Goal: Task Accomplishment & Management: Use online tool/utility

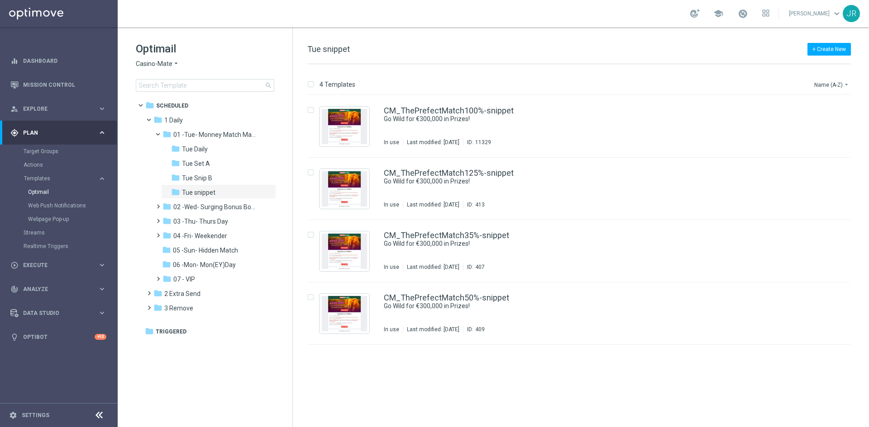
drag, startPoint x: 207, startPoint y: 226, endPoint x: 404, endPoint y: 293, distance: 207.7
click at [207, 226] on div "folder 03 -Thu- Thurs Day" at bounding box center [210, 222] width 96 height 10
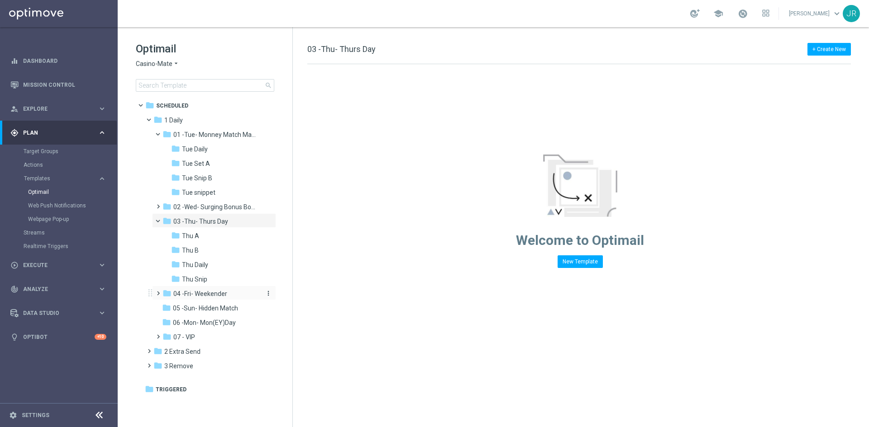
click at [195, 297] on span "04 -Fri- Weekender" at bounding box center [200, 294] width 54 height 8
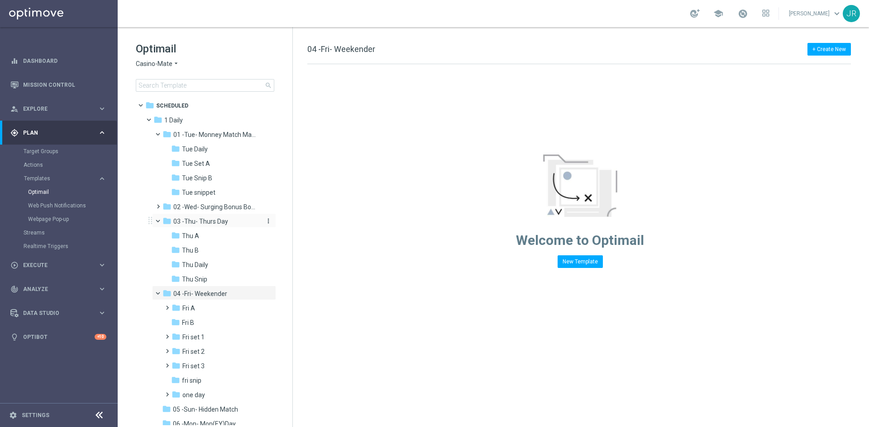
click at [195, 219] on span "03 -Thu- Thurs Day" at bounding box center [200, 222] width 55 height 8
click at [193, 280] on span "Thu Snip" at bounding box center [194, 279] width 25 height 8
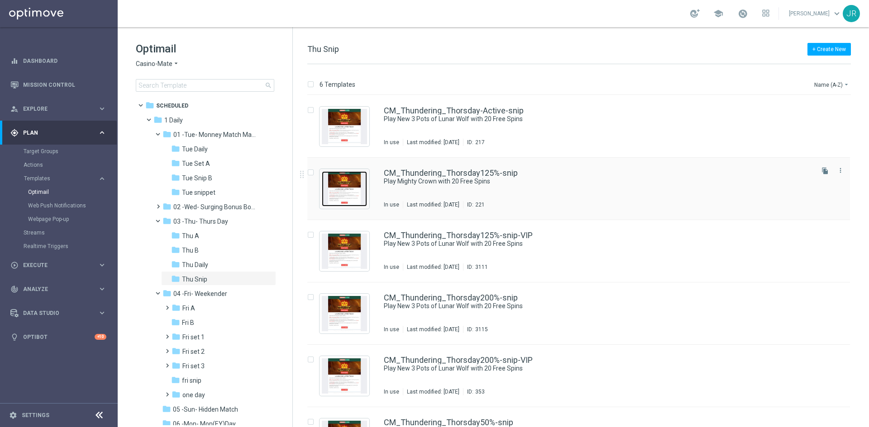
click at [360, 195] on img "Press SPACE to select this row." at bounding box center [344, 188] width 45 height 35
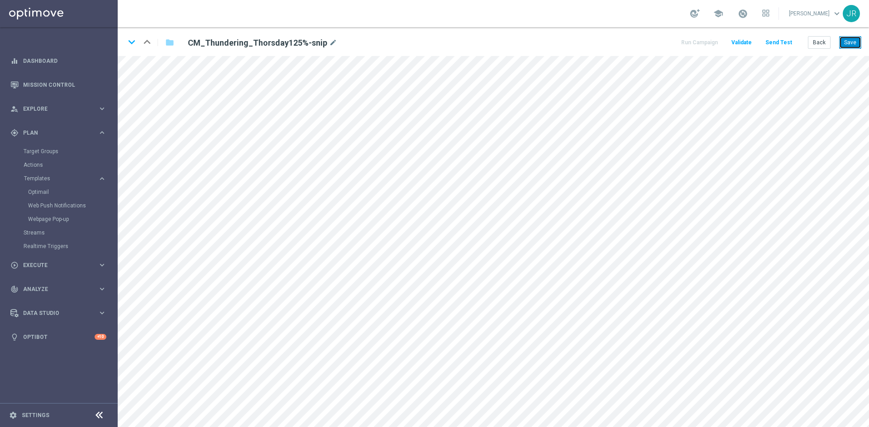
click at [849, 39] on button "Save" at bounding box center [850, 42] width 22 height 13
click at [786, 43] on button "Send Test" at bounding box center [778, 43] width 29 height 12
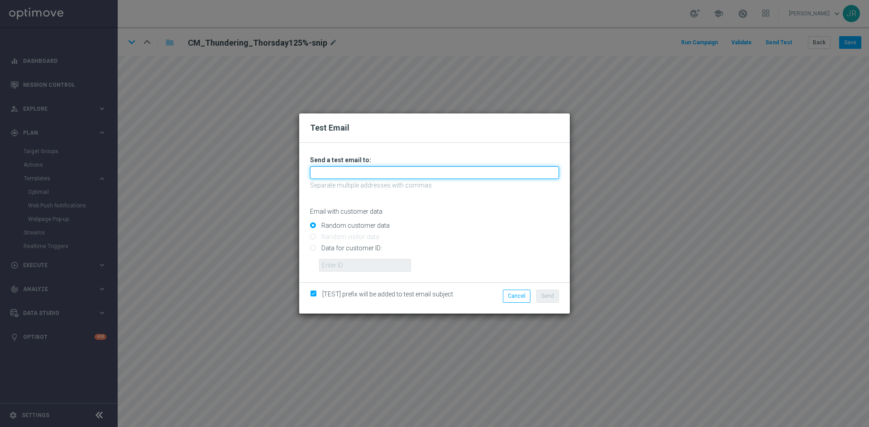
click at [322, 176] on input "text" at bounding box center [434, 172] width 249 height 13
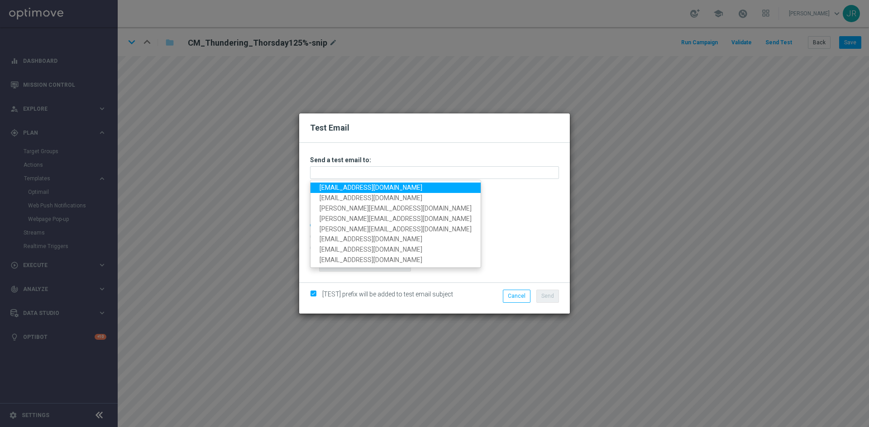
click at [332, 190] on link "[EMAIL_ADDRESS][DOMAIN_NAME]" at bounding box center [395, 188] width 170 height 10
type input "[EMAIL_ADDRESS][DOMAIN_NAME]"
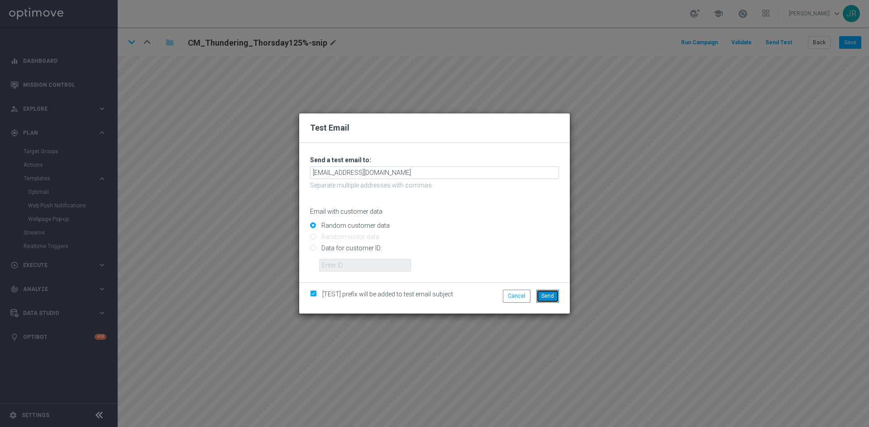
click at [551, 297] on span "Send" at bounding box center [547, 296] width 13 height 6
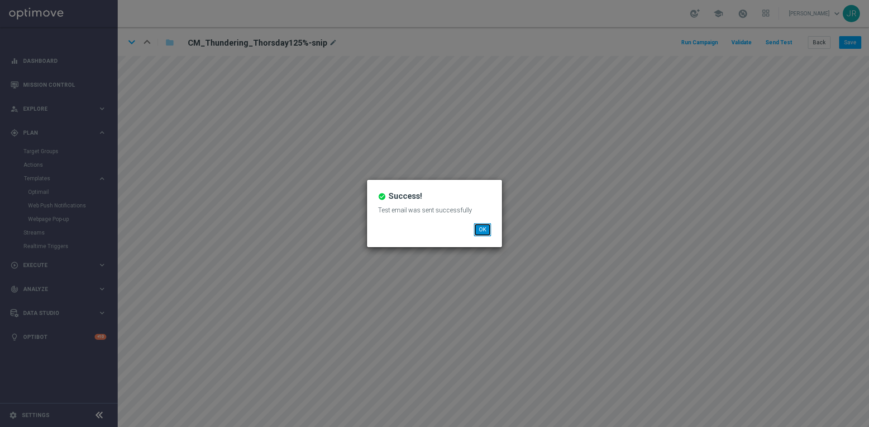
click at [480, 231] on button "OK" at bounding box center [482, 229] width 17 height 13
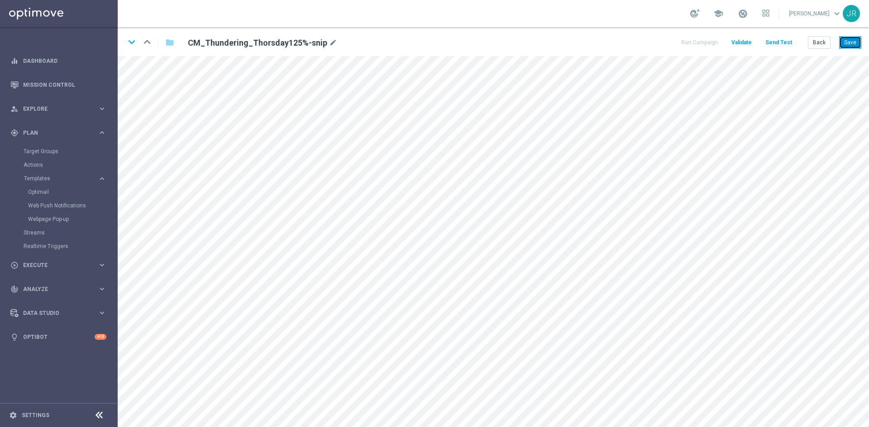
click at [846, 47] on button "Save" at bounding box center [850, 42] width 22 height 13
drag, startPoint x: 850, startPoint y: 45, endPoint x: 13, endPoint y: 149, distance: 843.7
click at [851, 46] on button "Save" at bounding box center [850, 42] width 22 height 13
drag, startPoint x: 127, startPoint y: 43, endPoint x: 228, endPoint y: 185, distance: 173.2
click at [127, 43] on icon "keyboard_arrow_down" at bounding box center [132, 42] width 14 height 14
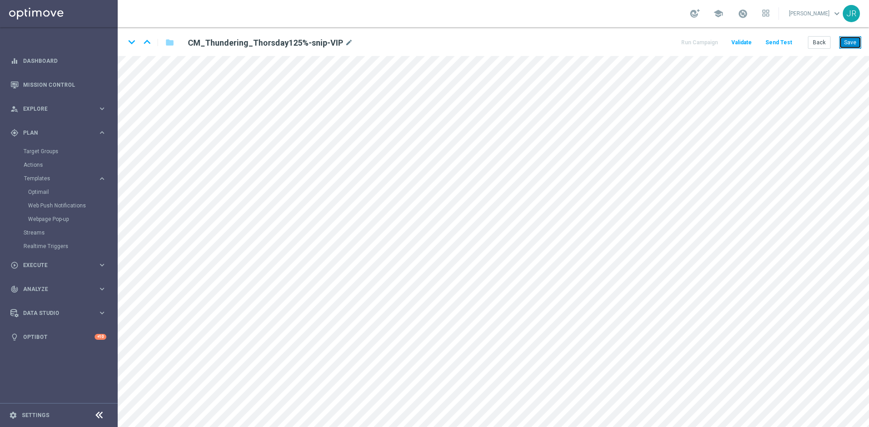
click at [853, 48] on button "Save" at bounding box center [850, 42] width 22 height 13
click at [132, 42] on icon "keyboard_arrow_down" at bounding box center [132, 42] width 14 height 14
click at [849, 43] on button "Save" at bounding box center [850, 42] width 22 height 13
click at [129, 40] on icon "keyboard_arrow_down" at bounding box center [132, 42] width 14 height 14
click at [851, 43] on button "Save" at bounding box center [850, 42] width 22 height 13
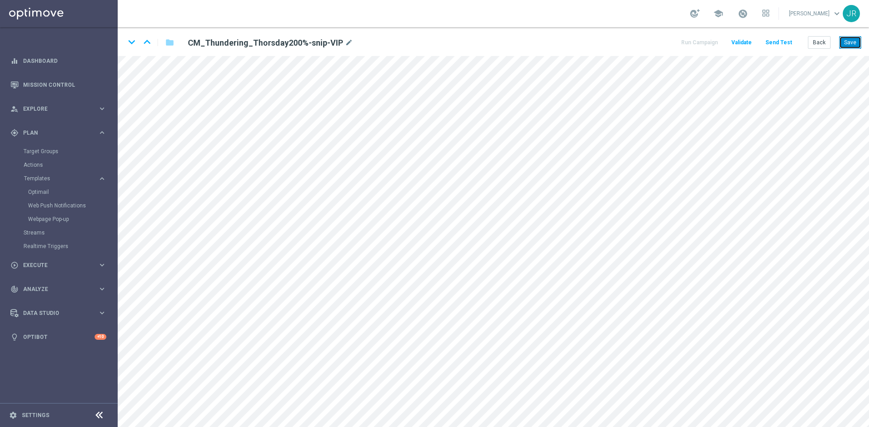
click at [848, 43] on button "Save" at bounding box center [850, 42] width 22 height 13
click at [128, 39] on icon "keyboard_arrow_down" at bounding box center [132, 42] width 14 height 14
drag, startPoint x: 854, startPoint y: 43, endPoint x: 850, endPoint y: 55, distance: 11.9
click at [853, 43] on button "Save" at bounding box center [850, 42] width 22 height 13
drag, startPoint x: 847, startPoint y: 40, endPoint x: 848, endPoint y: 47, distance: 7.3
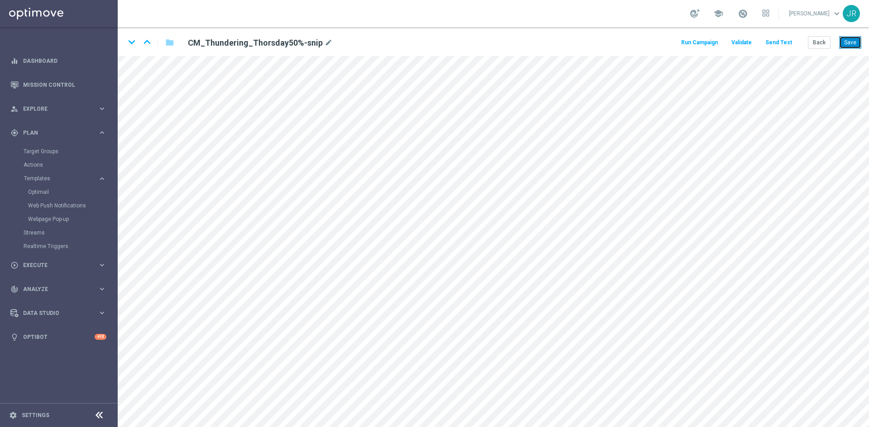
click at [847, 41] on button "Save" at bounding box center [850, 42] width 22 height 13
click at [133, 43] on icon "keyboard_arrow_down" at bounding box center [132, 42] width 14 height 14
drag, startPoint x: 852, startPoint y: 38, endPoint x: 860, endPoint y: 52, distance: 15.8
click at [852, 39] on button "Save" at bounding box center [850, 42] width 22 height 13
click at [851, 43] on button "Save" at bounding box center [850, 42] width 22 height 13
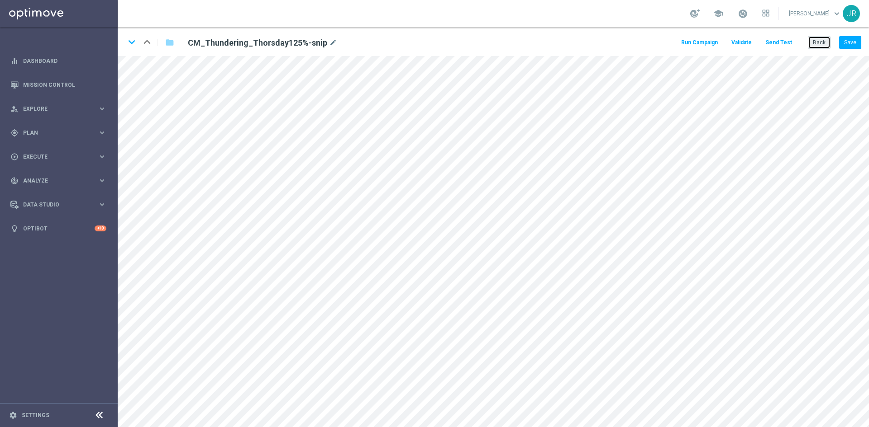
click at [820, 45] on button "Back" at bounding box center [818, 42] width 23 height 13
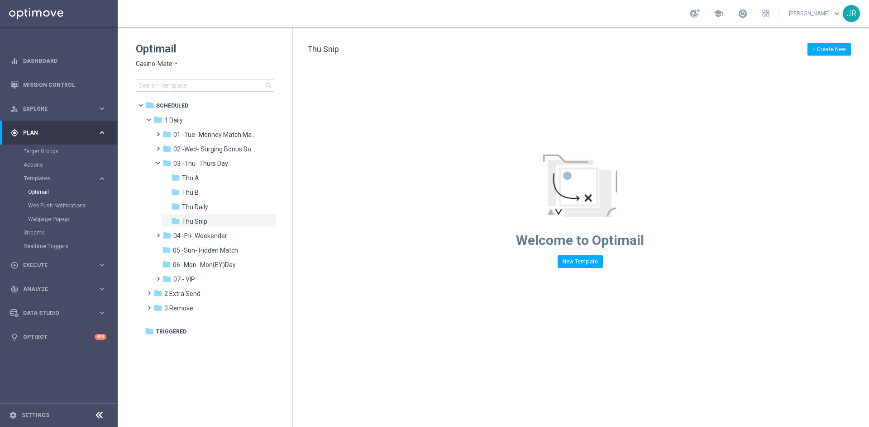
click at [151, 57] on div "Optimail Casino-Mate arrow_drop_down × Casino-Mate search" at bounding box center [214, 67] width 157 height 50
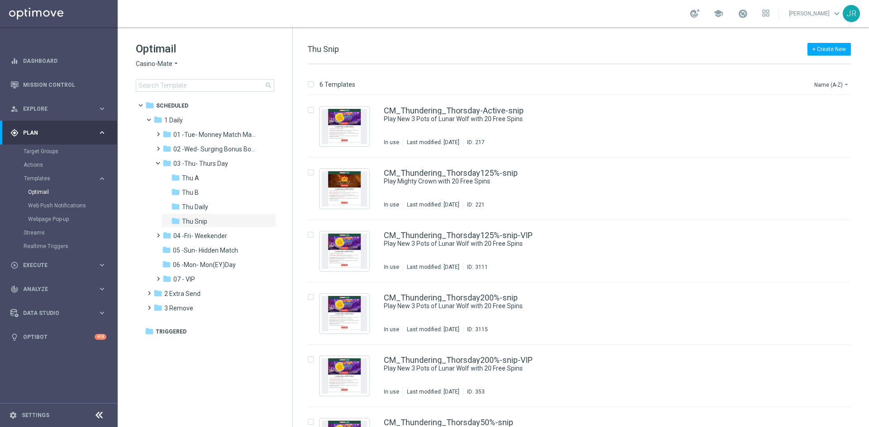
click at [146, 63] on span "Casino-Mate" at bounding box center [154, 64] width 37 height 9
click at [0, 0] on span "House of Jack" at bounding box center [0, 0] width 0 height 0
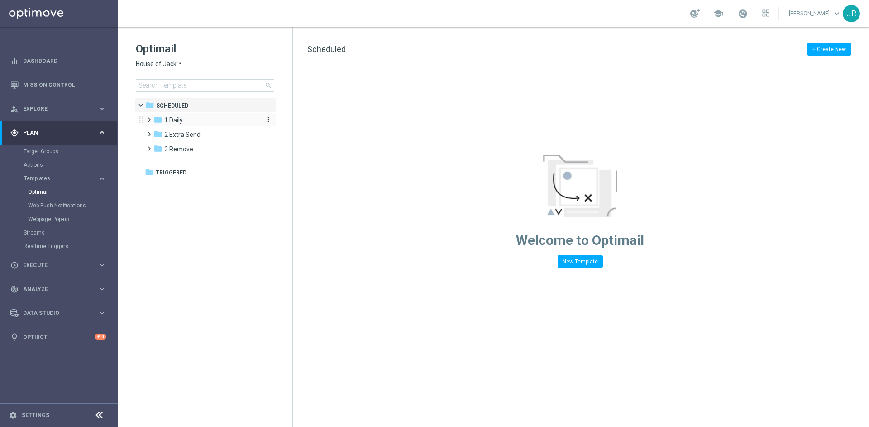
click at [181, 119] on span "1 Daily" at bounding box center [173, 120] width 19 height 8
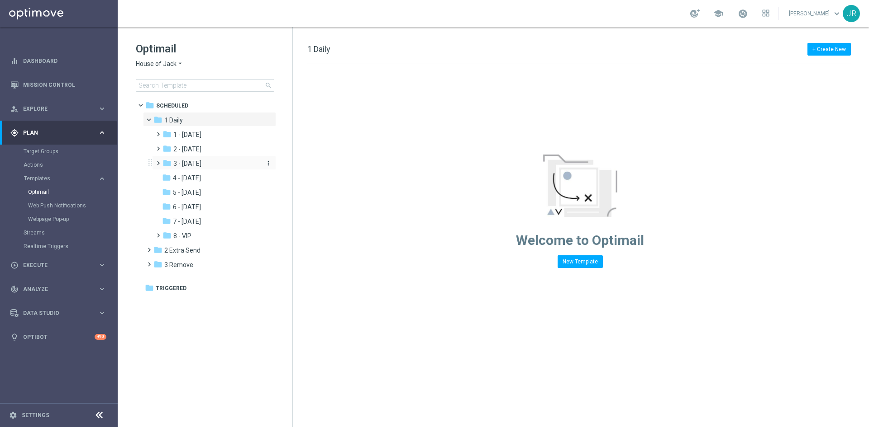
click at [201, 159] on div "folder 3 - Thursday more_vert" at bounding box center [214, 163] width 124 height 14
click at [201, 165] on span "3 - Thursday" at bounding box center [187, 164] width 28 height 8
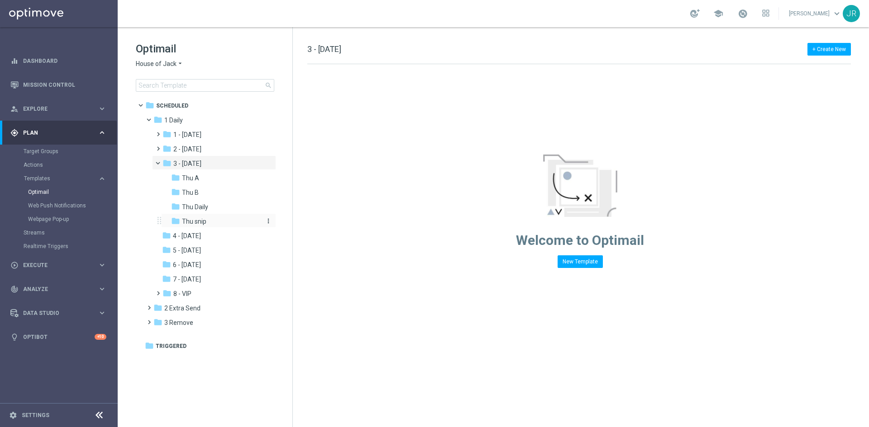
click at [204, 222] on span "Thu snip" at bounding box center [194, 222] width 24 height 8
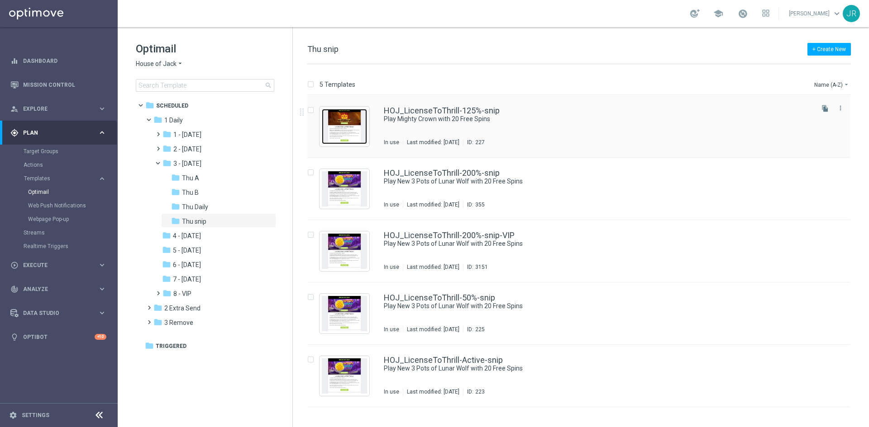
click at [337, 111] on img "Press SPACE to select this row." at bounding box center [344, 126] width 45 height 35
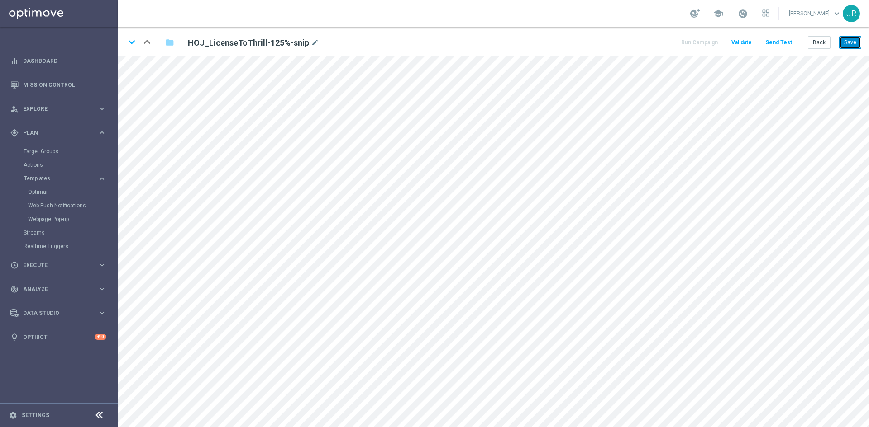
click at [848, 44] on button "Save" at bounding box center [850, 42] width 22 height 13
click at [818, 43] on button "Back" at bounding box center [818, 42] width 23 height 13
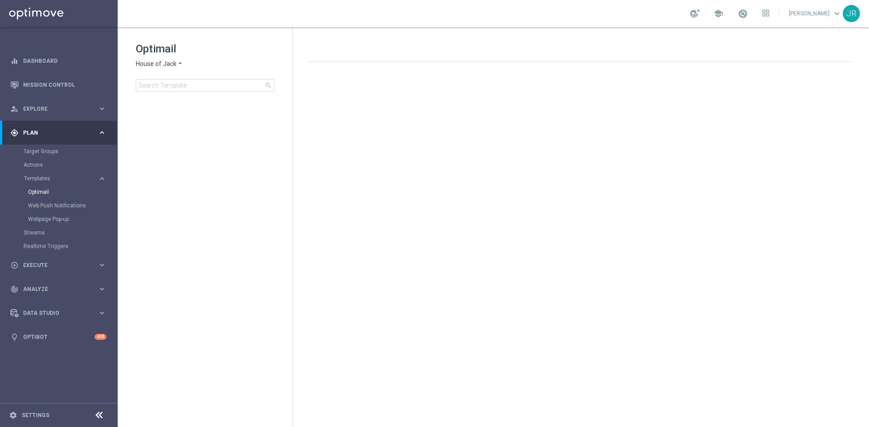
click at [158, 63] on span "House of Jack" at bounding box center [156, 64] width 41 height 9
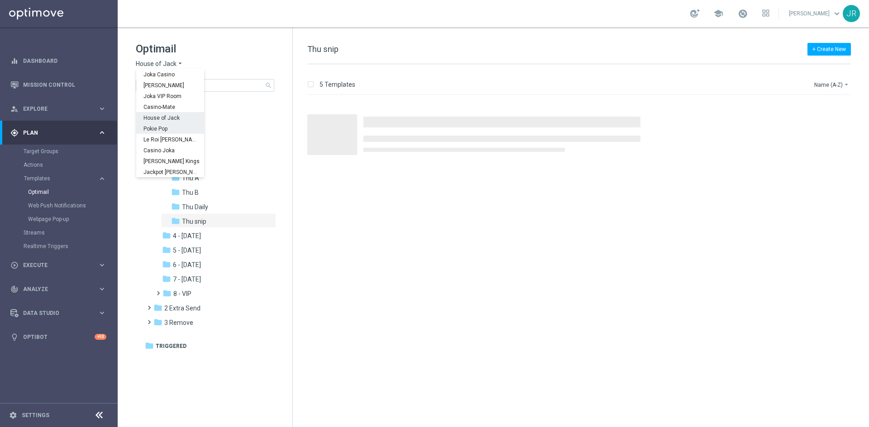
click at [0, 0] on span "Pokie Pop" at bounding box center [0, 0] width 0 height 0
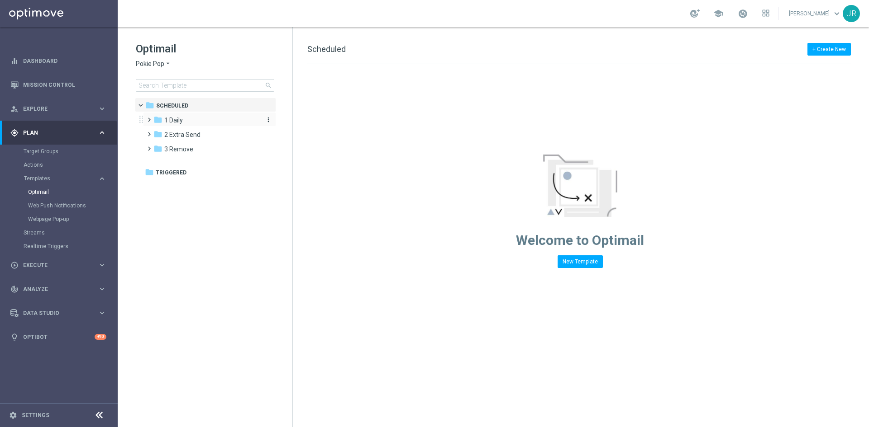
click at [185, 120] on div "folder 1 Daily" at bounding box center [205, 120] width 104 height 10
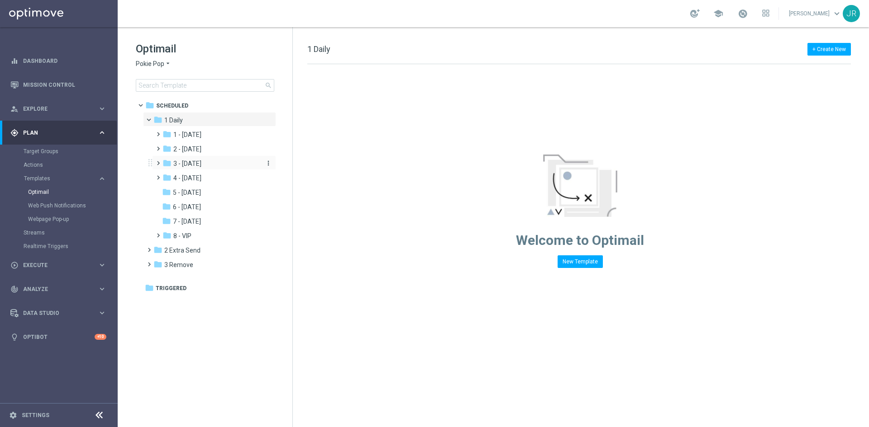
click at [200, 166] on span "3 - Thursday" at bounding box center [187, 164] width 28 height 8
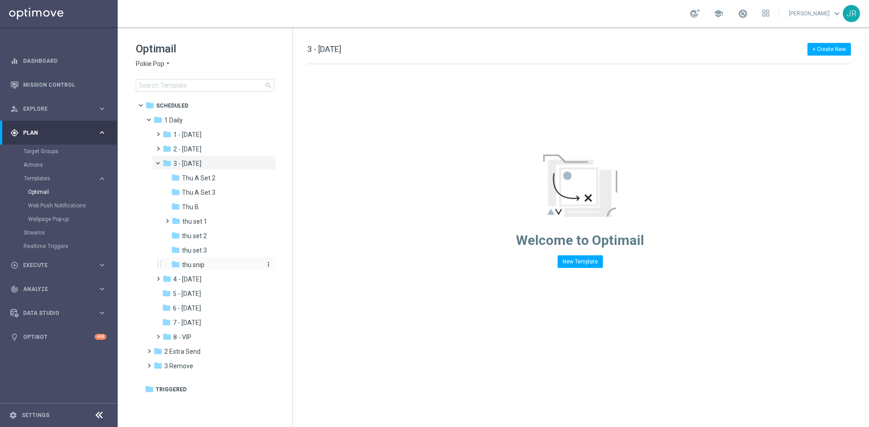
click at [213, 266] on div "folder thu snip" at bounding box center [215, 265] width 89 height 10
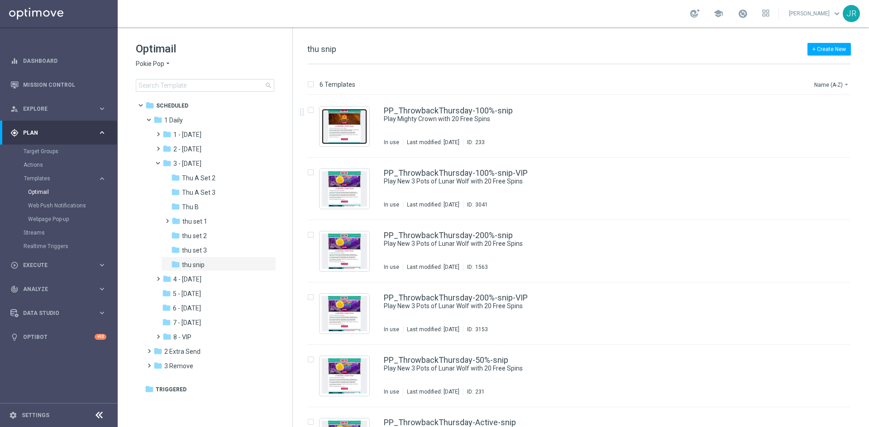
drag, startPoint x: 332, startPoint y: 121, endPoint x: 338, endPoint y: 123, distance: 6.6
click at [332, 121] on img "Press SPACE to select this row." at bounding box center [344, 126] width 45 height 35
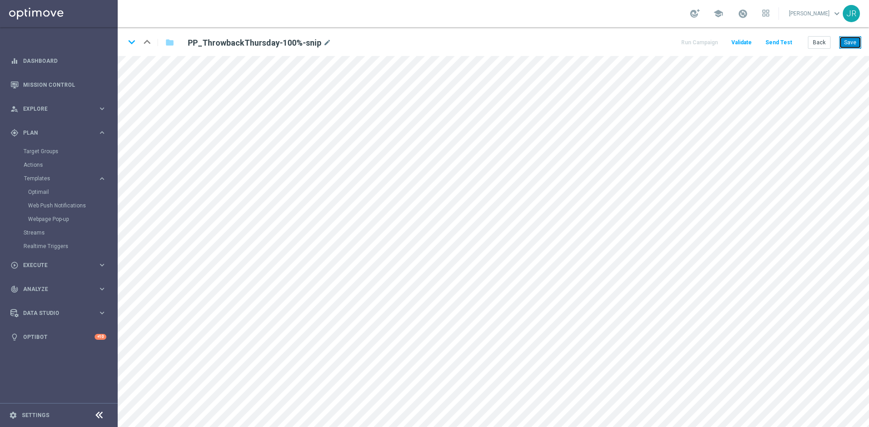
click at [845, 45] on button "Save" at bounding box center [850, 42] width 22 height 13
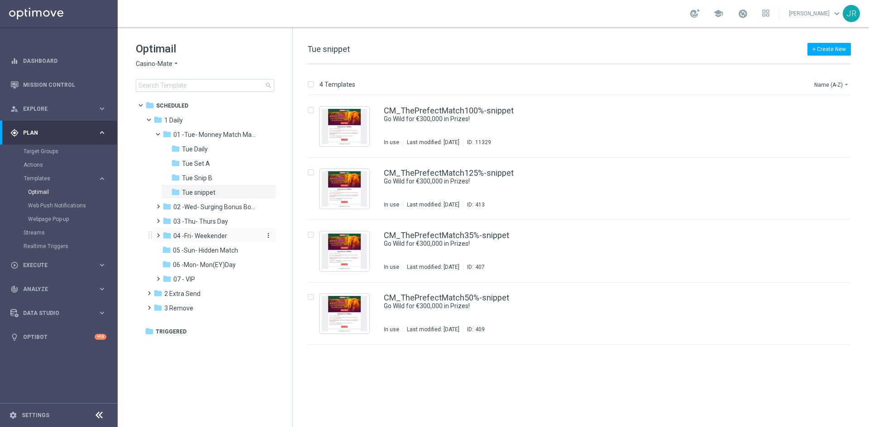
click at [194, 232] on span "04 -Fri- Weekender" at bounding box center [200, 236] width 54 height 8
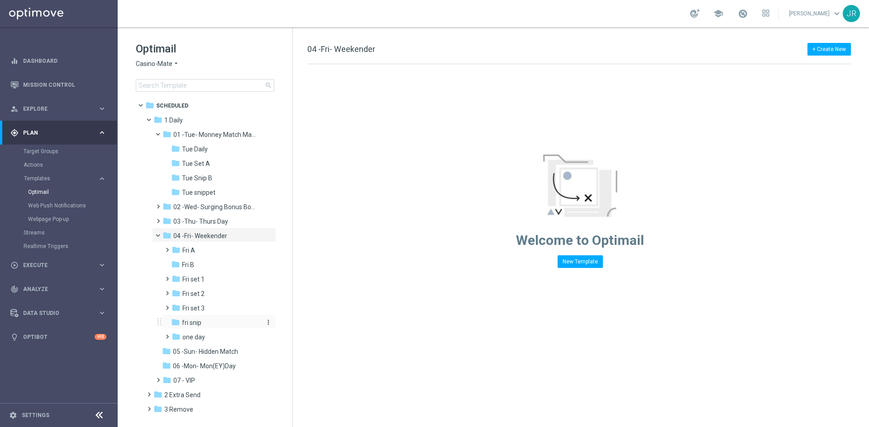
click at [188, 326] on span "fri snip" at bounding box center [191, 323] width 19 height 8
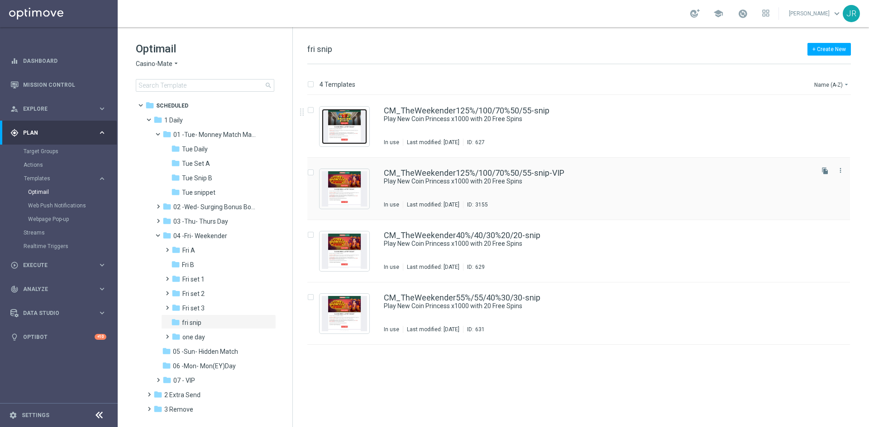
drag, startPoint x: 352, startPoint y: 126, endPoint x: 394, endPoint y: 172, distance: 62.4
click at [354, 127] on img "Press SPACE to select this row." at bounding box center [344, 126] width 45 height 35
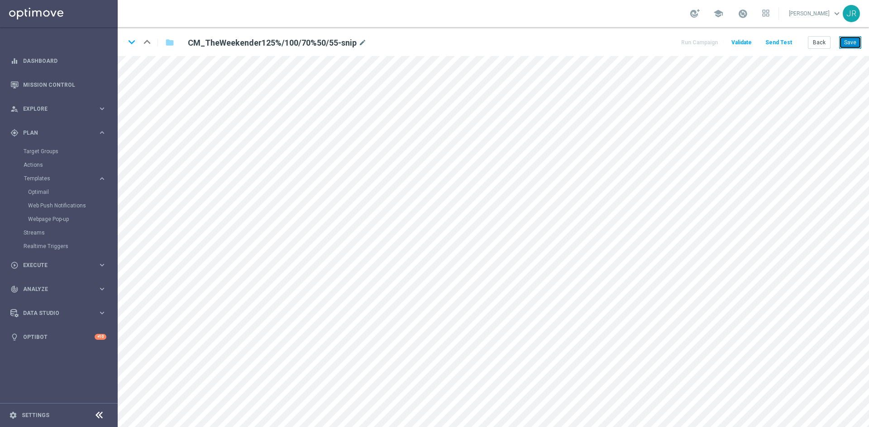
click at [850, 46] on button "Save" at bounding box center [850, 42] width 22 height 13
click at [845, 45] on button "Save" at bounding box center [850, 42] width 22 height 13
click at [850, 43] on button "Save" at bounding box center [850, 42] width 22 height 13
click at [851, 43] on button "Save" at bounding box center [850, 42] width 22 height 13
click at [854, 44] on button "Save" at bounding box center [850, 42] width 22 height 13
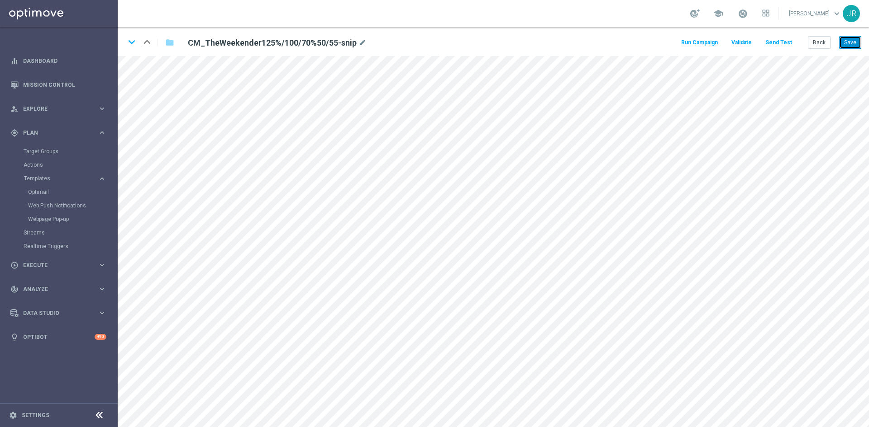
click at [847, 44] on button "Save" at bounding box center [850, 42] width 22 height 13
click at [777, 38] on button "Send Test" at bounding box center [778, 43] width 29 height 12
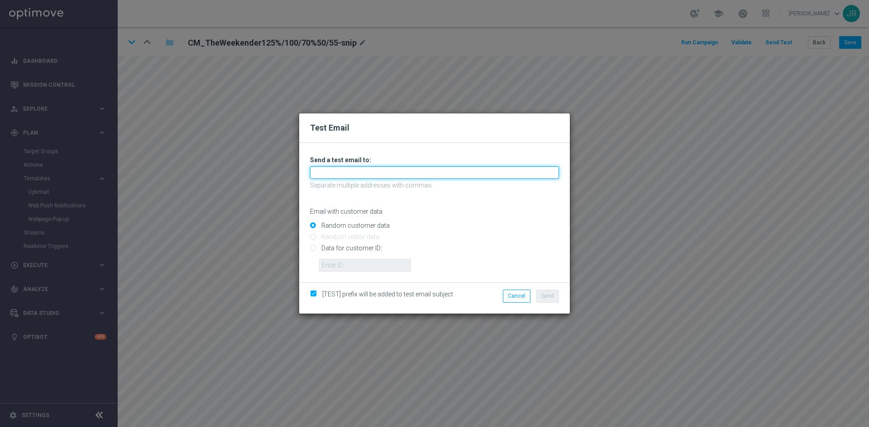
click at [326, 170] on input "text" at bounding box center [434, 172] width 249 height 13
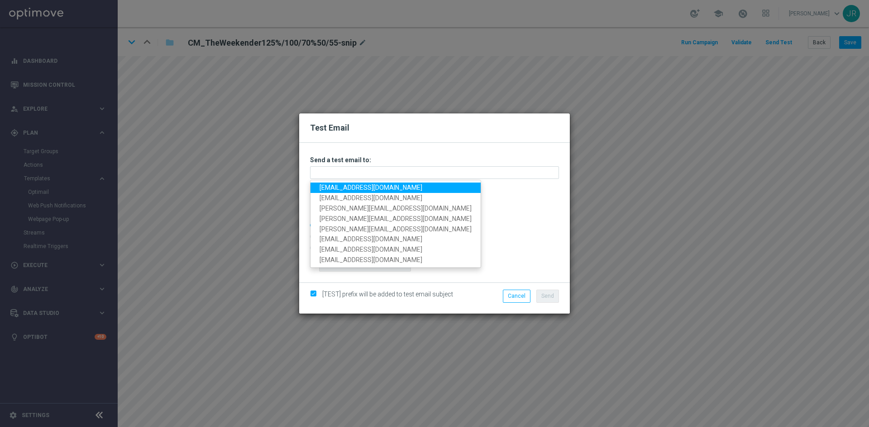
click at [328, 186] on link "[EMAIL_ADDRESS][DOMAIN_NAME]" at bounding box center [395, 188] width 170 height 10
type input "[EMAIL_ADDRESS][DOMAIN_NAME]"
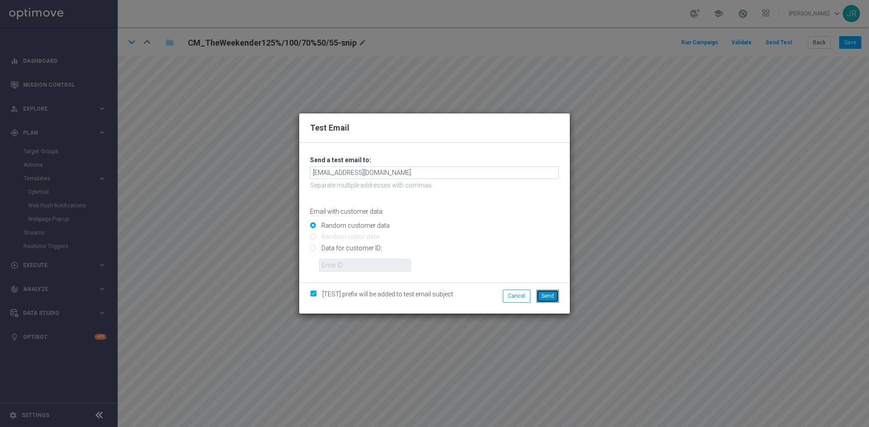
drag, startPoint x: 551, startPoint y: 298, endPoint x: 569, endPoint y: 309, distance: 21.6
click at [553, 298] on span "Send" at bounding box center [547, 296] width 13 height 6
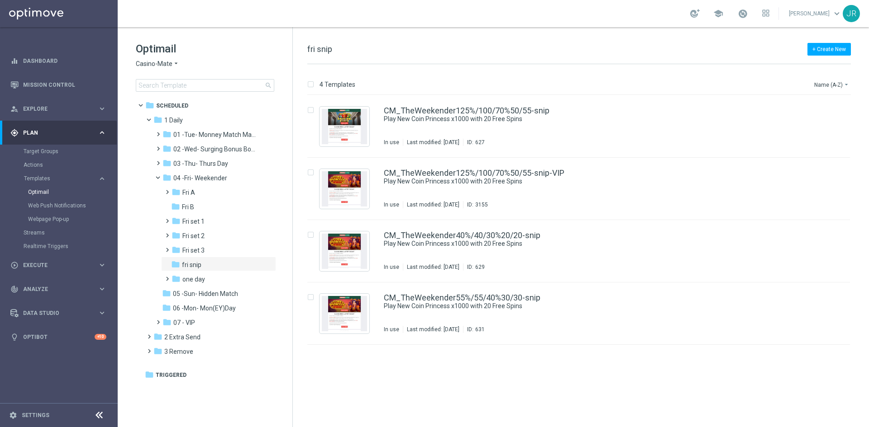
click at [156, 57] on div "Optimail Casino-Mate arrow_drop_down × Casino-Mate search" at bounding box center [214, 67] width 157 height 50
click at [147, 61] on span "Casino-Mate" at bounding box center [154, 64] width 37 height 9
click at [0, 0] on span "House of Jack" at bounding box center [0, 0] width 0 height 0
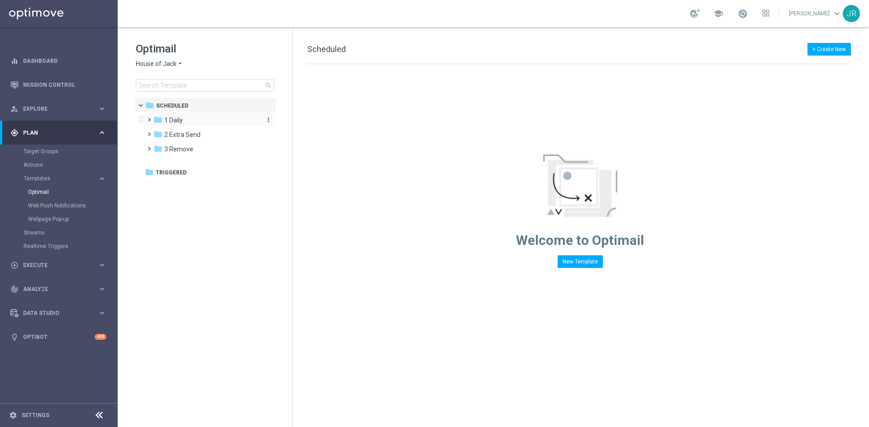
click at [202, 119] on div "folder 1 Daily" at bounding box center [205, 120] width 104 height 10
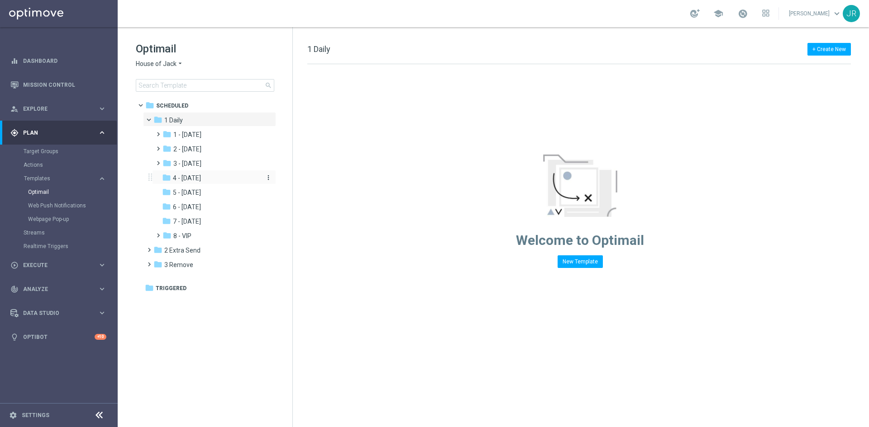
click at [194, 176] on span "4 - Friday" at bounding box center [187, 178] width 28 height 8
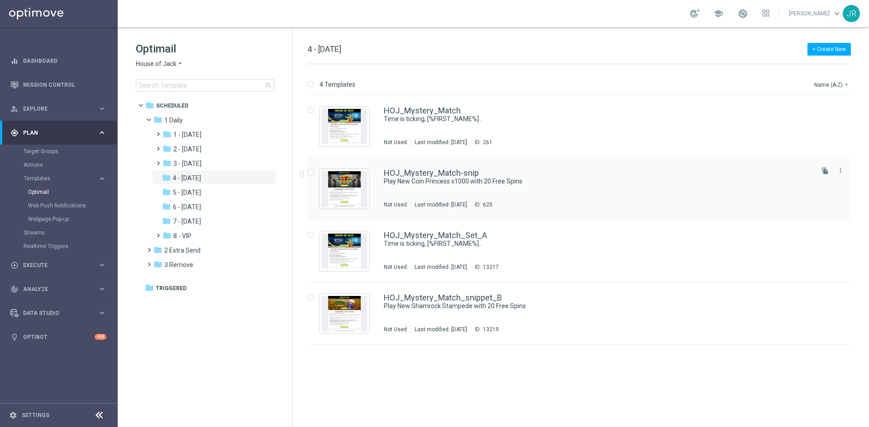
click at [435, 195] on div "HOJ_Mystery_Match-snip Play New Coin Princess x1000 with 20 Free Spins Not Used…" at bounding box center [598, 188] width 428 height 39
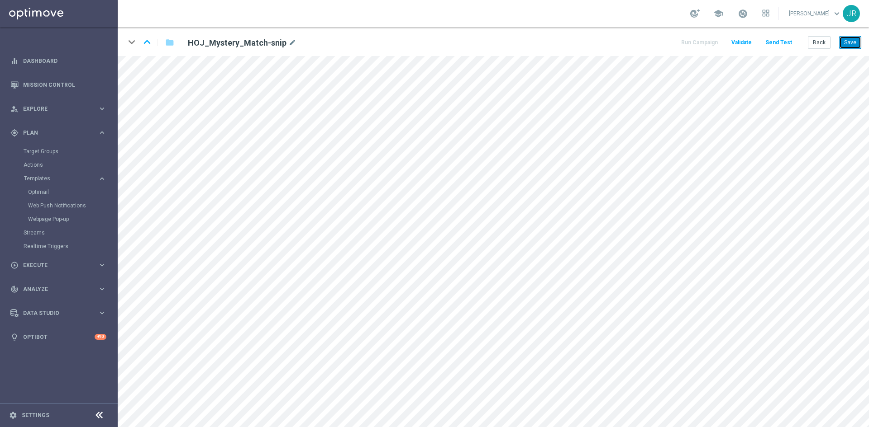
click at [852, 46] on button "Save" at bounding box center [850, 42] width 22 height 13
click at [850, 45] on button "Save" at bounding box center [850, 42] width 22 height 13
click at [852, 47] on button "Save" at bounding box center [850, 42] width 22 height 13
click at [859, 48] on button "Save" at bounding box center [850, 42] width 22 height 13
click at [845, 41] on button "Save" at bounding box center [850, 42] width 22 height 13
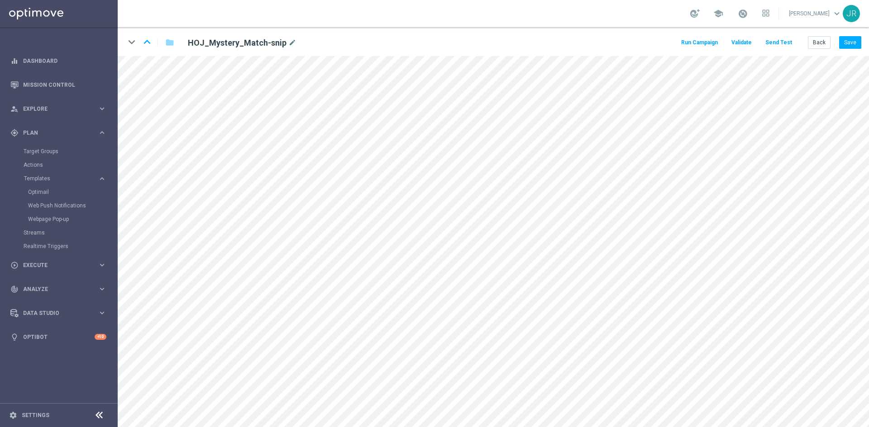
click at [779, 44] on button "Send Test" at bounding box center [778, 43] width 29 height 12
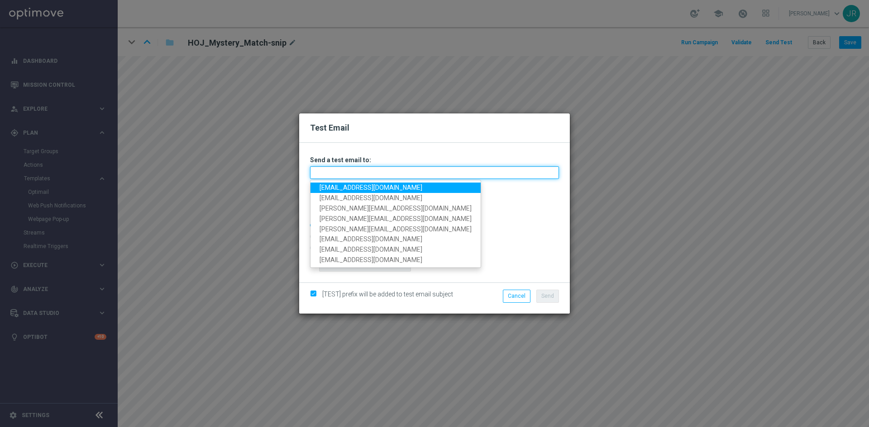
click at [370, 177] on input "text" at bounding box center [434, 172] width 249 height 13
drag, startPoint x: 333, startPoint y: 191, endPoint x: 352, endPoint y: 200, distance: 21.5
click at [333, 191] on link "[EMAIL_ADDRESS][DOMAIN_NAME]" at bounding box center [395, 188] width 170 height 10
type input "[EMAIL_ADDRESS][DOMAIN_NAME]"
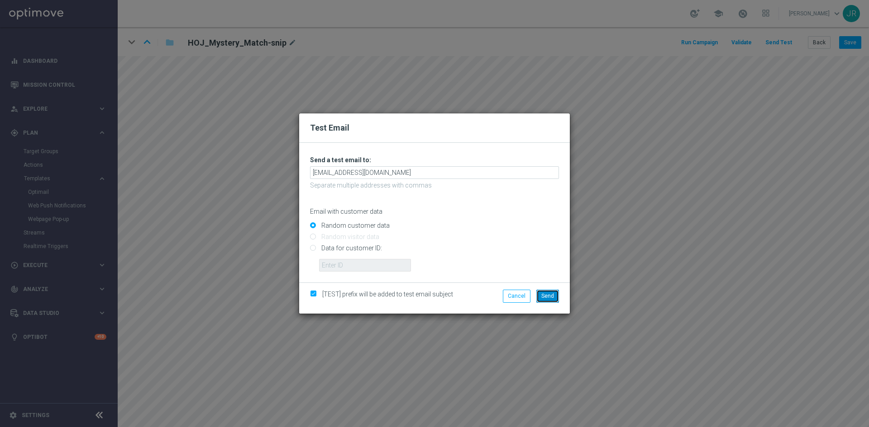
click at [546, 299] on span "Send" at bounding box center [547, 296] width 13 height 6
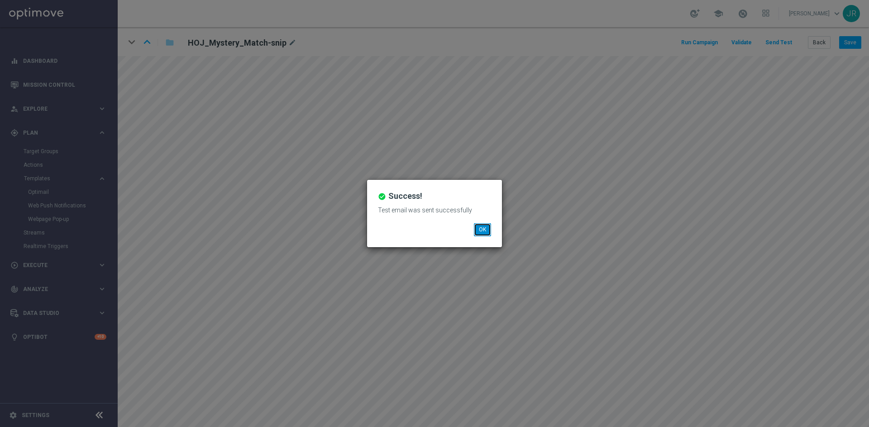
drag, startPoint x: 476, startPoint y: 232, endPoint x: 478, endPoint y: 227, distance: 4.9
click at [476, 228] on button "OK" at bounding box center [482, 229] width 17 height 13
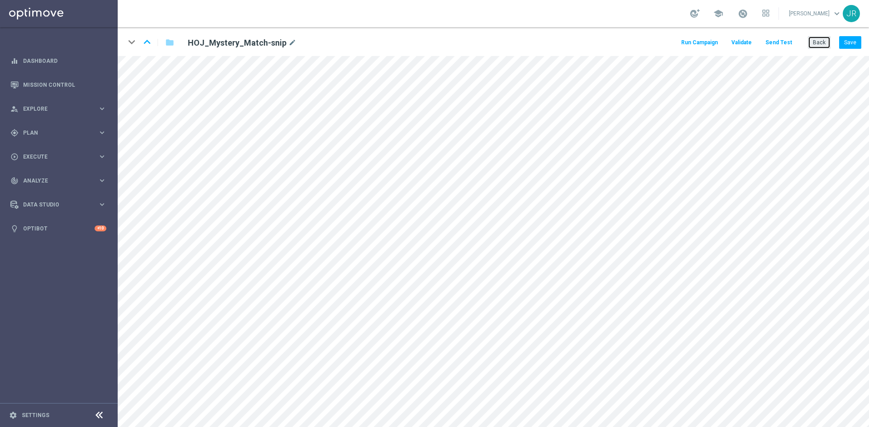
click at [819, 45] on button "Back" at bounding box center [818, 42] width 23 height 13
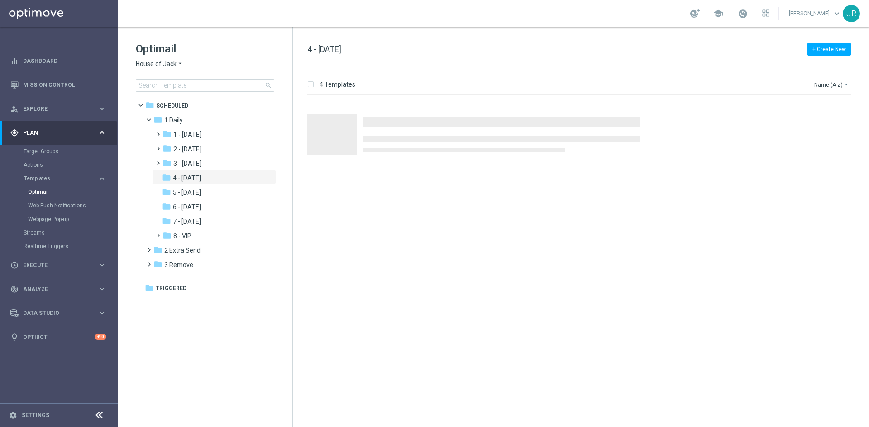
click at [134, 66] on div "Optimail House of Jack arrow_drop_down × House of Jack search folder 1 Folder f…" at bounding box center [205, 89] width 175 height 124
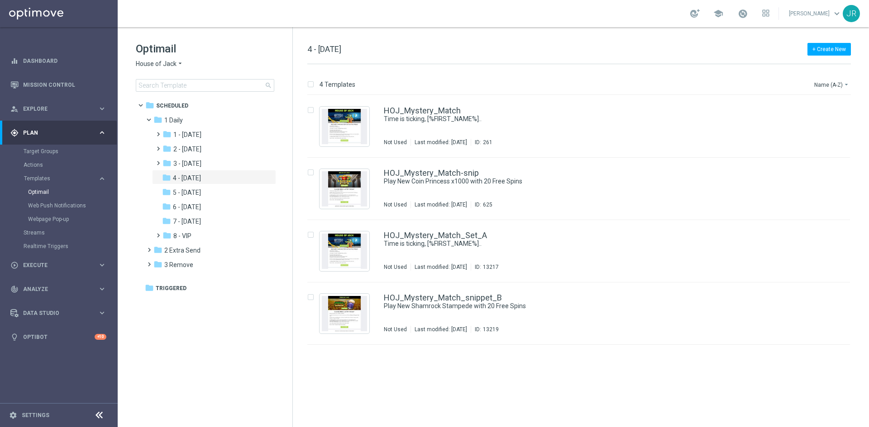
click at [138, 62] on span "House of Jack" at bounding box center [156, 64] width 41 height 9
click at [0, 0] on span "Pokie Pop" at bounding box center [0, 0] width 0 height 0
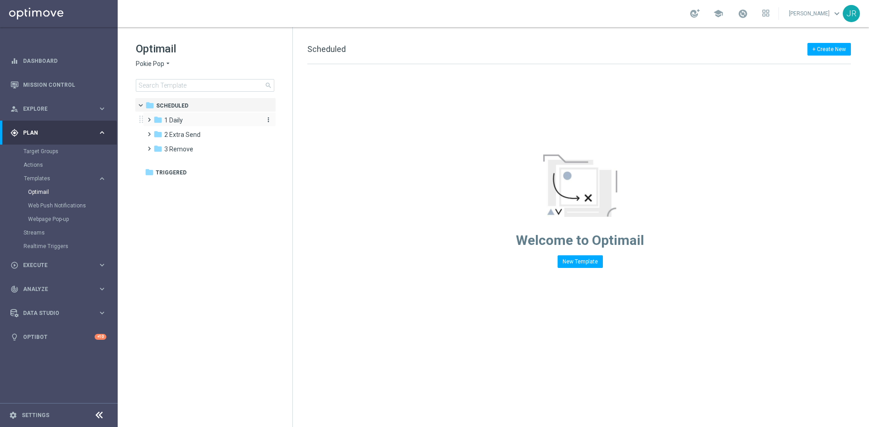
click at [182, 119] on span "1 Daily" at bounding box center [173, 120] width 19 height 8
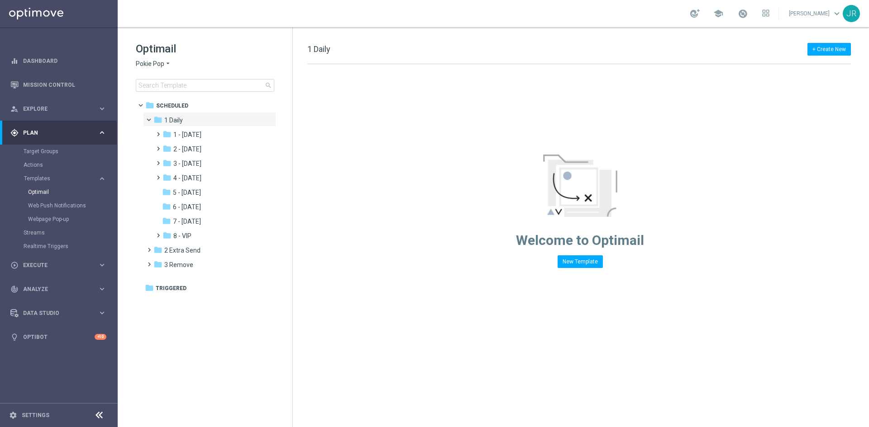
drag, startPoint x: 206, startPoint y: 178, endPoint x: 403, endPoint y: 213, distance: 199.8
click at [206, 179] on div "folder 4 - Friday" at bounding box center [210, 178] width 96 height 10
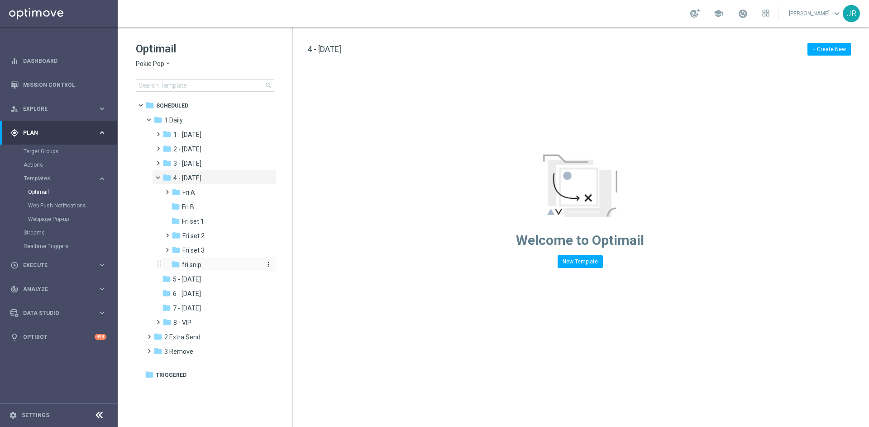
click at [196, 262] on span "fri snip" at bounding box center [191, 265] width 19 height 8
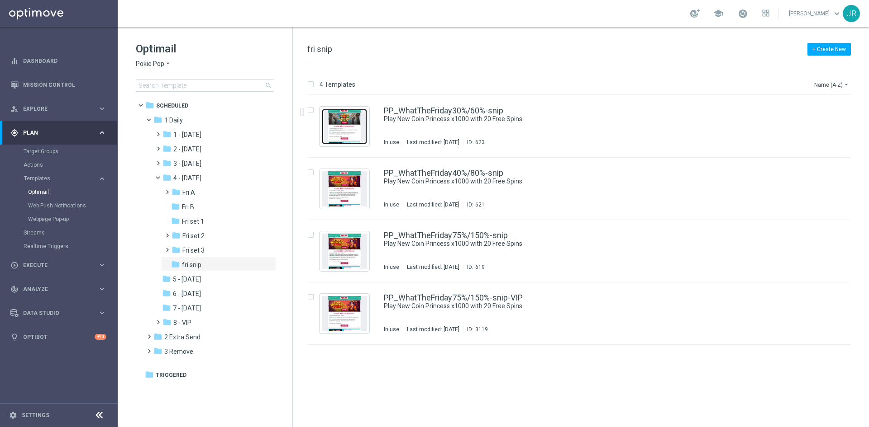
drag, startPoint x: 342, startPoint y: 132, endPoint x: 360, endPoint y: 143, distance: 20.7
click at [342, 132] on img "Press SPACE to select this row." at bounding box center [344, 126] width 45 height 35
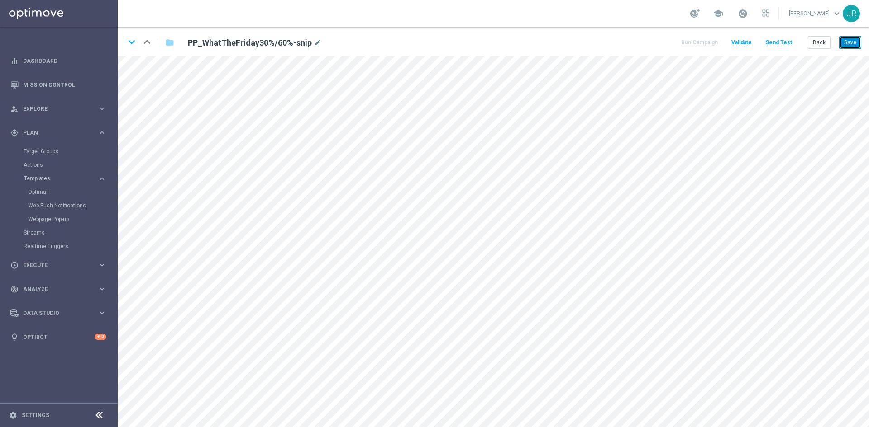
click at [855, 45] on button "Save" at bounding box center [850, 42] width 22 height 13
drag, startPoint x: 855, startPoint y: 38, endPoint x: 852, endPoint y: 51, distance: 12.5
click at [855, 39] on button "Save" at bounding box center [850, 42] width 22 height 13
click at [853, 40] on button "Save" at bounding box center [850, 42] width 22 height 13
click at [850, 44] on button "Save" at bounding box center [850, 42] width 22 height 13
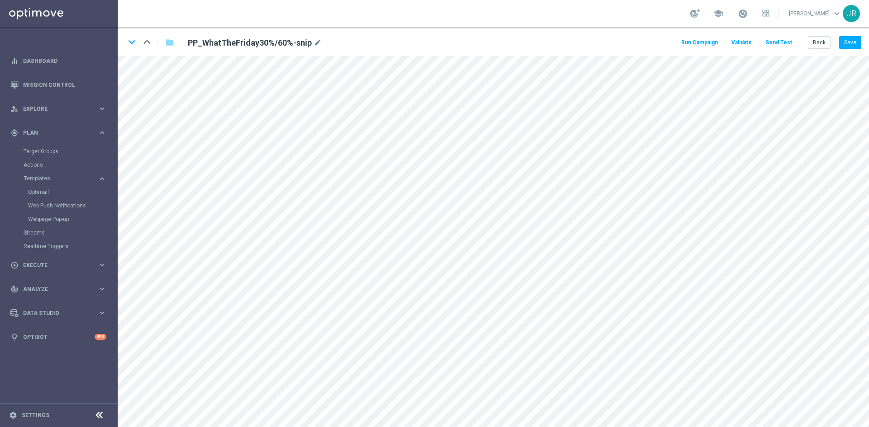
click at [775, 43] on button "Send Test" at bounding box center [778, 43] width 29 height 12
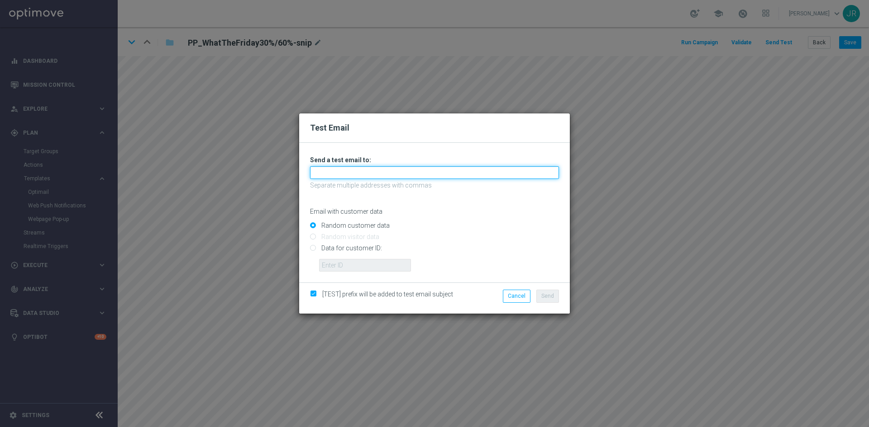
click at [338, 176] on input "text" at bounding box center [434, 172] width 249 height 13
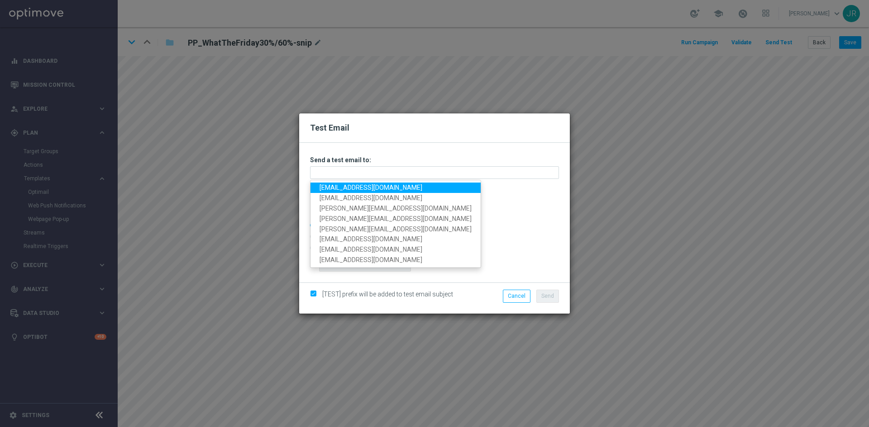
click at [332, 184] on link "[EMAIL_ADDRESS][DOMAIN_NAME]" at bounding box center [395, 188] width 170 height 10
type input "[EMAIL_ADDRESS][DOMAIN_NAME]"
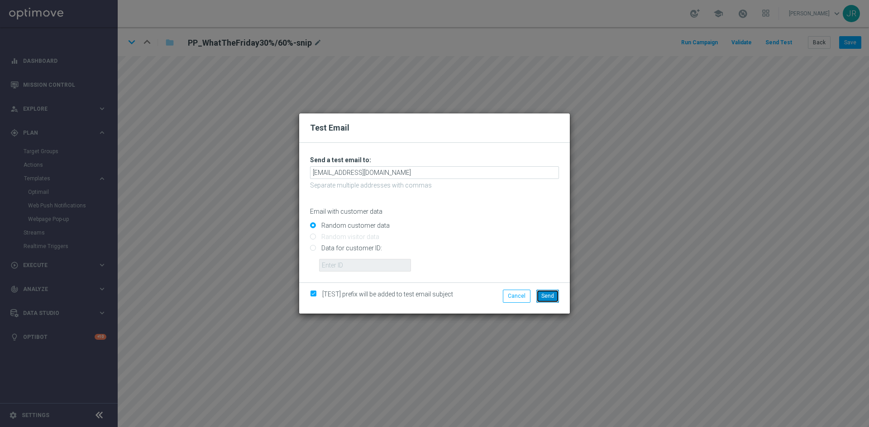
click at [548, 295] on span "Send" at bounding box center [547, 296] width 13 height 6
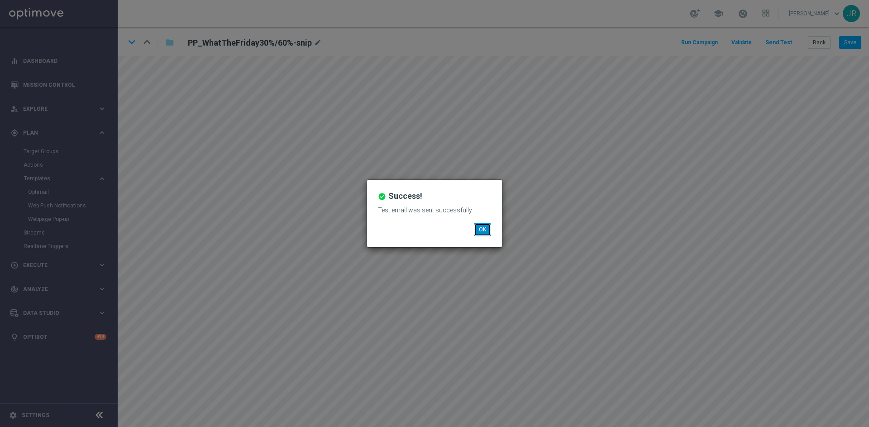
click at [481, 236] on button "OK" at bounding box center [482, 229] width 17 height 13
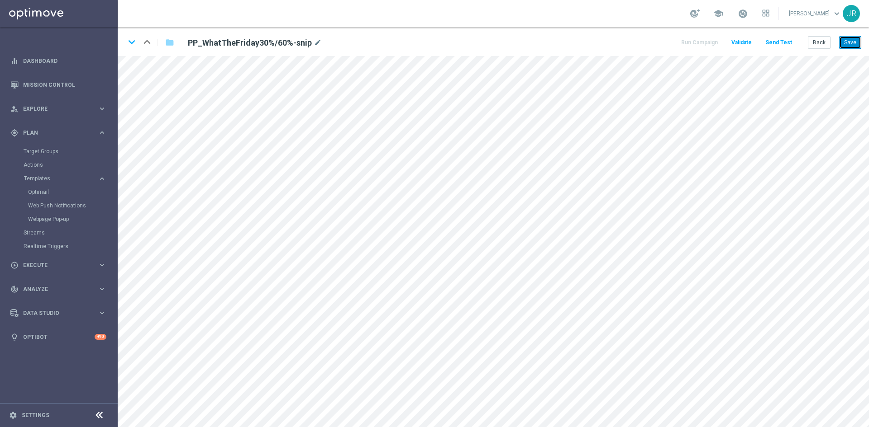
click at [855, 38] on button "Save" at bounding box center [850, 42] width 22 height 13
click at [773, 44] on button "Send Test" at bounding box center [778, 43] width 29 height 12
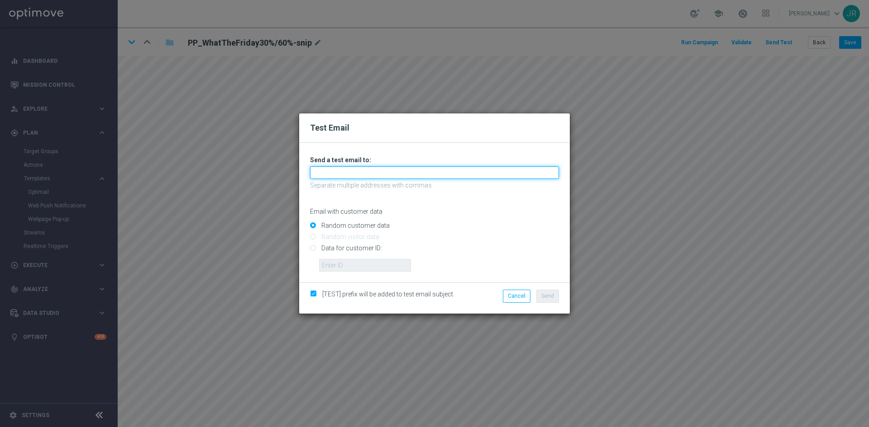
drag, startPoint x: 353, startPoint y: 174, endPoint x: 337, endPoint y: 182, distance: 18.0
click at [353, 174] on input "text" at bounding box center [434, 172] width 249 height 13
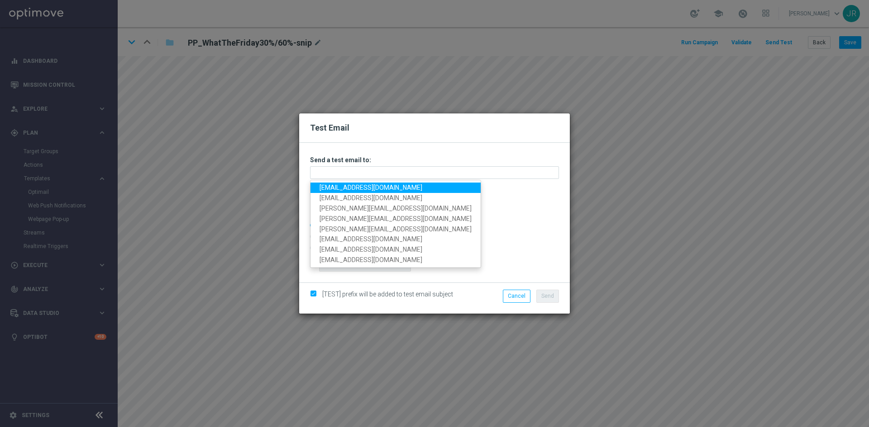
drag, startPoint x: 334, startPoint y: 188, endPoint x: 352, endPoint y: 195, distance: 19.7
click at [334, 188] on link "[EMAIL_ADDRESS][DOMAIN_NAME]" at bounding box center [395, 188] width 170 height 10
type input "[EMAIL_ADDRESS][DOMAIN_NAME]"
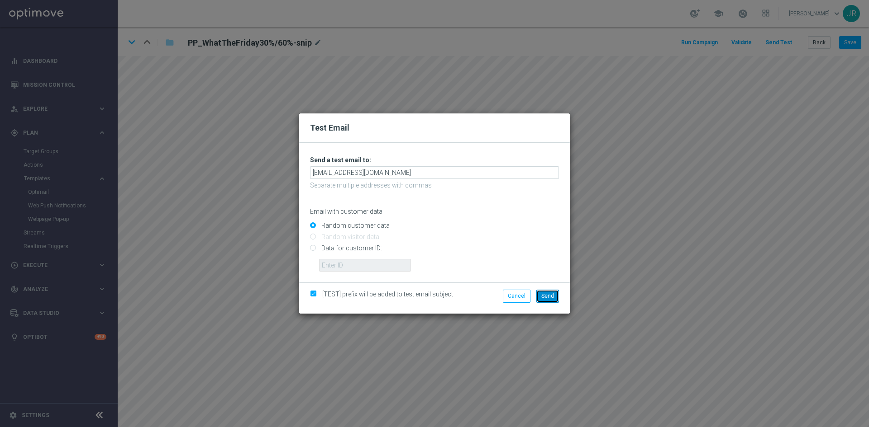
click at [546, 294] on span "Send" at bounding box center [547, 296] width 13 height 6
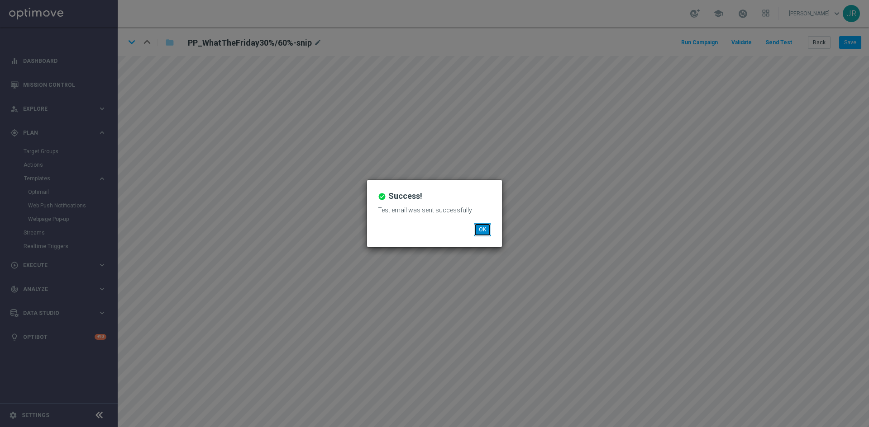
click at [482, 226] on button "OK" at bounding box center [482, 229] width 17 height 13
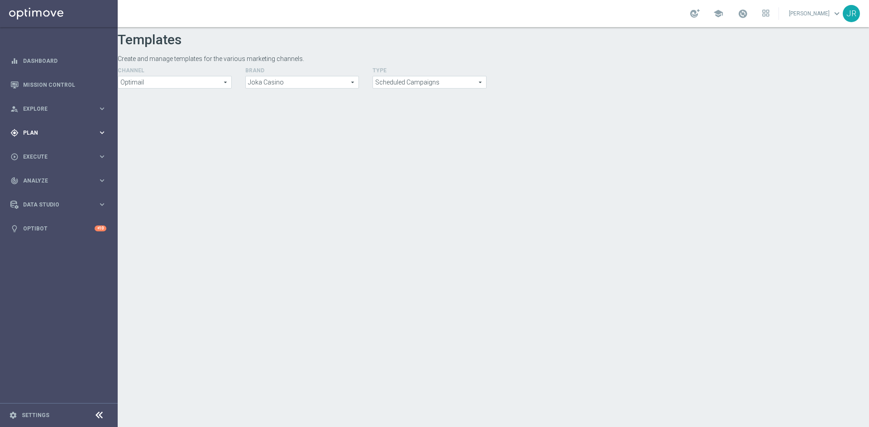
click at [42, 136] on div "gps_fixed Plan" at bounding box center [53, 133] width 87 height 8
click at [35, 180] on span "Templates" at bounding box center [56, 178] width 65 height 5
click at [31, 135] on span "Plan" at bounding box center [60, 132] width 75 height 5
click at [44, 179] on span "Templates" at bounding box center [56, 178] width 65 height 5
click at [44, 193] on link "Optimail" at bounding box center [61, 192] width 66 height 7
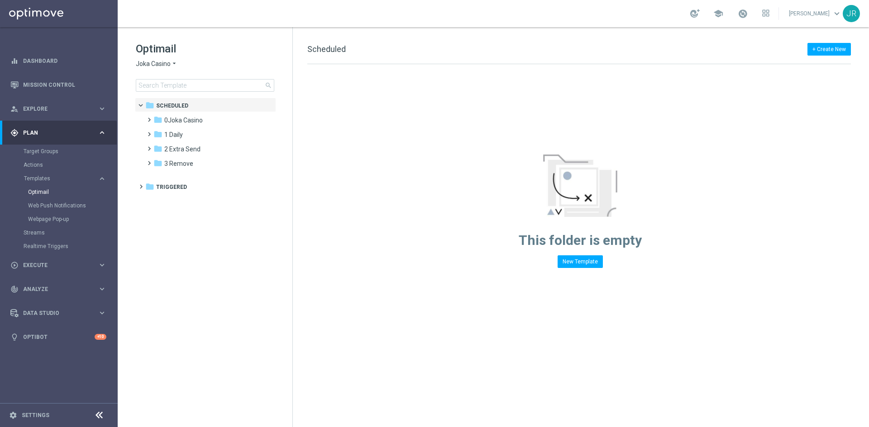
click at [146, 65] on span "Joka Casino" at bounding box center [153, 64] width 35 height 9
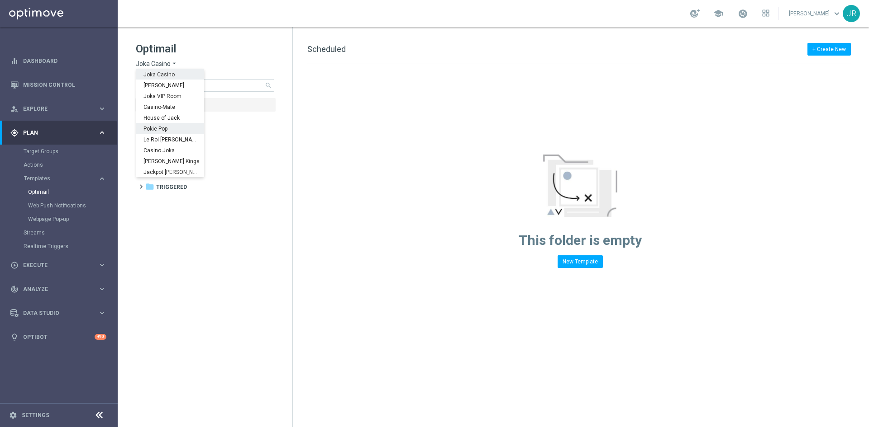
click at [0, 0] on span "Pokie Pop" at bounding box center [0, 0] width 0 height 0
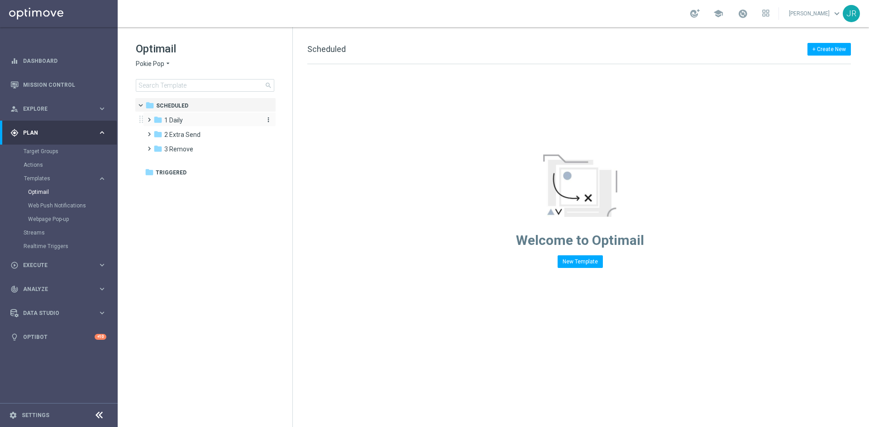
click at [180, 116] on span "1 Daily" at bounding box center [173, 120] width 19 height 8
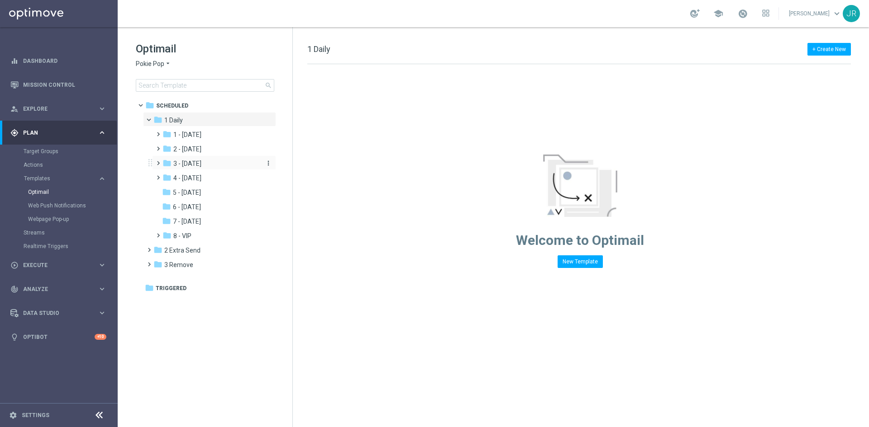
click at [195, 166] on span "3 - [DATE]" at bounding box center [187, 164] width 28 height 8
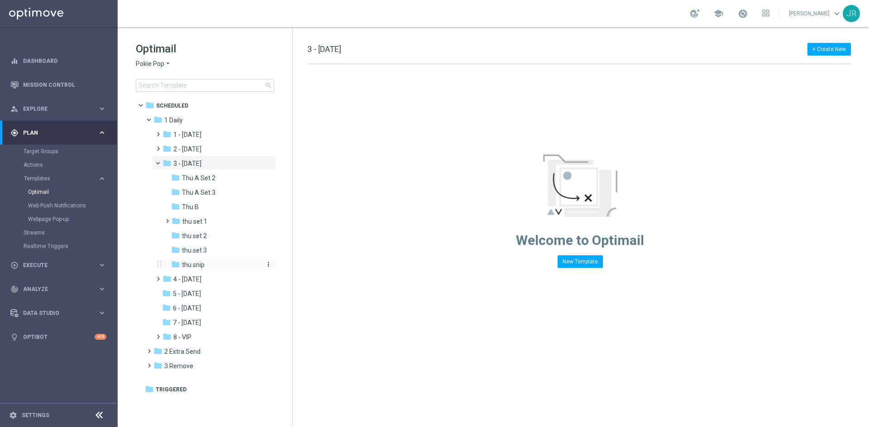
click at [202, 266] on span "thu snip" at bounding box center [193, 265] width 23 height 8
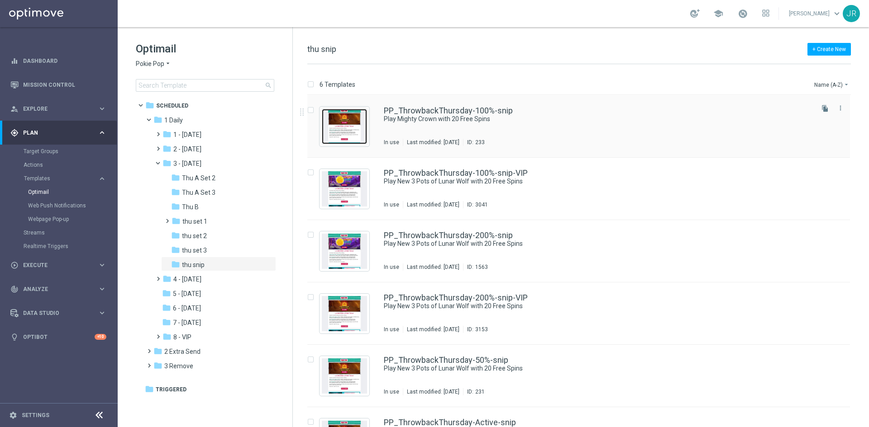
click at [358, 125] on img "Press SPACE to select this row." at bounding box center [344, 126] width 45 height 35
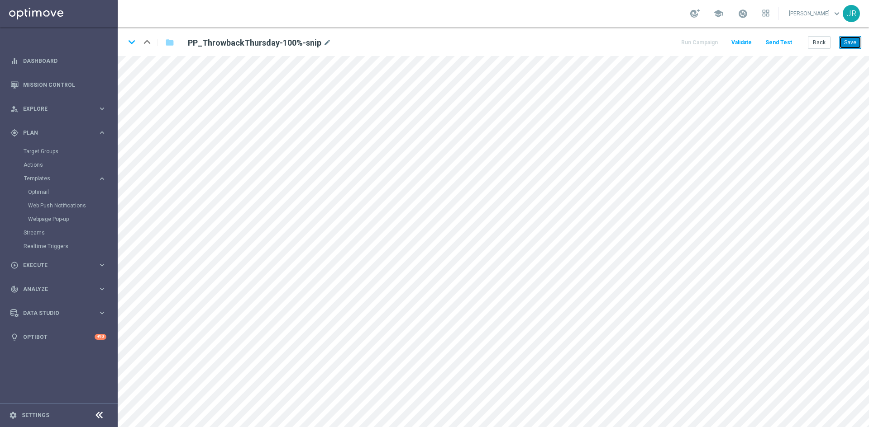
click at [857, 42] on button "Save" at bounding box center [850, 42] width 22 height 13
click at [851, 43] on button "Save" at bounding box center [850, 42] width 22 height 13
click at [780, 40] on button "Send Test" at bounding box center [778, 43] width 29 height 12
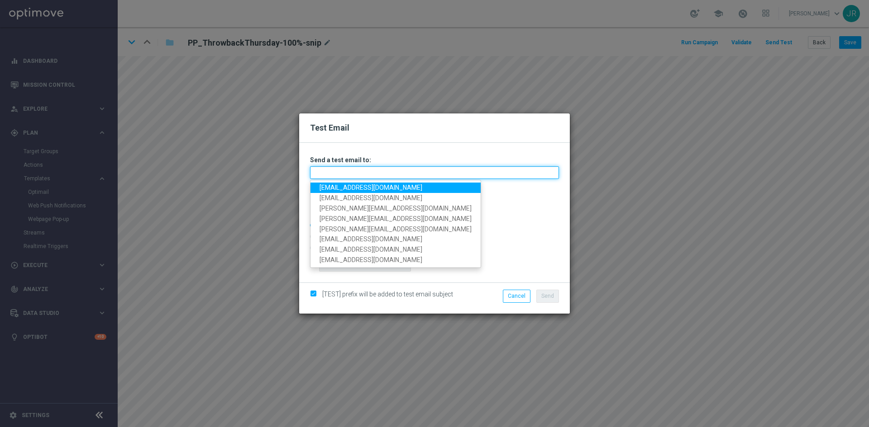
drag, startPoint x: 331, startPoint y: 171, endPoint x: 314, endPoint y: 184, distance: 20.6
click at [331, 171] on input "text" at bounding box center [434, 172] width 249 height 13
click at [318, 186] on link "[EMAIL_ADDRESS][DOMAIN_NAME]" at bounding box center [395, 188] width 170 height 10
type input "[EMAIL_ADDRESS][DOMAIN_NAME]"
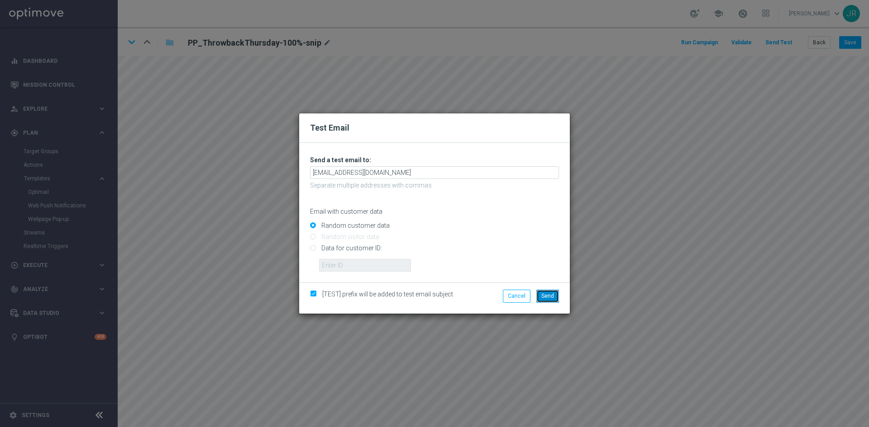
click at [541, 293] on span "Send" at bounding box center [547, 296] width 13 height 6
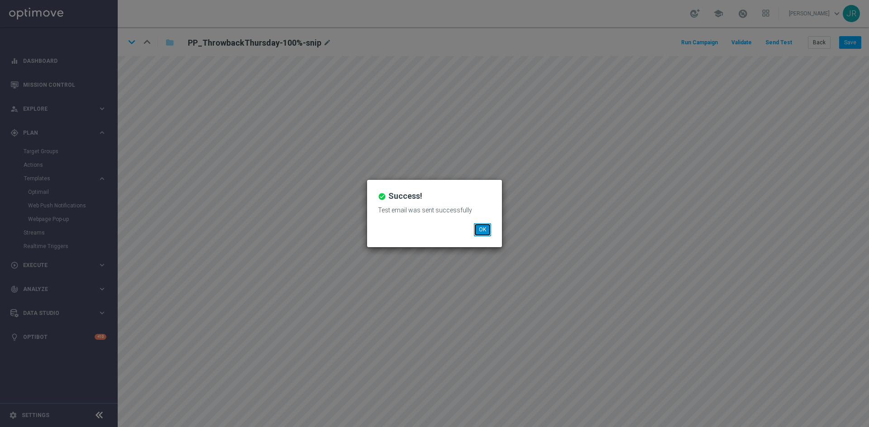
click at [476, 224] on button "OK" at bounding box center [482, 229] width 17 height 13
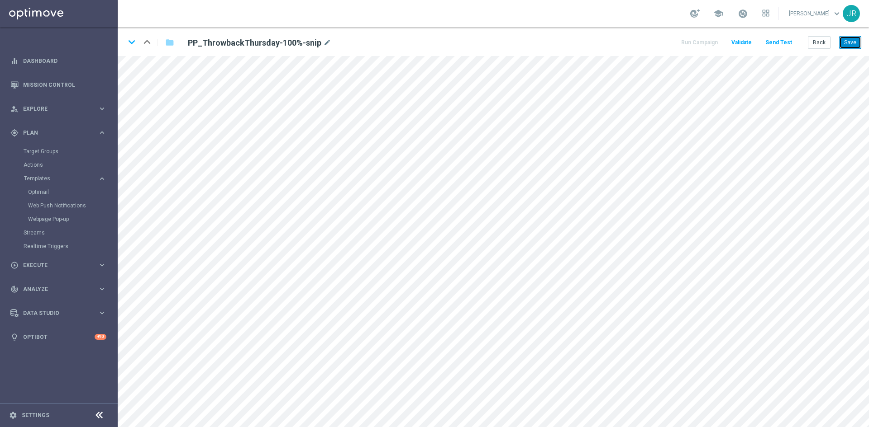
click at [851, 46] on button "Save" at bounding box center [850, 42] width 22 height 13
click at [854, 43] on button "Save" at bounding box center [850, 42] width 22 height 13
drag, startPoint x: 128, startPoint y: 40, endPoint x: 328, endPoint y: 147, distance: 226.5
click at [128, 40] on icon "keyboard_arrow_down" at bounding box center [132, 42] width 14 height 14
click at [846, 42] on button "Save" at bounding box center [850, 42] width 22 height 13
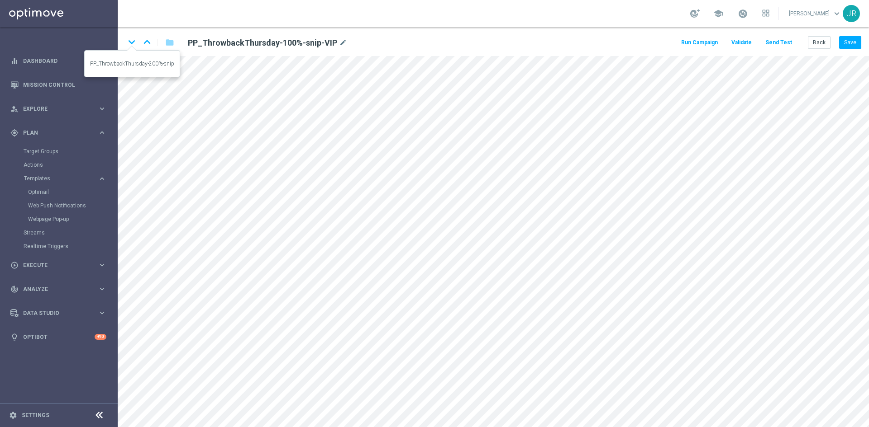
drag, startPoint x: 132, startPoint y: 38, endPoint x: 234, endPoint y: 94, distance: 116.6
click at [132, 38] on icon "keyboard_arrow_down" at bounding box center [132, 42] width 14 height 14
click at [847, 37] on button "Save" at bounding box center [850, 42] width 22 height 13
click at [853, 37] on button "Save" at bounding box center [850, 42] width 22 height 13
click at [133, 42] on icon "keyboard_arrow_down" at bounding box center [132, 42] width 14 height 14
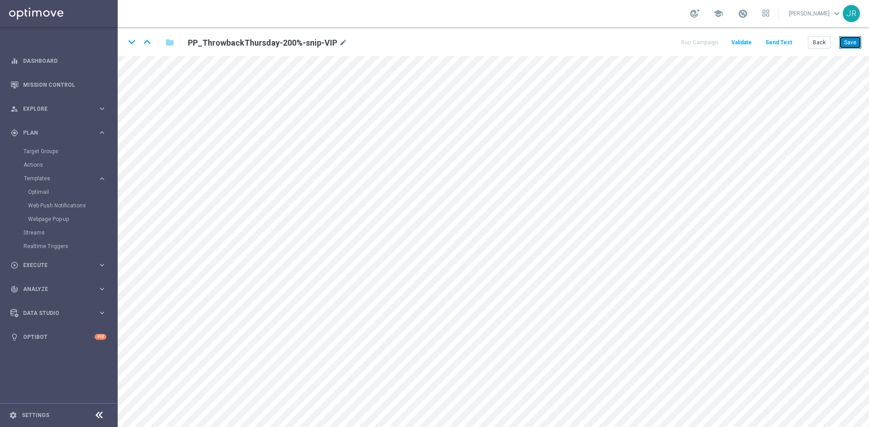
click at [857, 42] on button "Save" at bounding box center [850, 42] width 22 height 13
click at [132, 39] on icon "keyboard_arrow_down" at bounding box center [132, 42] width 14 height 14
click at [841, 40] on button "Save" at bounding box center [850, 42] width 22 height 13
click at [133, 43] on icon "keyboard_arrow_down" at bounding box center [132, 42] width 14 height 14
click at [846, 46] on button "Save" at bounding box center [850, 42] width 22 height 13
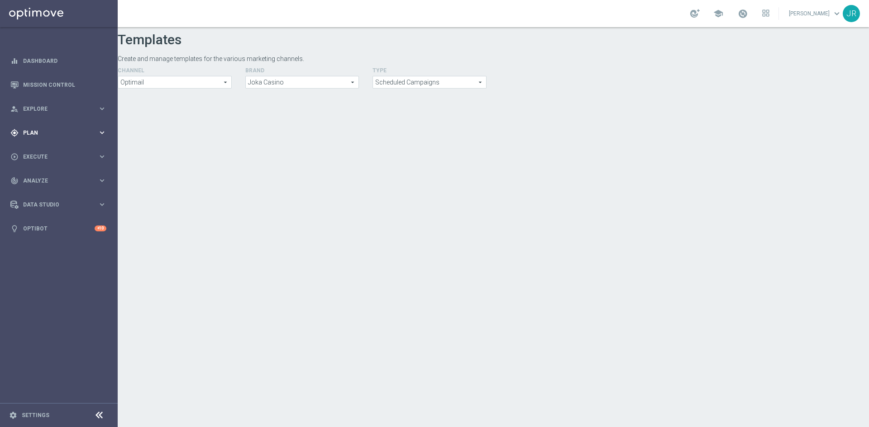
click at [28, 136] on div "gps_fixed Plan" at bounding box center [53, 133] width 87 height 8
click at [41, 180] on span "Templates" at bounding box center [56, 178] width 65 height 5
click at [39, 192] on link "Optimail" at bounding box center [61, 192] width 66 height 7
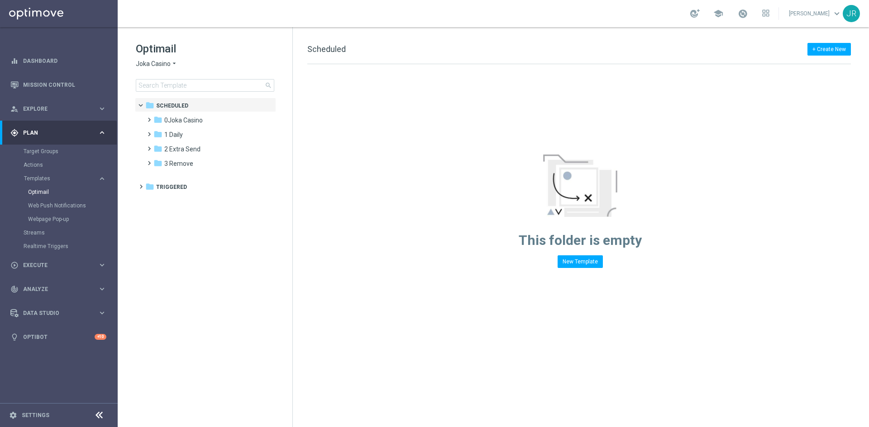
click at [147, 59] on div "Optimail Joka Casino arrow_drop_down × Joka Casino search" at bounding box center [214, 67] width 157 height 50
click at [152, 67] on span "Joka Casino" at bounding box center [153, 64] width 35 height 9
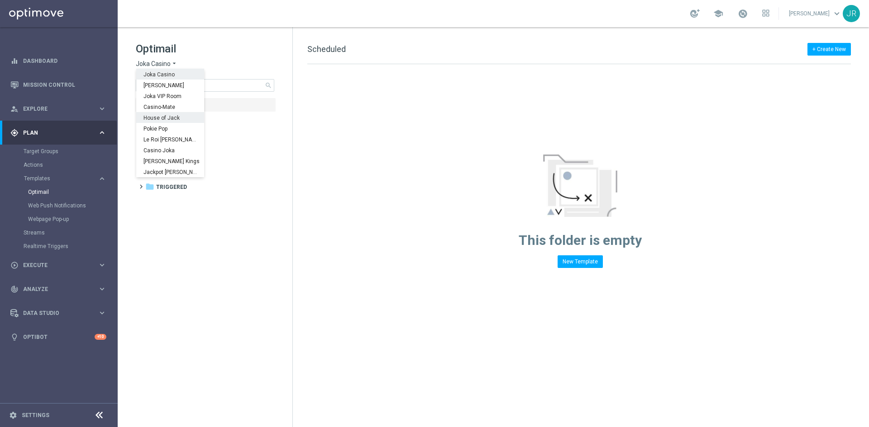
click at [0, 0] on span "House of Jack" at bounding box center [0, 0] width 0 height 0
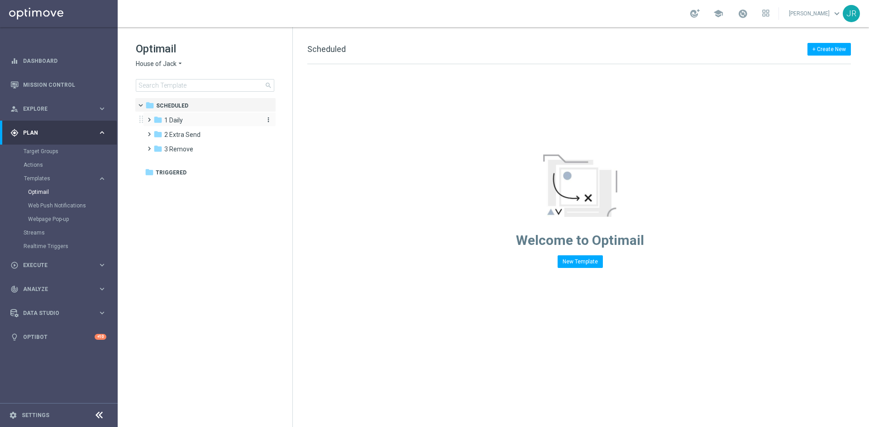
click at [173, 124] on div "folder 1 Daily" at bounding box center [205, 120] width 104 height 10
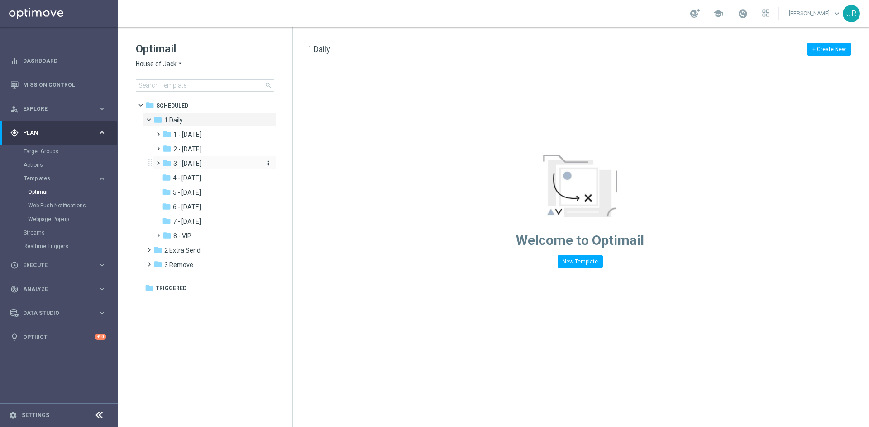
click at [185, 168] on div "folder 3 - Thursday" at bounding box center [210, 164] width 96 height 10
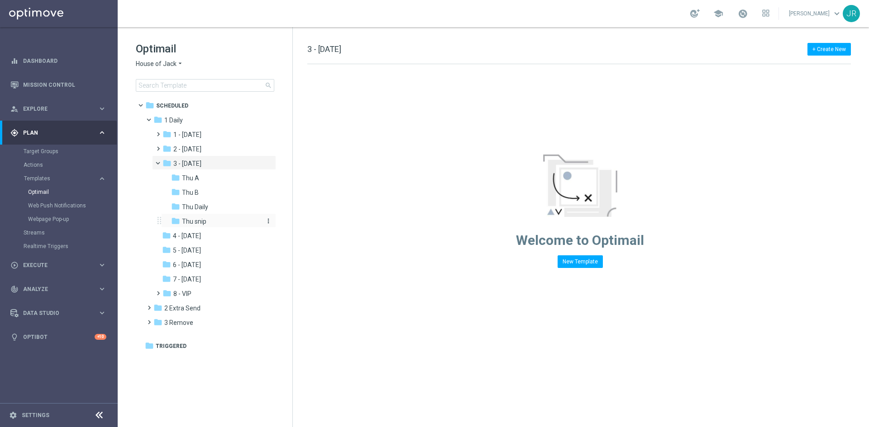
click at [200, 218] on span "Thu snip" at bounding box center [194, 222] width 24 height 8
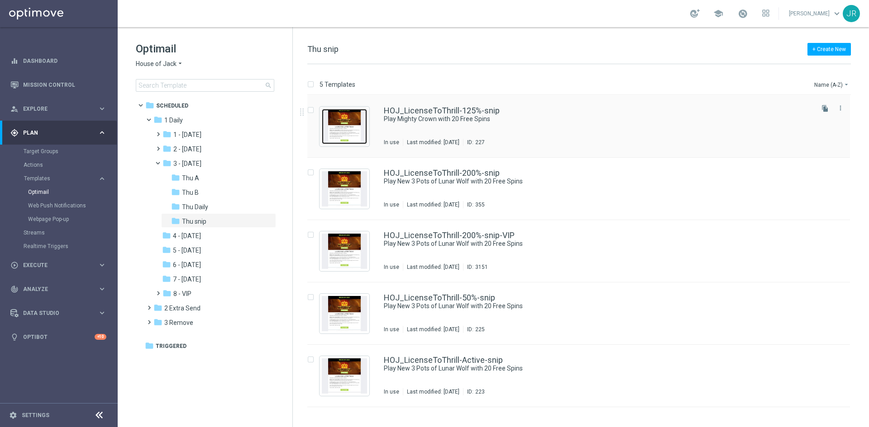
click at [348, 132] on img "Press SPACE to select this row." at bounding box center [344, 126] width 45 height 35
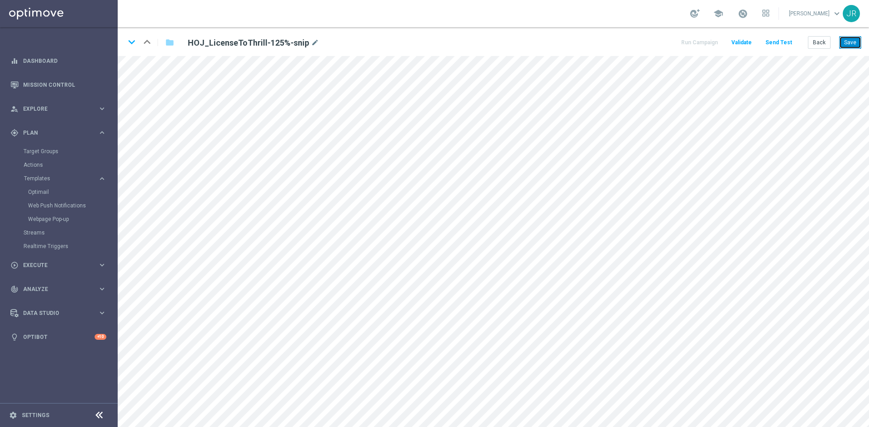
click at [847, 45] on button "Save" at bounding box center [850, 42] width 22 height 13
click at [852, 42] on button "Save" at bounding box center [850, 42] width 22 height 13
click at [772, 42] on button "Send Test" at bounding box center [778, 43] width 29 height 12
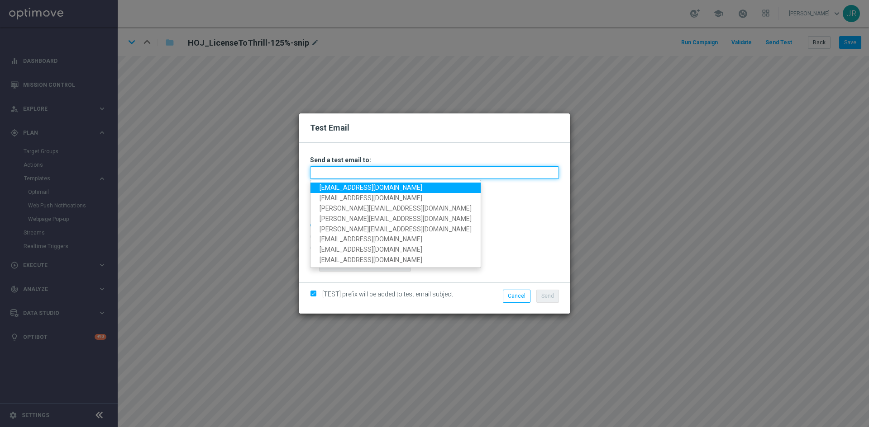
click at [353, 172] on input "text" at bounding box center [434, 172] width 249 height 13
click at [333, 187] on link "[EMAIL_ADDRESS][DOMAIN_NAME]" at bounding box center [395, 188] width 170 height 10
type input "[EMAIL_ADDRESS][DOMAIN_NAME]"
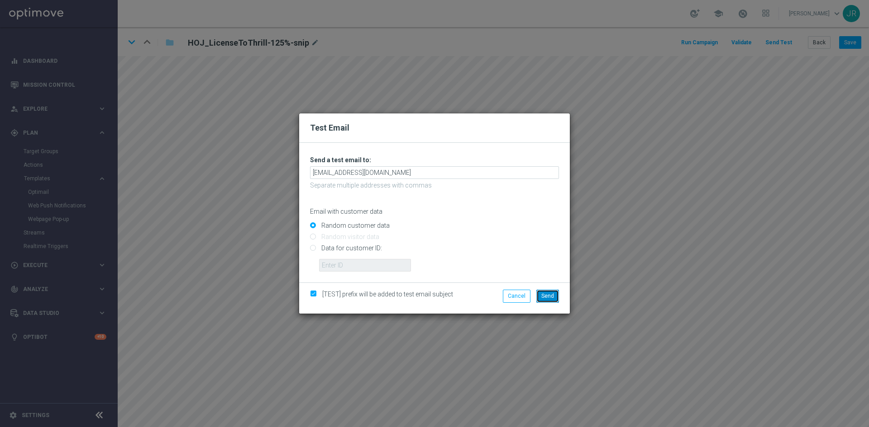
click at [547, 294] on span "Send" at bounding box center [547, 296] width 13 height 6
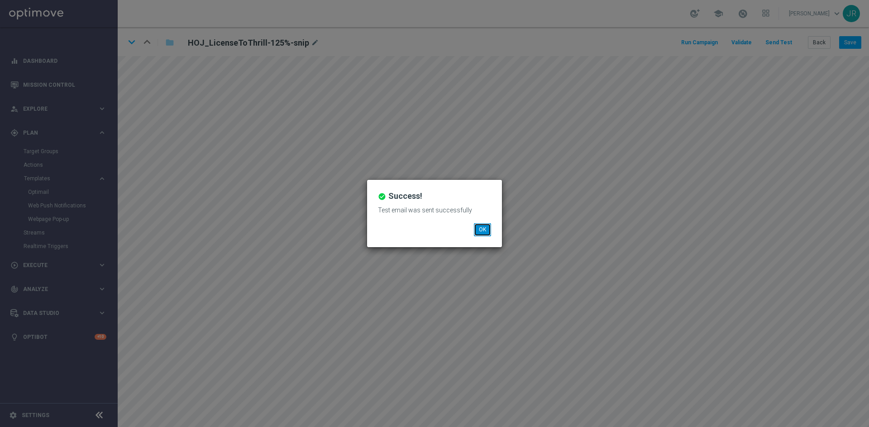
click at [485, 229] on button "OK" at bounding box center [482, 229] width 17 height 13
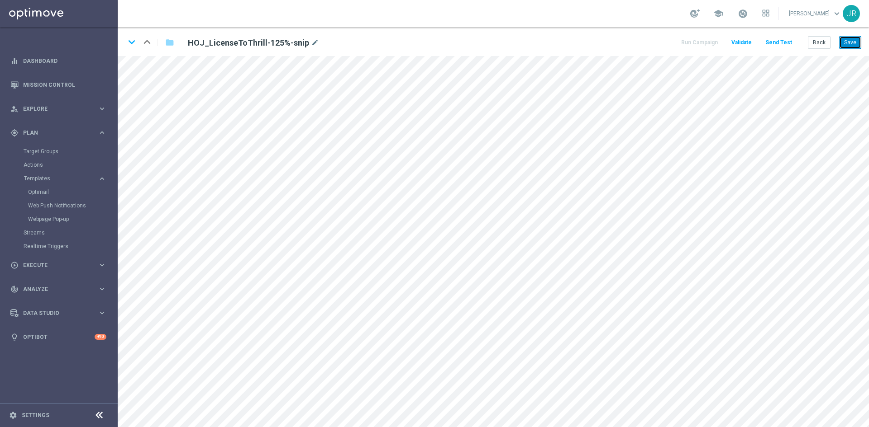
click at [853, 42] on button "Save" at bounding box center [850, 42] width 22 height 13
click at [851, 42] on button "Save" at bounding box center [850, 42] width 22 height 13
click at [129, 37] on icon "keyboard_arrow_down" at bounding box center [132, 42] width 14 height 14
drag, startPoint x: 854, startPoint y: 38, endPoint x: 859, endPoint y: 44, distance: 7.7
click at [854, 33] on div "keyboard_arrow_down keyboard_arrow_up folder HOJ_LicenseToThrill-200%-snip mode…" at bounding box center [493, 41] width 751 height 29
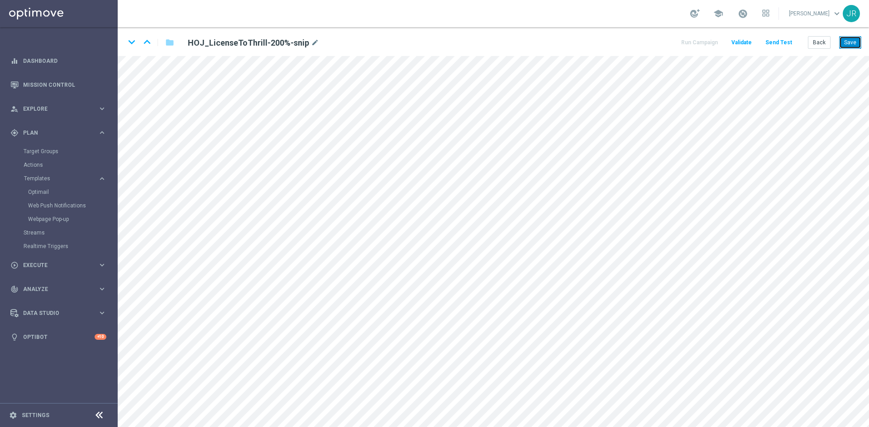
click at [851, 43] on button "Save" at bounding box center [850, 42] width 22 height 13
click at [131, 39] on icon "keyboard_arrow_down" at bounding box center [132, 42] width 14 height 14
click at [850, 41] on button "Save" at bounding box center [850, 42] width 22 height 13
drag, startPoint x: 128, startPoint y: 43, endPoint x: 402, endPoint y: 287, distance: 366.9
click at [128, 43] on icon "keyboard_arrow_down" at bounding box center [132, 42] width 14 height 14
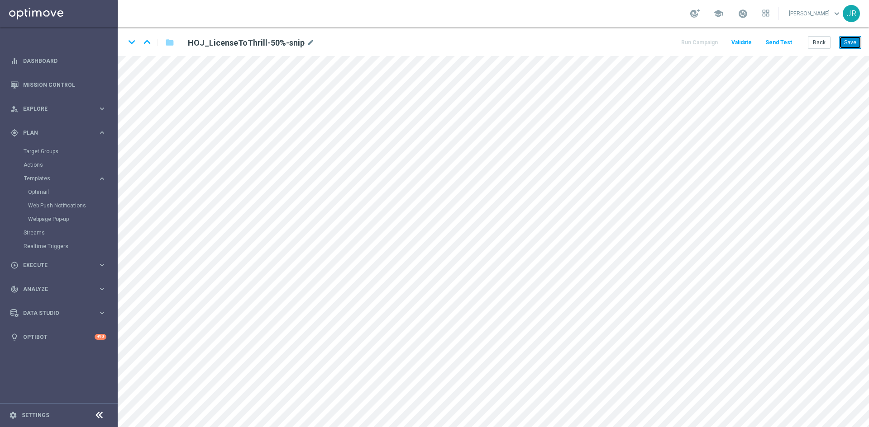
click at [853, 38] on button "Save" at bounding box center [850, 42] width 22 height 13
click at [133, 45] on icon "keyboard_arrow_down" at bounding box center [132, 42] width 14 height 14
click at [854, 41] on button "Save" at bounding box center [850, 42] width 22 height 13
click at [847, 39] on button "Save" at bounding box center [850, 42] width 22 height 13
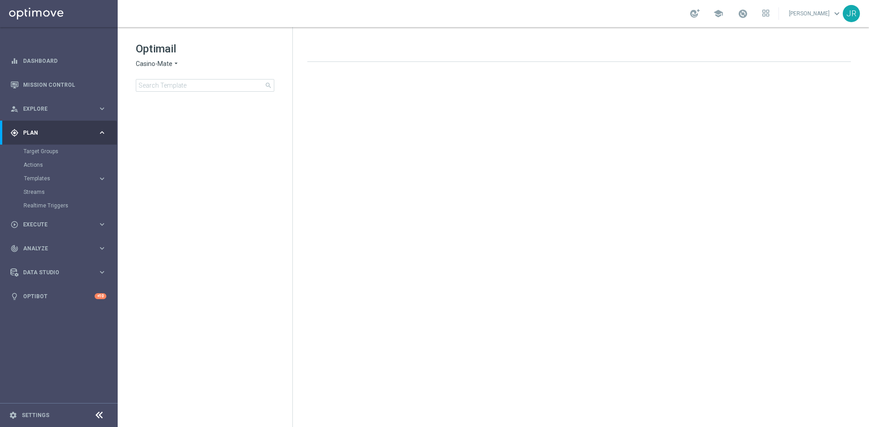
click at [41, 130] on span "Plan" at bounding box center [60, 132] width 75 height 5
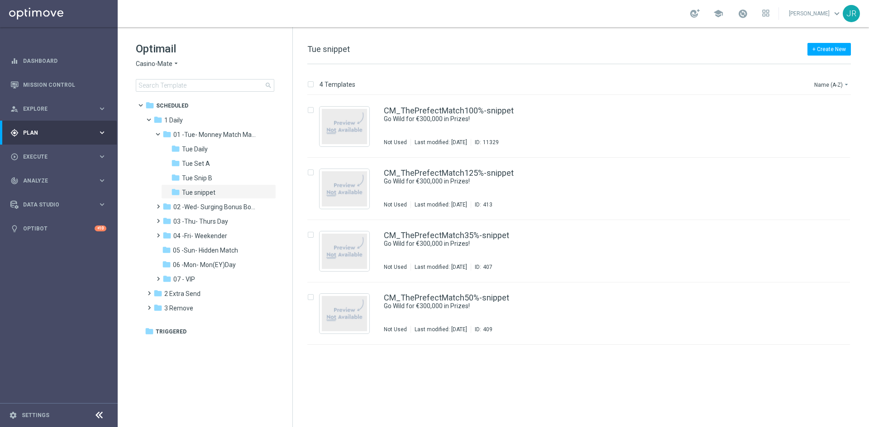
click at [152, 66] on span "Casino-Mate" at bounding box center [154, 64] width 37 height 9
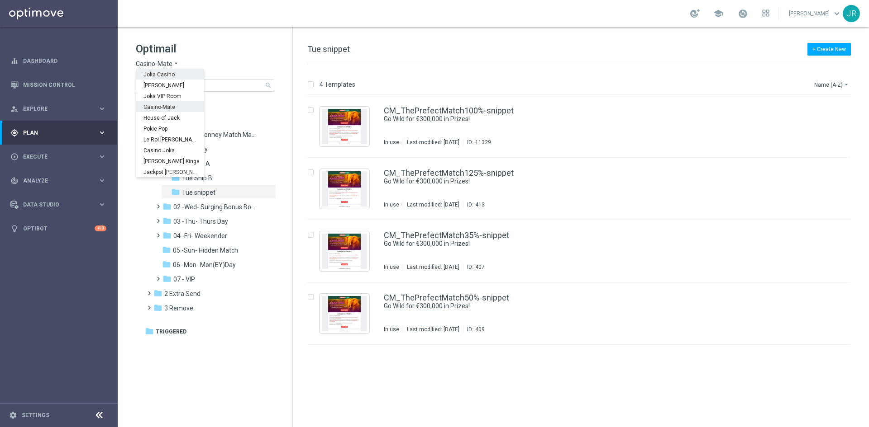
click at [0, 0] on span "Joka Casino" at bounding box center [0, 0] width 0 height 0
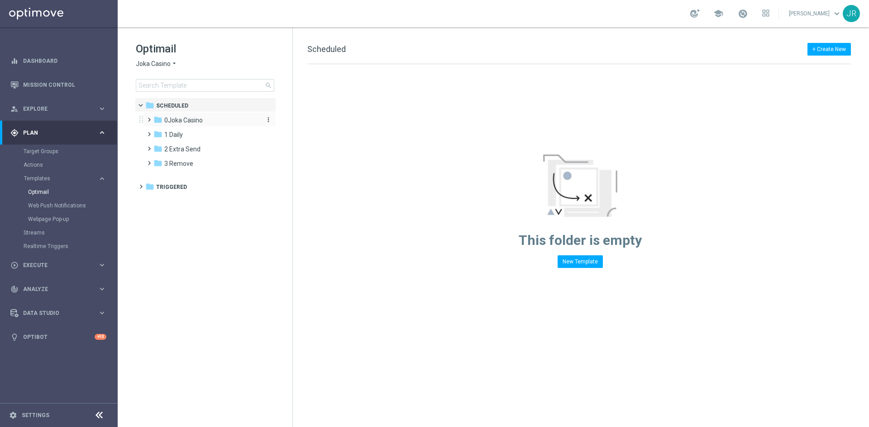
click at [174, 119] on span "0Joka Casino" at bounding box center [183, 120] width 38 height 8
click at [199, 137] on div "folder 1- Daily" at bounding box center [210, 135] width 96 height 10
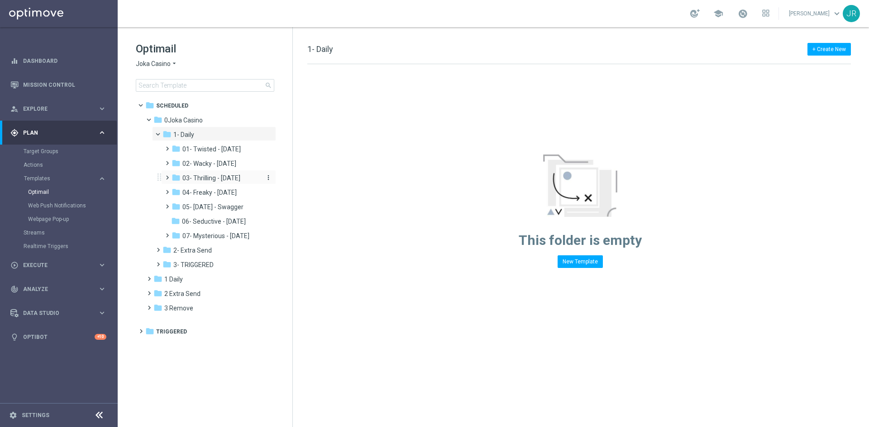
click at [209, 176] on span "03- Thrilling - [DATE]" at bounding box center [211, 178] width 58 height 8
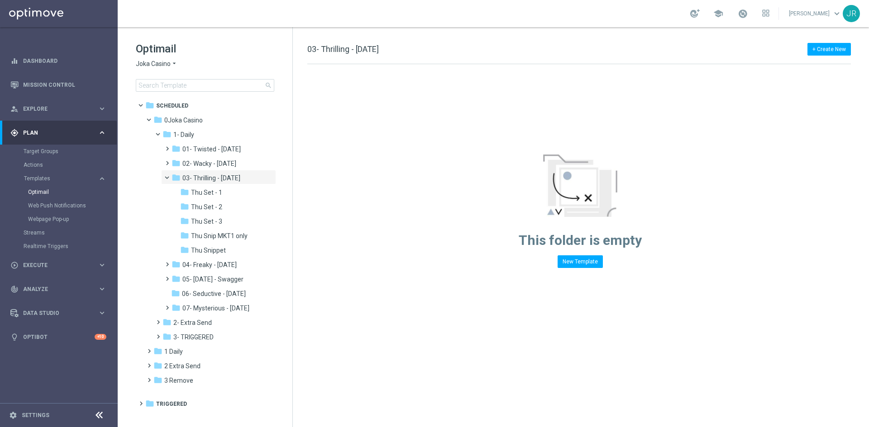
click at [212, 252] on span "Thu Snippet" at bounding box center [208, 251] width 35 height 8
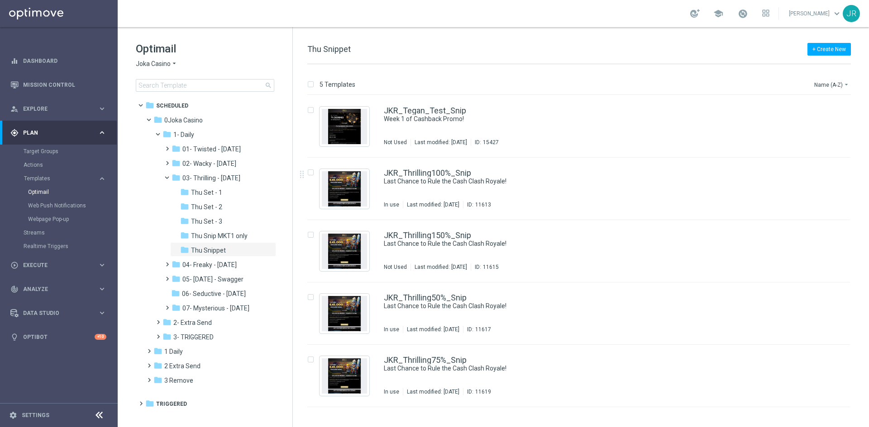
drag, startPoint x: 209, startPoint y: 194, endPoint x: 377, endPoint y: 237, distance: 174.0
click at [209, 194] on span "Thu Set - 1" at bounding box center [206, 193] width 31 height 8
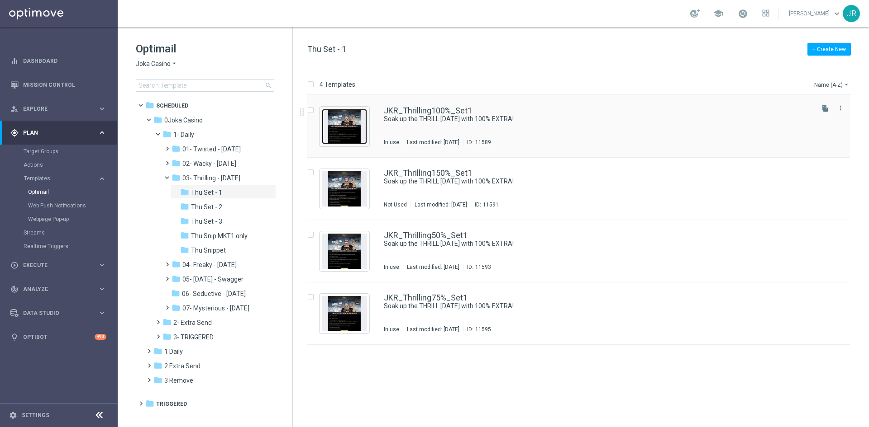
click at [338, 125] on img "Press SPACE to select this row." at bounding box center [344, 126] width 45 height 35
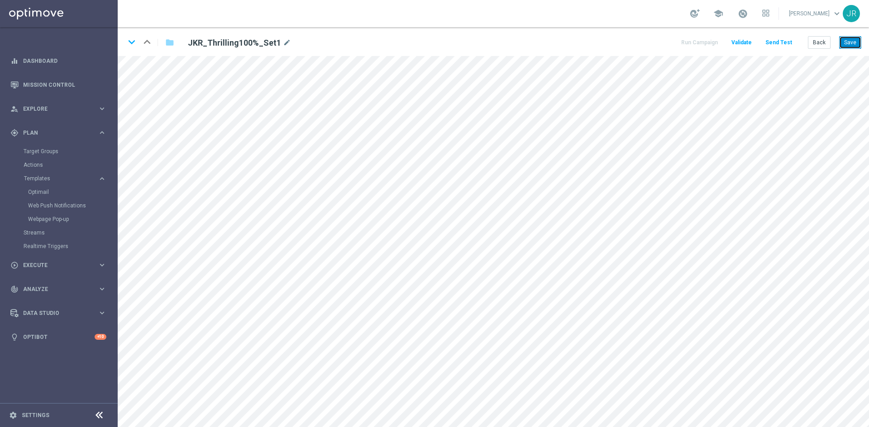
click at [845, 45] on button "Save" at bounding box center [850, 42] width 22 height 13
click at [845, 44] on button "Save" at bounding box center [850, 42] width 22 height 13
click at [851, 44] on button "Save" at bounding box center [850, 42] width 22 height 13
click at [774, 42] on button "Send Test" at bounding box center [778, 43] width 29 height 12
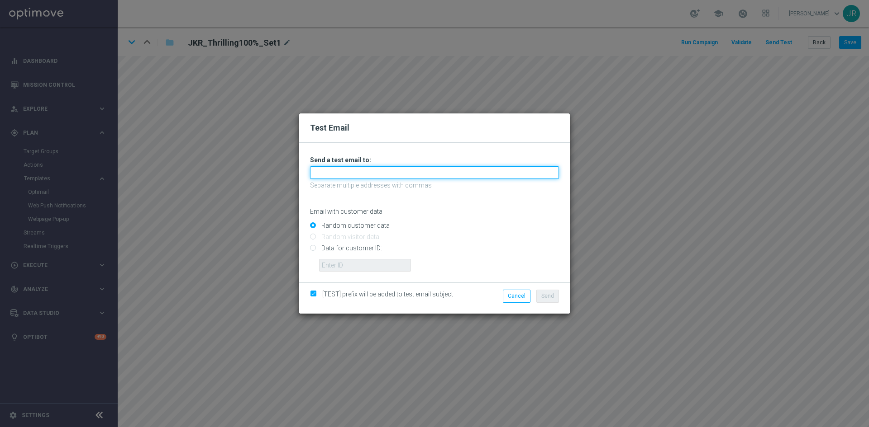
click at [323, 171] on input "text" at bounding box center [434, 172] width 249 height 13
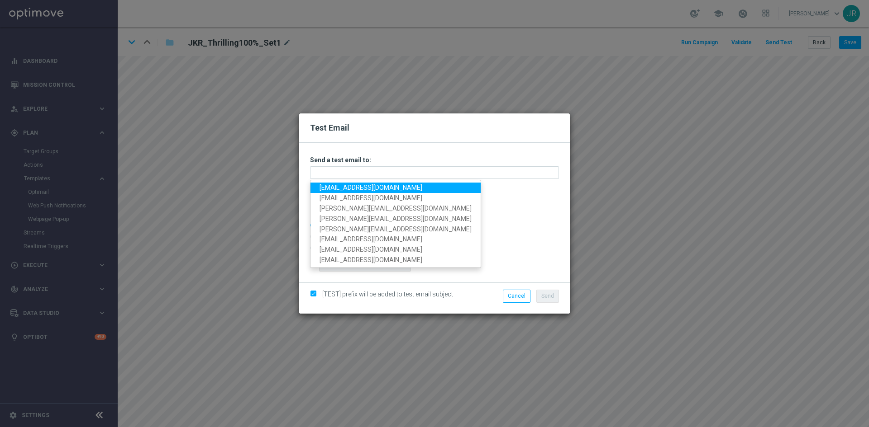
click at [324, 185] on link "[EMAIL_ADDRESS][DOMAIN_NAME]" at bounding box center [395, 188] width 170 height 10
type input "[EMAIL_ADDRESS][DOMAIN_NAME]"
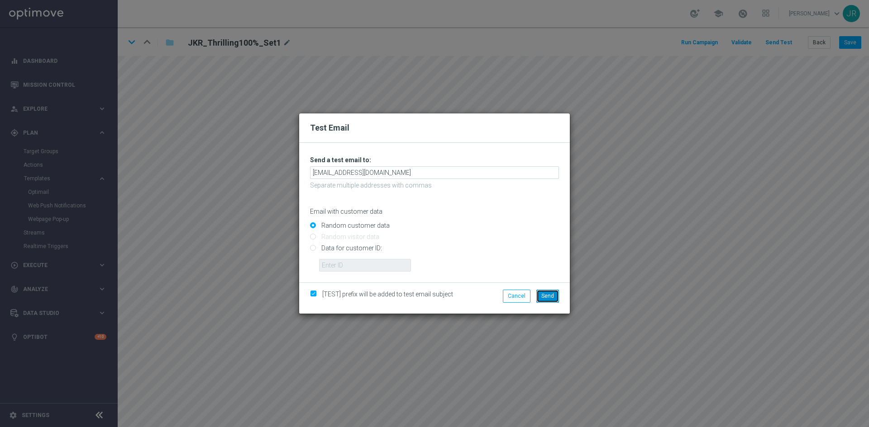
click at [548, 293] on span "Send" at bounding box center [547, 296] width 13 height 6
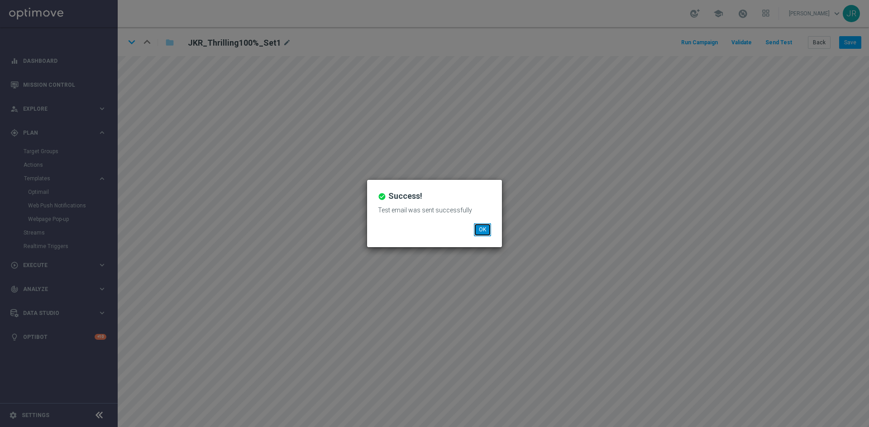
click at [486, 229] on button "OK" at bounding box center [482, 229] width 17 height 13
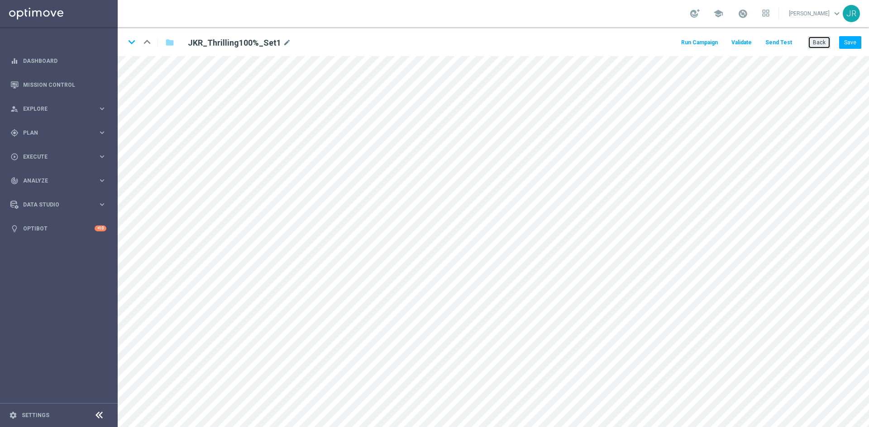
click at [816, 46] on button "Back" at bounding box center [818, 42] width 23 height 13
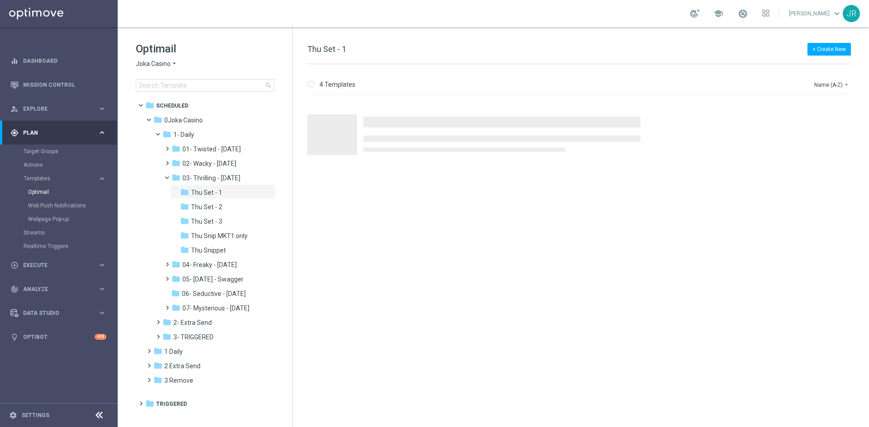
click at [169, 61] on span "Joka Casino" at bounding box center [153, 64] width 35 height 9
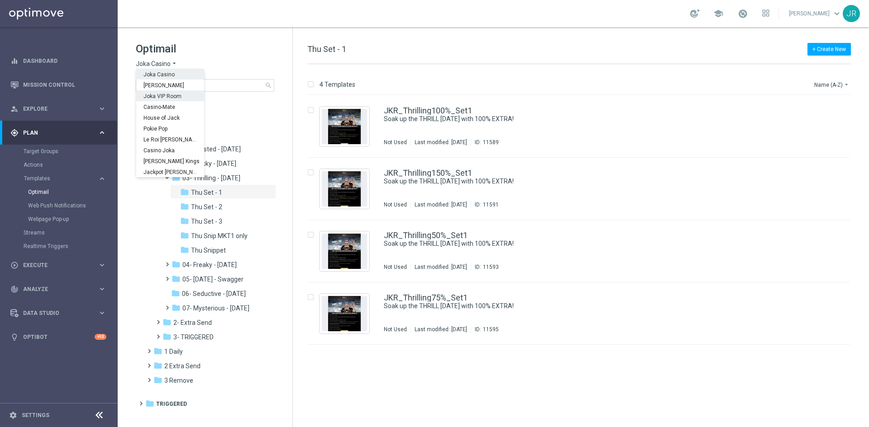
click at [161, 90] on div "Joka VIP Room" at bounding box center [170, 95] width 68 height 11
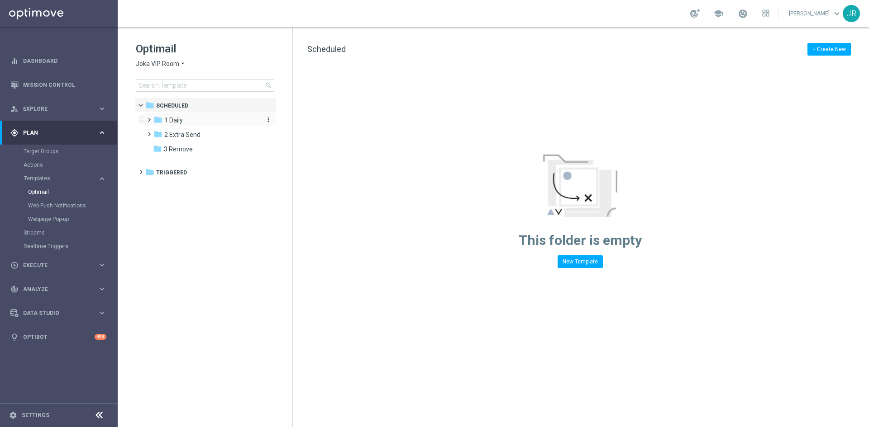
click at [185, 120] on div "folder 1 Daily" at bounding box center [205, 120] width 104 height 10
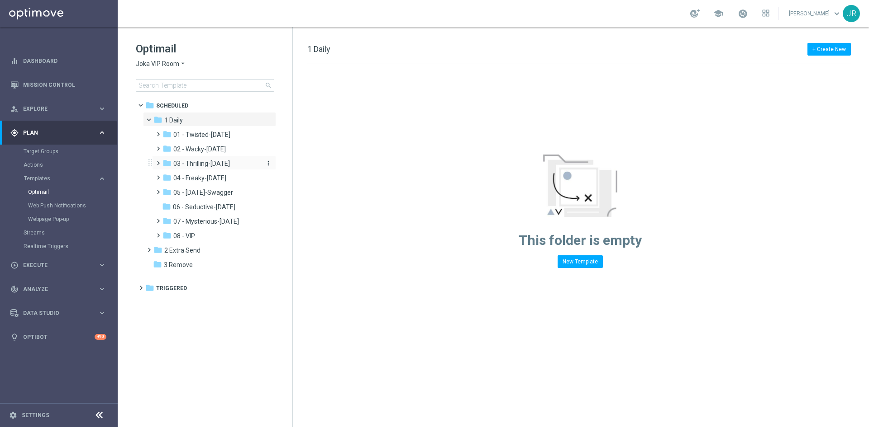
click at [203, 164] on span "03 - Thrilling-[DATE]" at bounding box center [201, 164] width 57 height 8
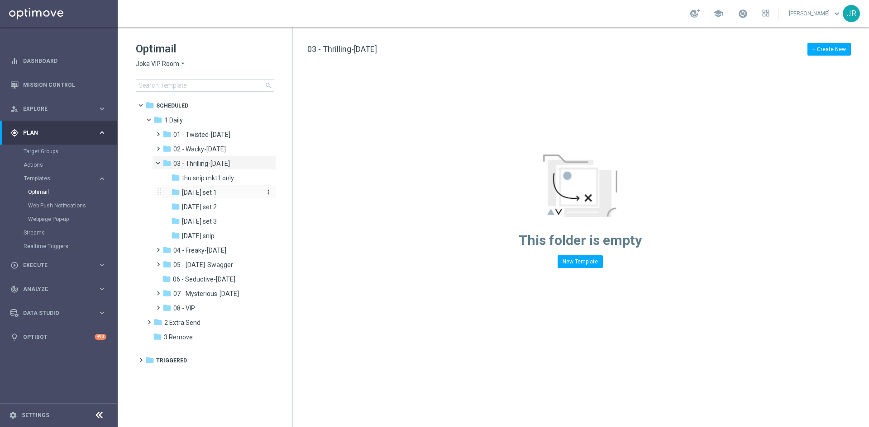
click at [214, 193] on span "[DATE] set 1" at bounding box center [199, 193] width 35 height 8
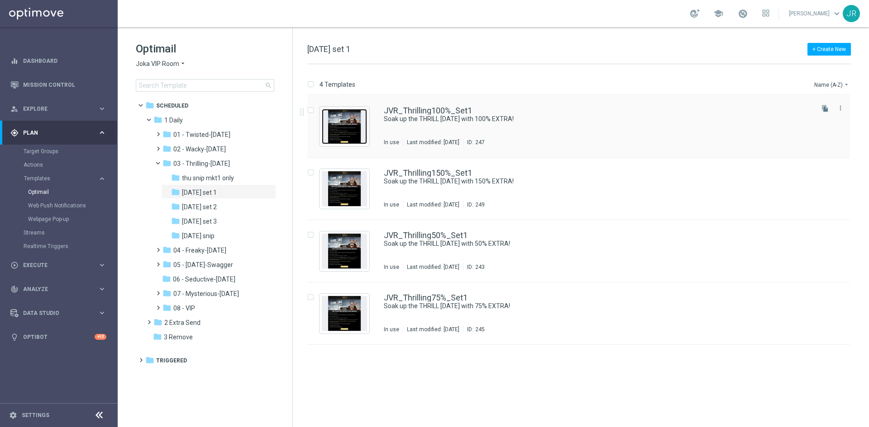
click at [342, 125] on img "Press SPACE to select this row." at bounding box center [344, 126] width 45 height 35
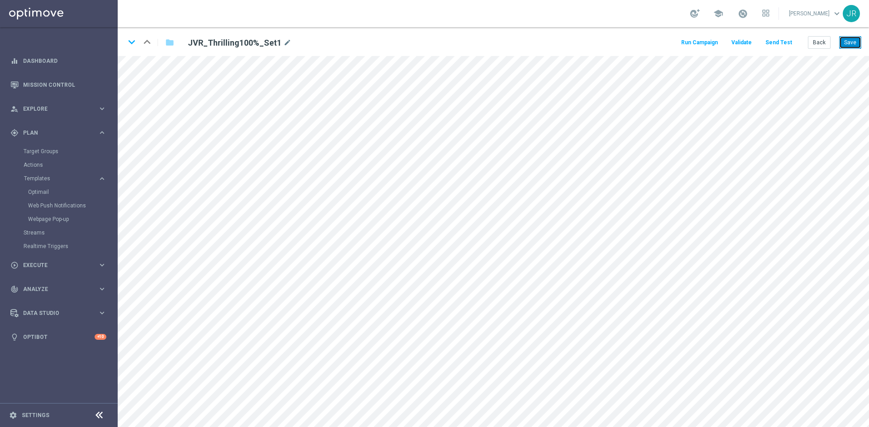
click at [853, 44] on button "Save" at bounding box center [850, 42] width 22 height 13
click at [786, 40] on button "Send Test" at bounding box center [778, 43] width 29 height 12
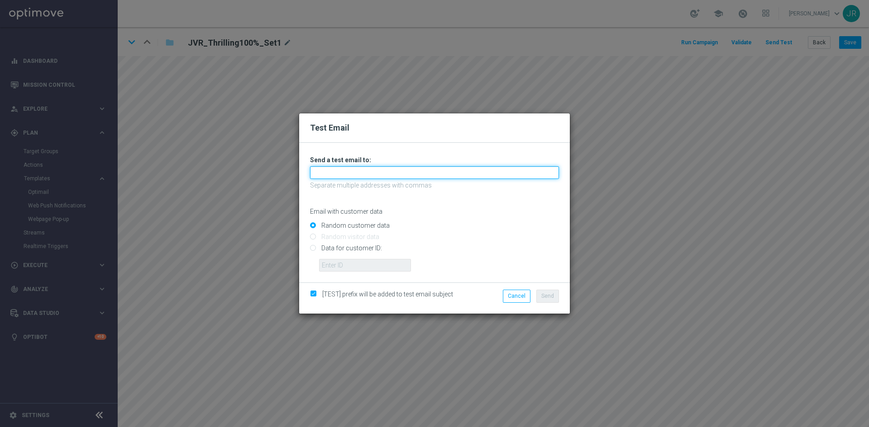
click at [339, 173] on input "text" at bounding box center [434, 172] width 249 height 13
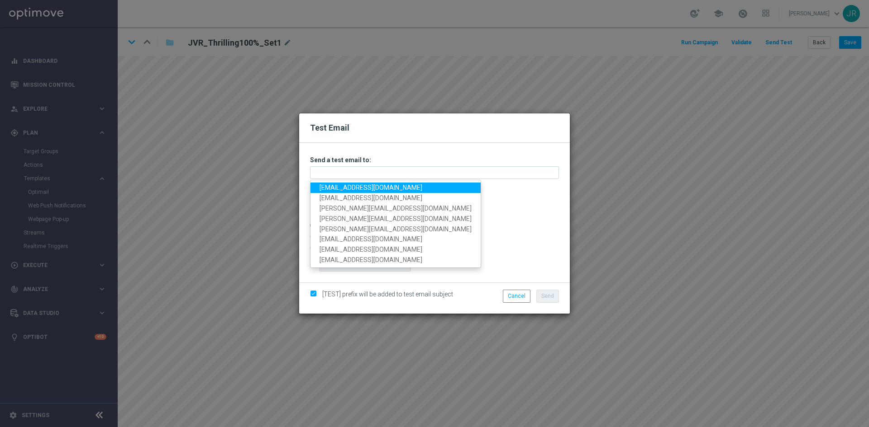
drag, startPoint x: 329, startPoint y: 185, endPoint x: 350, endPoint y: 189, distance: 21.6
click at [328, 185] on link "[EMAIL_ADDRESS][DOMAIN_NAME]" at bounding box center [395, 188] width 170 height 10
type input "[EMAIL_ADDRESS][DOMAIN_NAME]"
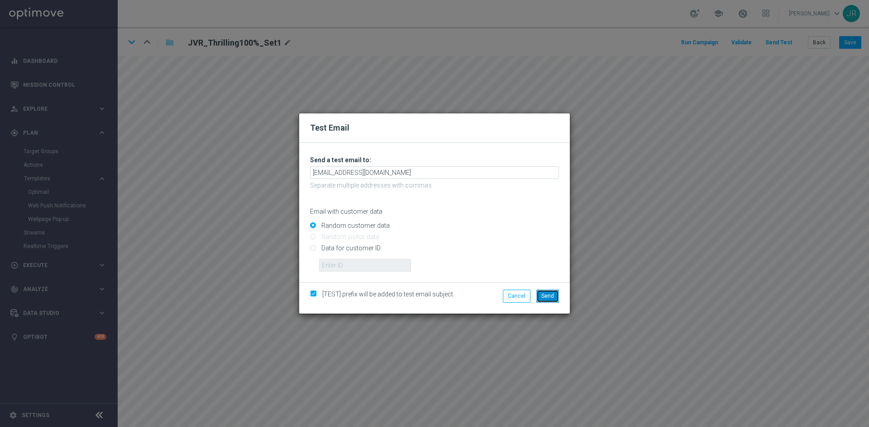
click at [545, 299] on span "Send" at bounding box center [547, 296] width 13 height 6
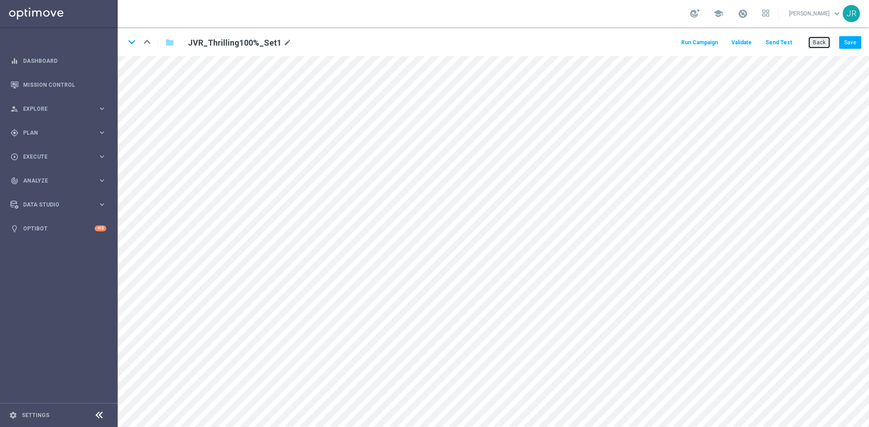
click at [818, 38] on button "Back" at bounding box center [818, 42] width 23 height 13
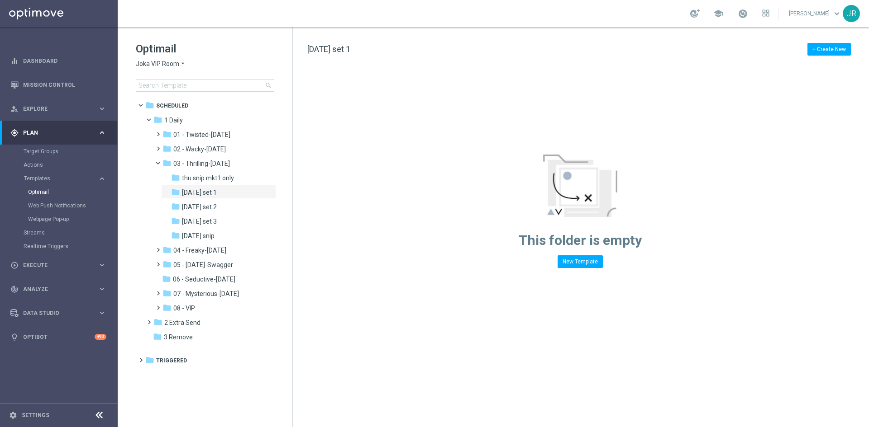
click at [165, 68] on span "Joka VIP Room" at bounding box center [157, 64] width 43 height 9
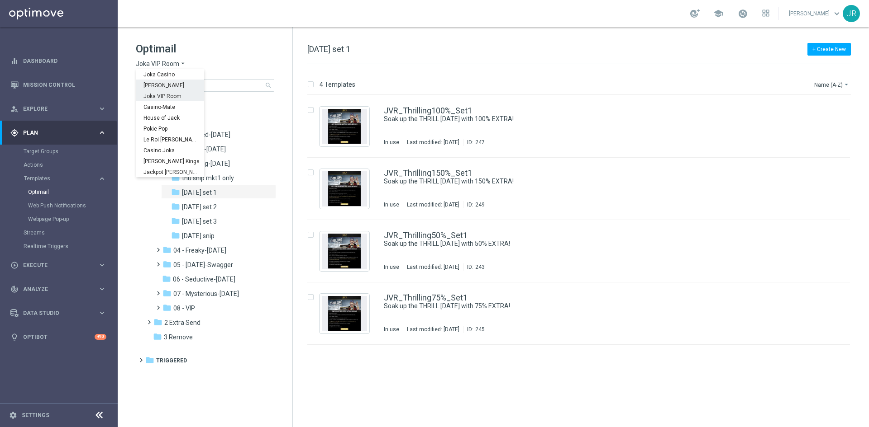
drag, startPoint x: 159, startPoint y: 85, endPoint x: 39, endPoint y: 157, distance: 139.9
click at [0, 0] on span "[PERSON_NAME]" at bounding box center [0, 0] width 0 height 0
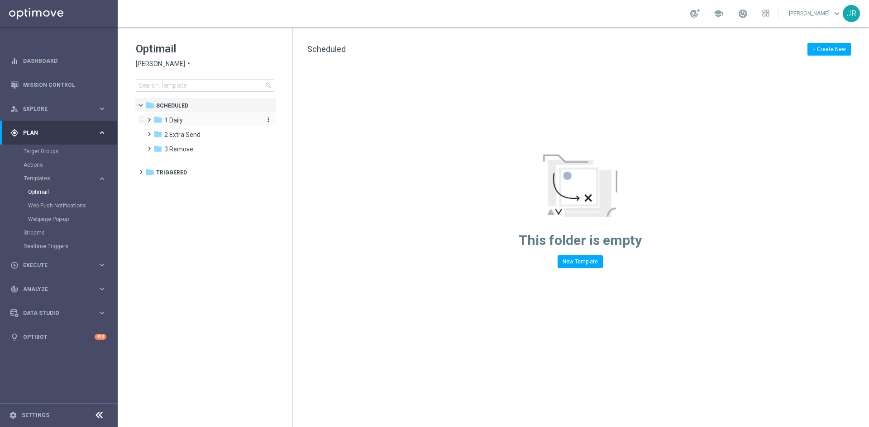
click at [190, 118] on div "folder 1 Daily" at bounding box center [205, 120] width 104 height 10
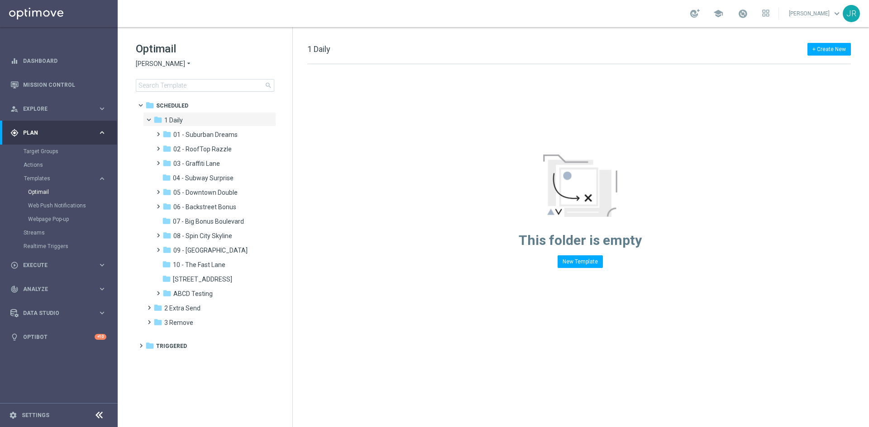
drag, startPoint x: 210, startPoint y: 177, endPoint x: 296, endPoint y: 201, distance: 89.2
click at [209, 177] on span "04 - Subway Surprise" at bounding box center [203, 178] width 61 height 8
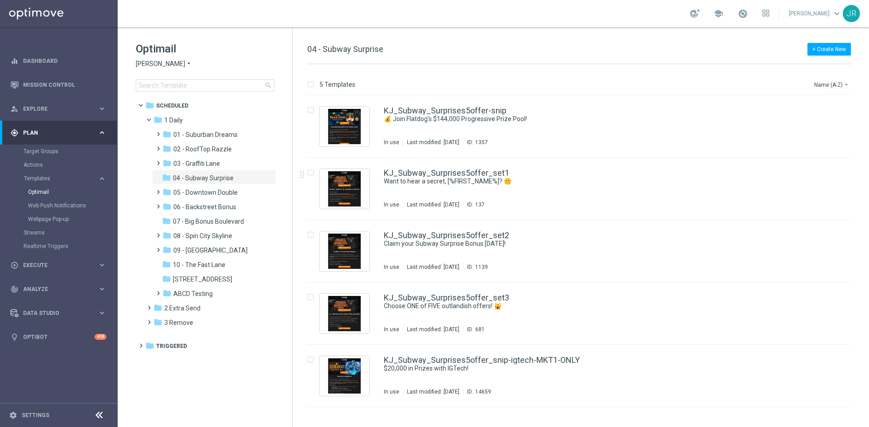
click at [591, 196] on div "KJ_Subway_Surprises5offer_set1 Want to hear a secret, [%FIRST_NAME%]? 🤫 In use …" at bounding box center [598, 188] width 428 height 39
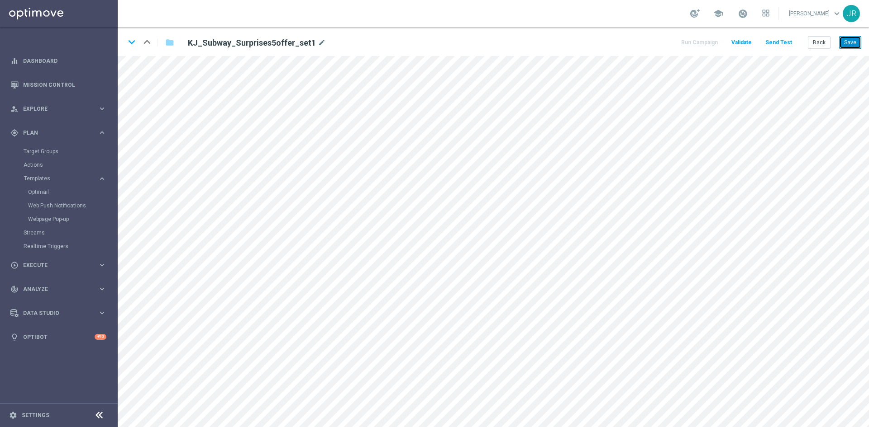
drag, startPoint x: 849, startPoint y: 40, endPoint x: 837, endPoint y: 76, distance: 37.9
click at [850, 43] on button "Save" at bounding box center [850, 42] width 22 height 13
click at [849, 41] on button "Save" at bounding box center [850, 42] width 22 height 13
click at [784, 37] on button "Send Test" at bounding box center [778, 43] width 29 height 12
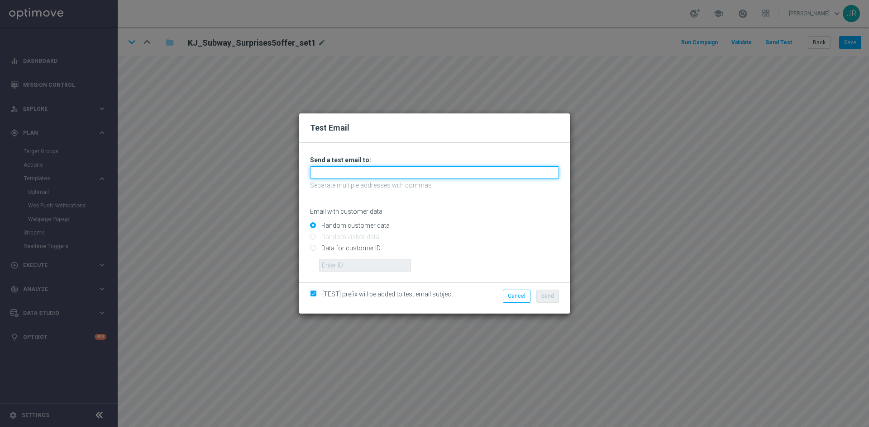
click at [384, 174] on input "text" at bounding box center [434, 172] width 249 height 13
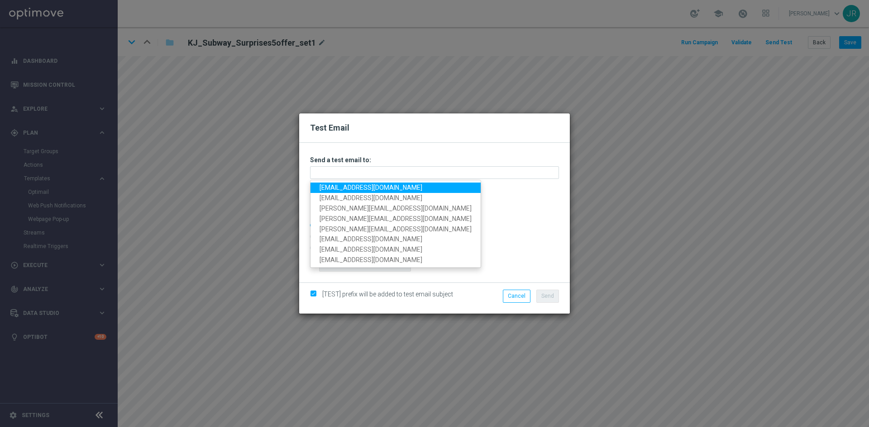
click at [323, 184] on link "testingalltesting@gmail.com" at bounding box center [395, 188] width 170 height 10
type input "testingalltesting@gmail.com"
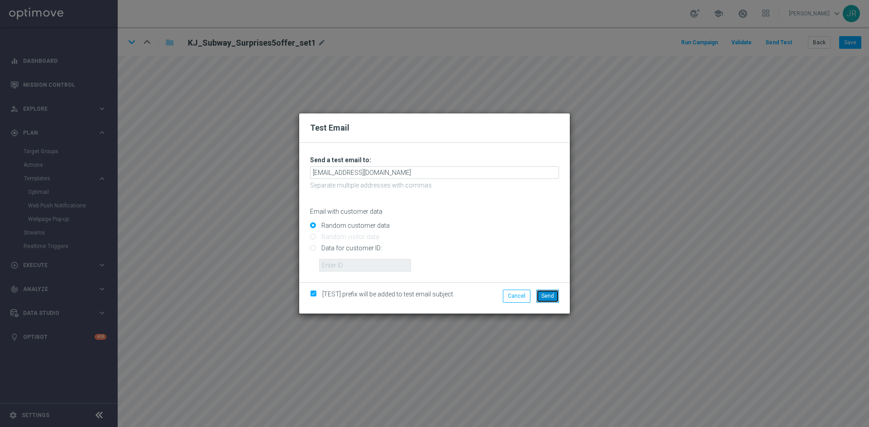
click at [555, 298] on button "Send" at bounding box center [547, 296] width 23 height 13
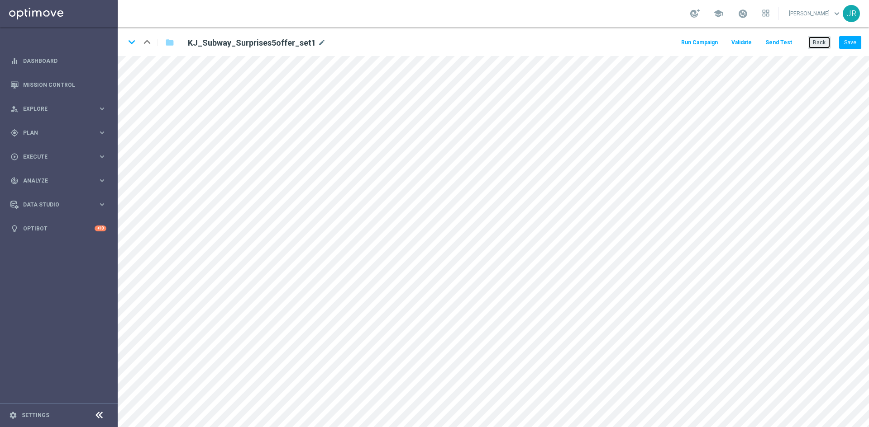
click at [822, 42] on button "Back" at bounding box center [818, 42] width 23 height 13
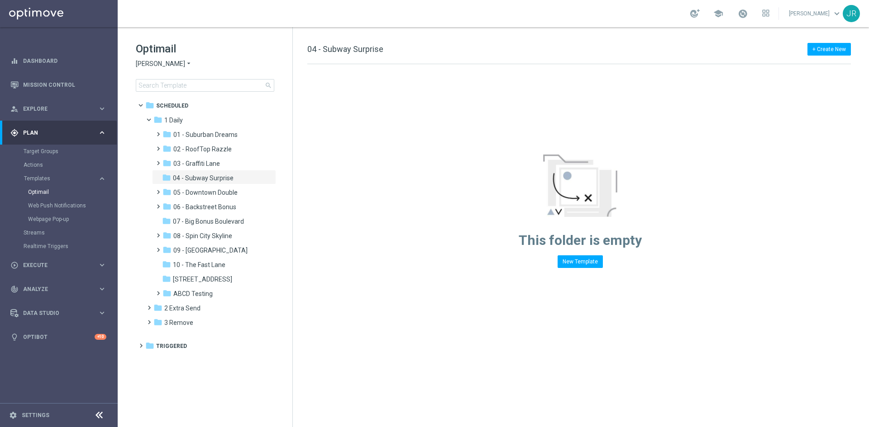
click at [165, 63] on span "[PERSON_NAME]" at bounding box center [160, 64] width 49 height 9
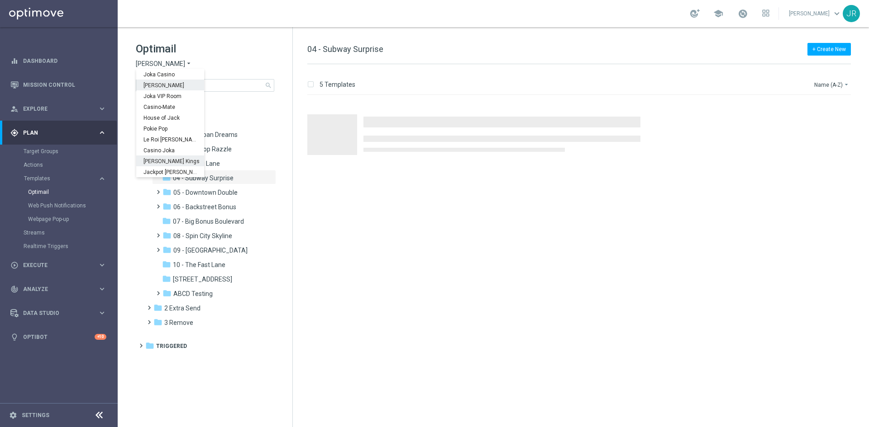
click at [0, 0] on span "[PERSON_NAME] Kings" at bounding box center [0, 0] width 0 height 0
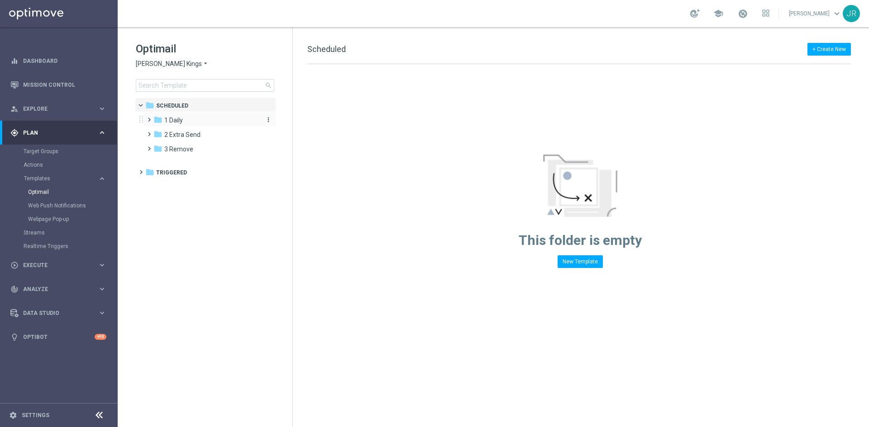
click at [173, 121] on span "1 Daily" at bounding box center [173, 120] width 19 height 8
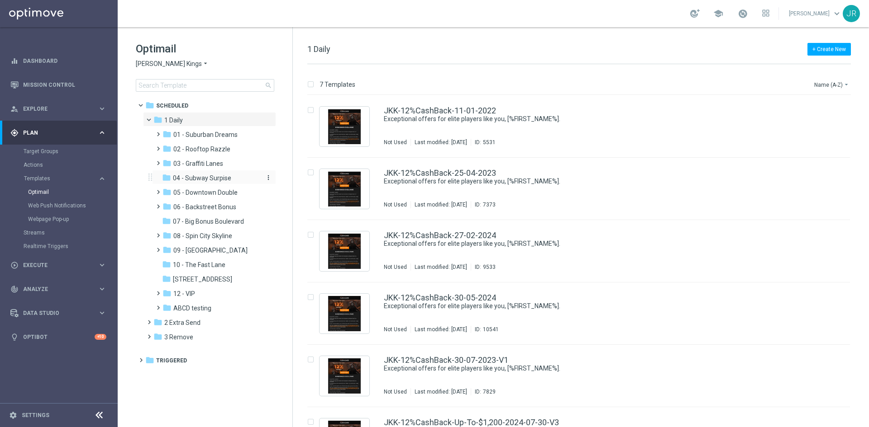
click at [210, 173] on div "folder 04 - Subway Surpise" at bounding box center [210, 178] width 96 height 10
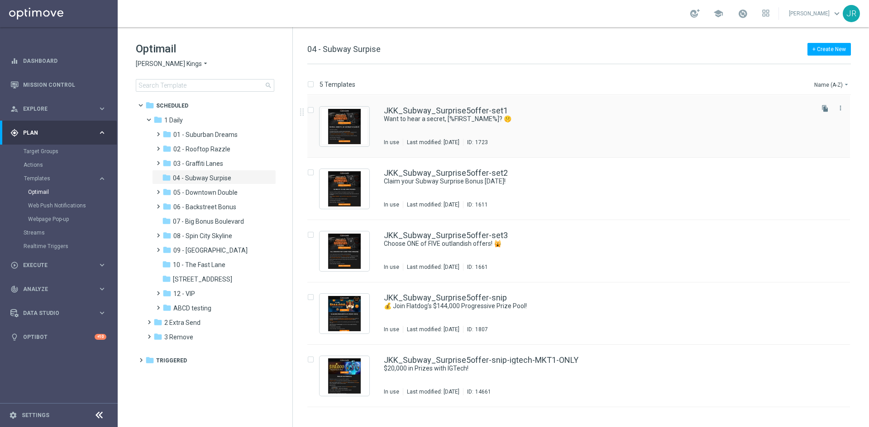
click at [434, 135] on div "JKK_Subway_Surprise5offer-set1 Want to hear a secret, [%FIRST_NAME%]? 🤫 In use …" at bounding box center [598, 126] width 428 height 39
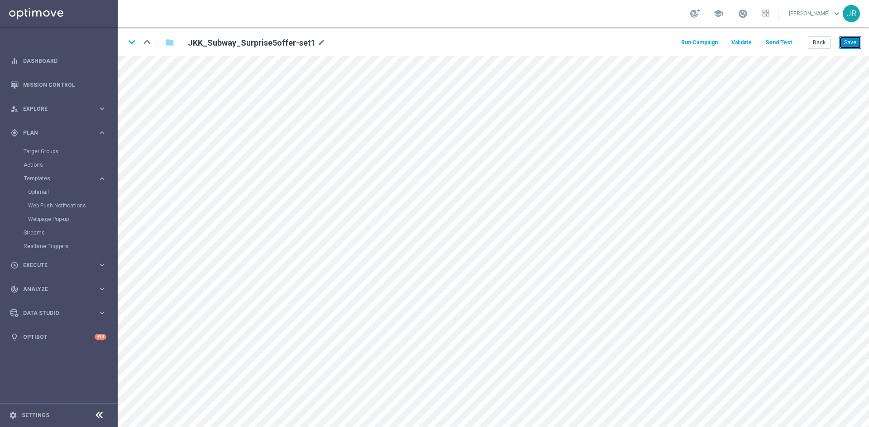
click at [853, 41] on button "Save" at bounding box center [850, 42] width 22 height 13
click at [777, 43] on button "Send Test" at bounding box center [778, 43] width 29 height 12
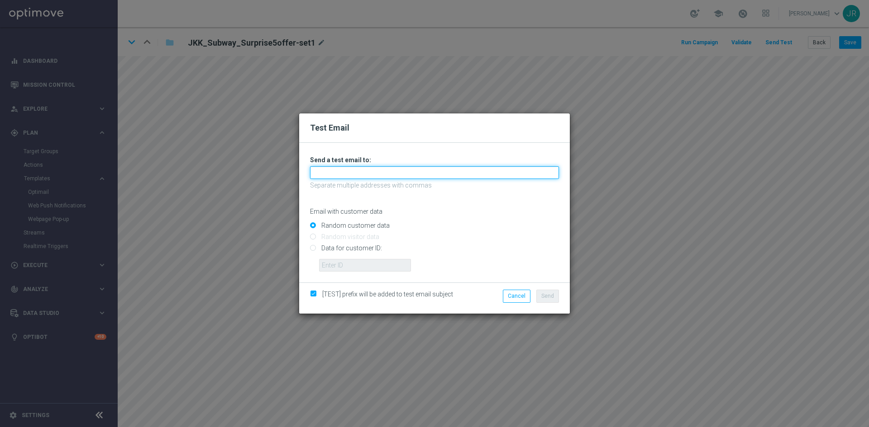
click at [334, 168] on input "text" at bounding box center [434, 172] width 249 height 13
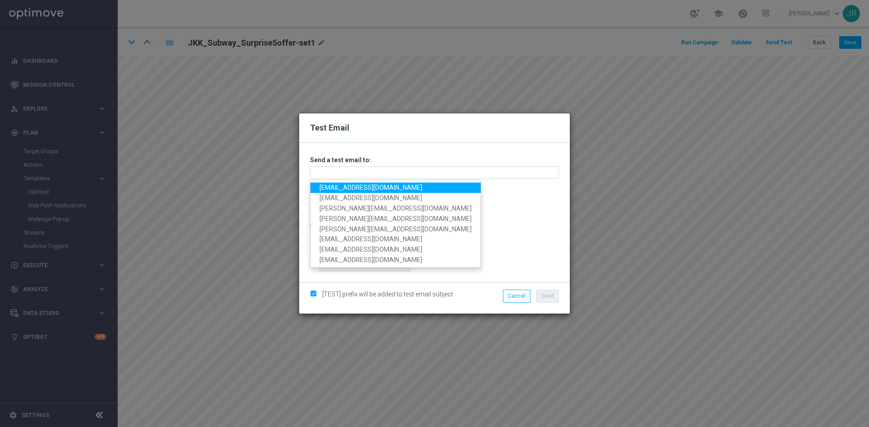
click at [332, 185] on link "[EMAIL_ADDRESS][DOMAIN_NAME]" at bounding box center [395, 188] width 170 height 10
type input "[EMAIL_ADDRESS][DOMAIN_NAME]"
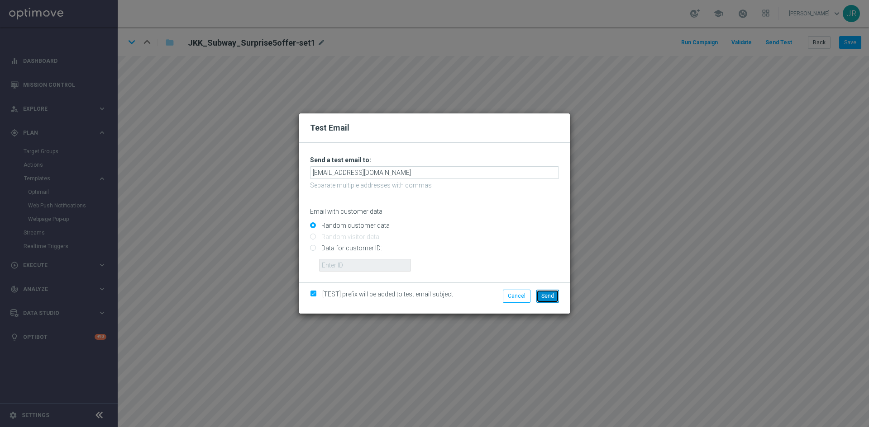
click at [554, 295] on button "Send" at bounding box center [547, 296] width 23 height 13
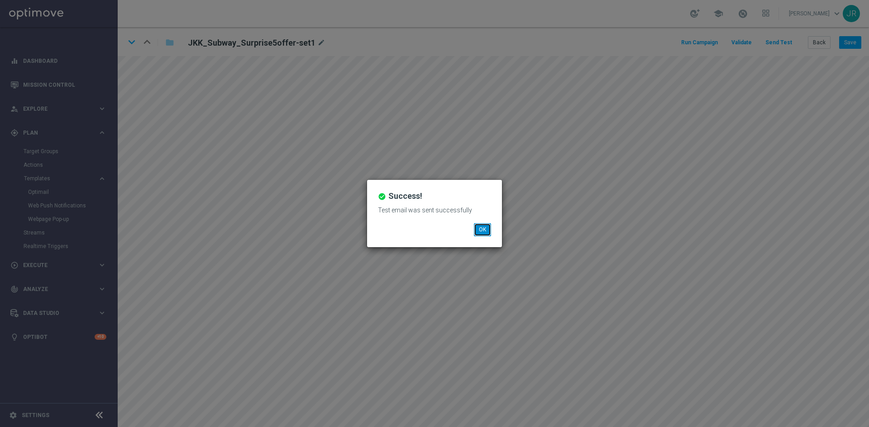
click at [476, 231] on button "OK" at bounding box center [482, 229] width 17 height 13
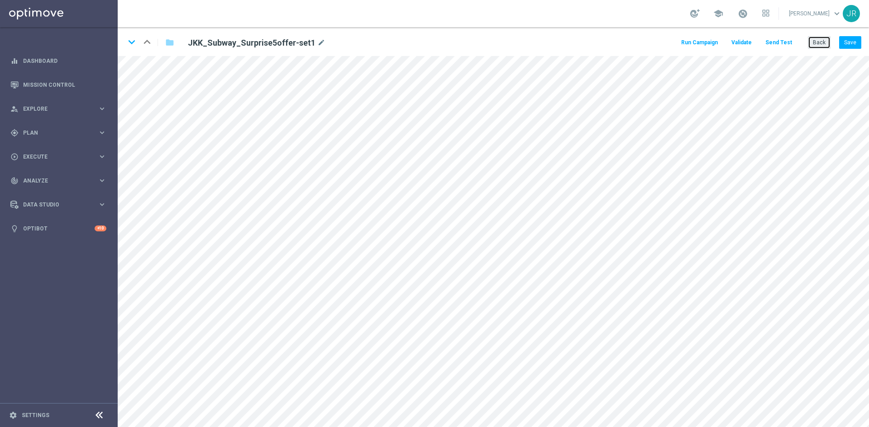
click at [811, 38] on button "Back" at bounding box center [818, 42] width 23 height 13
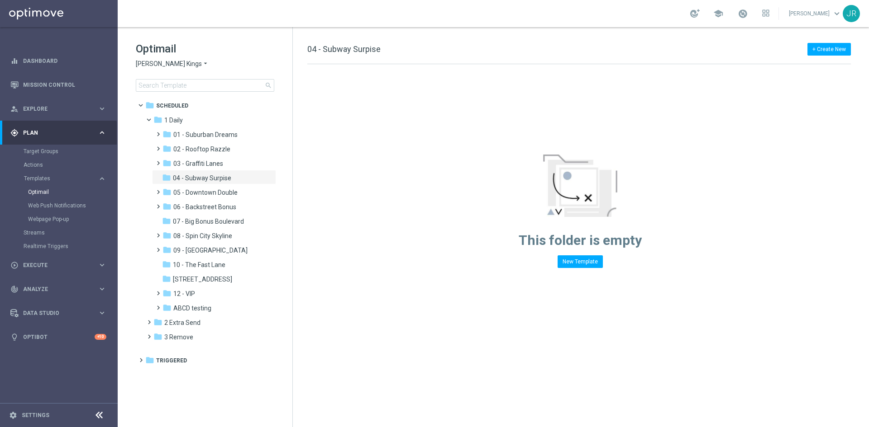
click at [158, 66] on span "[PERSON_NAME] Kings" at bounding box center [169, 64] width 66 height 9
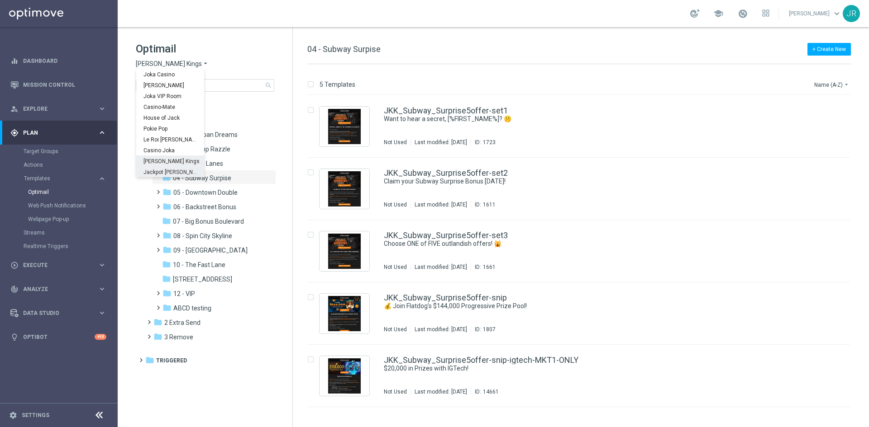
click at [0, 0] on span "Jackpot [PERSON_NAME]" at bounding box center [0, 0] width 0 height 0
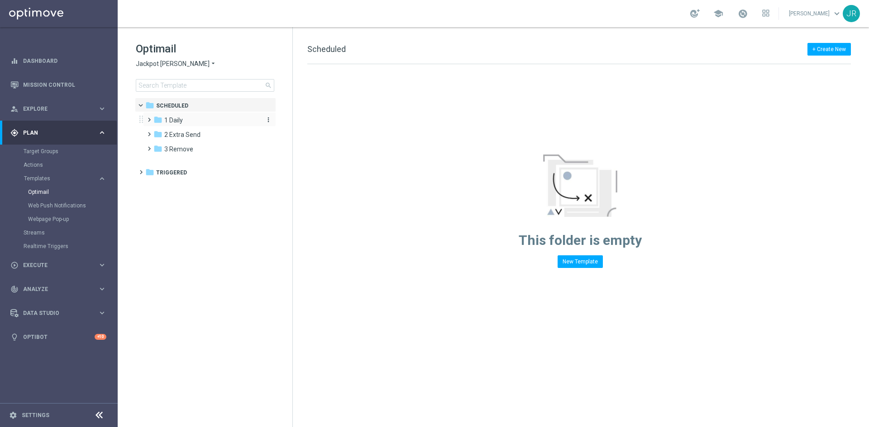
click at [199, 121] on div "folder 1 Daily" at bounding box center [205, 120] width 104 height 10
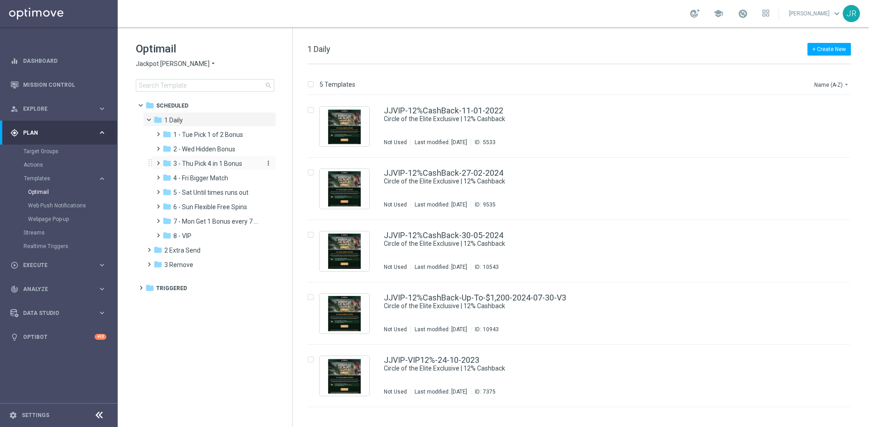
click at [203, 165] on span "3 - Thu Pick 4 in 1 Bonus" at bounding box center [207, 164] width 69 height 8
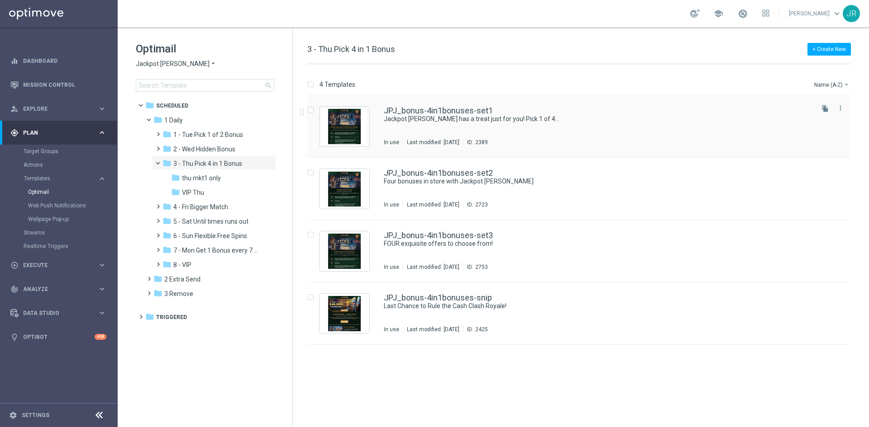
click at [449, 123] on div "JPJ_bonus-4in1bonuses-set1 Jackpot Jill has a treat just for you! Pick 1 of 4..…" at bounding box center [598, 126] width 428 height 39
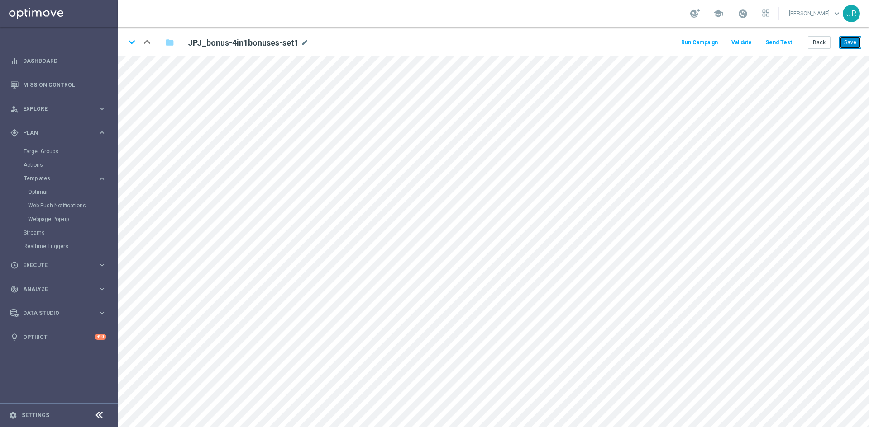
click at [855, 39] on button "Save" at bounding box center [850, 42] width 22 height 13
drag, startPoint x: 842, startPoint y: 43, endPoint x: 842, endPoint y: 51, distance: 7.7
click at [842, 43] on button "Save" at bounding box center [850, 42] width 22 height 13
click at [773, 45] on button "Send Test" at bounding box center [778, 43] width 29 height 12
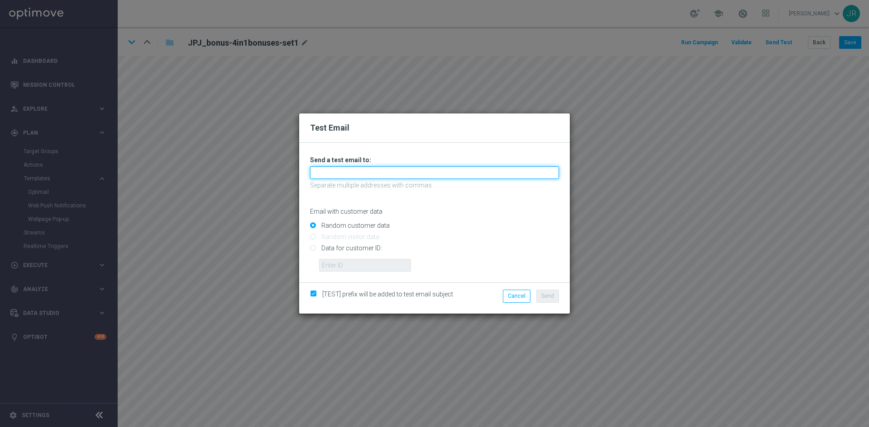
click at [327, 167] on input "text" at bounding box center [434, 172] width 249 height 13
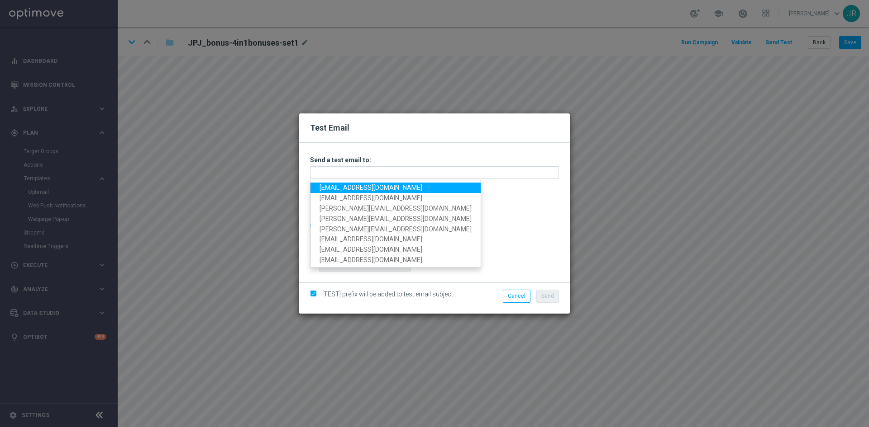
drag, startPoint x: 332, startPoint y: 186, endPoint x: 337, endPoint y: 196, distance: 11.6
click at [332, 186] on link "[EMAIL_ADDRESS][DOMAIN_NAME]" at bounding box center [395, 188] width 170 height 10
type input "[EMAIL_ADDRESS][DOMAIN_NAME]"
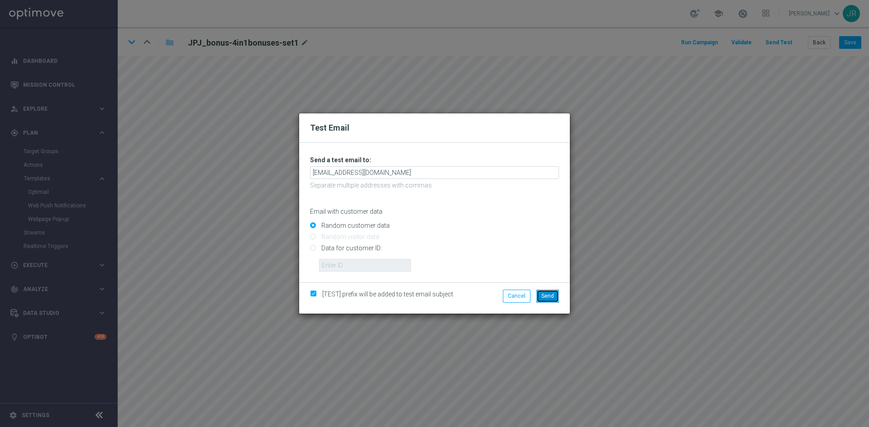
drag, startPoint x: 556, startPoint y: 294, endPoint x: 599, endPoint y: 283, distance: 44.4
click at [556, 294] on button "Send" at bounding box center [547, 296] width 23 height 13
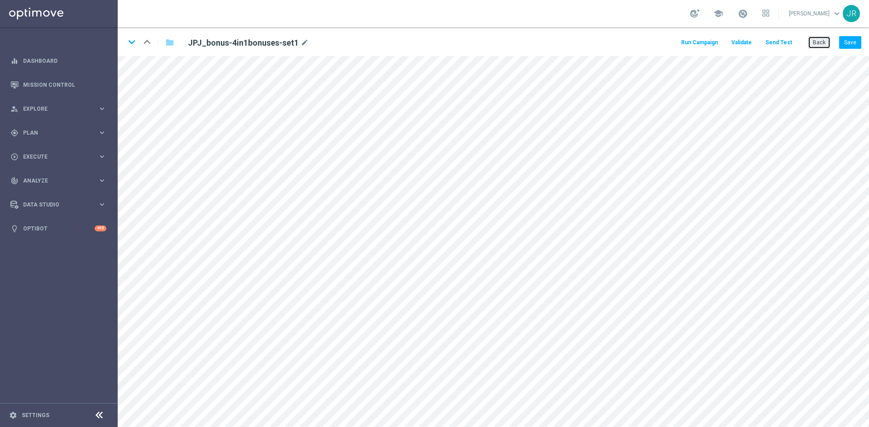
click at [826, 42] on button "Back" at bounding box center [818, 42] width 23 height 13
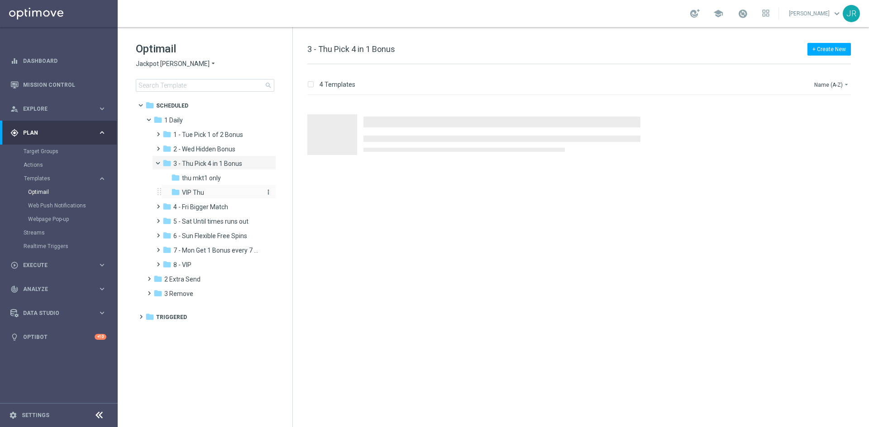
click at [197, 191] on span "VIP Thu" at bounding box center [193, 193] width 22 height 8
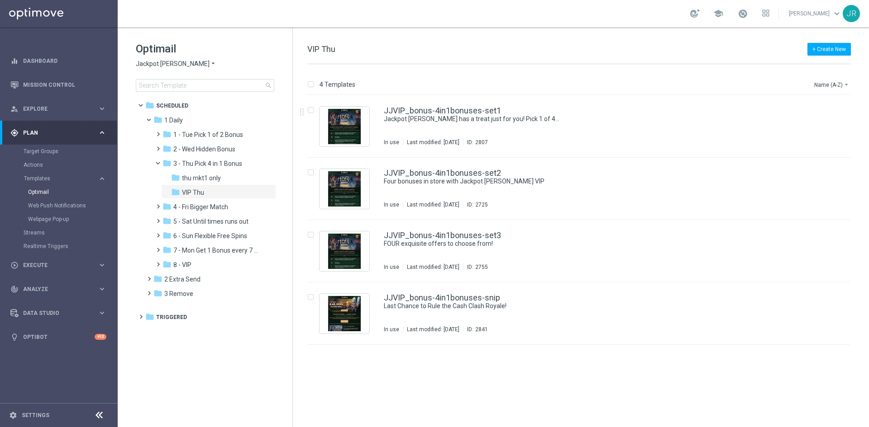
drag, startPoint x: 434, startPoint y: 126, endPoint x: 434, endPoint y: 138, distance: 11.3
click at [434, 126] on div "JJVIP_bonus-4in1bonuses-set1 Jackpot [PERSON_NAME] has a treat just for you! Pi…" at bounding box center [598, 126] width 428 height 39
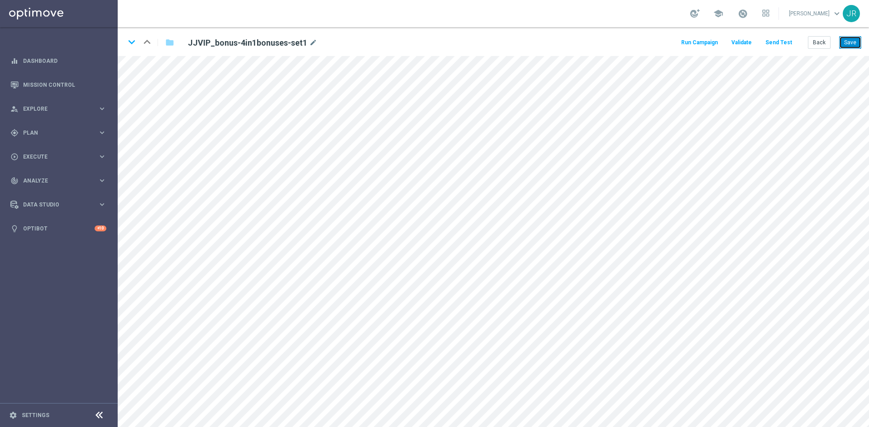
drag, startPoint x: 845, startPoint y: 43, endPoint x: 847, endPoint y: 55, distance: 12.4
click at [846, 44] on button "Save" at bounding box center [850, 42] width 22 height 13
click at [783, 45] on button "Send Test" at bounding box center [778, 43] width 29 height 12
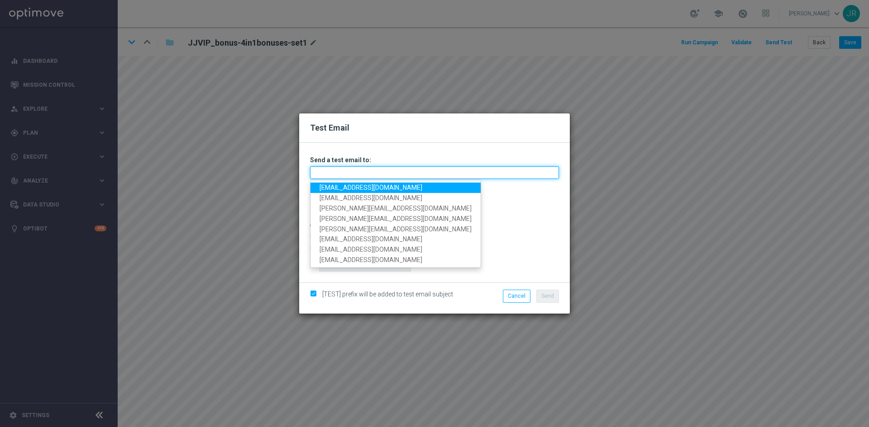
drag, startPoint x: 325, startPoint y: 170, endPoint x: 321, endPoint y: 177, distance: 7.9
click at [325, 170] on input "text" at bounding box center [434, 172] width 249 height 13
click at [332, 185] on link "testingalltesting@gmail.com" at bounding box center [395, 188] width 170 height 10
type input "testingalltesting@gmail.com"
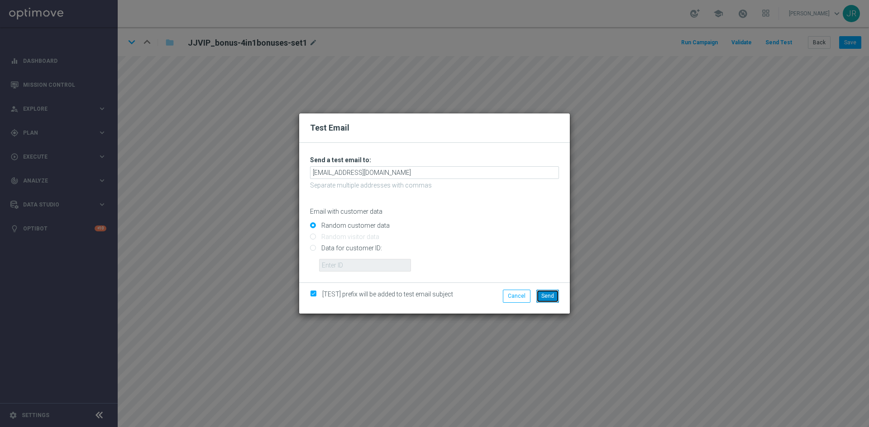
click at [552, 296] on span "Send" at bounding box center [547, 296] width 13 height 6
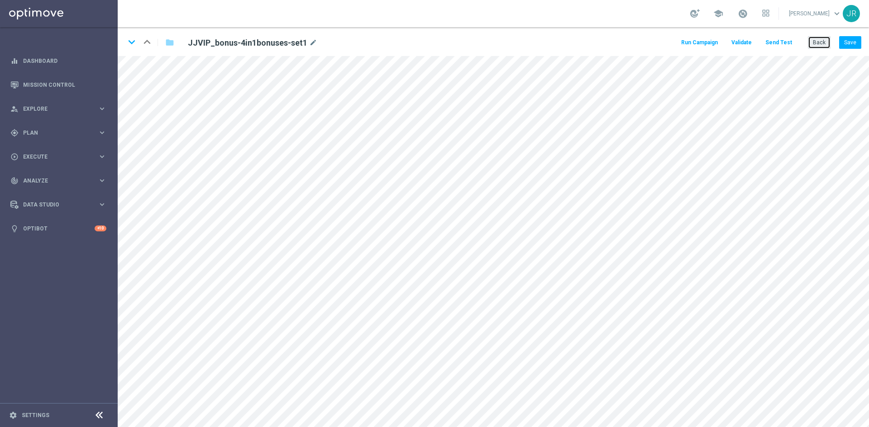
drag, startPoint x: 813, startPoint y: 39, endPoint x: 805, endPoint y: 47, distance: 10.9
click at [814, 39] on button "Back" at bounding box center [818, 42] width 23 height 13
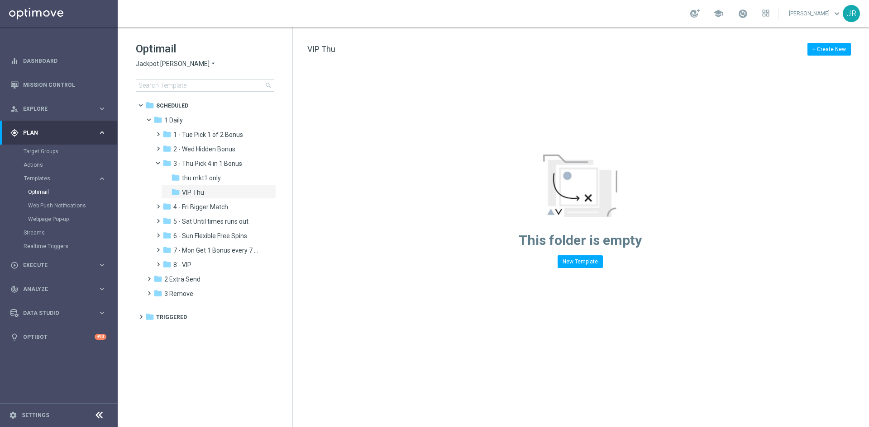
click at [142, 62] on span "Jackpot [PERSON_NAME]" at bounding box center [173, 64] width 74 height 9
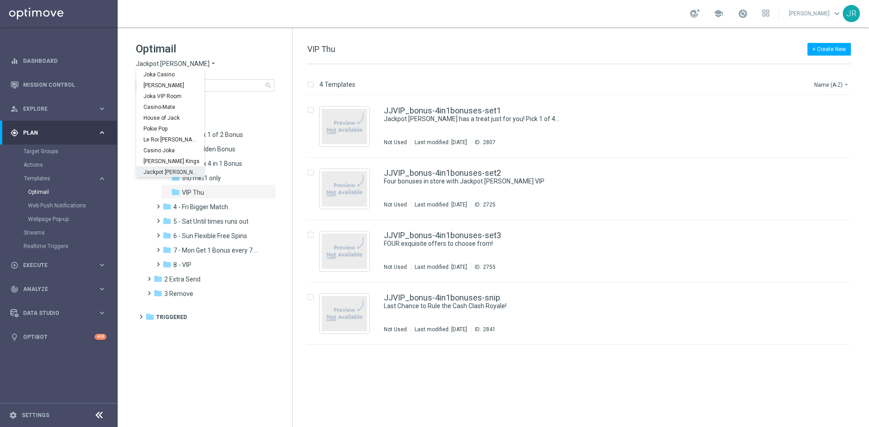
scroll to position [33, 0]
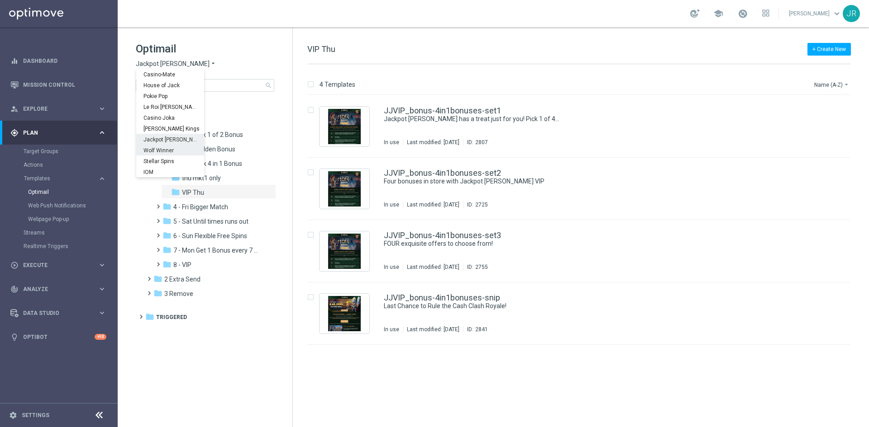
click at [0, 0] on span "Wolf Winner" at bounding box center [0, 0] width 0 height 0
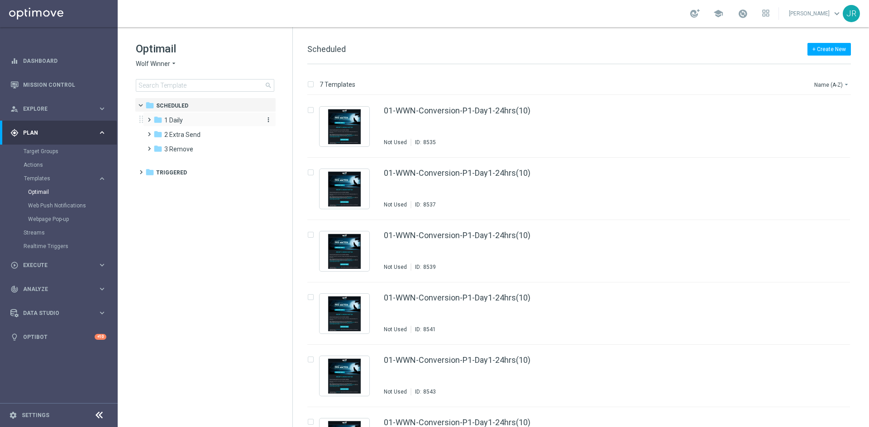
click at [183, 120] on span "1 Daily" at bounding box center [173, 120] width 19 height 8
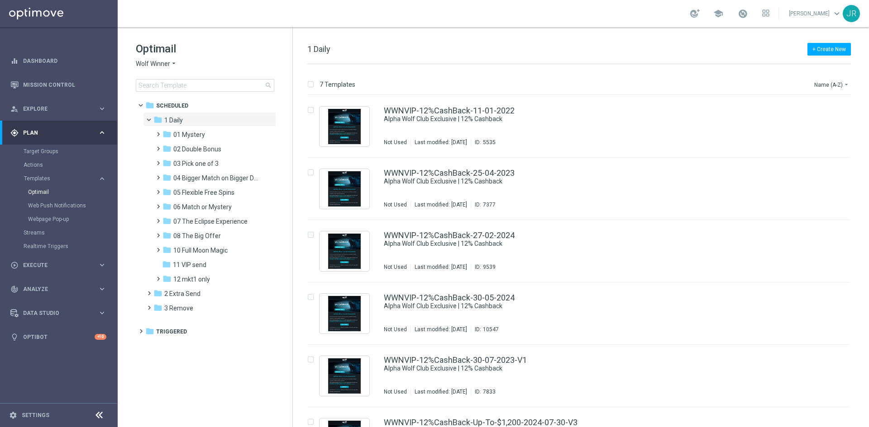
drag, startPoint x: 190, startPoint y: 176, endPoint x: 445, endPoint y: 203, distance: 256.2
click at [190, 176] on span "04 Bigger Match on Bigger Deposits" at bounding box center [215, 178] width 85 height 8
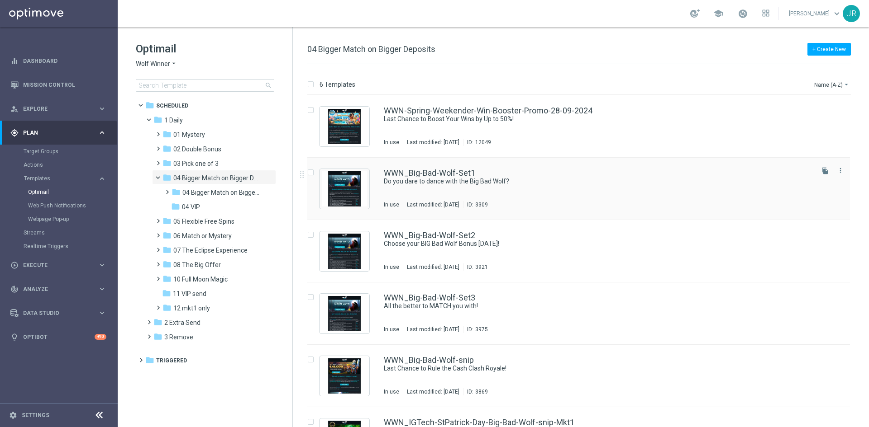
click at [459, 189] on div "WWN_Big-Bad-Wolf-Set1 Do you dare to dance with the Big Bad Wolf? In use Last m…" at bounding box center [598, 188] width 428 height 39
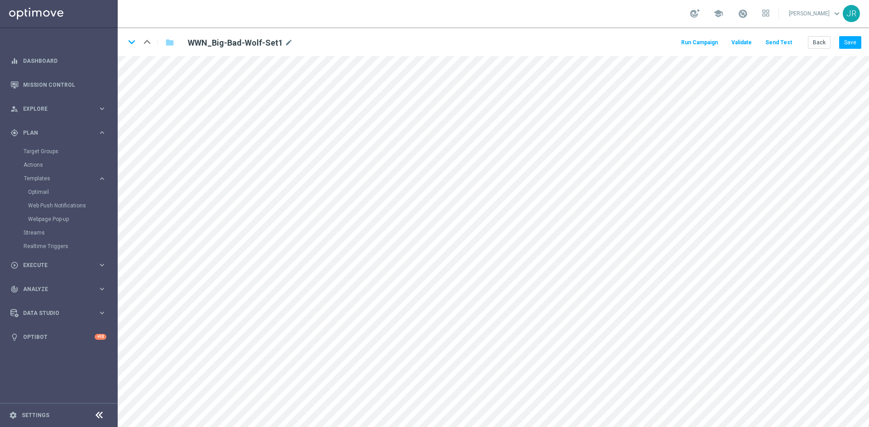
click at [786, 40] on button "Send Test" at bounding box center [778, 43] width 29 height 12
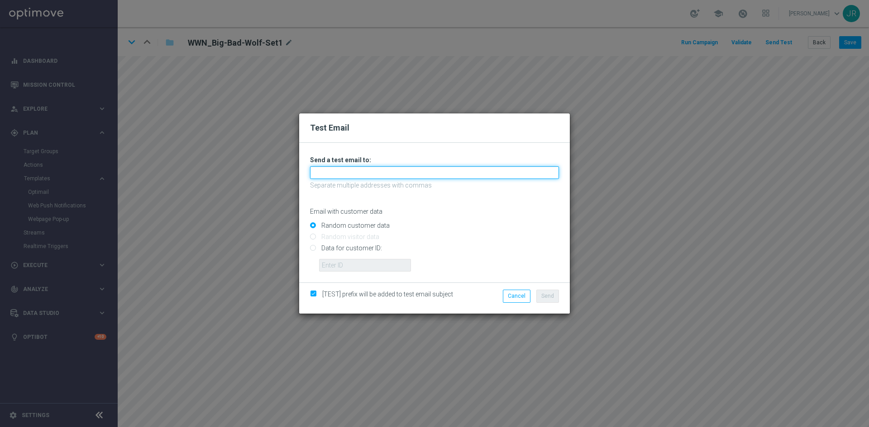
click at [333, 176] on input "text" at bounding box center [434, 172] width 249 height 13
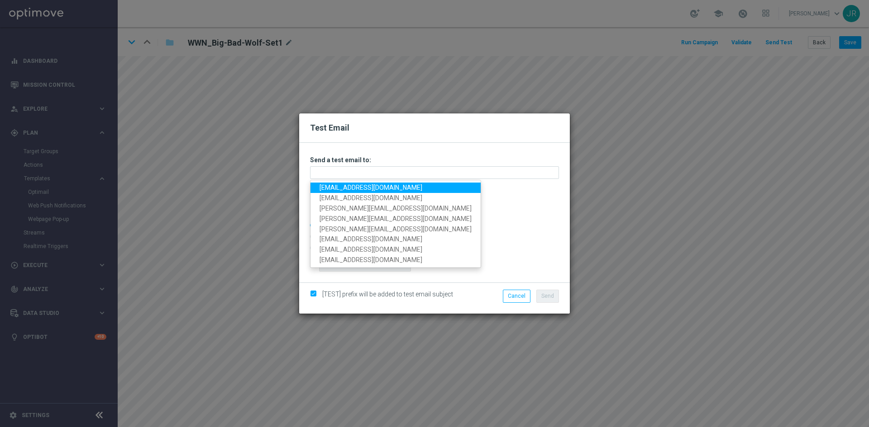
click at [328, 189] on link "[EMAIL_ADDRESS][DOMAIN_NAME]" at bounding box center [395, 188] width 170 height 10
type input "[EMAIL_ADDRESS][DOMAIN_NAME]"
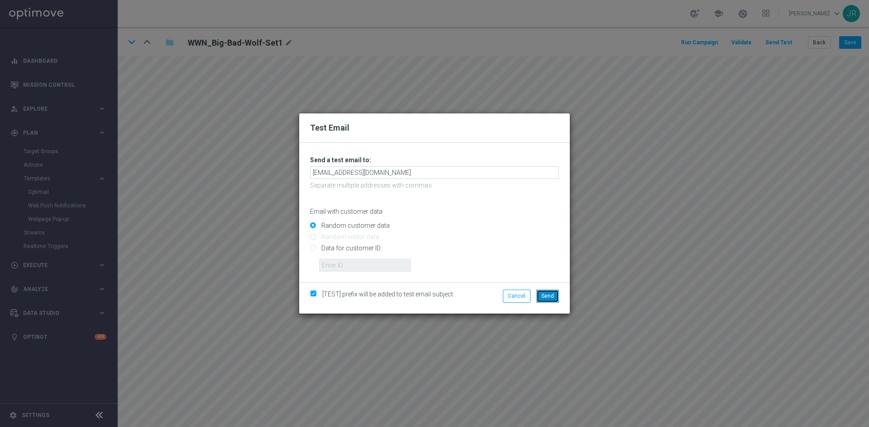
click at [552, 297] on span "Send" at bounding box center [547, 296] width 13 height 6
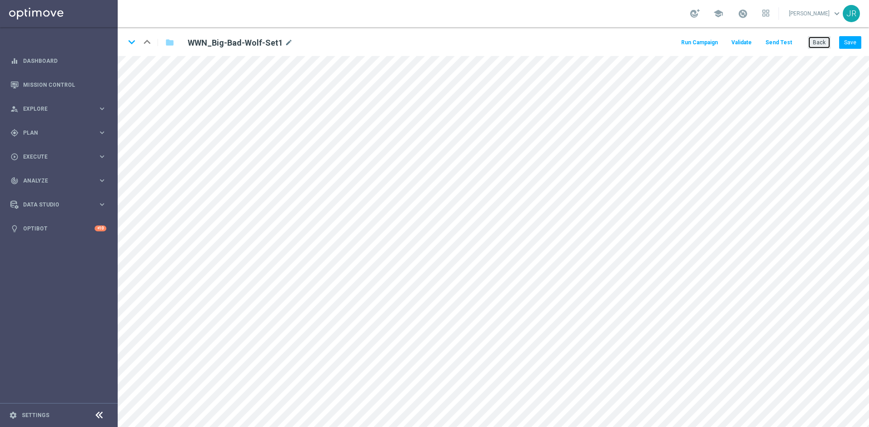
drag, startPoint x: 821, startPoint y: 41, endPoint x: 53, endPoint y: 39, distance: 767.7
click at [821, 41] on button "Back" at bounding box center [818, 42] width 23 height 13
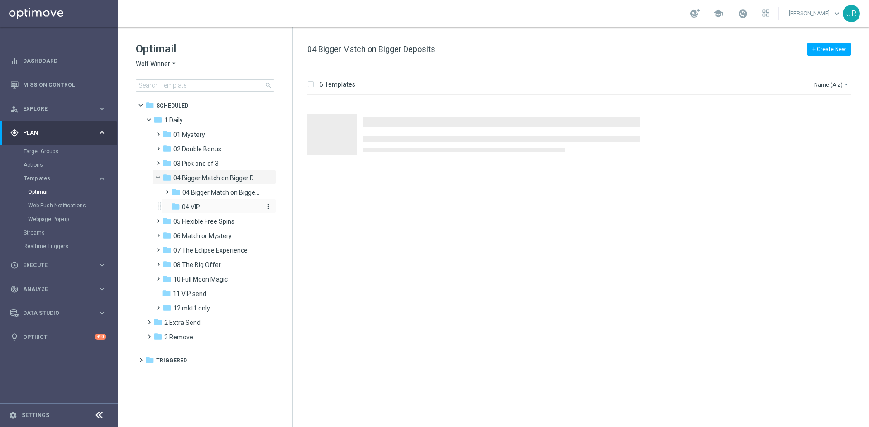
click at [190, 204] on span "04 VIP" at bounding box center [191, 207] width 18 height 8
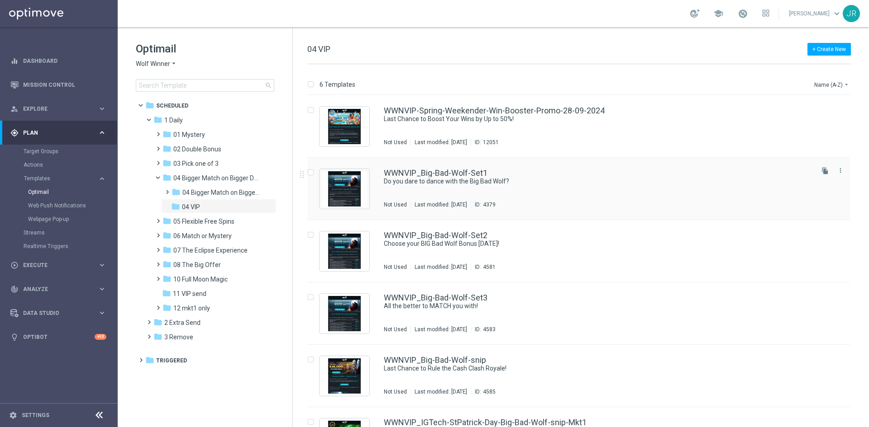
click at [480, 187] on div "WWNVIP_Big-Bad-Wolf-Set1 Do you dare to dance with the Big Bad Wolf? Not Used L…" at bounding box center [598, 188] width 428 height 39
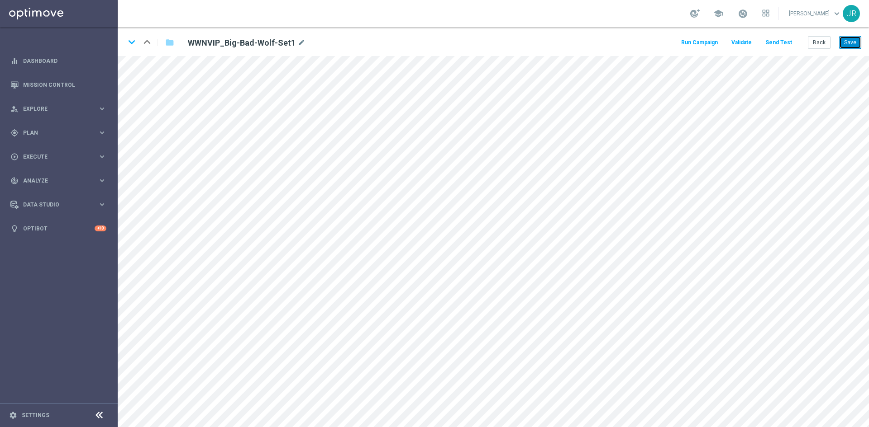
click at [856, 41] on button "Save" at bounding box center [850, 42] width 22 height 13
click at [783, 45] on button "Send Test" at bounding box center [778, 43] width 29 height 12
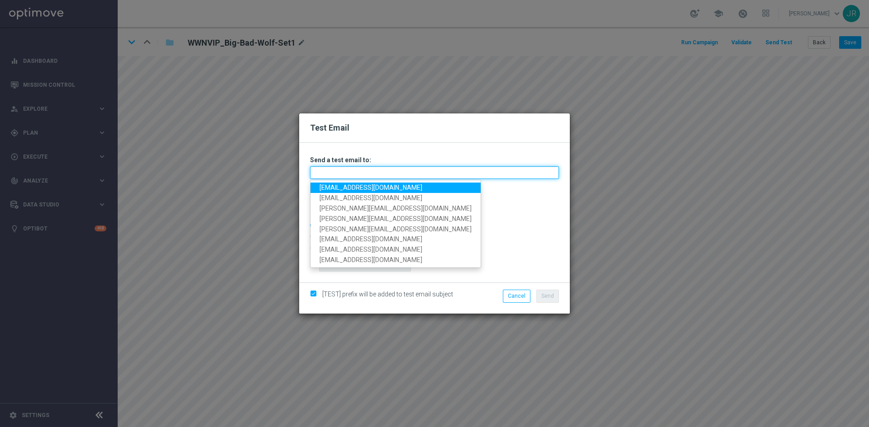
drag, startPoint x: 362, startPoint y: 171, endPoint x: 330, endPoint y: 180, distance: 33.8
click at [362, 171] on input "text" at bounding box center [434, 172] width 249 height 13
click at [328, 186] on link "[EMAIL_ADDRESS][DOMAIN_NAME]" at bounding box center [395, 188] width 170 height 10
type input "[EMAIL_ADDRESS][DOMAIN_NAME]"
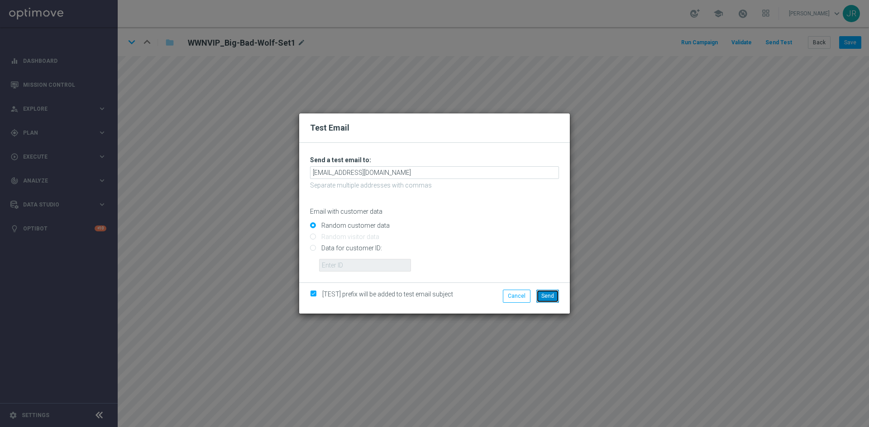
click at [546, 298] on span "Send" at bounding box center [547, 296] width 13 height 6
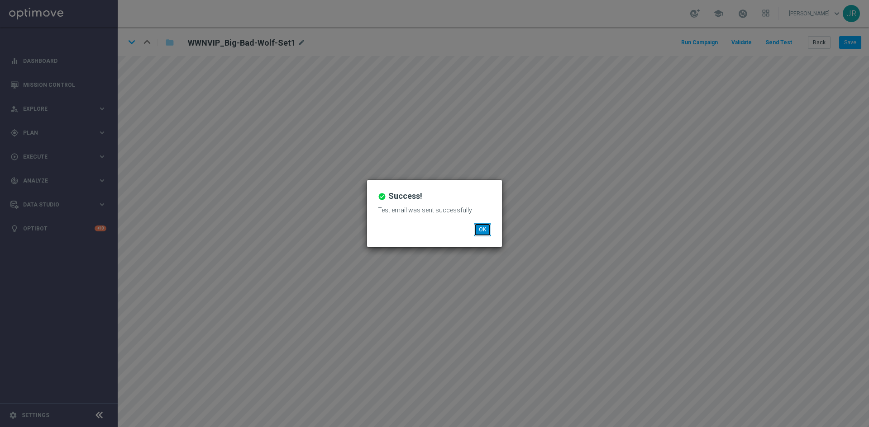
click at [479, 227] on button "OK" at bounding box center [482, 229] width 17 height 13
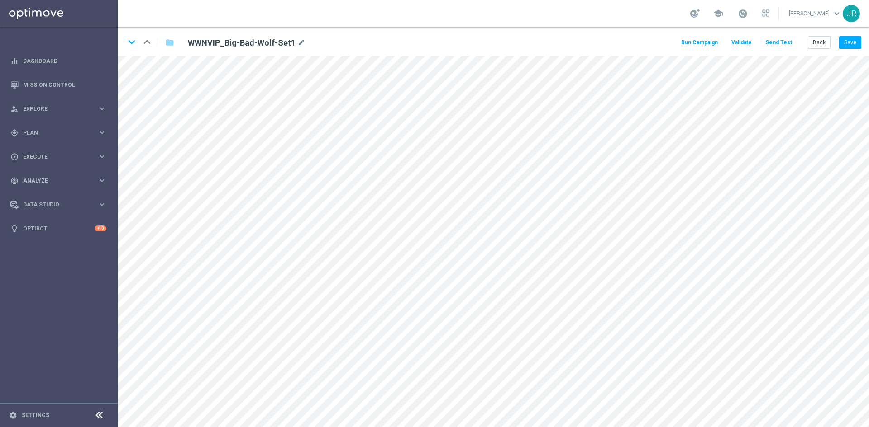
click at [774, 46] on button "Send Test" at bounding box center [778, 43] width 29 height 12
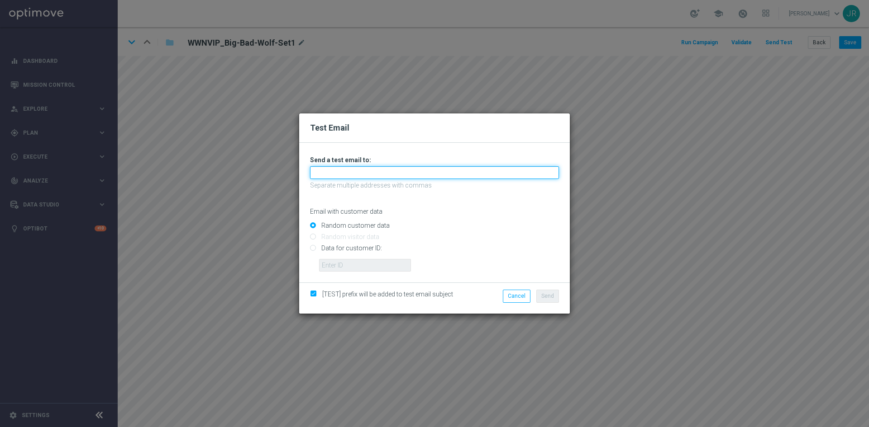
drag, startPoint x: 330, startPoint y: 171, endPoint x: 329, endPoint y: 180, distance: 9.1
click at [330, 171] on input "text" at bounding box center [434, 172] width 249 height 13
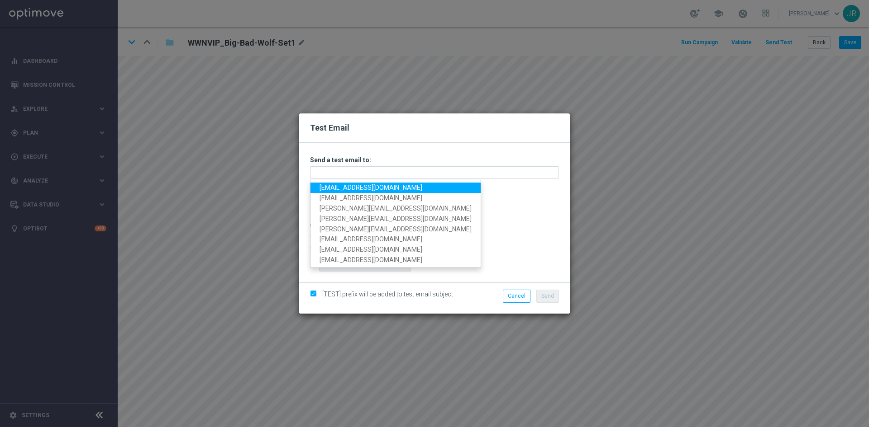
click at [330, 187] on link "[EMAIL_ADDRESS][DOMAIN_NAME]" at bounding box center [395, 188] width 170 height 10
type input "[EMAIL_ADDRESS][DOMAIN_NAME]"
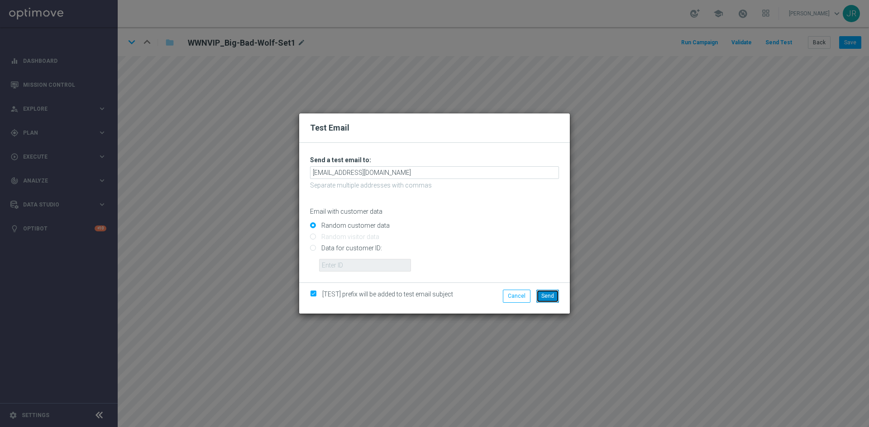
click at [555, 297] on button "Send" at bounding box center [547, 296] width 23 height 13
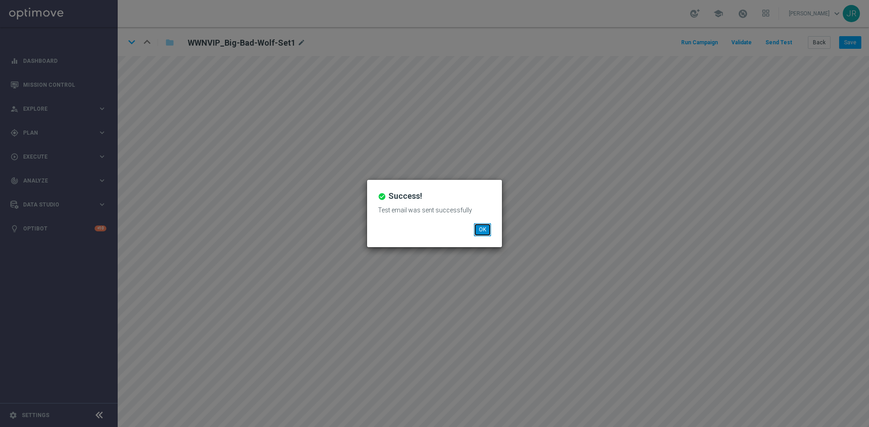
click at [480, 228] on button "OK" at bounding box center [482, 229] width 17 height 13
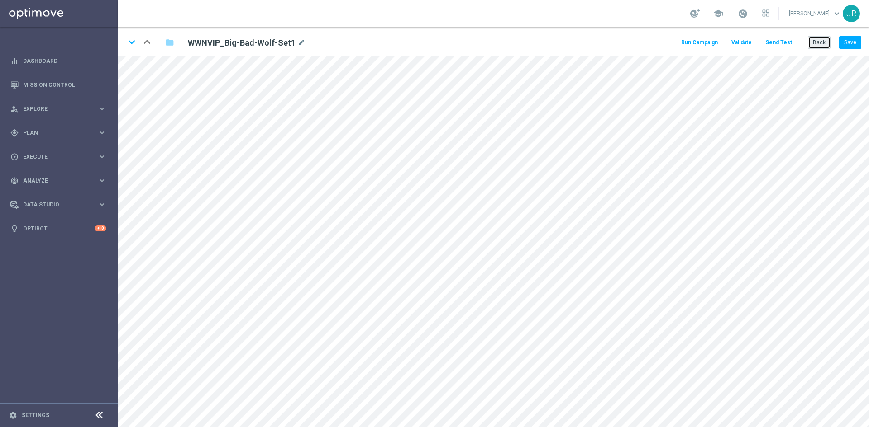
click at [812, 38] on button "Back" at bounding box center [818, 42] width 23 height 13
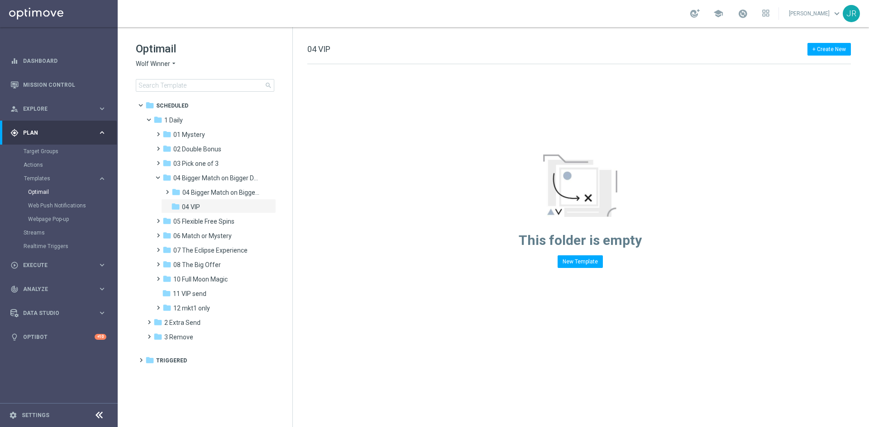
click at [143, 59] on div "Optimail Wolf Winner arrow_drop_down × Wolf Winner search" at bounding box center [214, 67] width 157 height 50
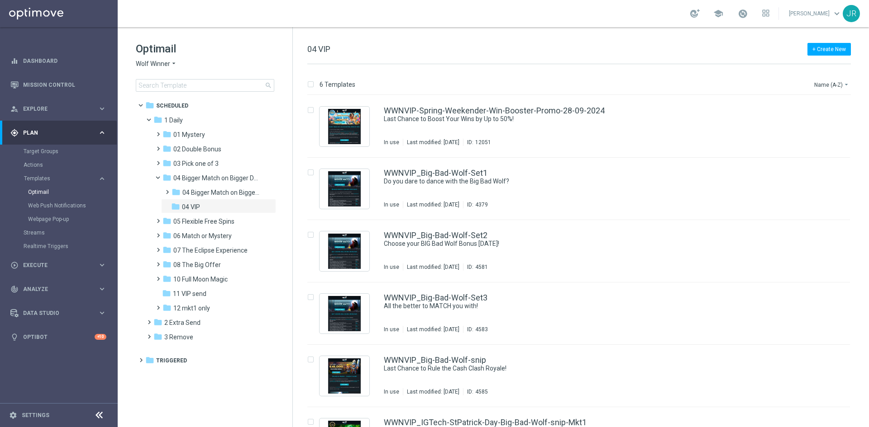
click at [155, 63] on span "Wolf Winner" at bounding box center [153, 64] width 34 height 9
click at [167, 156] on div "Stellar Spins" at bounding box center [170, 161] width 68 height 11
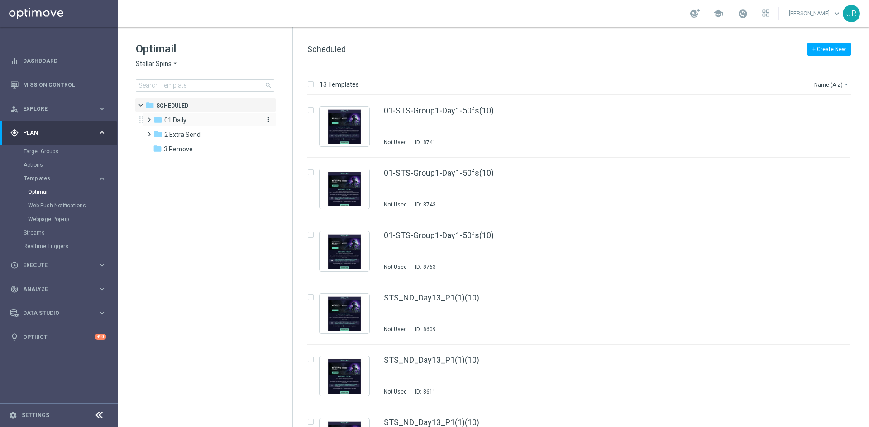
click at [179, 120] on span "01 Daily" at bounding box center [175, 120] width 22 height 8
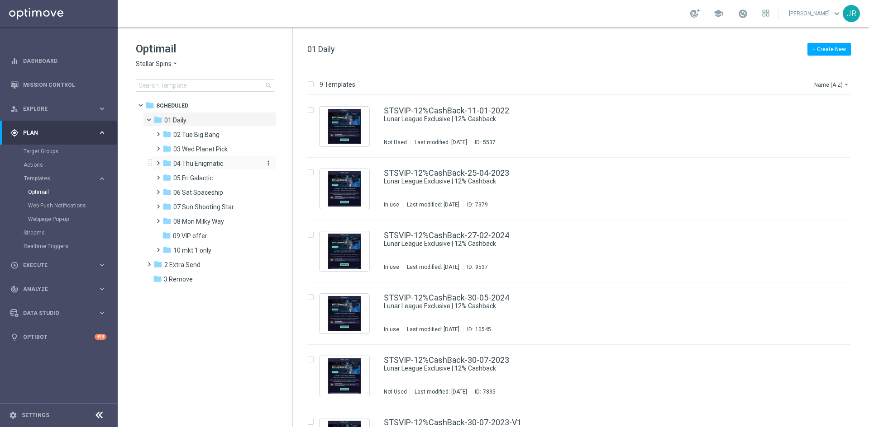
click at [202, 165] on span "04 Thu Enigmatic" at bounding box center [198, 164] width 50 height 8
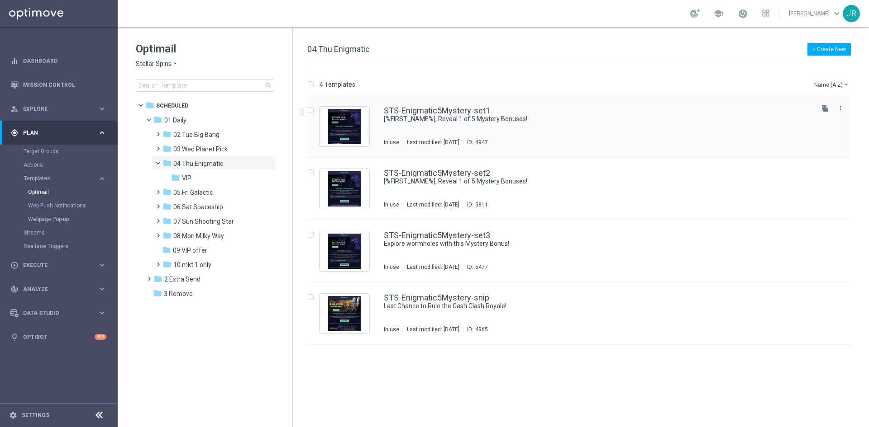
click at [463, 131] on div "STS-Enigmatic5Mystery-set1 [%FIRST_NAME%], Reveal 1 of 5 Mystery Bonuses! In us…" at bounding box center [598, 126] width 428 height 39
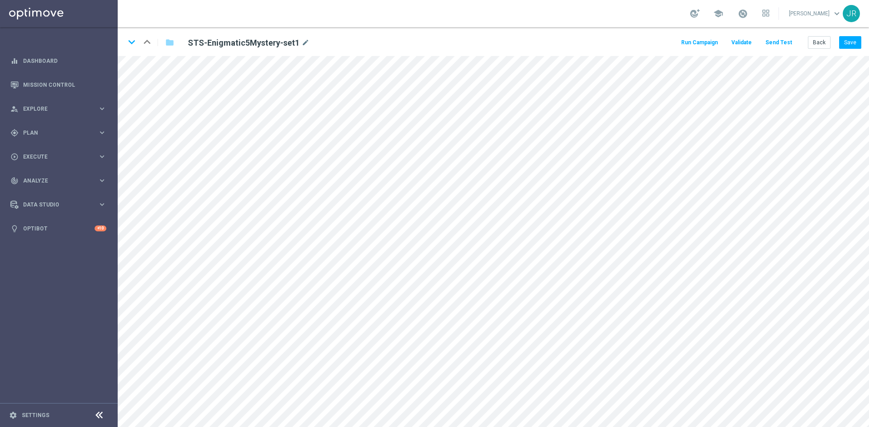
click at [781, 43] on button "Send Test" at bounding box center [778, 43] width 29 height 12
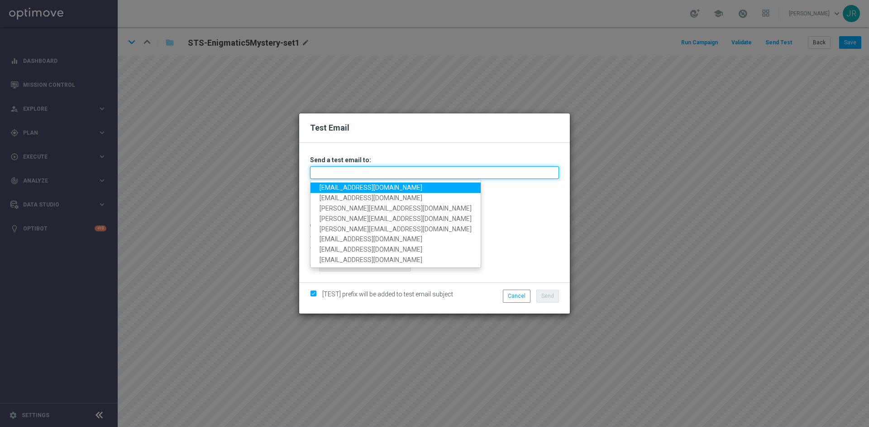
drag, startPoint x: 321, startPoint y: 167, endPoint x: 326, endPoint y: 181, distance: 14.5
click at [321, 167] on input "text" at bounding box center [434, 172] width 249 height 13
drag, startPoint x: 329, startPoint y: 185, endPoint x: 345, endPoint y: 187, distance: 16.0
click at [329, 185] on link "[EMAIL_ADDRESS][DOMAIN_NAME]" at bounding box center [395, 188] width 170 height 10
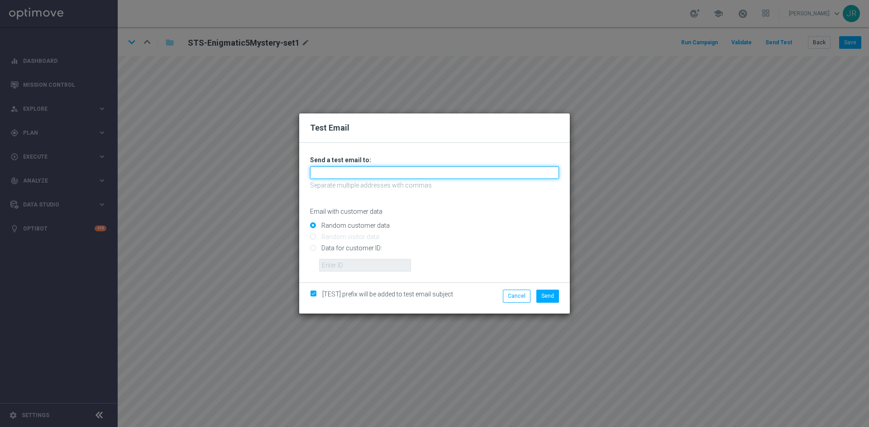
type input "[EMAIL_ADDRESS][DOMAIN_NAME]"
click at [543, 297] on span "Send" at bounding box center [547, 296] width 13 height 6
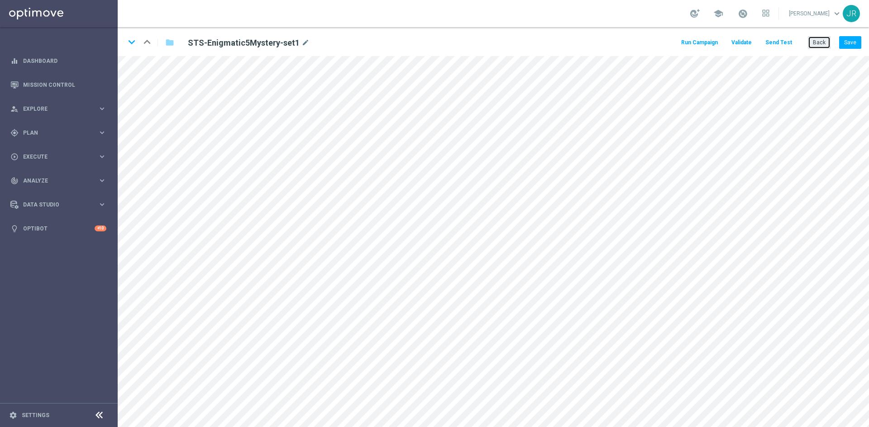
click at [810, 39] on button "Back" at bounding box center [818, 42] width 23 height 13
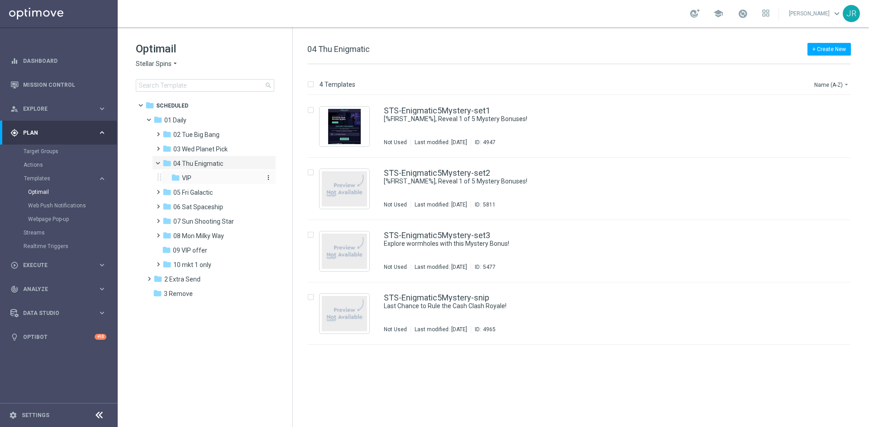
click at [192, 173] on div "folder VIP" at bounding box center [215, 178] width 89 height 10
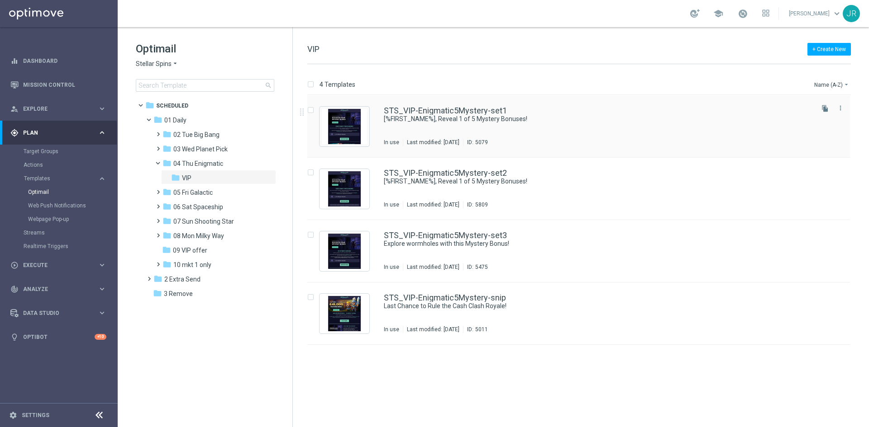
click at [467, 128] on div "STS_VIP-Enigmatic5Mystery-set1 [%FIRST_NAME%], Reveal 1 of 5 Mystery Bonuses! I…" at bounding box center [598, 126] width 428 height 39
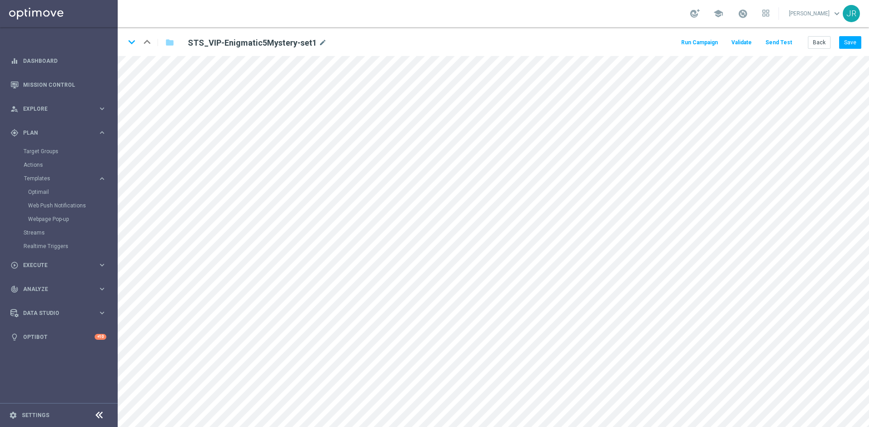
click at [779, 35] on div "keyboard_arrow_down keyboard_arrow_up folder STS_VIP-Enigmatic5Mystery-set1 mod…" at bounding box center [493, 41] width 751 height 29
click at [778, 41] on button "Send Test" at bounding box center [778, 43] width 29 height 12
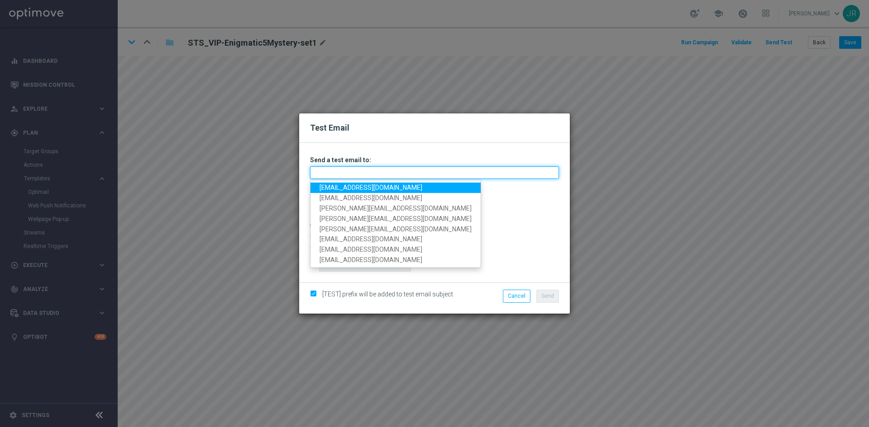
click at [362, 172] on input "text" at bounding box center [434, 172] width 249 height 13
drag, startPoint x: 329, startPoint y: 186, endPoint x: 339, endPoint y: 188, distance: 10.0
click at [329, 186] on link "testingalltesting@gmail.com" at bounding box center [395, 188] width 170 height 10
type input "testingalltesting@gmail.com"
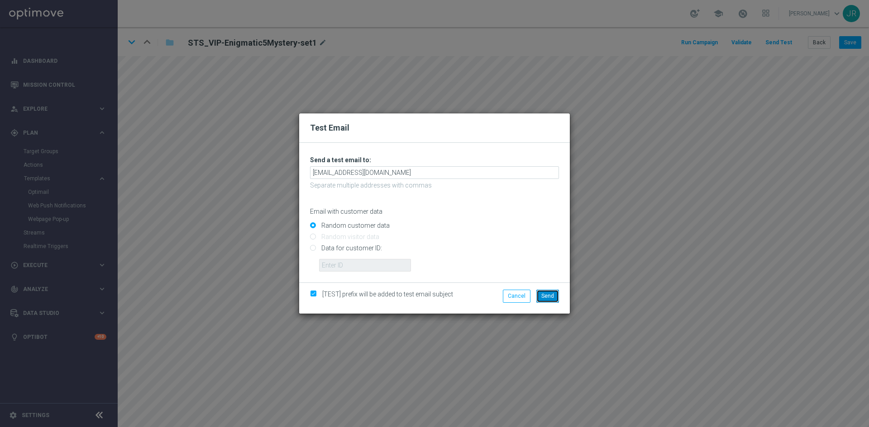
click at [553, 298] on span "Send" at bounding box center [547, 296] width 13 height 6
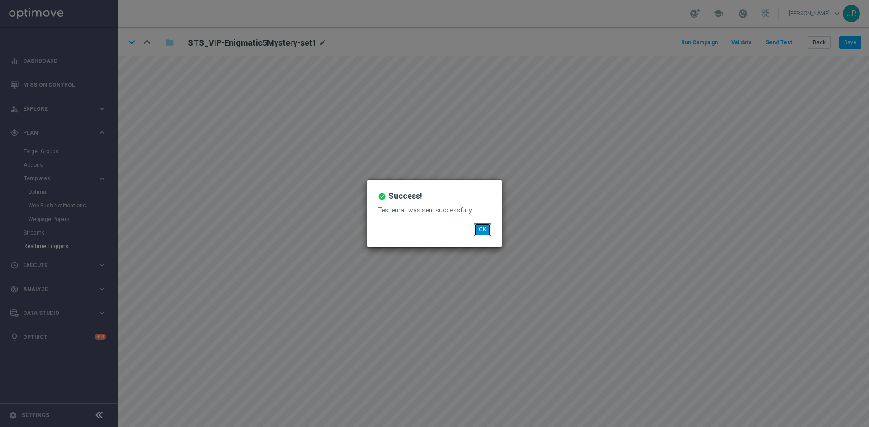
drag, startPoint x: 484, startPoint y: 227, endPoint x: 49, endPoint y: 247, distance: 436.1
click at [484, 227] on button "OK" at bounding box center [482, 229] width 17 height 13
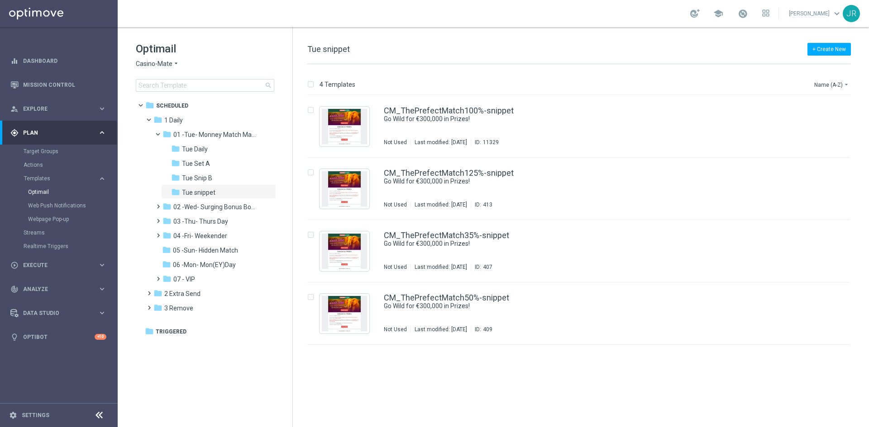
click at [143, 65] on span "Casino-Mate" at bounding box center [154, 64] width 37 height 9
click at [190, 239] on span "04 -Fri- Weekender" at bounding box center [200, 236] width 54 height 8
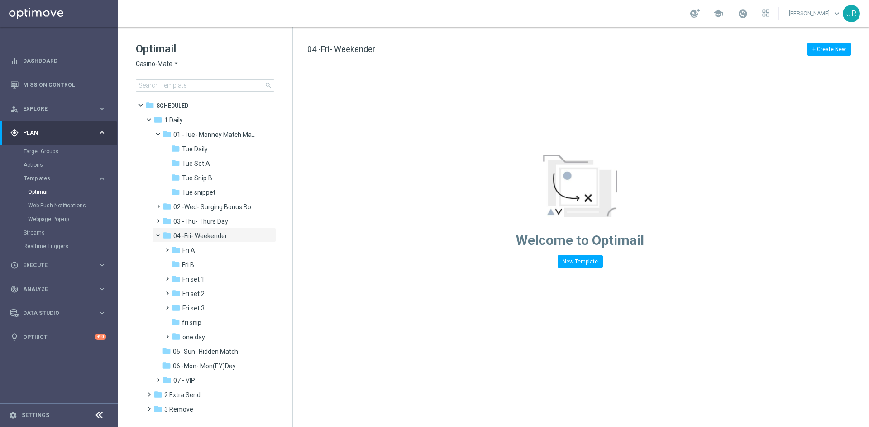
click at [151, 62] on span "Casino-Mate" at bounding box center [154, 64] width 37 height 9
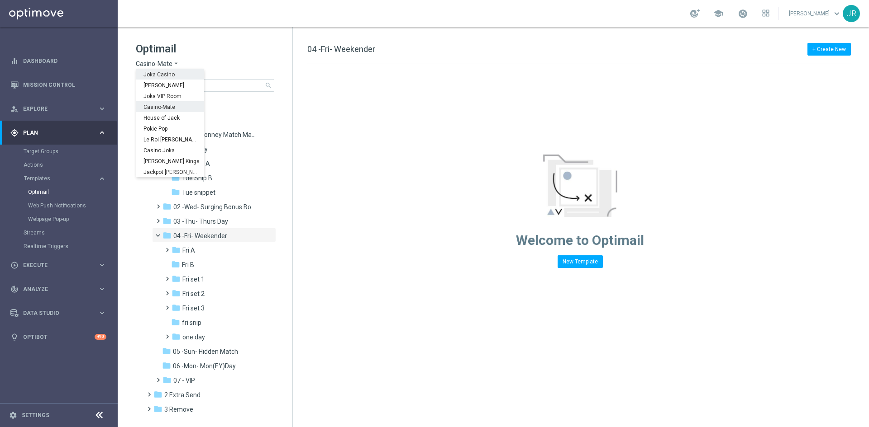
click at [0, 0] on span "Joka Casino" at bounding box center [0, 0] width 0 height 0
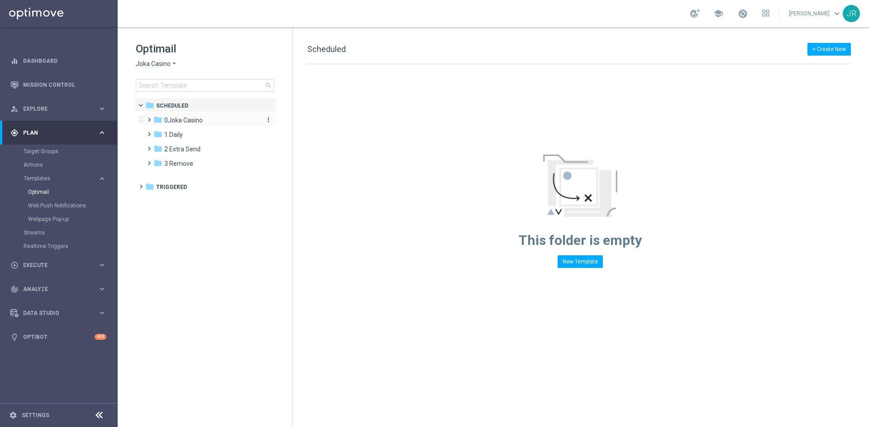
click at [179, 120] on span "0Joka Casino" at bounding box center [183, 120] width 38 height 8
click at [180, 134] on span "1- Daily" at bounding box center [183, 135] width 21 height 8
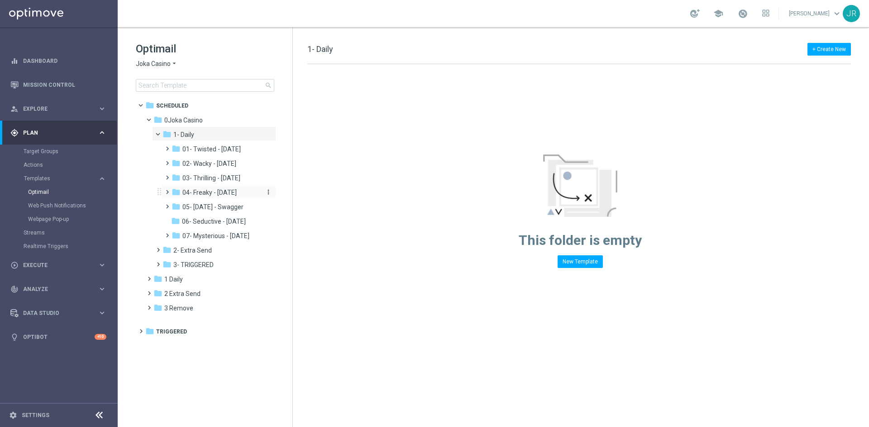
click at [204, 192] on span "04- Freaky - [DATE]" at bounding box center [209, 193] width 54 height 8
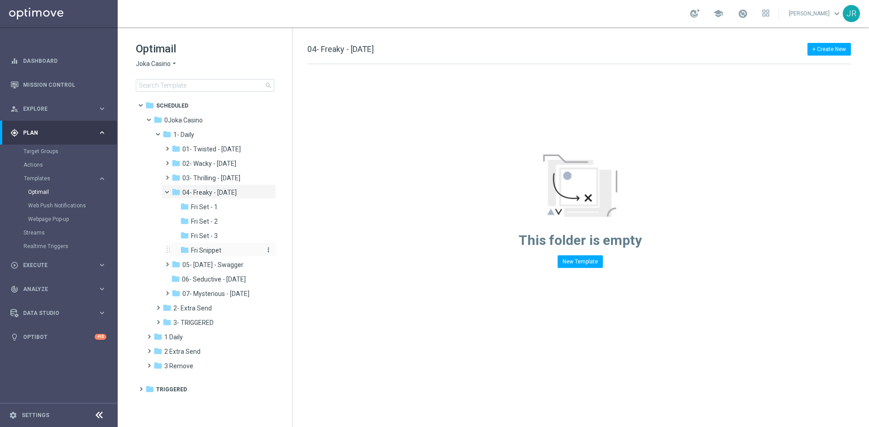
click at [203, 254] on span "Fri Snippet" at bounding box center [206, 251] width 30 height 8
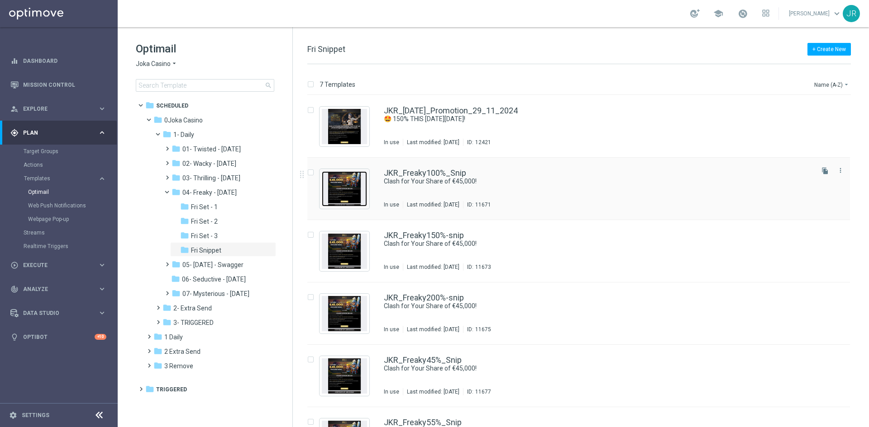
click at [351, 195] on img "Press SPACE to select this row." at bounding box center [344, 188] width 45 height 35
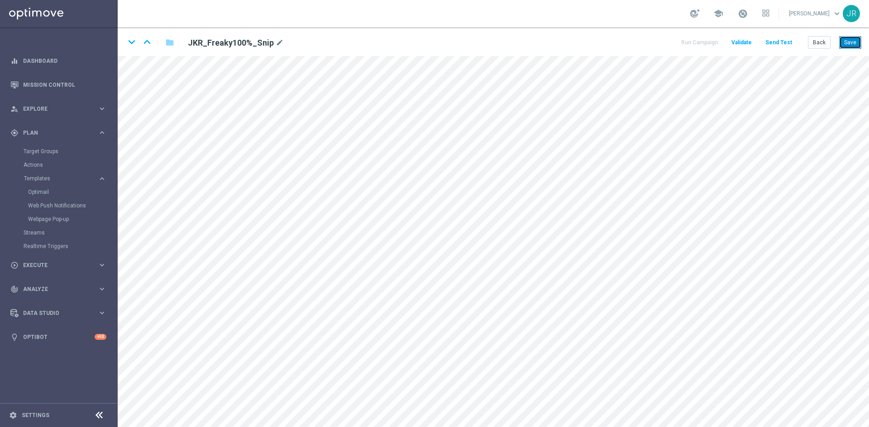
click at [845, 44] on button "Save" at bounding box center [850, 42] width 22 height 13
click at [843, 44] on button "Save" at bounding box center [850, 42] width 22 height 13
click at [853, 40] on button "Save" at bounding box center [850, 42] width 22 height 13
click at [814, 46] on button "Back" at bounding box center [818, 42] width 23 height 13
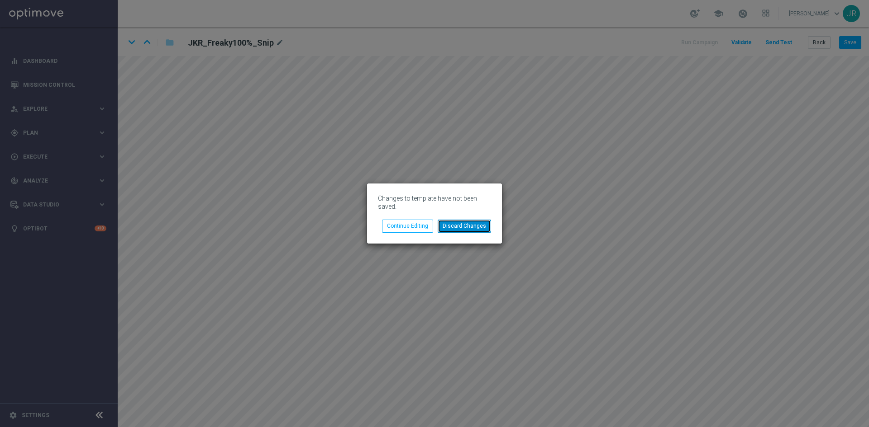
drag, startPoint x: 457, startPoint y: 223, endPoint x: 476, endPoint y: 239, distance: 24.7
click at [459, 226] on button "Discard Changes" at bounding box center [463, 226] width 53 height 13
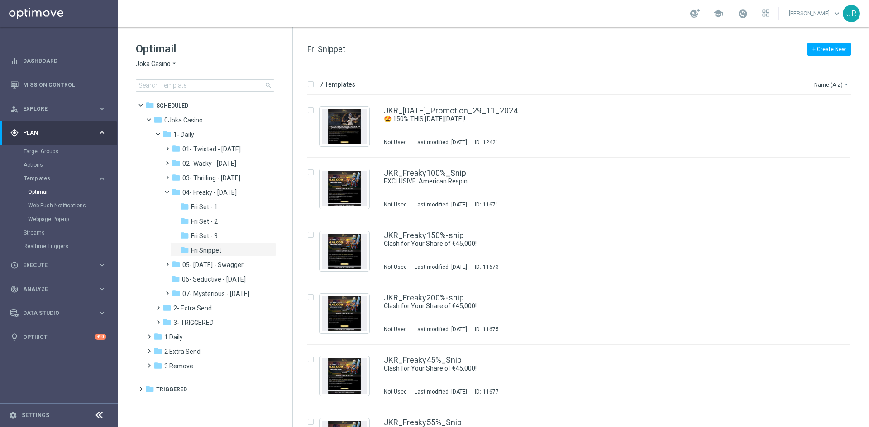
click at [168, 64] on span "Joka Casino" at bounding box center [153, 64] width 35 height 9
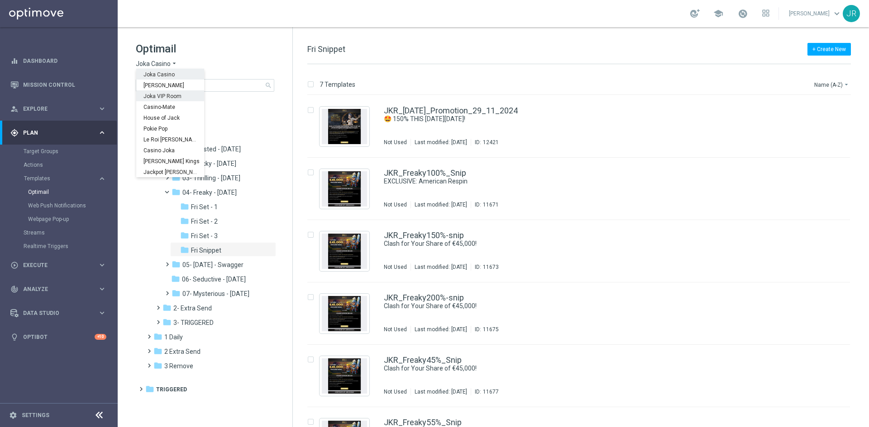
click at [0, 0] on span "Joka VIP Room" at bounding box center [0, 0] width 0 height 0
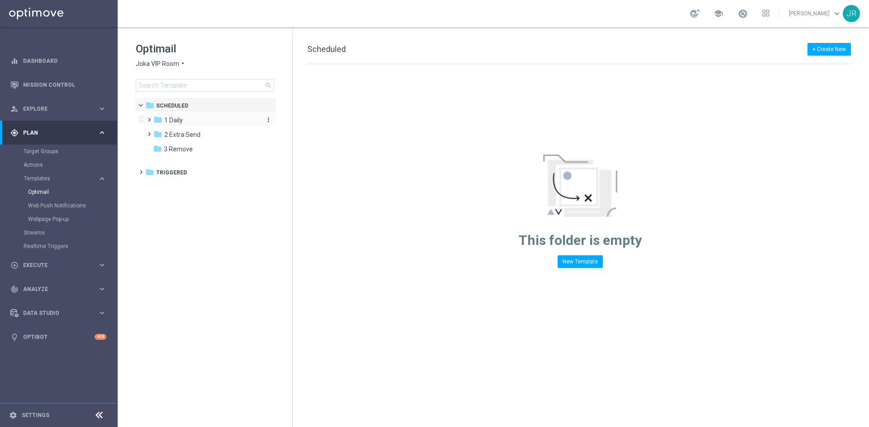
click at [177, 120] on span "1 Daily" at bounding box center [173, 120] width 19 height 8
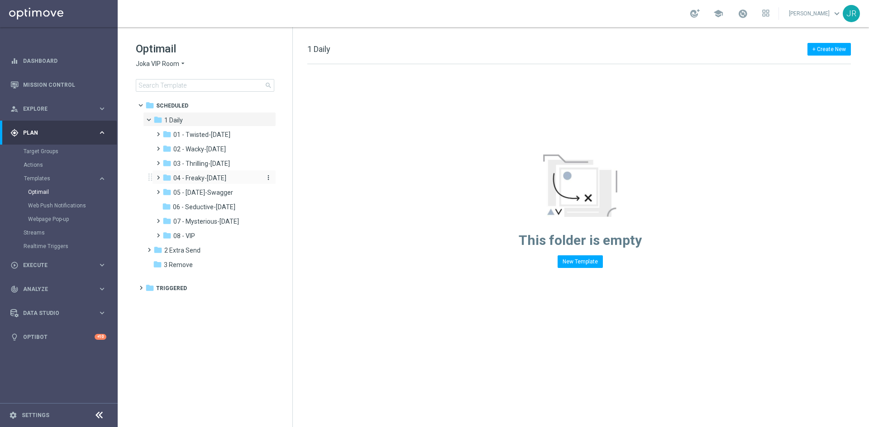
click at [199, 179] on span "04 - Freaky-Friday" at bounding box center [199, 178] width 53 height 8
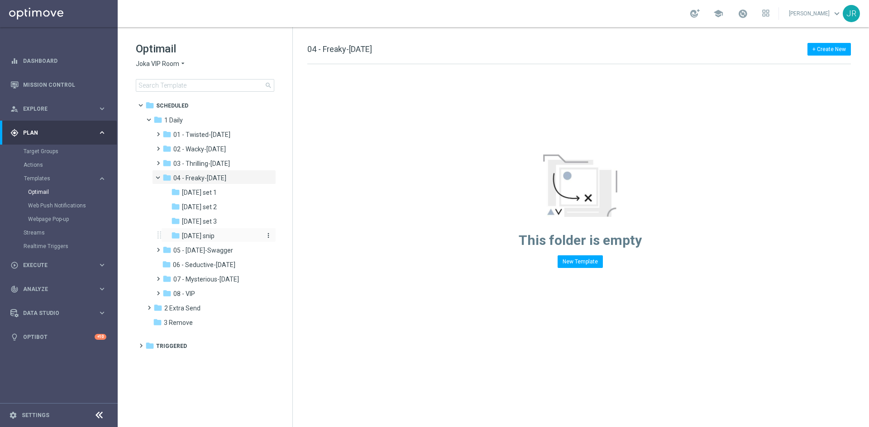
click at [198, 240] on span "Friday snip" at bounding box center [198, 236] width 33 height 8
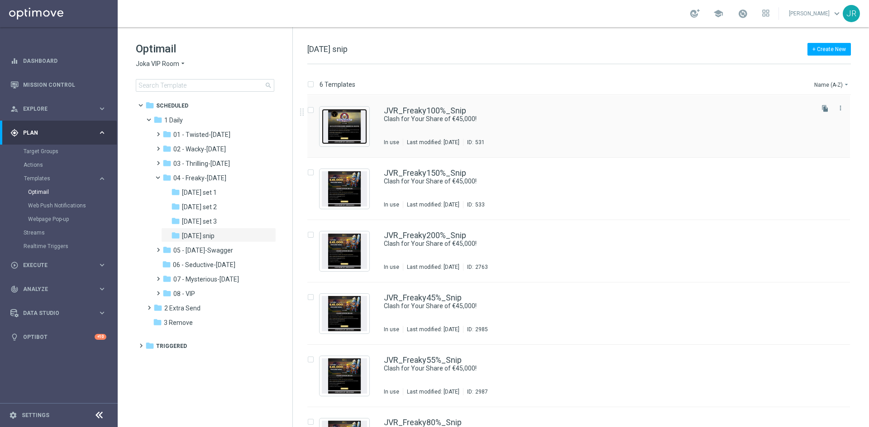
click at [345, 134] on img "Press SPACE to select this row." at bounding box center [344, 126] width 45 height 35
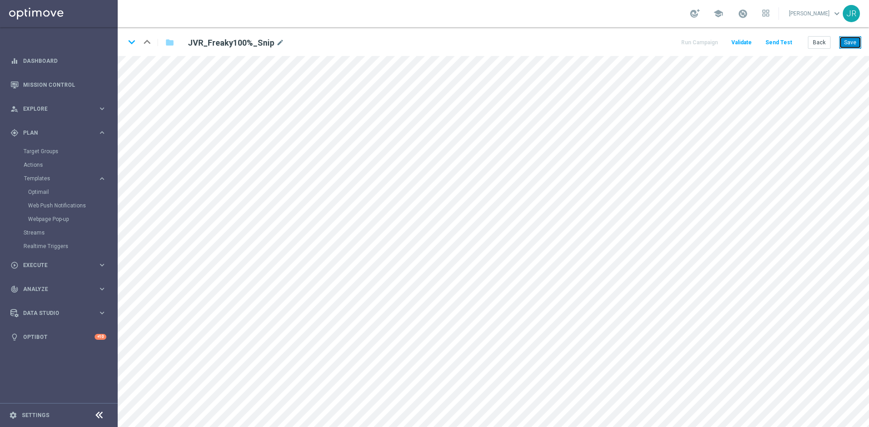
drag, startPoint x: 843, startPoint y: 47, endPoint x: 847, endPoint y: 48, distance: 4.7
click at [843, 47] on button "Save" at bounding box center [850, 42] width 22 height 13
drag, startPoint x: 821, startPoint y: 40, endPoint x: 610, endPoint y: 40, distance: 210.8
click at [821, 40] on button "Back" at bounding box center [818, 42] width 23 height 13
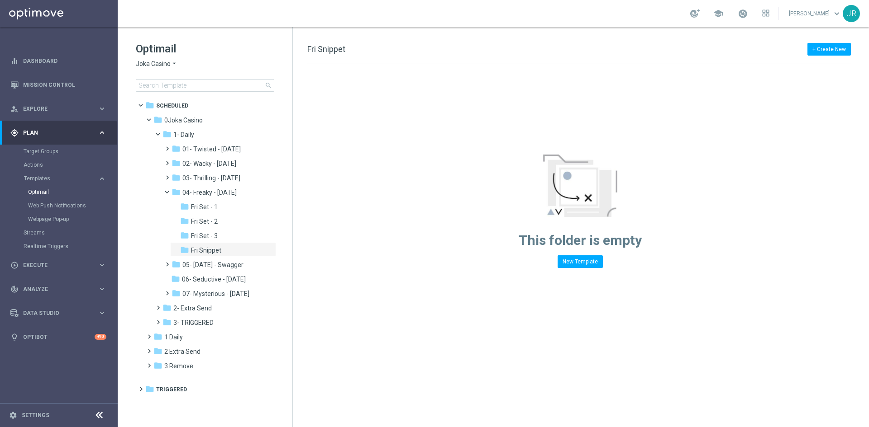
click at [164, 58] on div "Optimail Joka Casino arrow_drop_down × Joka Casino search" at bounding box center [214, 67] width 157 height 50
click at [160, 63] on span "Joka Casino" at bounding box center [153, 64] width 35 height 9
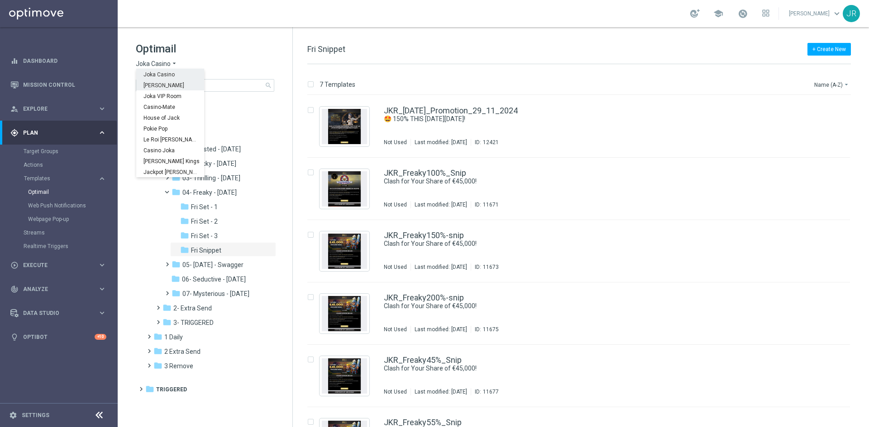
click at [0, 0] on span "[PERSON_NAME]" at bounding box center [0, 0] width 0 height 0
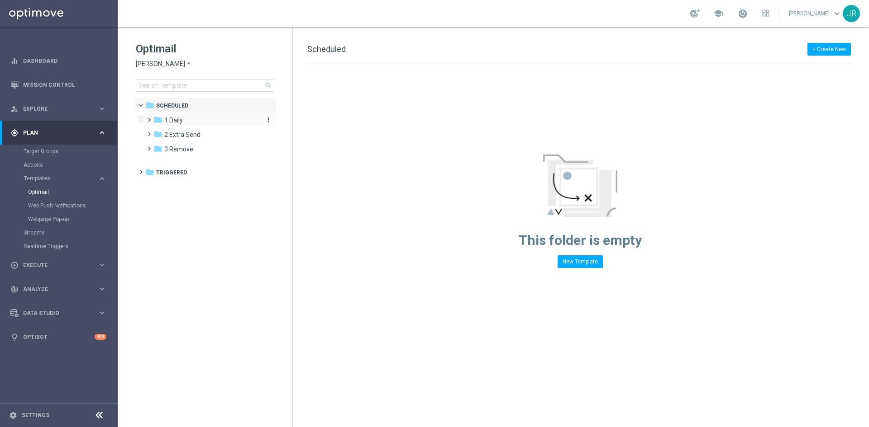
click at [175, 122] on span "1 Daily" at bounding box center [173, 120] width 19 height 8
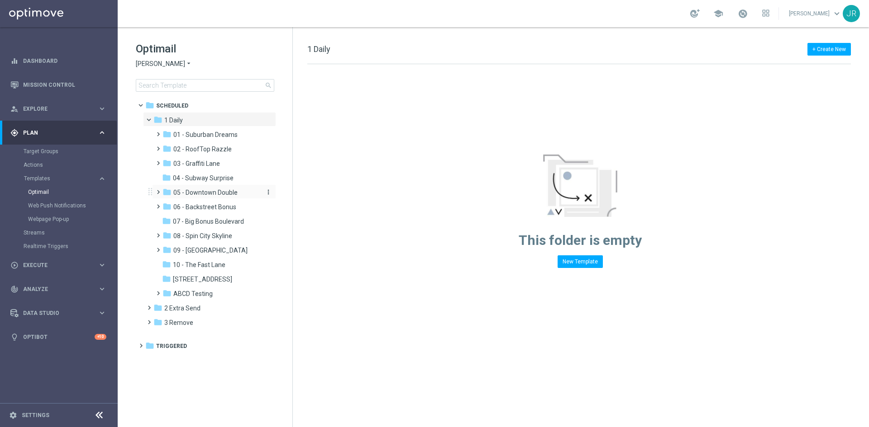
click at [203, 193] on span "05 - Downtown Double" at bounding box center [205, 193] width 64 height 8
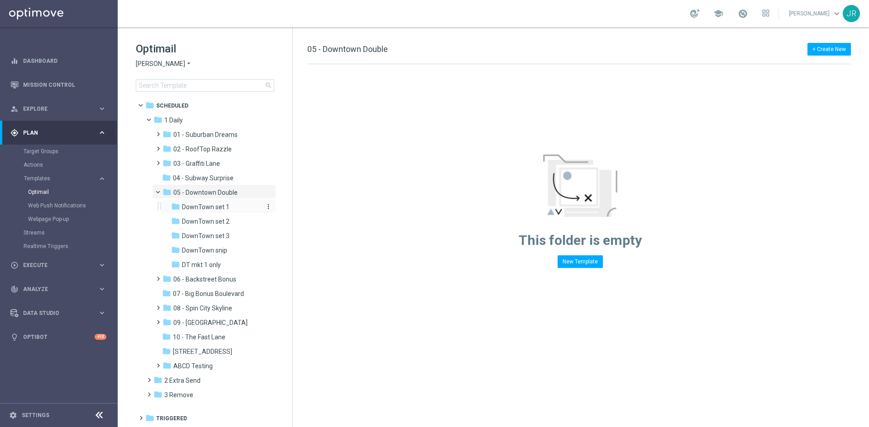
click at [208, 204] on span "DownTown set 1" at bounding box center [205, 207] width 47 height 8
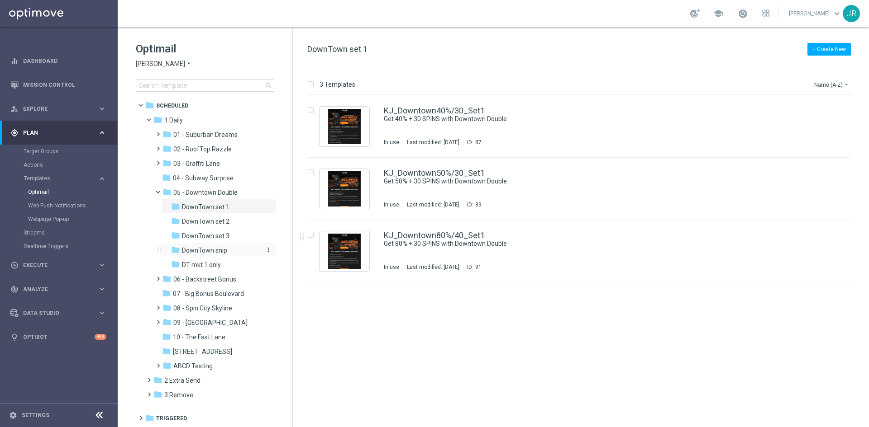
click at [221, 254] on span "DownTown snip" at bounding box center [204, 251] width 45 height 8
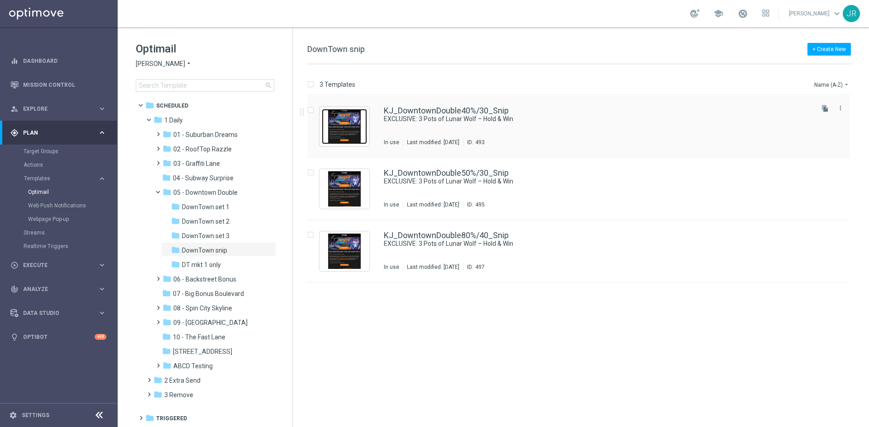
click at [346, 135] on img "Press SPACE to select this row." at bounding box center [344, 126] width 45 height 35
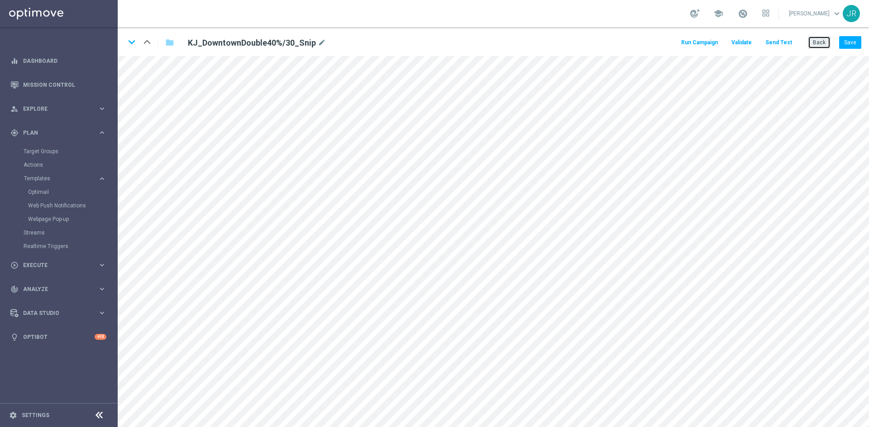
click at [814, 42] on button "Back" at bounding box center [818, 42] width 23 height 13
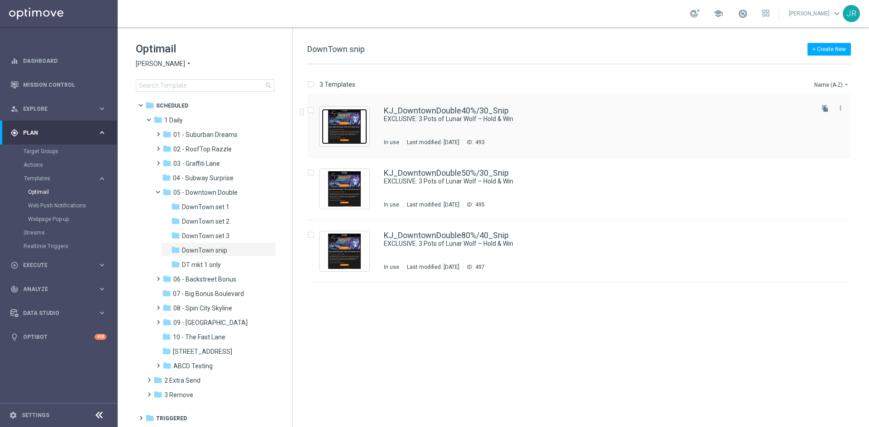
click at [345, 134] on img "Press SPACE to select this row." at bounding box center [344, 126] width 45 height 35
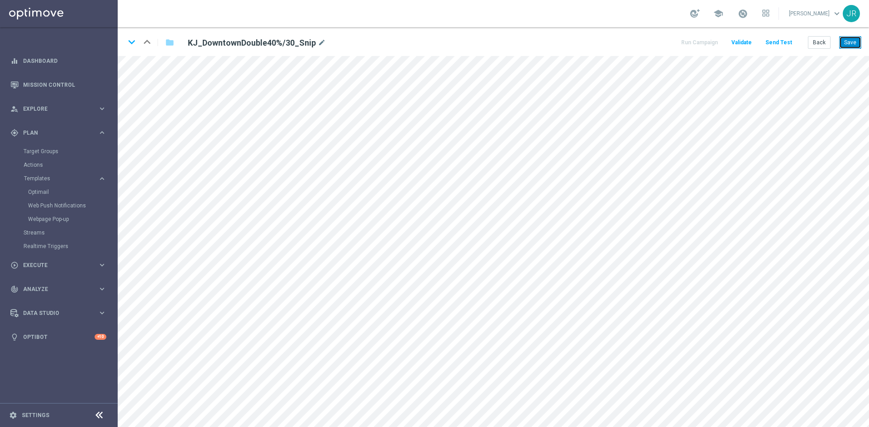
drag, startPoint x: 854, startPoint y: 38, endPoint x: 854, endPoint y: 43, distance: 5.0
click at [853, 39] on button "Save" at bounding box center [850, 42] width 22 height 13
click at [849, 51] on div "keyboard_arrow_down keyboard_arrow_up folder KJ_DowntownDouble40%/30_Snip mode_…" at bounding box center [493, 41] width 751 height 29
click at [847, 47] on button "Save" at bounding box center [850, 42] width 22 height 13
click at [817, 43] on button "Back" at bounding box center [818, 42] width 23 height 13
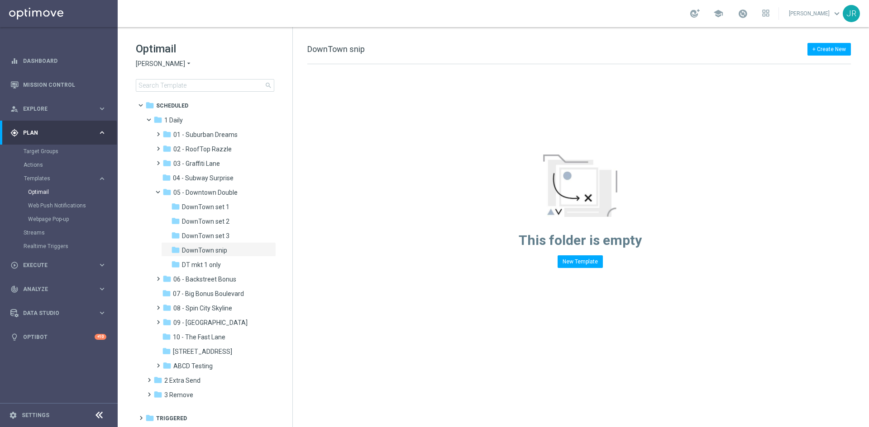
click at [150, 62] on span "[PERSON_NAME]" at bounding box center [160, 64] width 49 height 9
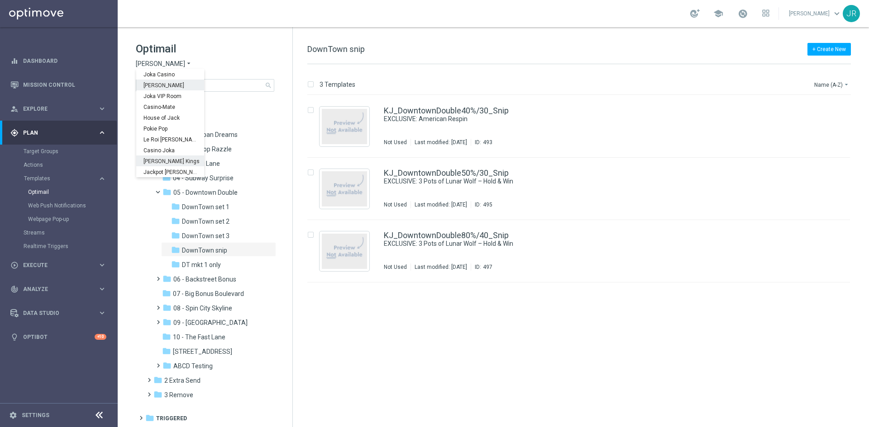
click at [0, 0] on span "[PERSON_NAME] Kings" at bounding box center [0, 0] width 0 height 0
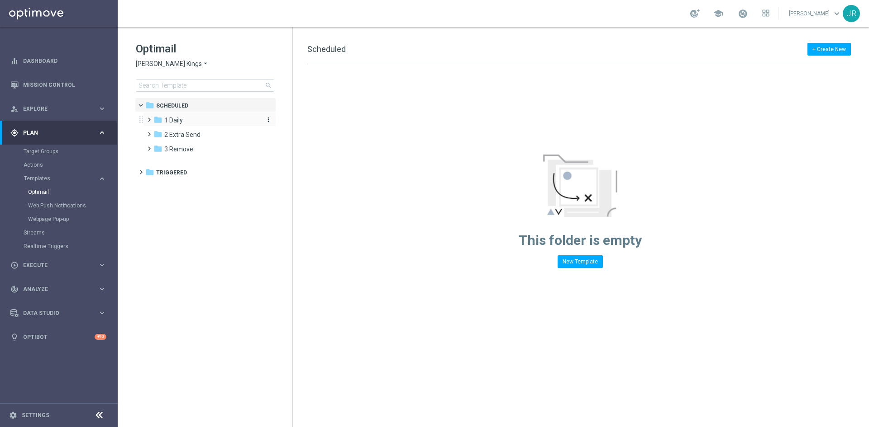
click at [183, 119] on div "folder 1 Daily" at bounding box center [205, 120] width 104 height 10
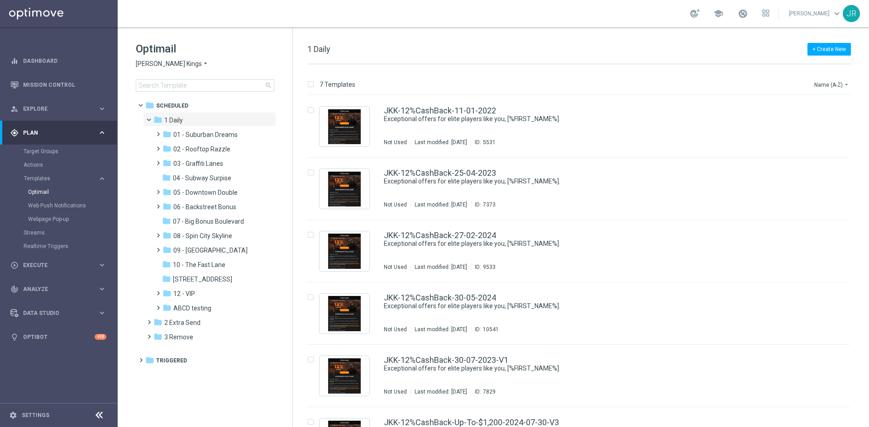
drag, startPoint x: 216, startPoint y: 190, endPoint x: 281, endPoint y: 222, distance: 73.0
click at [218, 190] on span "05 - Downtown Double" at bounding box center [205, 193] width 64 height 8
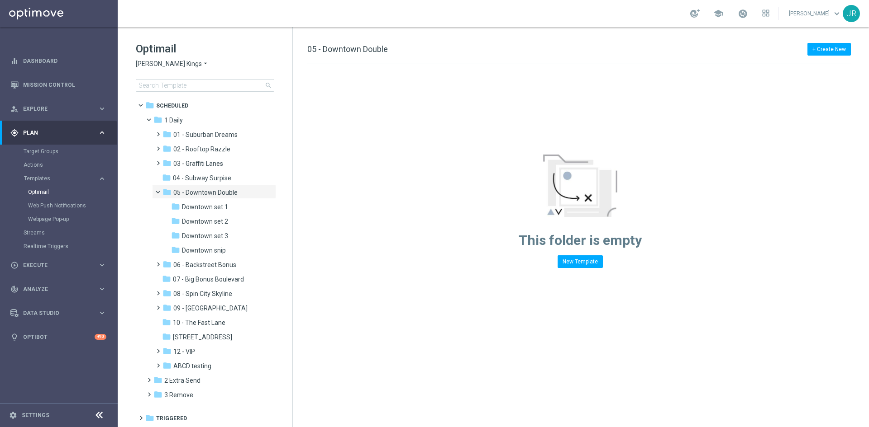
drag, startPoint x: 215, startPoint y: 251, endPoint x: 304, endPoint y: 282, distance: 94.4
click at [215, 252] on span "Downtown snip" at bounding box center [204, 251] width 44 height 8
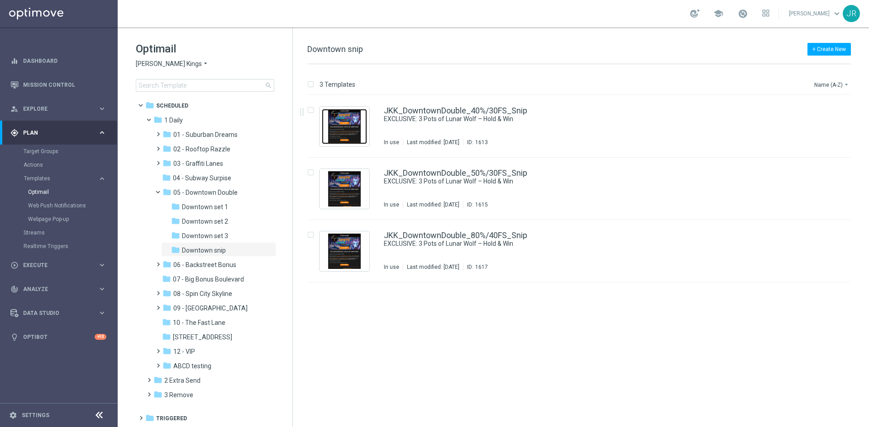
drag, startPoint x: 344, startPoint y: 129, endPoint x: 558, endPoint y: 101, distance: 215.4
click at [345, 129] on img "Press SPACE to select this row." at bounding box center [344, 126] width 45 height 35
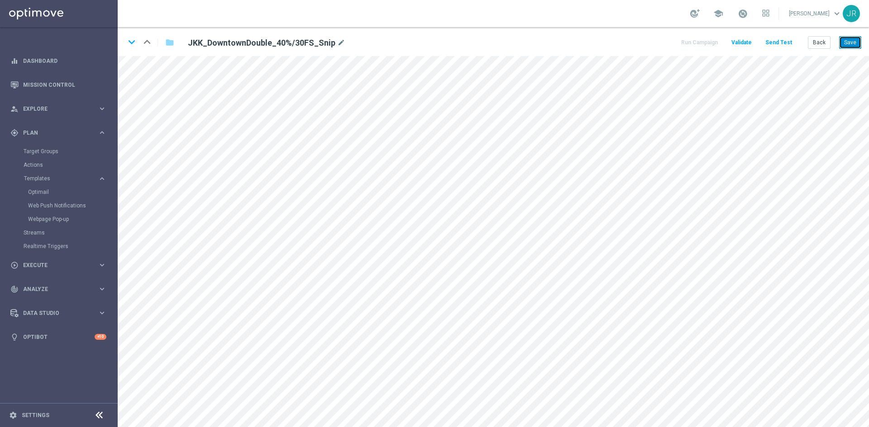
click at [853, 40] on button "Save" at bounding box center [850, 42] width 22 height 13
click at [857, 41] on button "Save" at bounding box center [850, 42] width 22 height 13
click at [849, 46] on button "Save" at bounding box center [850, 42] width 22 height 13
click at [812, 46] on button "Back" at bounding box center [818, 42] width 23 height 13
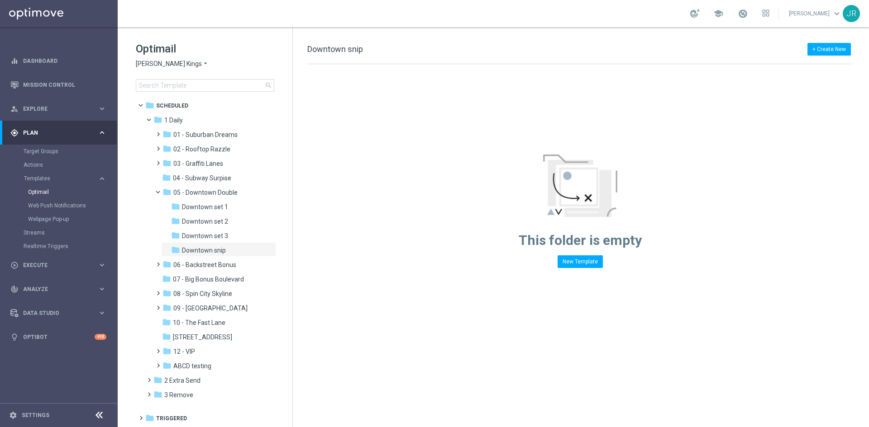
drag, startPoint x: 152, startPoint y: 61, endPoint x: 154, endPoint y: 66, distance: 6.1
click at [152, 61] on span "Johnnie Kash Kings" at bounding box center [169, 64] width 66 height 9
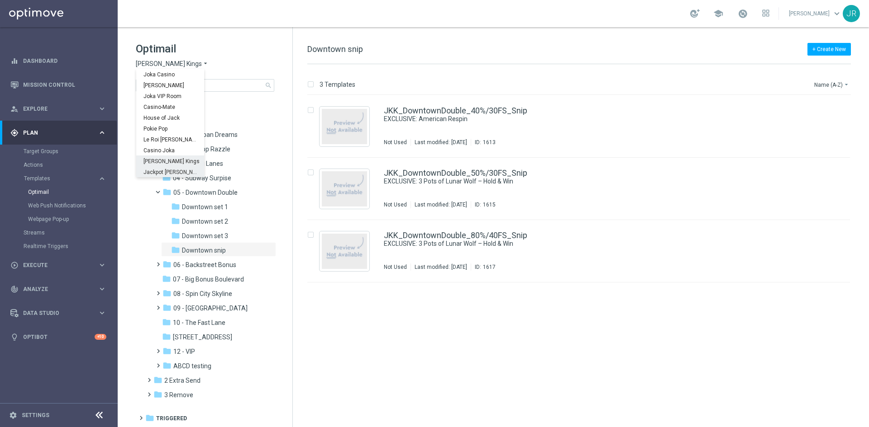
click at [0, 0] on span "Jackpot Jill" at bounding box center [0, 0] width 0 height 0
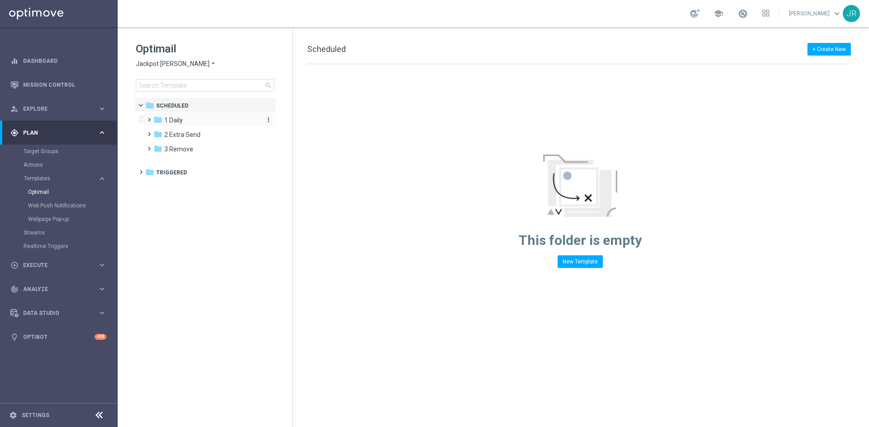
click at [180, 121] on span "1 Daily" at bounding box center [173, 120] width 19 height 8
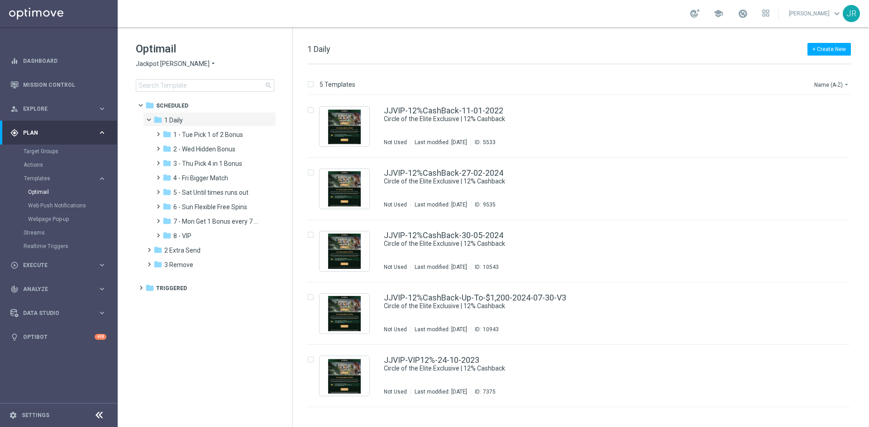
drag, startPoint x: 206, startPoint y: 174, endPoint x: 461, endPoint y: 214, distance: 257.4
click at [211, 175] on div "folder 4 - Fri Bigger Match" at bounding box center [210, 178] width 96 height 10
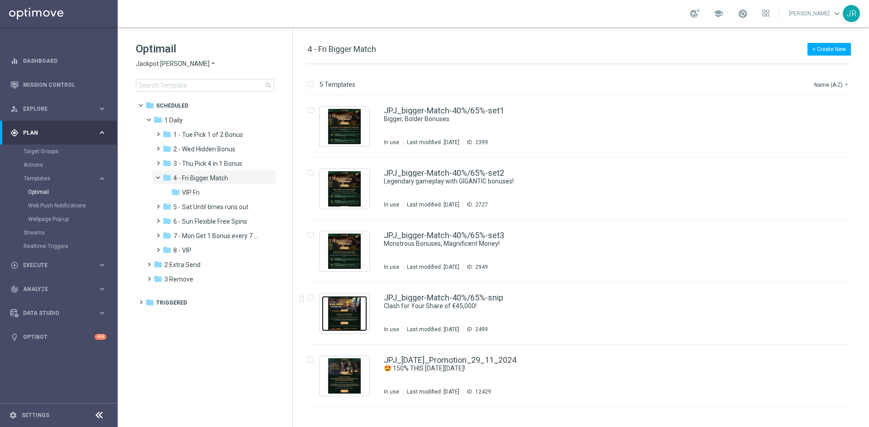
drag, startPoint x: 335, startPoint y: 320, endPoint x: 342, endPoint y: 324, distance: 8.3
click at [335, 320] on img "Press SPACE to select this row." at bounding box center [344, 313] width 45 height 35
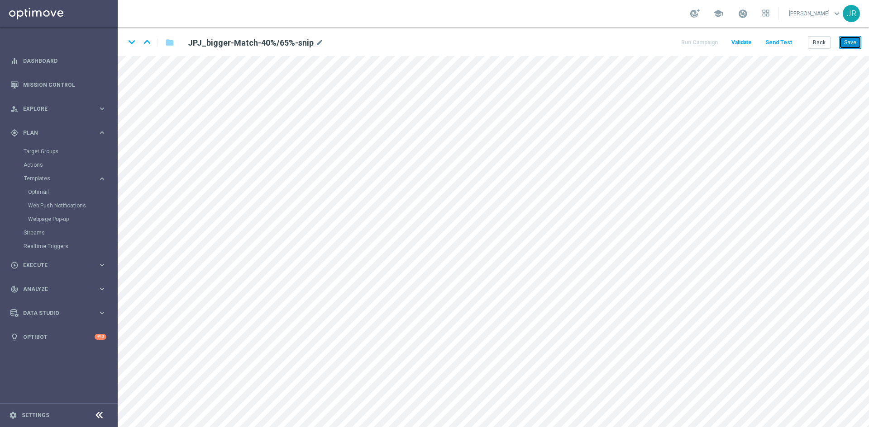
click at [849, 44] on button "Save" at bounding box center [850, 42] width 22 height 13
click at [850, 46] on button "Save" at bounding box center [850, 42] width 22 height 13
click at [852, 40] on button "Save" at bounding box center [850, 42] width 22 height 13
click at [846, 43] on button "Save" at bounding box center [850, 42] width 22 height 13
click at [782, 44] on button "Send Test" at bounding box center [778, 43] width 29 height 12
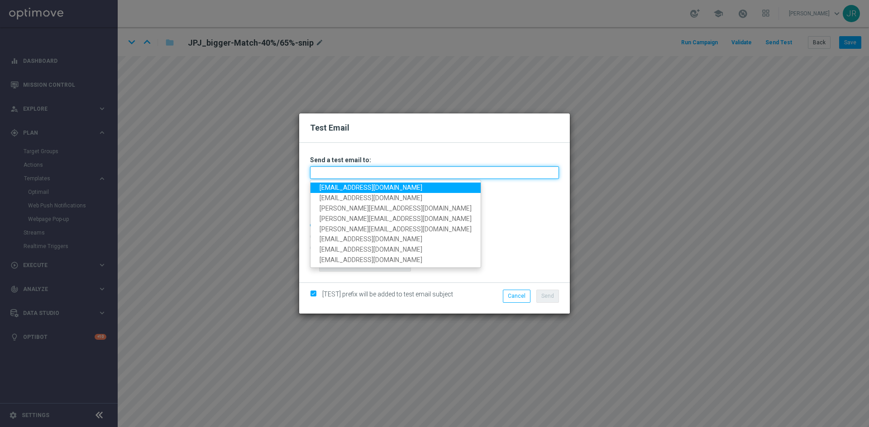
drag, startPoint x: 359, startPoint y: 171, endPoint x: 345, endPoint y: 181, distance: 16.8
click at [359, 171] on input "text" at bounding box center [434, 172] width 249 height 13
click at [337, 185] on link "[EMAIL_ADDRESS][DOMAIN_NAME]" at bounding box center [395, 188] width 170 height 10
type input "[EMAIL_ADDRESS][DOMAIN_NAME]"
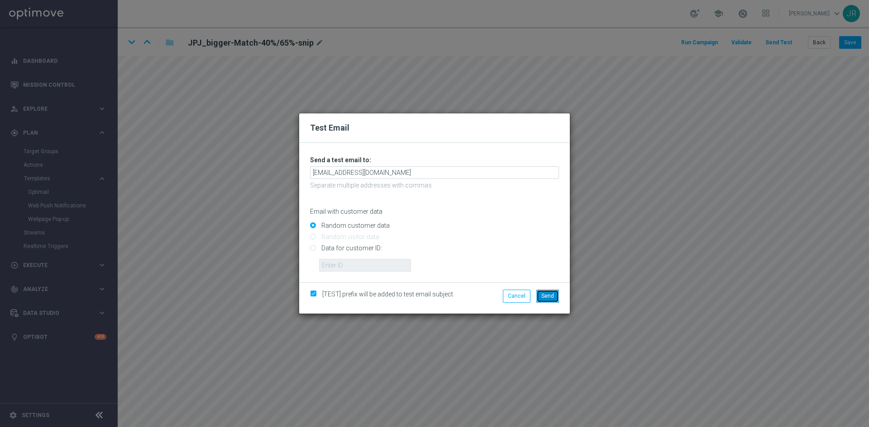
click at [546, 294] on span "Send" at bounding box center [547, 296] width 13 height 6
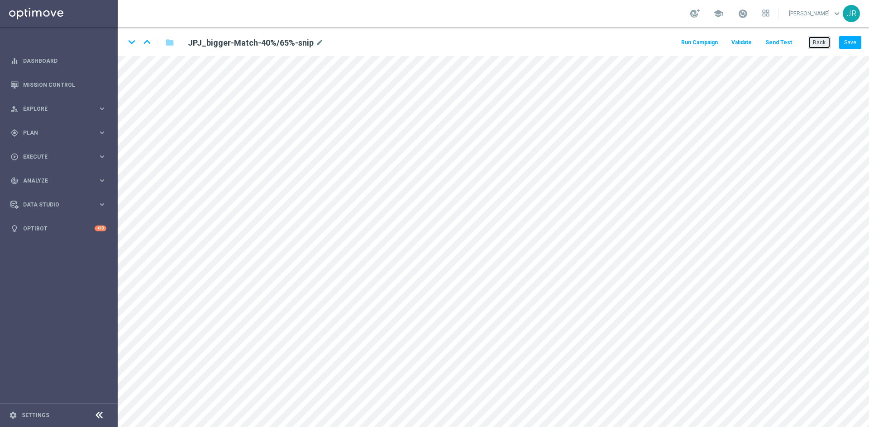
click at [811, 42] on button "Back" at bounding box center [818, 42] width 23 height 13
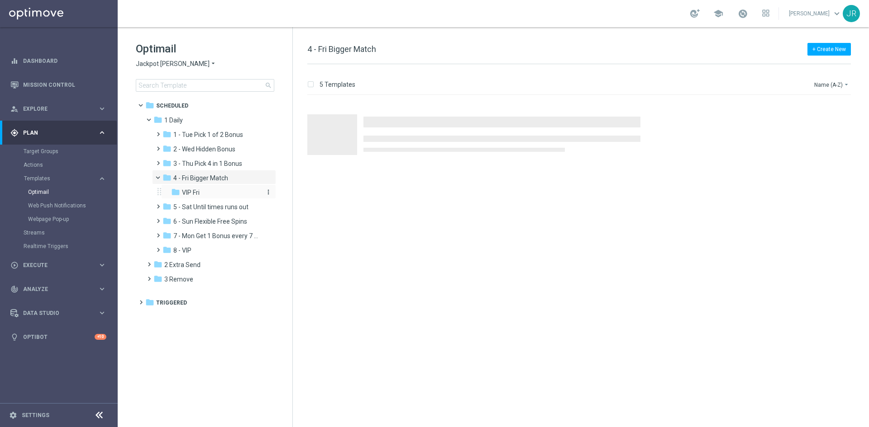
click at [194, 197] on div "folder VIP Fri" at bounding box center [215, 193] width 89 height 10
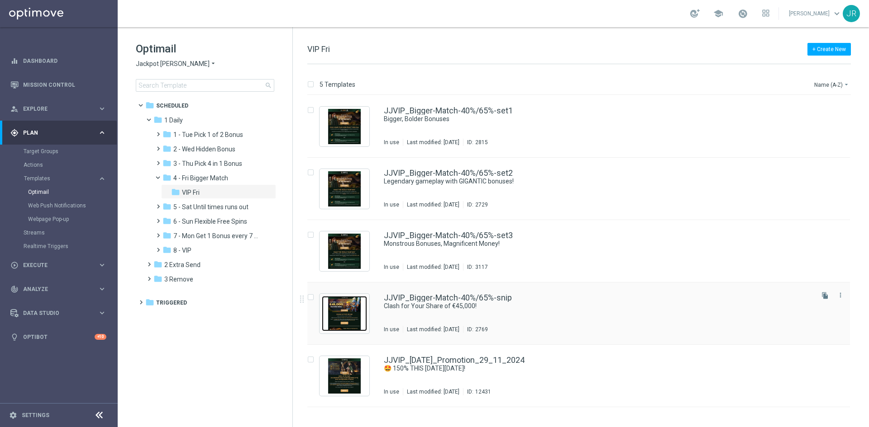
click at [333, 313] on img "Press SPACE to select this row." at bounding box center [344, 313] width 45 height 35
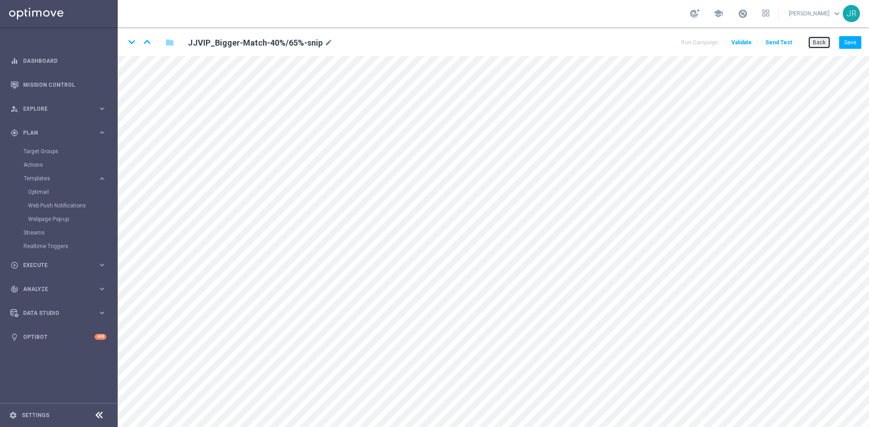
click at [821, 44] on button "Back" at bounding box center [818, 42] width 23 height 13
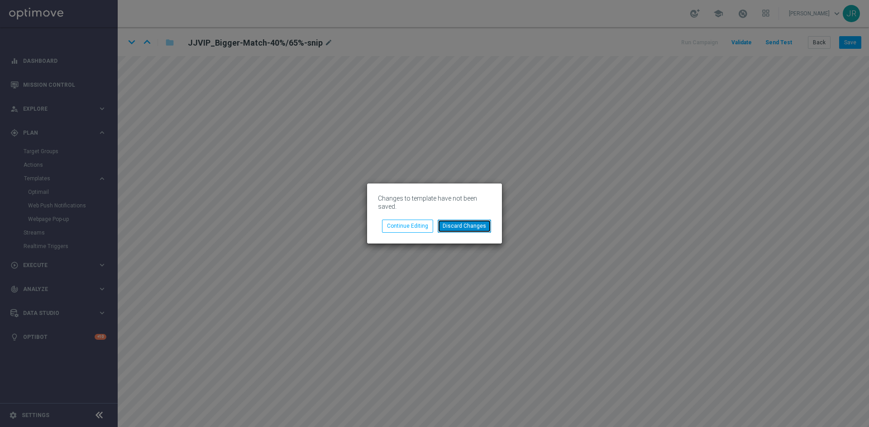
click at [455, 227] on button "Discard Changes" at bounding box center [463, 226] width 53 height 13
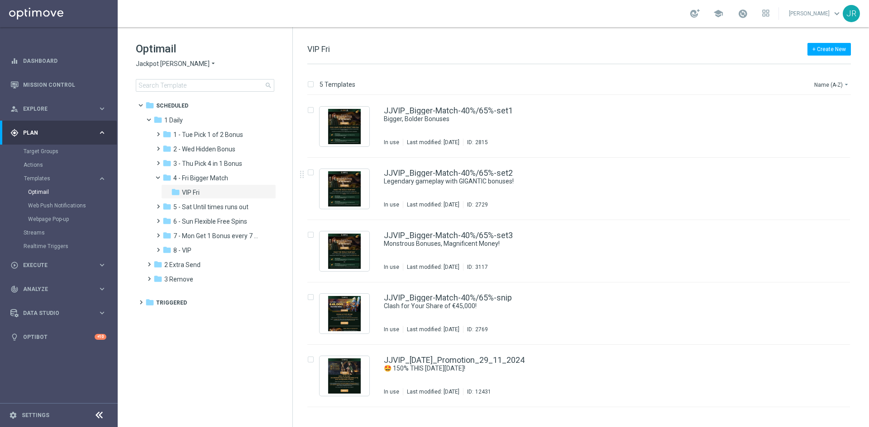
click at [197, 160] on span "3 - Thu Pick 4 in 1 Bonus" at bounding box center [207, 164] width 69 height 8
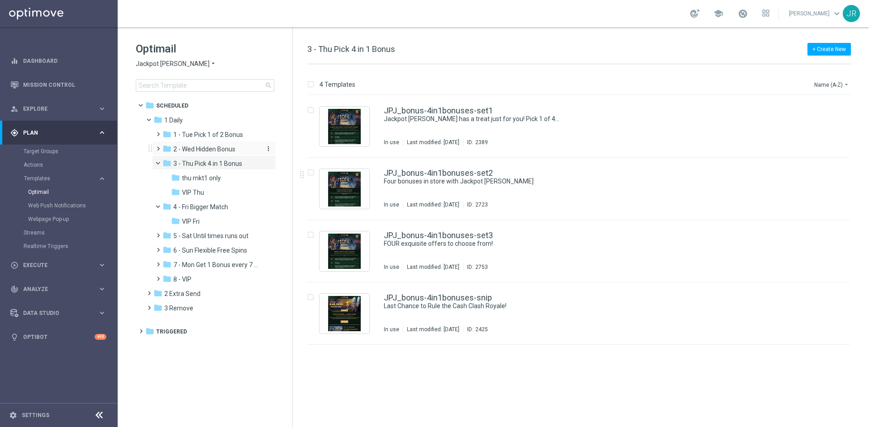
click at [199, 152] on span "2 - Wed Hidden Bonus" at bounding box center [204, 149] width 62 height 8
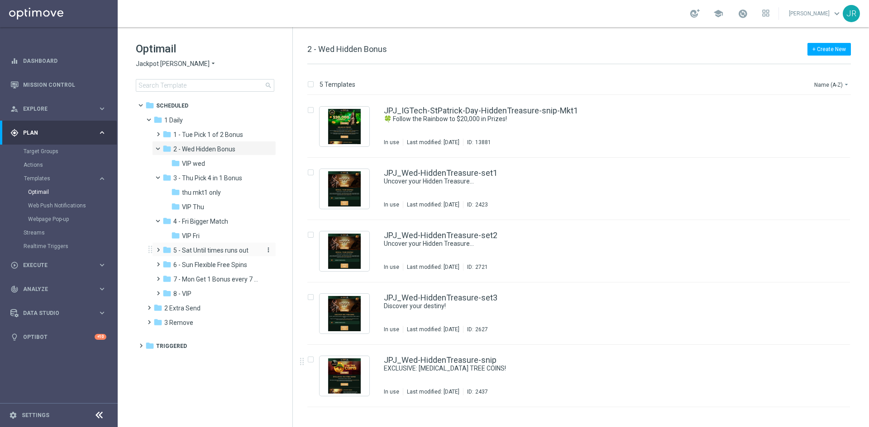
click at [189, 252] on span "5 - Sat Until times runs out" at bounding box center [210, 251] width 75 height 8
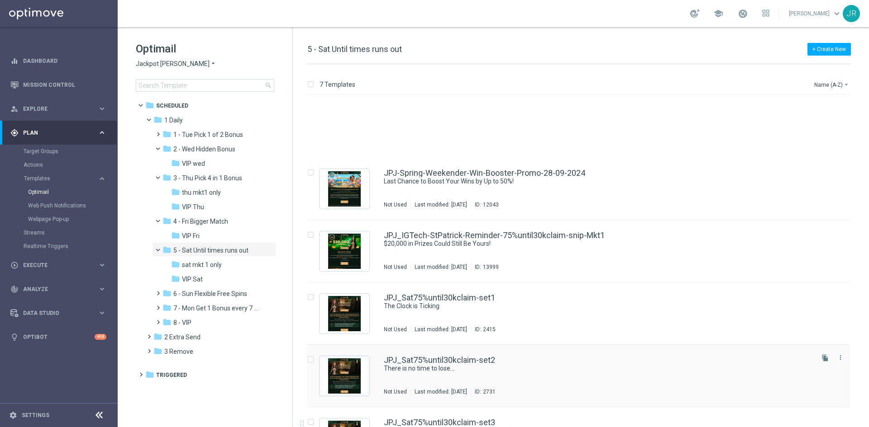
scroll to position [105, 0]
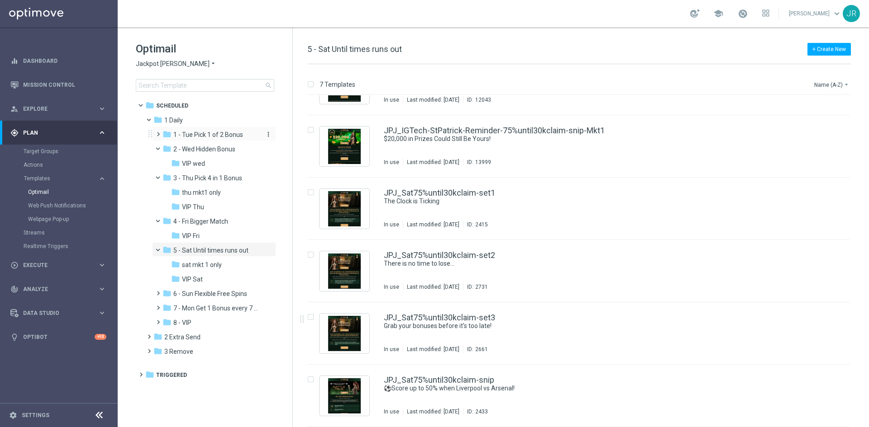
click at [190, 135] on span "1 - Tue Pick 1 of 2 Bonus" at bounding box center [208, 135] width 70 height 8
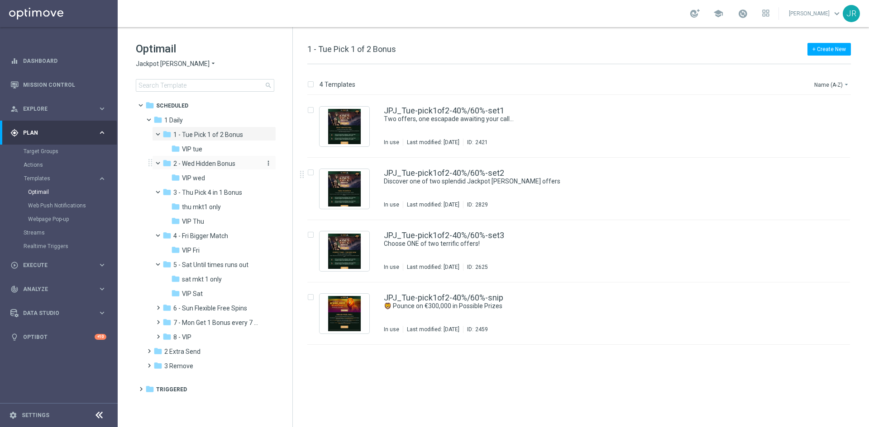
click at [203, 164] on span "2 - Wed Hidden Bonus" at bounding box center [204, 164] width 62 height 8
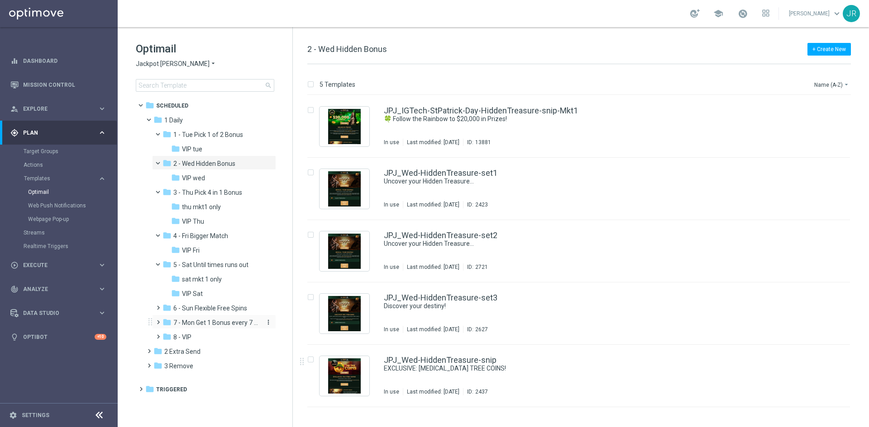
click at [207, 318] on div "folder 7 - Mon Get 1 Bonus every 7 Hours" at bounding box center [210, 323] width 96 height 10
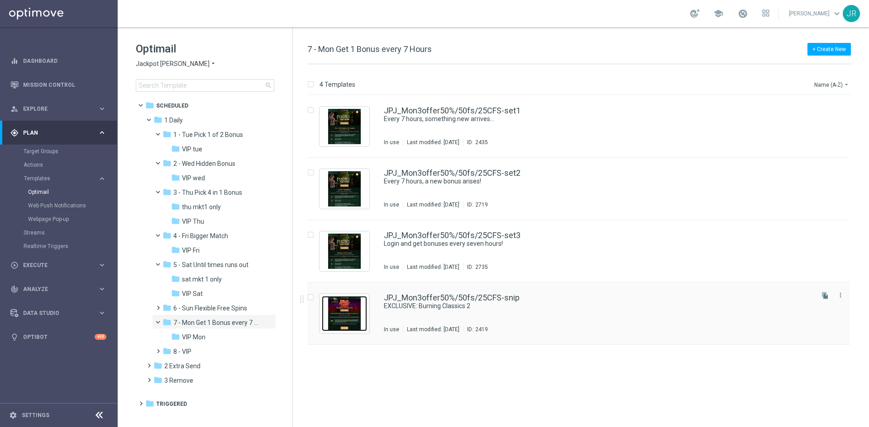
click at [351, 313] on img "Press SPACE to select this row." at bounding box center [344, 313] width 45 height 35
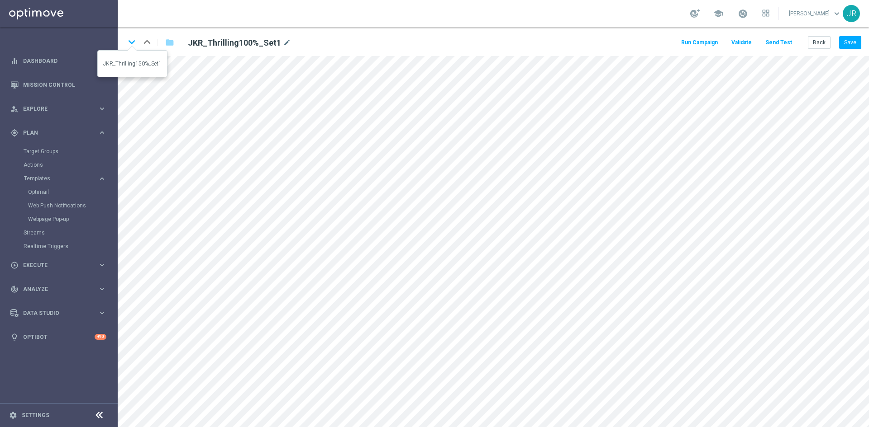
drag, startPoint x: 127, startPoint y: 41, endPoint x: 189, endPoint y: 69, distance: 67.8
click at [128, 40] on icon "keyboard_arrow_down" at bounding box center [132, 42] width 14 height 14
click at [129, 45] on icon "keyboard_arrow_down" at bounding box center [132, 42] width 14 height 14
drag, startPoint x: 132, startPoint y: 43, endPoint x: 137, endPoint y: 48, distance: 7.7
click at [132, 43] on icon "keyboard_arrow_down" at bounding box center [132, 42] width 14 height 14
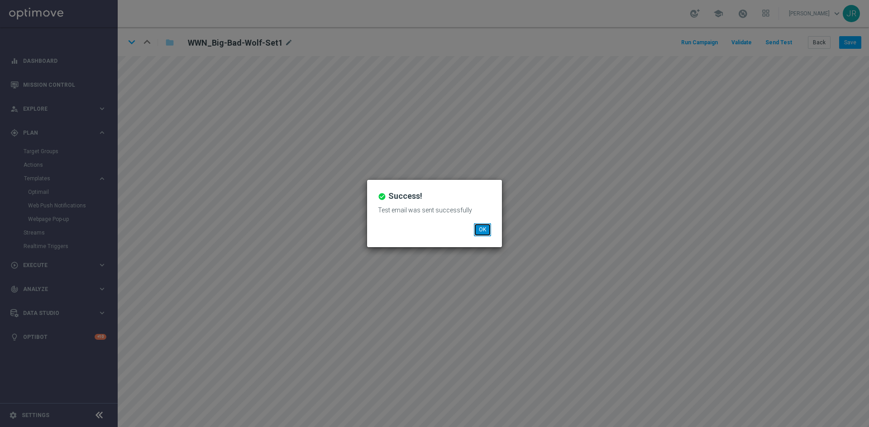
click at [485, 236] on button "OK" at bounding box center [482, 229] width 17 height 13
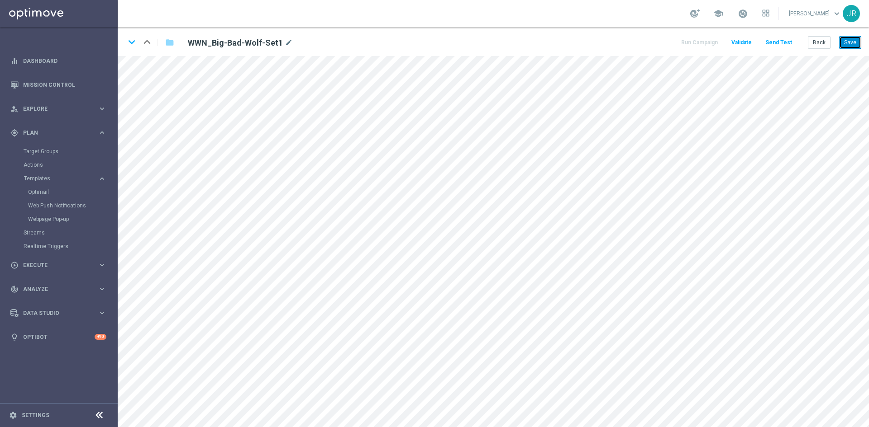
click at [854, 43] on button "Save" at bounding box center [850, 42] width 22 height 13
click at [859, 39] on div "keyboard_arrow_down keyboard_arrow_up folder WWNVIP_Big-Bad-Wolf-Set1 mode_edit…" at bounding box center [493, 41] width 751 height 29
click at [857, 43] on button "Save" at bounding box center [850, 42] width 22 height 13
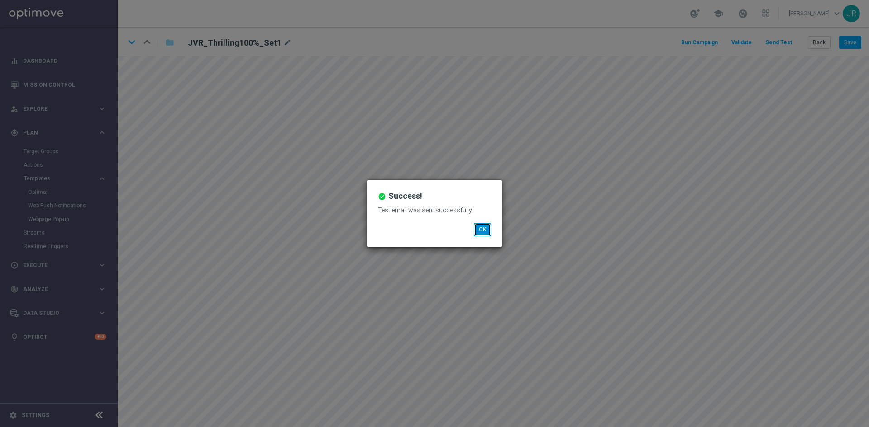
click at [484, 232] on button "OK" at bounding box center [482, 229] width 17 height 13
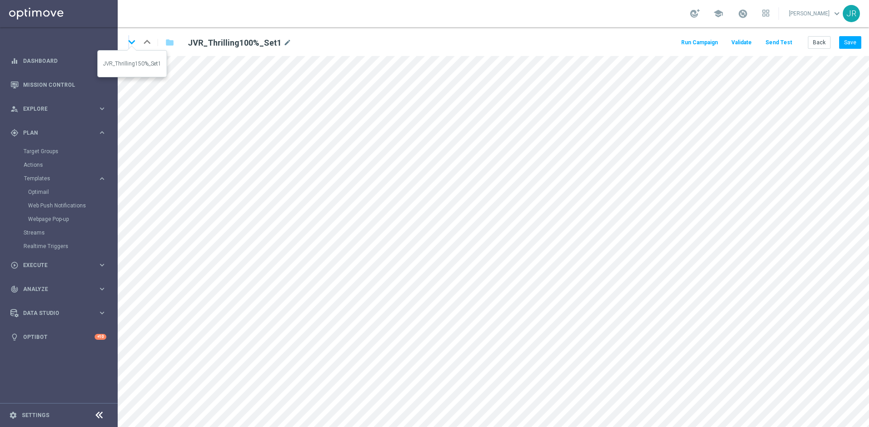
drag, startPoint x: 128, startPoint y: 42, endPoint x: 398, endPoint y: 76, distance: 271.4
click at [129, 43] on icon "keyboard_arrow_down" at bounding box center [132, 42] width 14 height 14
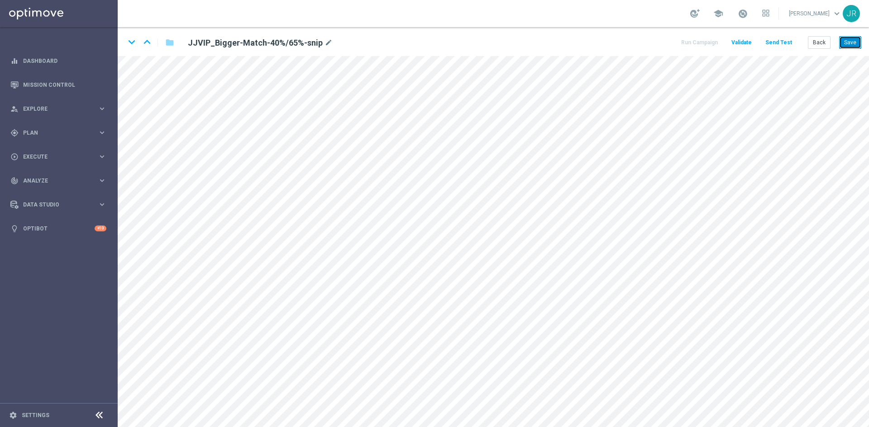
click at [850, 47] on button "Save" at bounding box center [850, 42] width 22 height 13
click at [851, 42] on button "Save" at bounding box center [850, 42] width 22 height 13
click at [850, 44] on button "Save" at bounding box center [850, 42] width 22 height 13
click at [852, 42] on button "Save" at bounding box center [850, 42] width 22 height 13
click at [779, 41] on button "Send Test" at bounding box center [778, 43] width 29 height 12
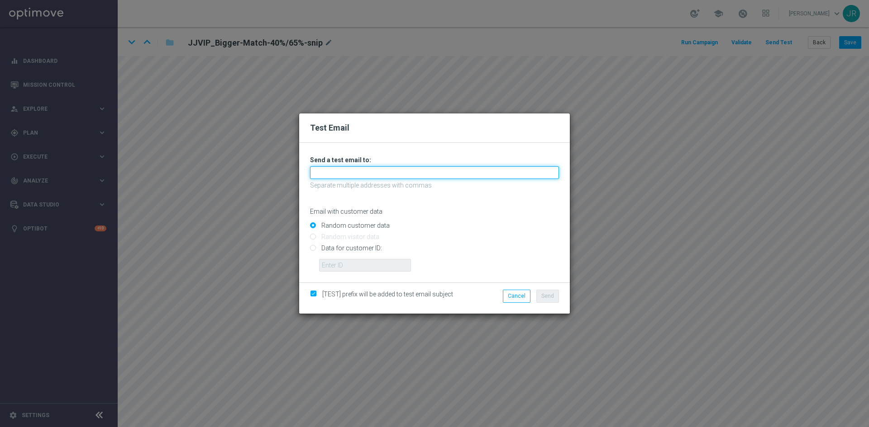
click at [342, 171] on input "text" at bounding box center [434, 172] width 249 height 13
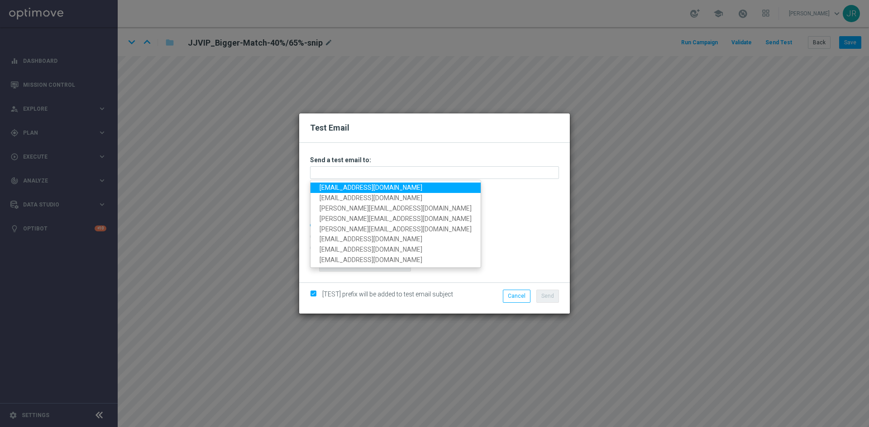
drag, startPoint x: 330, startPoint y: 187, endPoint x: 348, endPoint y: 192, distance: 18.8
click at [330, 187] on link "[EMAIL_ADDRESS][DOMAIN_NAME]" at bounding box center [395, 188] width 170 height 10
type input "[EMAIL_ADDRESS][DOMAIN_NAME]"
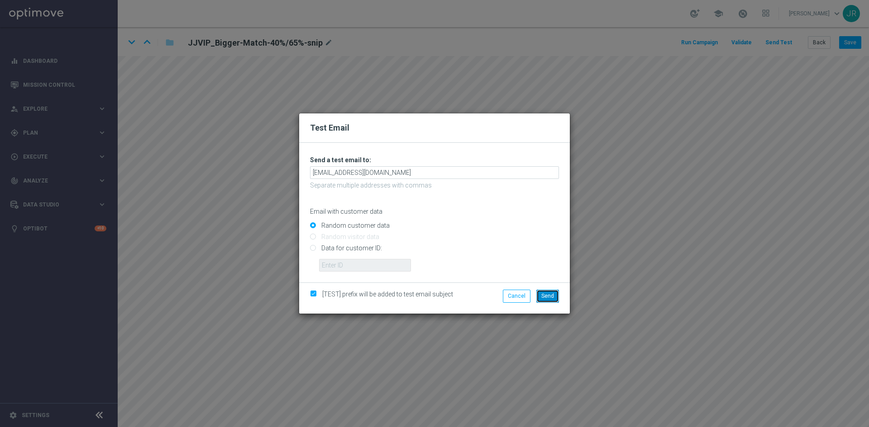
click at [549, 298] on span "Send" at bounding box center [547, 296] width 13 height 6
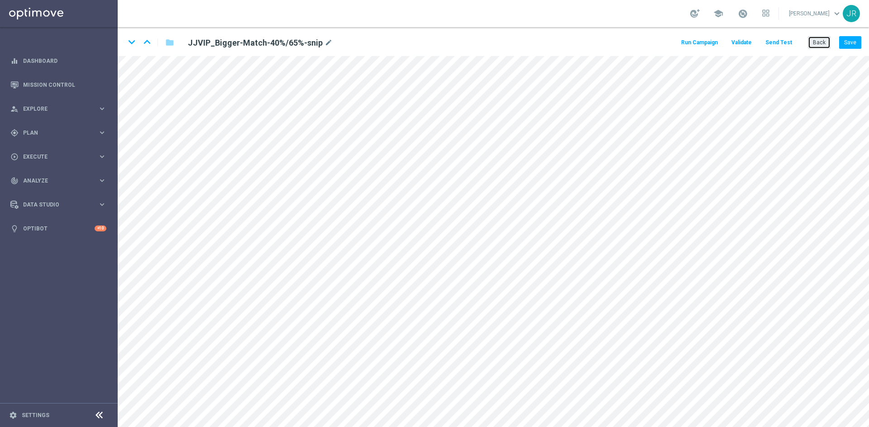
click at [821, 42] on button "Back" at bounding box center [818, 42] width 23 height 13
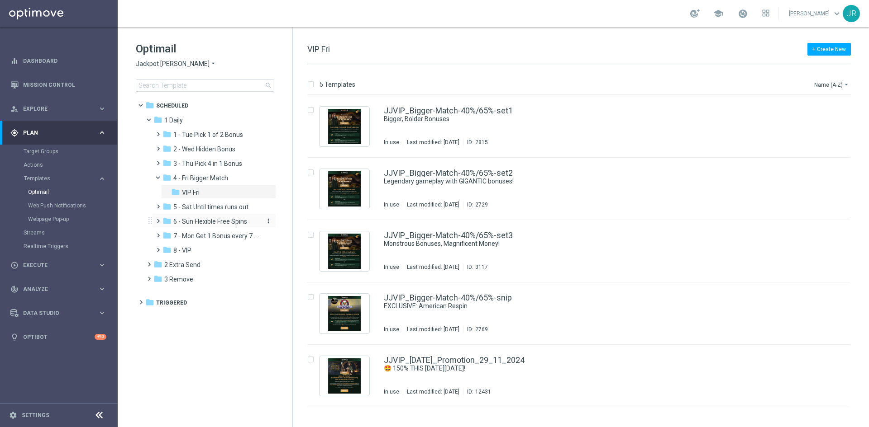
click at [209, 222] on span "6 - Sun Flexible Free Spins" at bounding box center [210, 222] width 74 height 8
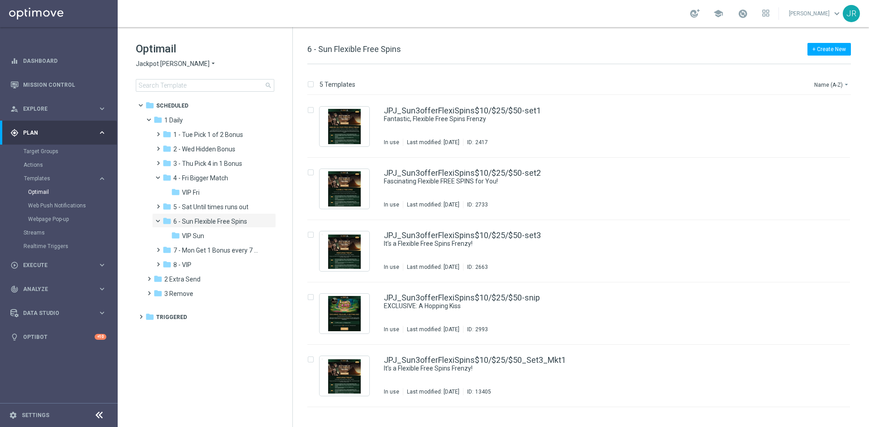
click at [162, 61] on span "Jackpot Jill" at bounding box center [173, 64] width 74 height 9
drag, startPoint x: 155, startPoint y: 151, endPoint x: 220, endPoint y: 160, distance: 65.4
click at [0, 0] on span "Wolf Winner" at bounding box center [0, 0] width 0 height 0
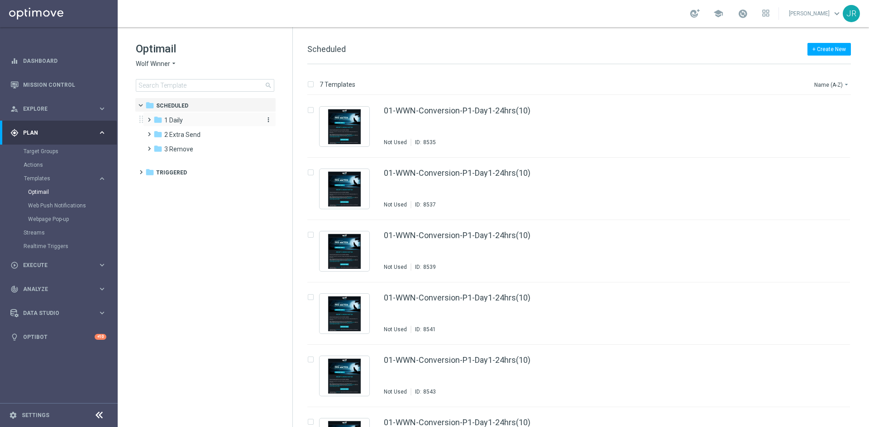
click at [182, 123] on span "1 Daily" at bounding box center [173, 120] width 19 height 8
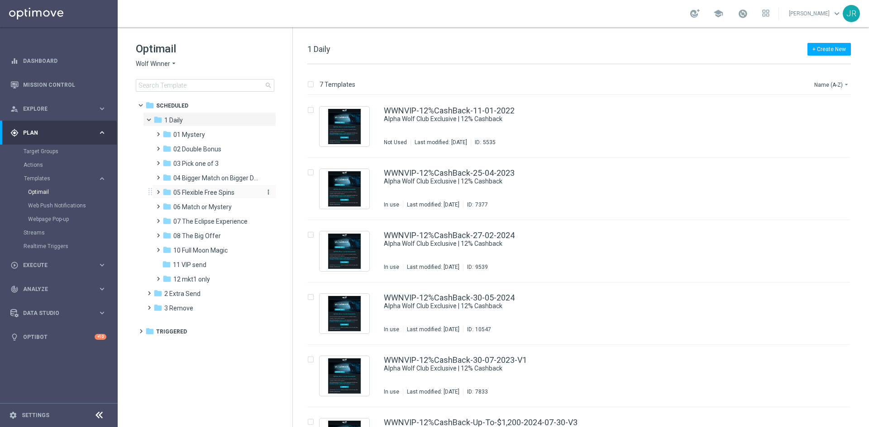
click at [209, 191] on span "05 Flexible Free Spins" at bounding box center [203, 193] width 61 height 8
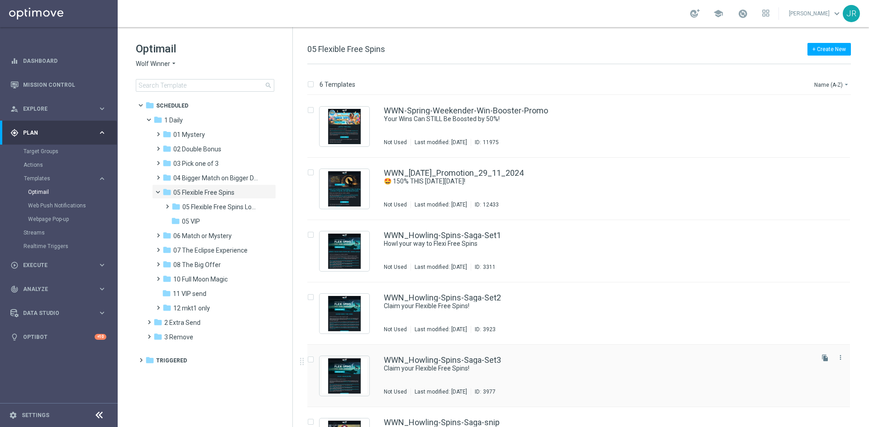
scroll to position [43, 0]
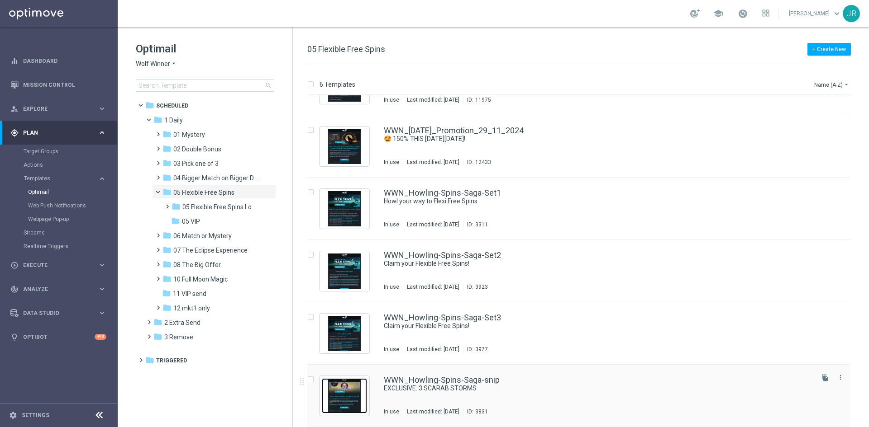
click at [348, 396] on img "Press SPACE to select this row." at bounding box center [344, 396] width 45 height 35
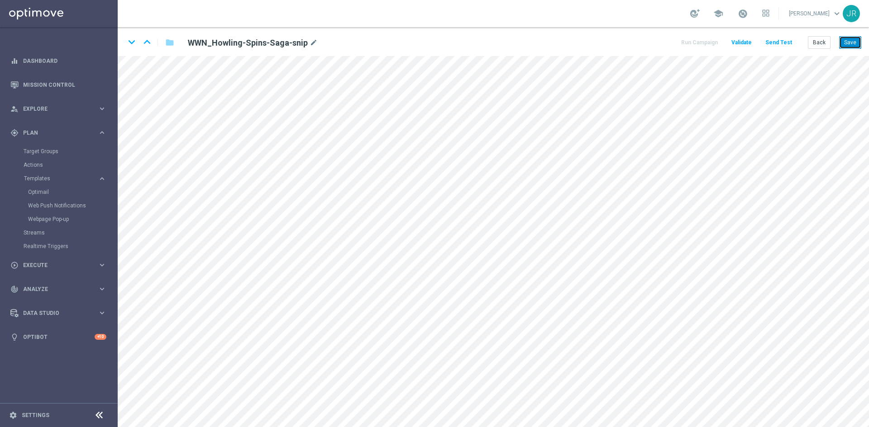
click at [851, 47] on button "Save" at bounding box center [850, 42] width 22 height 13
click at [852, 43] on button "Save" at bounding box center [850, 42] width 22 height 13
click at [848, 42] on button "Save" at bounding box center [850, 42] width 22 height 13
click at [853, 42] on button "Save" at bounding box center [850, 42] width 22 height 13
click at [778, 45] on button "Send Test" at bounding box center [778, 43] width 29 height 12
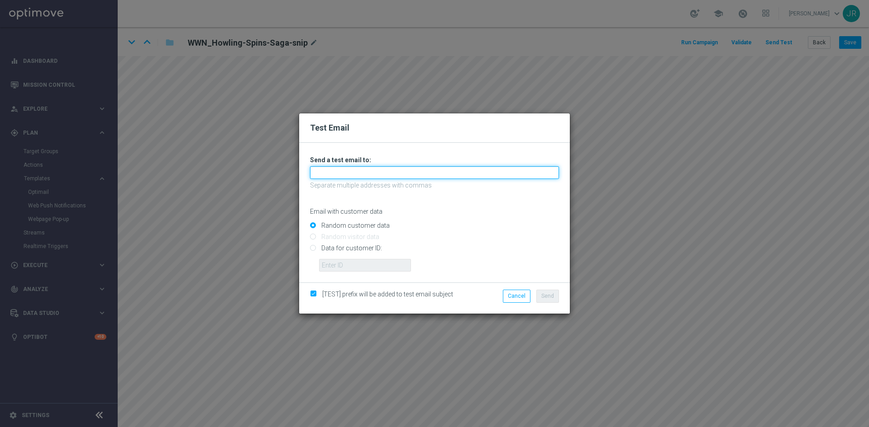
click at [326, 171] on input "text" at bounding box center [434, 172] width 249 height 13
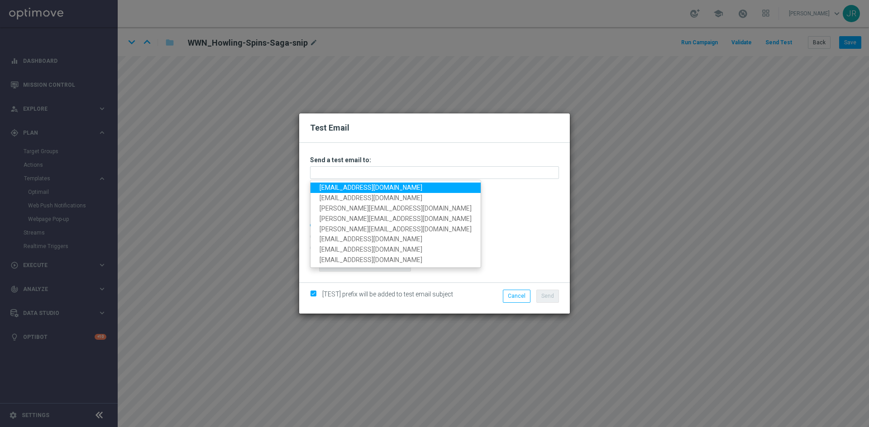
drag, startPoint x: 328, startPoint y: 190, endPoint x: 349, endPoint y: 198, distance: 21.9
click at [328, 190] on link "[EMAIL_ADDRESS][DOMAIN_NAME]" at bounding box center [395, 188] width 170 height 10
type input "[EMAIL_ADDRESS][DOMAIN_NAME]"
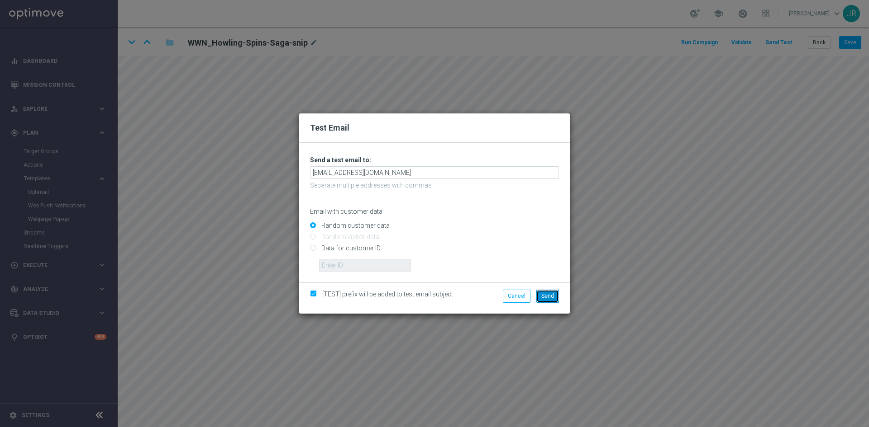
click at [544, 295] on span "Send" at bounding box center [547, 296] width 13 height 6
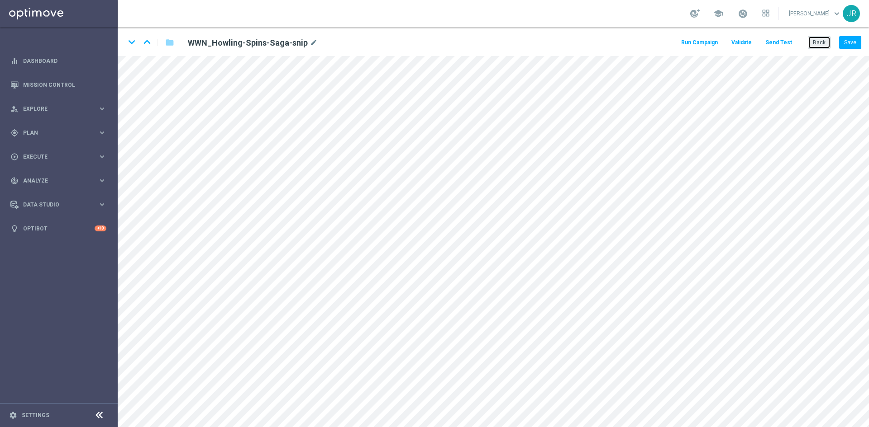
drag, startPoint x: 824, startPoint y: 41, endPoint x: 783, endPoint y: 44, distance: 41.3
click at [824, 41] on button "Back" at bounding box center [818, 42] width 23 height 13
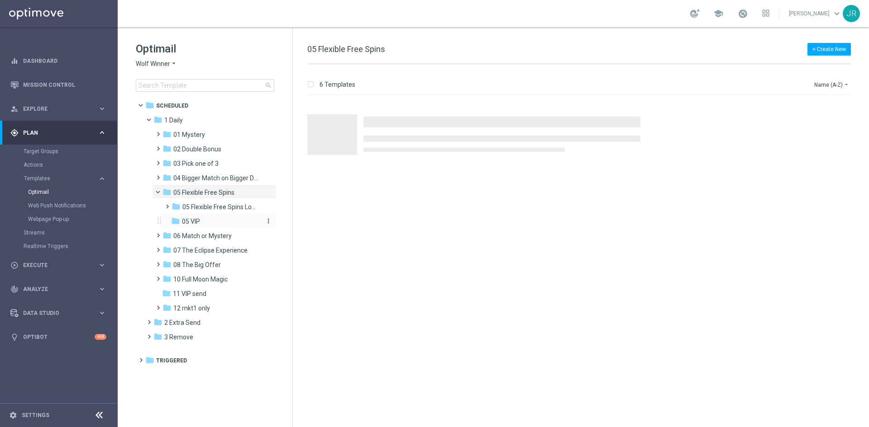
click at [199, 222] on span "05 VIP" at bounding box center [191, 222] width 18 height 8
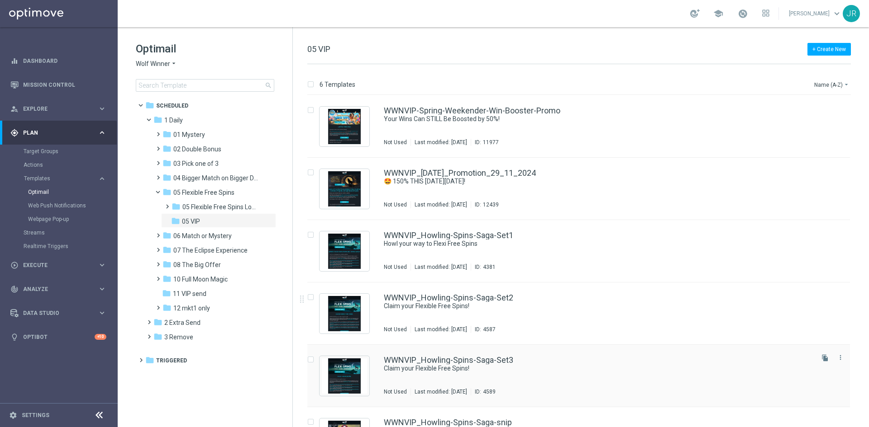
scroll to position [43, 0]
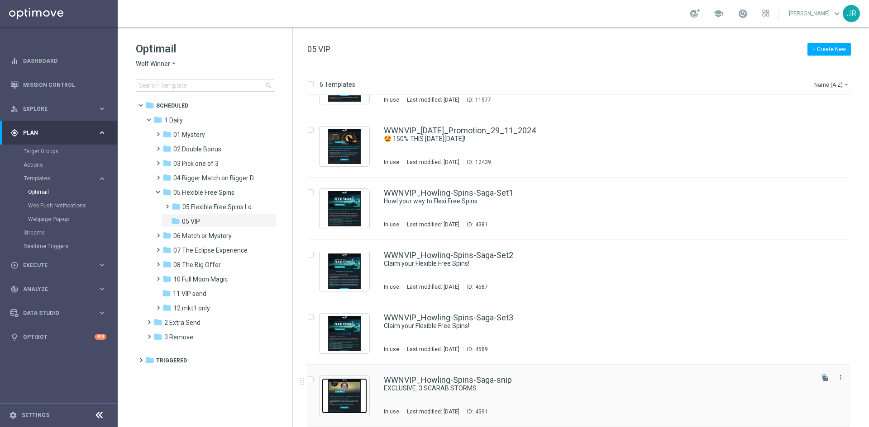
click at [337, 396] on img "Press SPACE to select this row." at bounding box center [344, 396] width 45 height 35
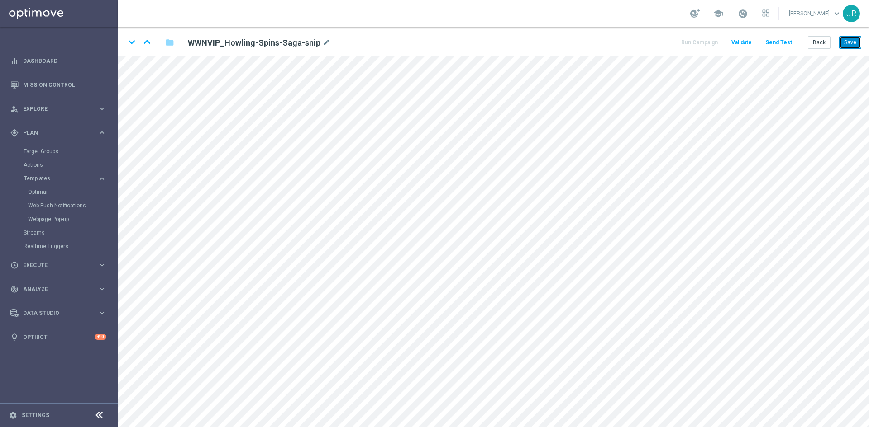
click at [849, 45] on button "Save" at bounding box center [850, 42] width 22 height 13
drag, startPoint x: 852, startPoint y: 38, endPoint x: 841, endPoint y: 54, distance: 19.2
click at [852, 38] on button "Save" at bounding box center [850, 42] width 22 height 13
click at [784, 41] on button "Send Test" at bounding box center [778, 43] width 29 height 12
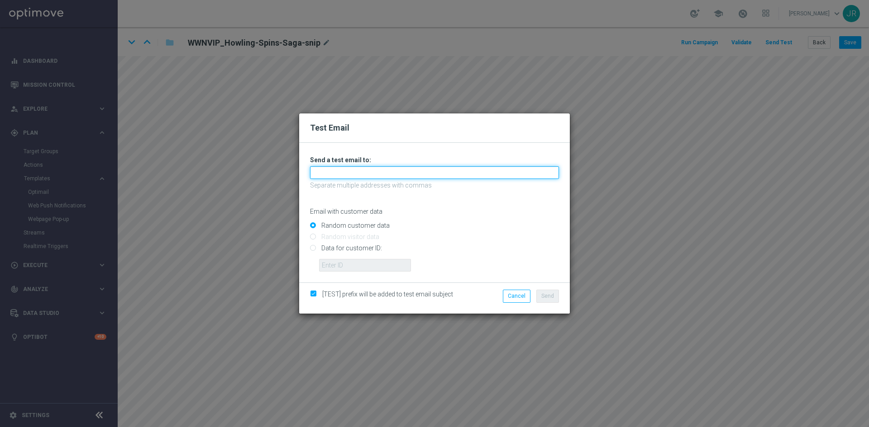
click at [370, 173] on input "text" at bounding box center [434, 172] width 249 height 13
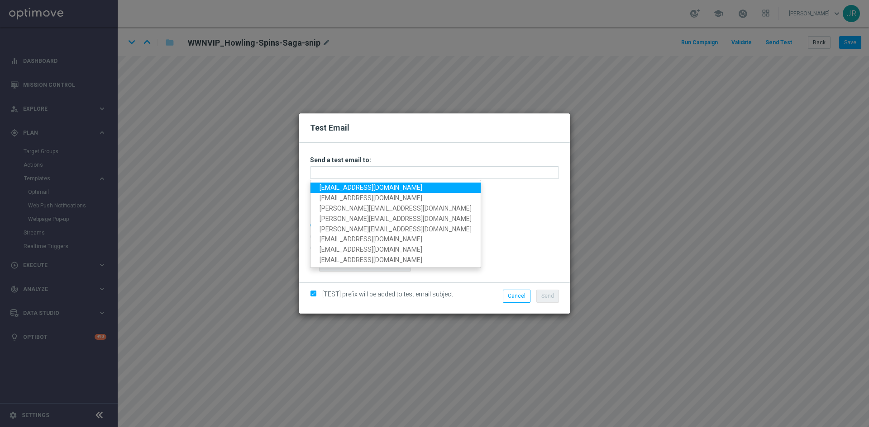
click at [323, 183] on link "testingalltesting@gmail.com" at bounding box center [395, 188] width 170 height 10
type input "[EMAIL_ADDRESS][DOMAIN_NAME]"
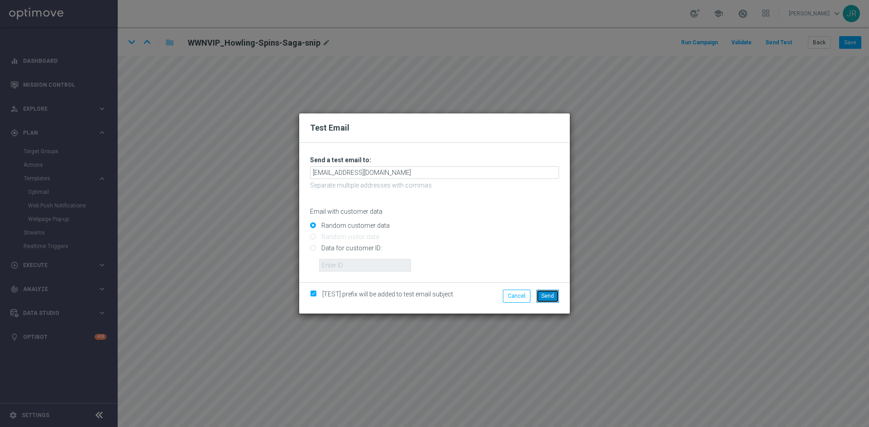
click at [555, 297] on button "Send" at bounding box center [547, 296] width 23 height 13
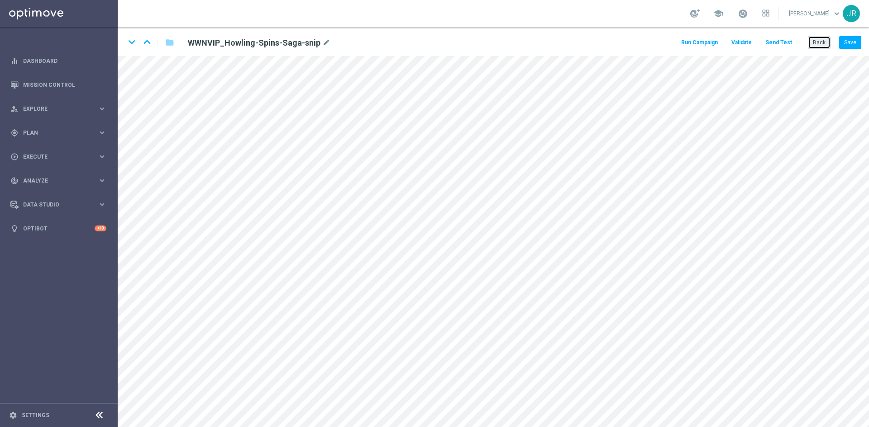
click at [823, 42] on button "Back" at bounding box center [818, 42] width 23 height 13
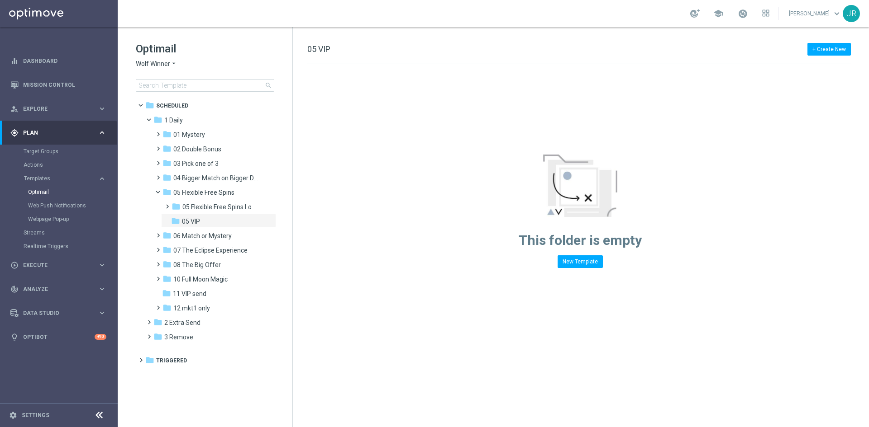
click at [148, 66] on span "Wolf Winner" at bounding box center [153, 64] width 34 height 9
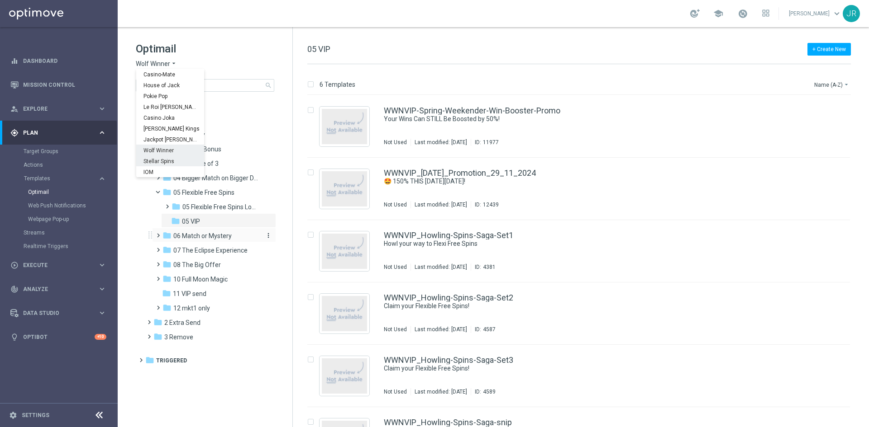
drag, startPoint x: 158, startPoint y: 163, endPoint x: 198, endPoint y: 239, distance: 86.4
click at [0, 0] on span "Stellar Spins" at bounding box center [0, 0] width 0 height 0
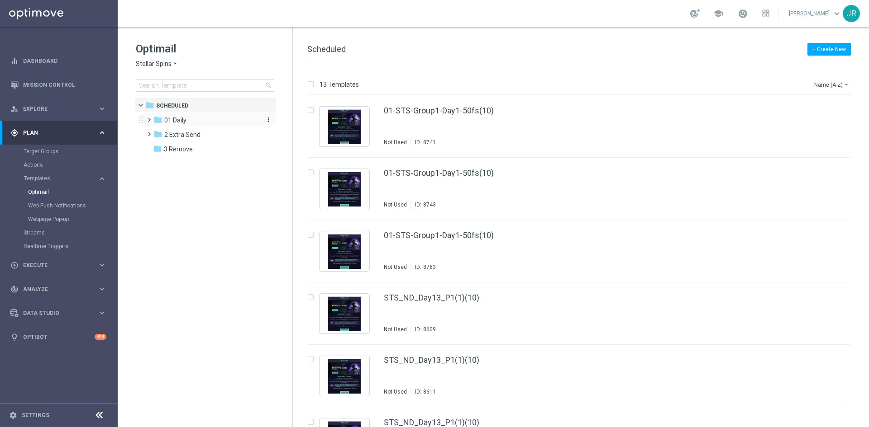
click at [178, 119] on span "01 Daily" at bounding box center [175, 120] width 22 height 8
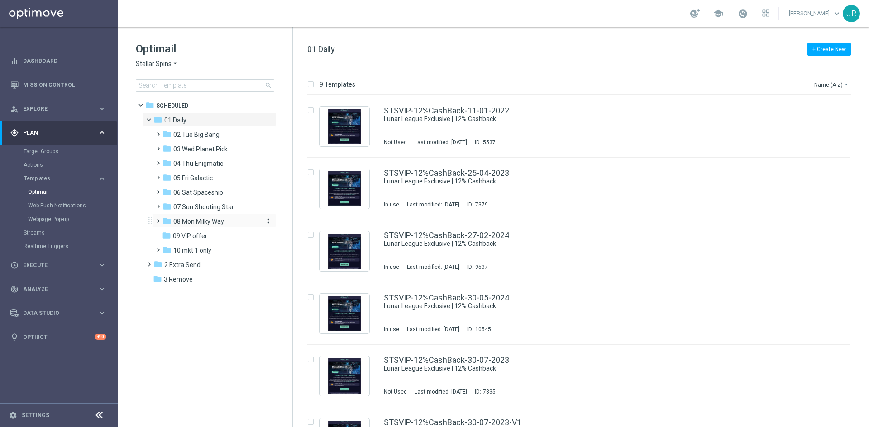
click at [204, 219] on span "08 Mon Milky Way" at bounding box center [198, 222] width 51 height 8
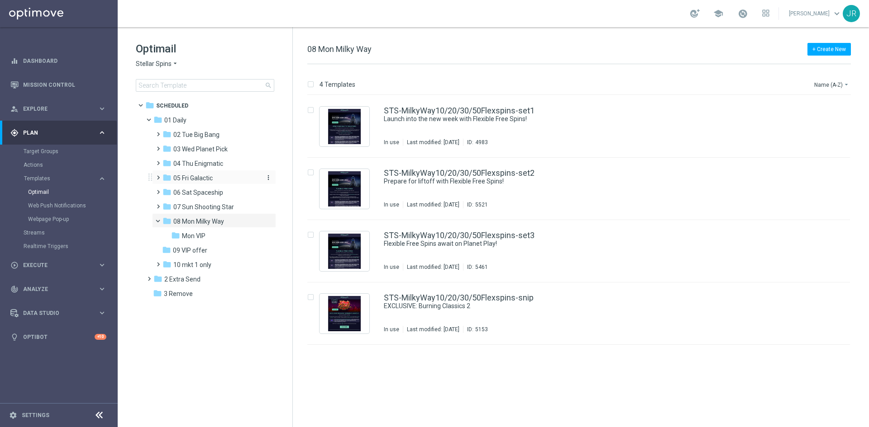
click at [194, 177] on span "05 Fri Galactic" at bounding box center [192, 178] width 39 height 8
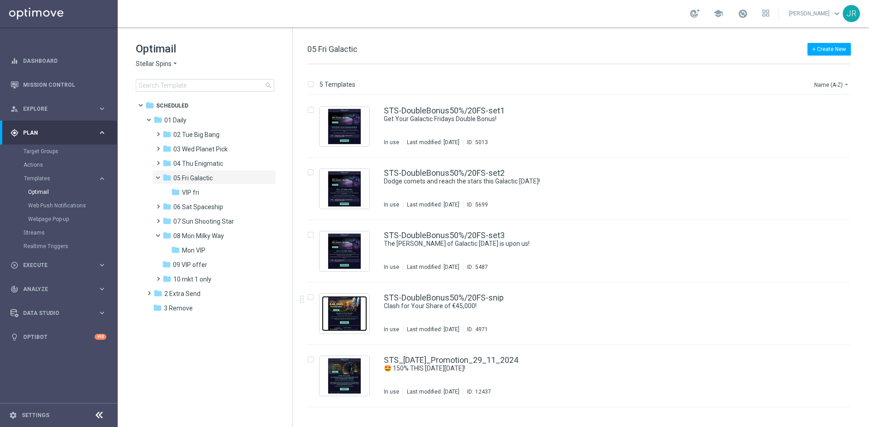
drag, startPoint x: 351, startPoint y: 319, endPoint x: 780, endPoint y: 161, distance: 457.1
click at [351, 319] on img "Press SPACE to select this row." at bounding box center [344, 313] width 45 height 35
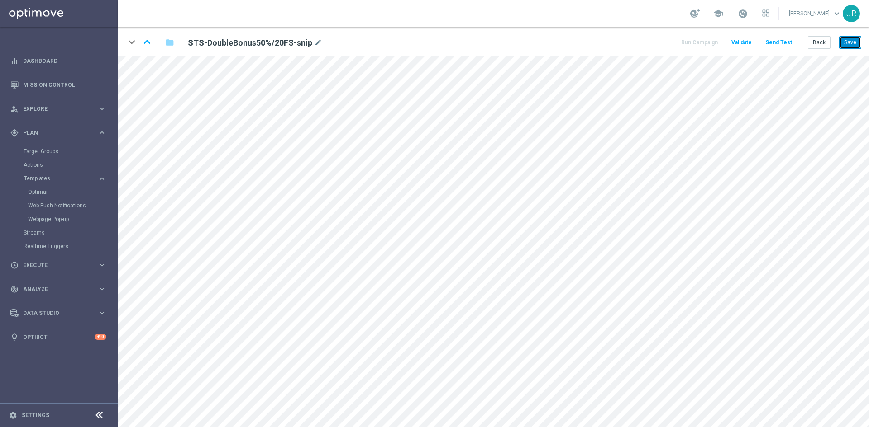
click at [850, 44] on button "Save" at bounding box center [850, 42] width 22 height 13
click at [846, 41] on button "Save" at bounding box center [850, 42] width 22 height 13
click at [853, 41] on button "Save" at bounding box center [850, 42] width 22 height 13
click at [787, 40] on button "Send Test" at bounding box center [778, 43] width 29 height 12
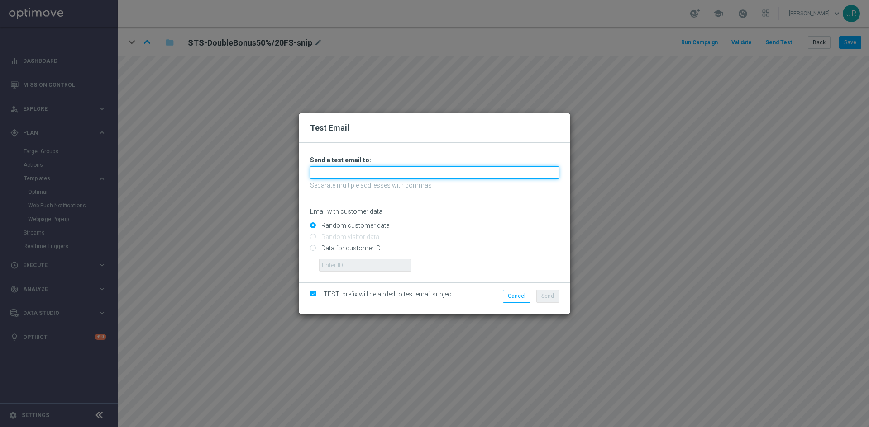
click at [344, 174] on input "text" at bounding box center [434, 172] width 249 height 13
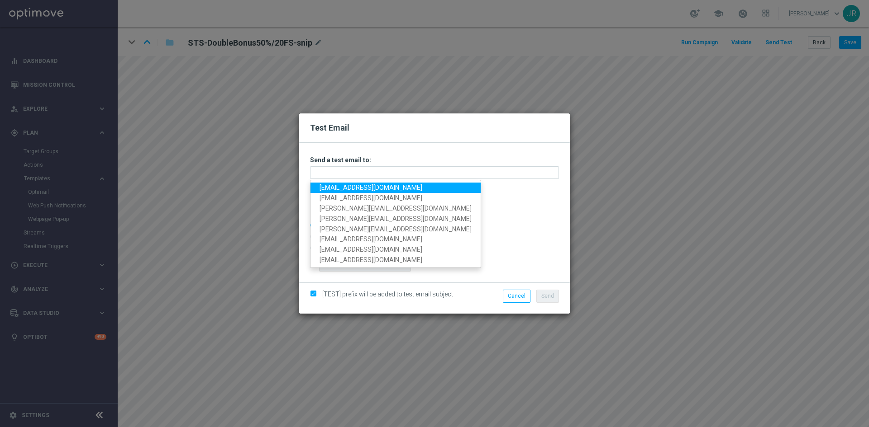
drag, startPoint x: 332, startPoint y: 188, endPoint x: 518, endPoint y: 187, distance: 186.8
click at [332, 188] on link "[EMAIL_ADDRESS][DOMAIN_NAME]" at bounding box center [395, 188] width 170 height 10
type input "[EMAIL_ADDRESS][DOMAIN_NAME]"
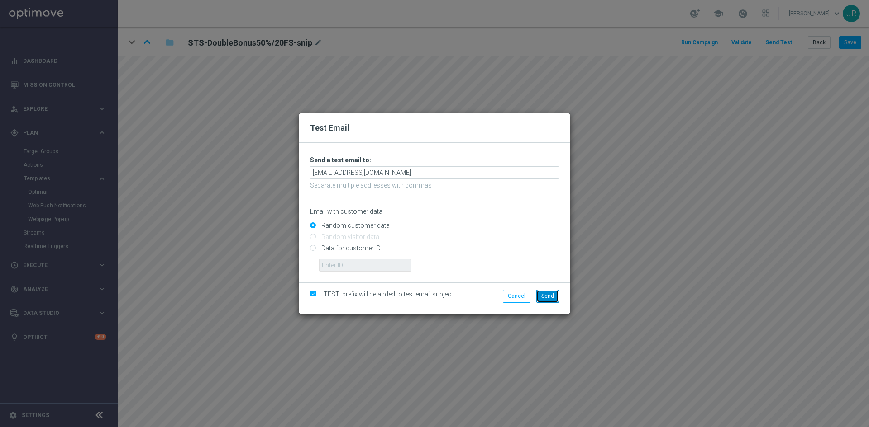
drag, startPoint x: 551, startPoint y: 293, endPoint x: 703, endPoint y: 265, distance: 154.1
click at [551, 293] on span "Send" at bounding box center [547, 296] width 13 height 6
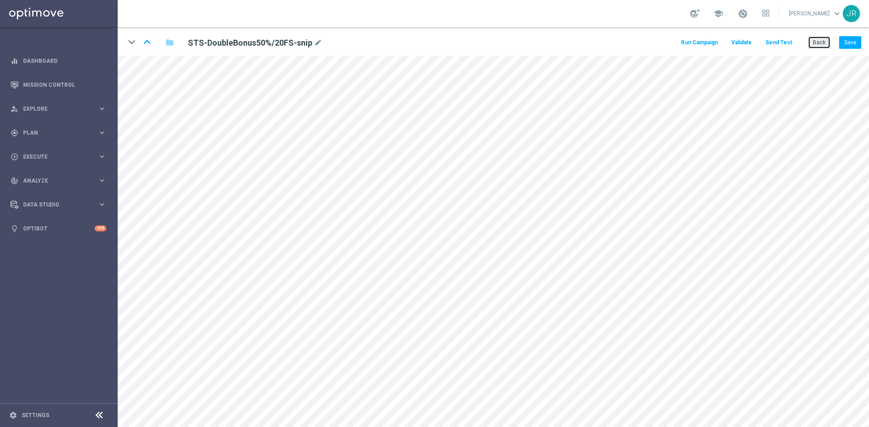
click at [815, 40] on button "Back" at bounding box center [818, 42] width 23 height 13
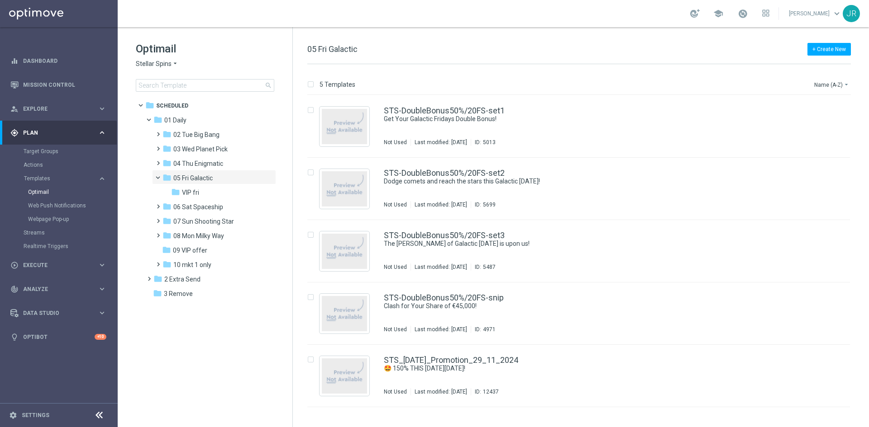
click at [195, 237] on span "08 Mon Milky Way" at bounding box center [198, 236] width 51 height 8
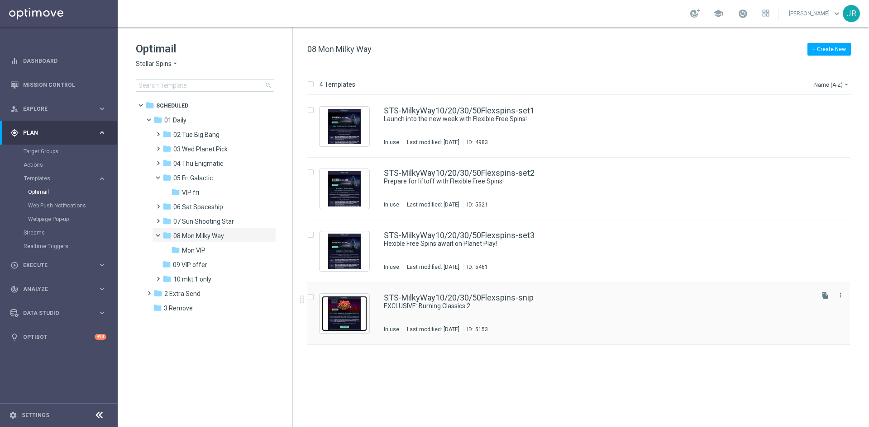
click at [357, 308] on img "Press SPACE to select this row." at bounding box center [344, 313] width 45 height 35
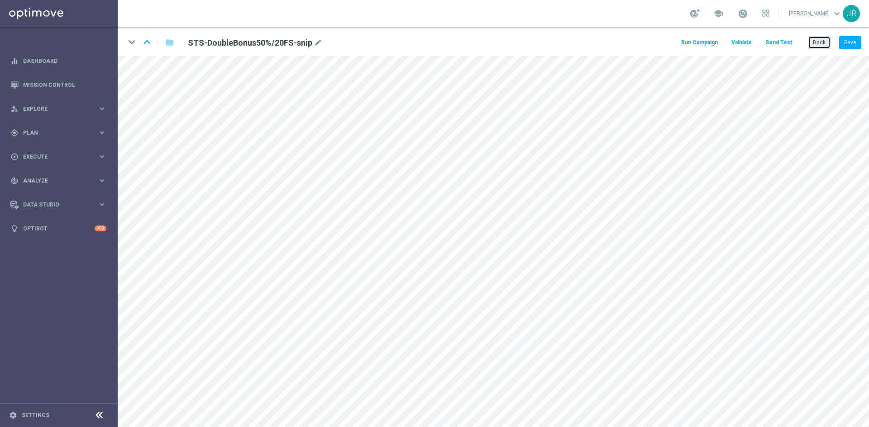
click at [817, 40] on button "Back" at bounding box center [818, 42] width 23 height 13
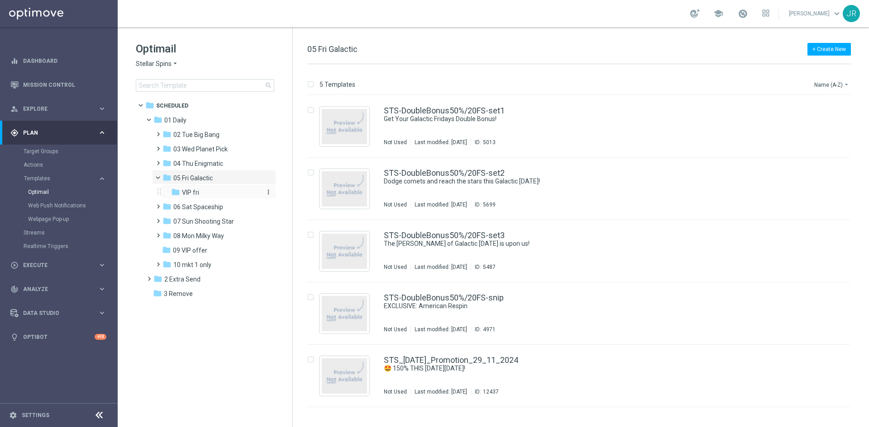
click at [196, 196] on span "VIP fri" at bounding box center [190, 193] width 17 height 8
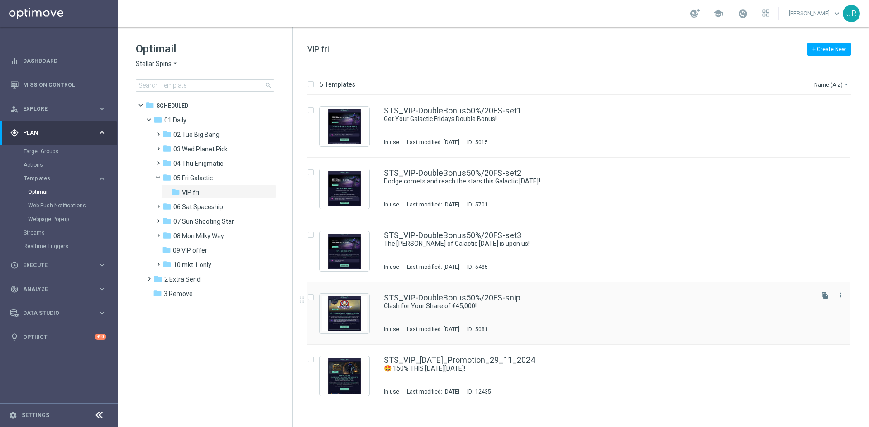
click at [446, 317] on div "STS_VIP-DoubleBonus50%/20FS-snip Clash for Your Share of €45,000! In use Last m…" at bounding box center [598, 313] width 428 height 39
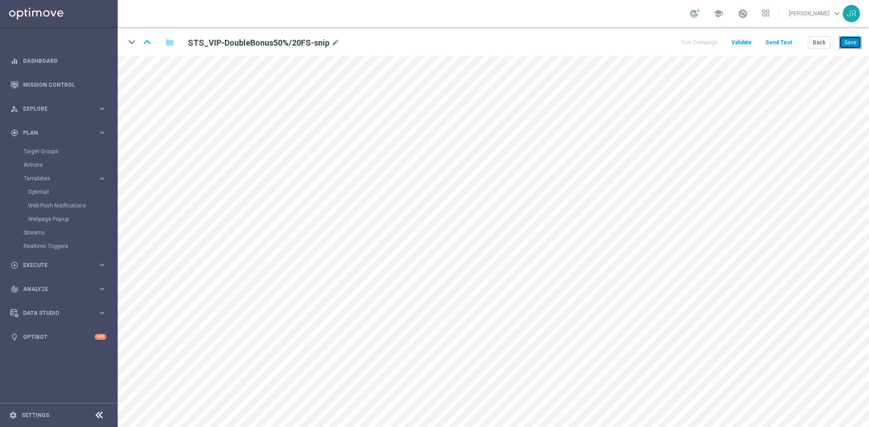
click at [855, 47] on button "Save" at bounding box center [850, 42] width 22 height 13
click at [854, 38] on button "Save" at bounding box center [850, 42] width 22 height 13
drag, startPoint x: 848, startPoint y: 44, endPoint x: 846, endPoint y: 50, distance: 6.6
click at [849, 43] on button "Save" at bounding box center [850, 42] width 22 height 13
click at [783, 41] on button "Send Test" at bounding box center [778, 43] width 29 height 12
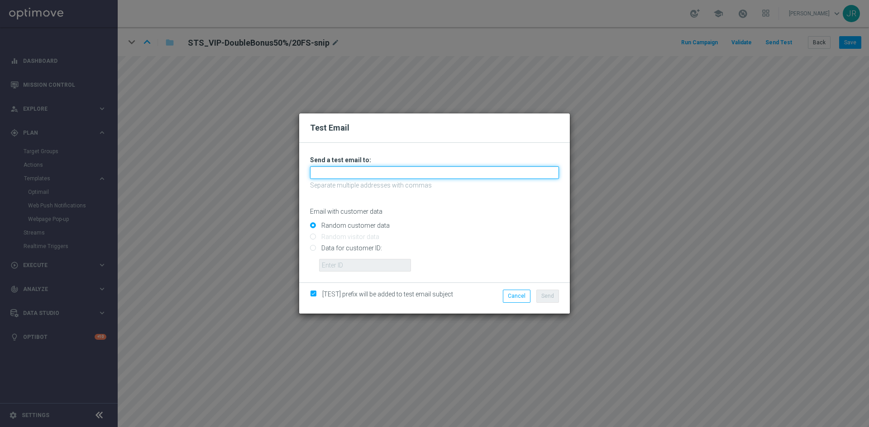
click at [400, 170] on input "text" at bounding box center [434, 172] width 249 height 13
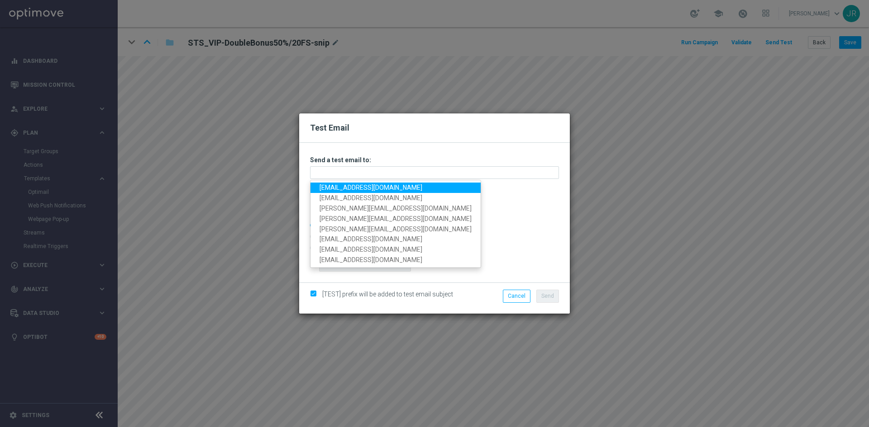
drag, startPoint x: 331, startPoint y: 187, endPoint x: 342, endPoint y: 191, distance: 11.9
click at [331, 187] on link "[EMAIL_ADDRESS][DOMAIN_NAME]" at bounding box center [395, 188] width 170 height 10
type input "[EMAIL_ADDRESS][DOMAIN_NAME]"
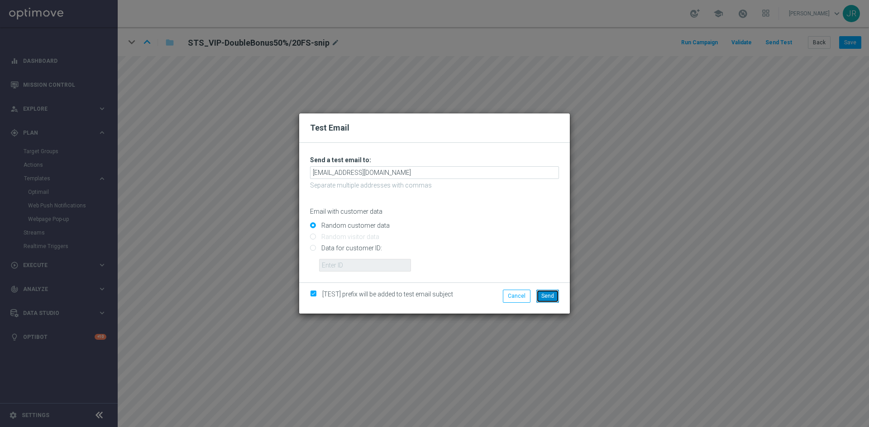
click at [554, 291] on button "Send" at bounding box center [547, 296] width 23 height 13
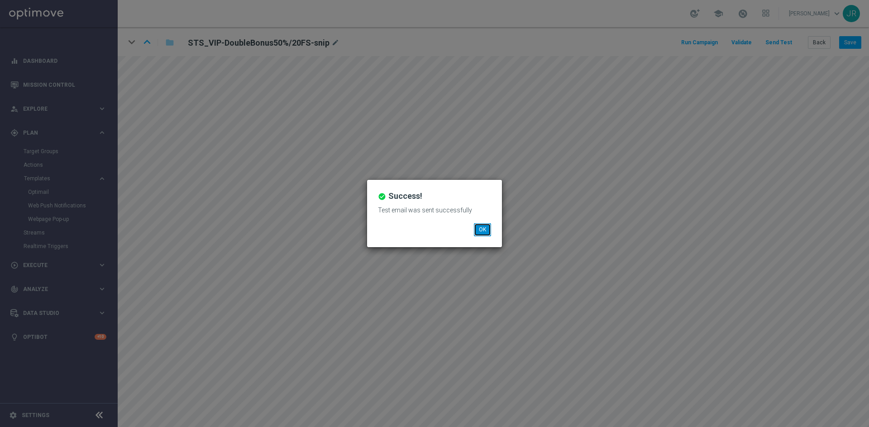
click at [477, 229] on button "OK" at bounding box center [482, 229] width 17 height 13
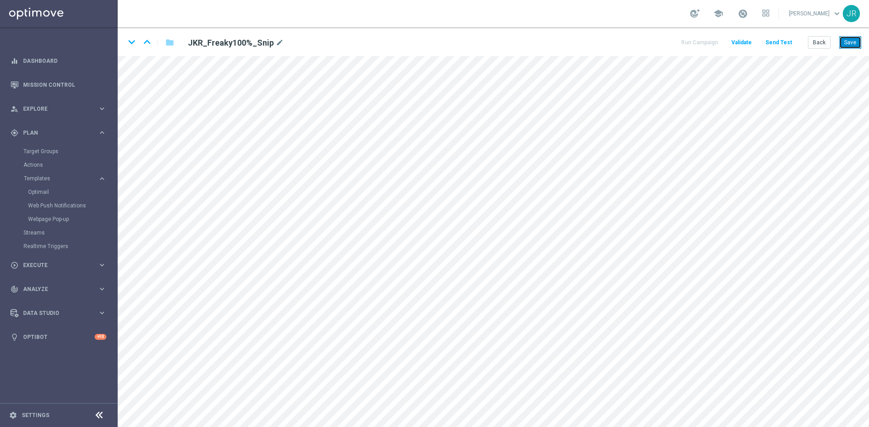
click at [851, 43] on button "Save" at bounding box center [850, 42] width 22 height 13
click at [781, 37] on button "Send Test" at bounding box center [778, 43] width 29 height 12
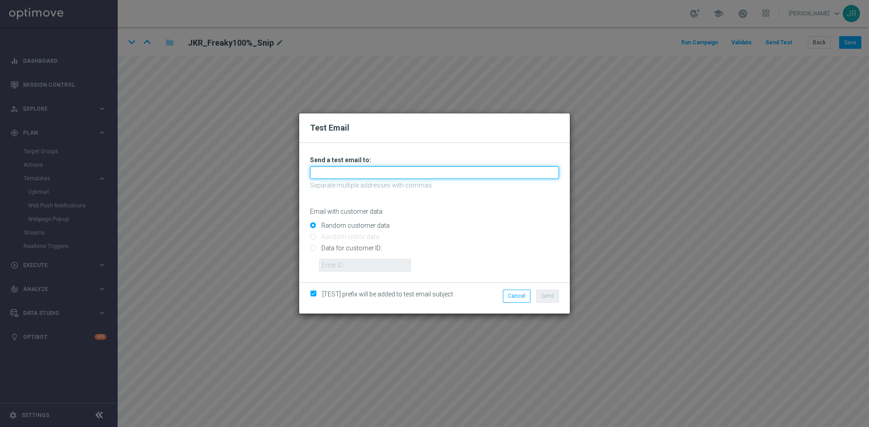
click at [350, 172] on input "text" at bounding box center [434, 172] width 249 height 13
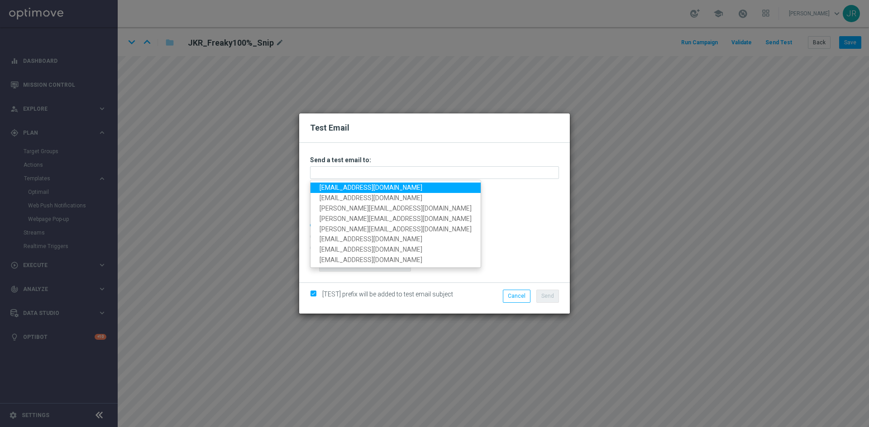
drag, startPoint x: 331, startPoint y: 189, endPoint x: 346, endPoint y: 214, distance: 28.6
click at [331, 189] on link "[EMAIL_ADDRESS][DOMAIN_NAME]" at bounding box center [395, 188] width 170 height 10
type input "[EMAIL_ADDRESS][DOMAIN_NAME]"
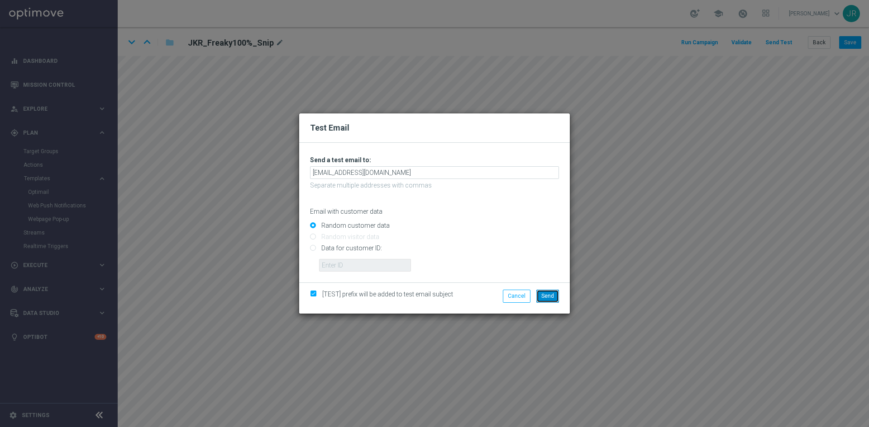
click at [555, 297] on button "Send" at bounding box center [547, 296] width 23 height 13
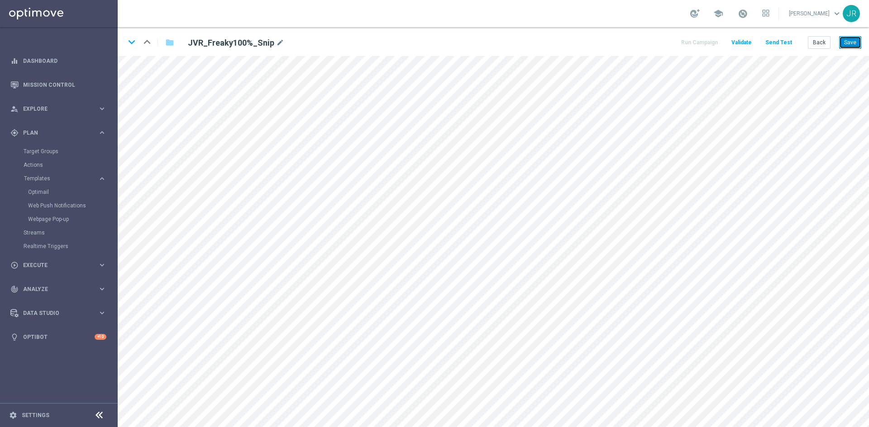
click at [849, 43] on button "Save" at bounding box center [850, 42] width 22 height 13
click at [844, 38] on button "Save" at bounding box center [850, 42] width 22 height 13
click at [792, 42] on button "Send Test" at bounding box center [778, 43] width 29 height 12
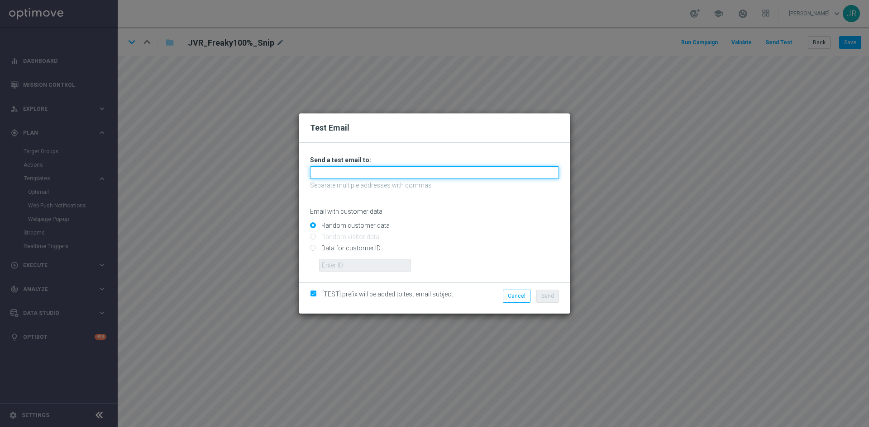
click at [351, 177] on input "text" at bounding box center [434, 172] width 249 height 13
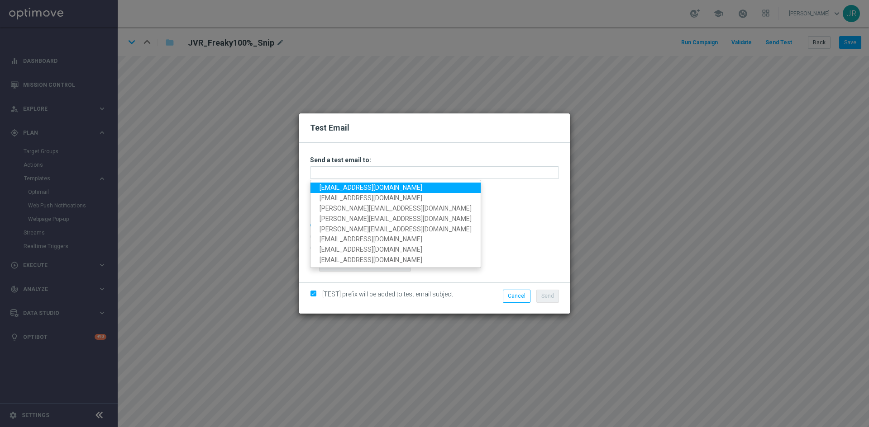
drag, startPoint x: 332, startPoint y: 187, endPoint x: 344, endPoint y: 190, distance: 11.5
click at [332, 187] on link "[EMAIL_ADDRESS][DOMAIN_NAME]" at bounding box center [395, 188] width 170 height 10
type input "testingalltesting@gmail.com"
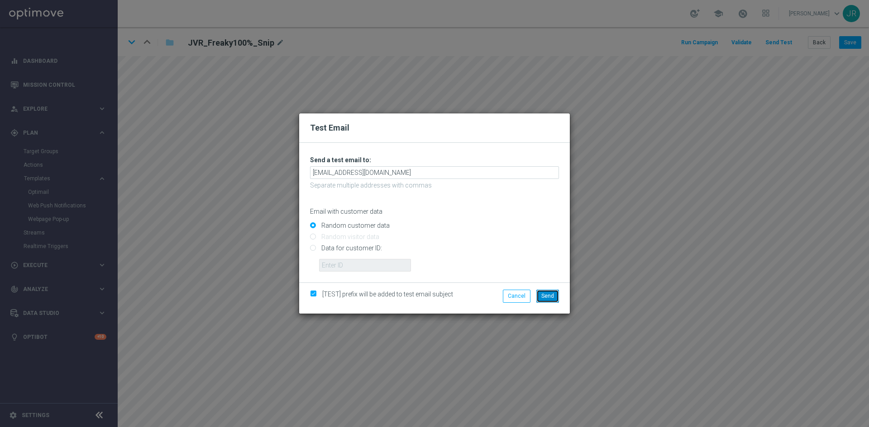
click at [543, 296] on span "Send" at bounding box center [547, 296] width 13 height 6
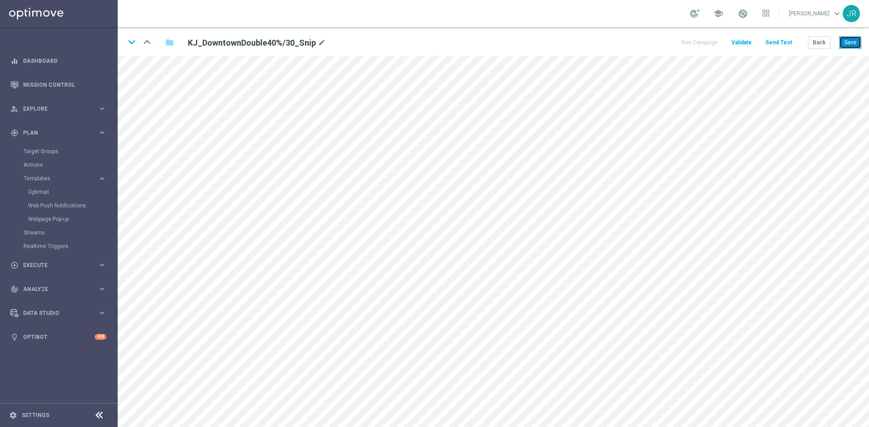
click at [850, 38] on button "Save" at bounding box center [850, 42] width 22 height 13
click at [784, 41] on button "Send Test" at bounding box center [778, 43] width 29 height 12
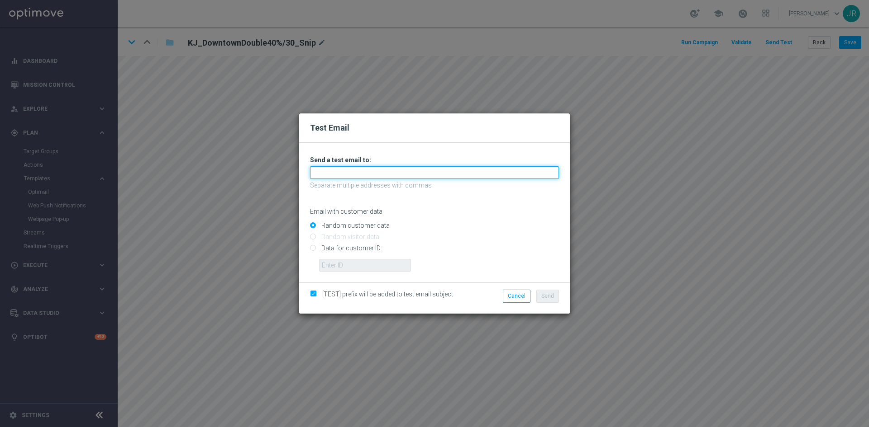
click at [324, 174] on input "text" at bounding box center [434, 172] width 249 height 13
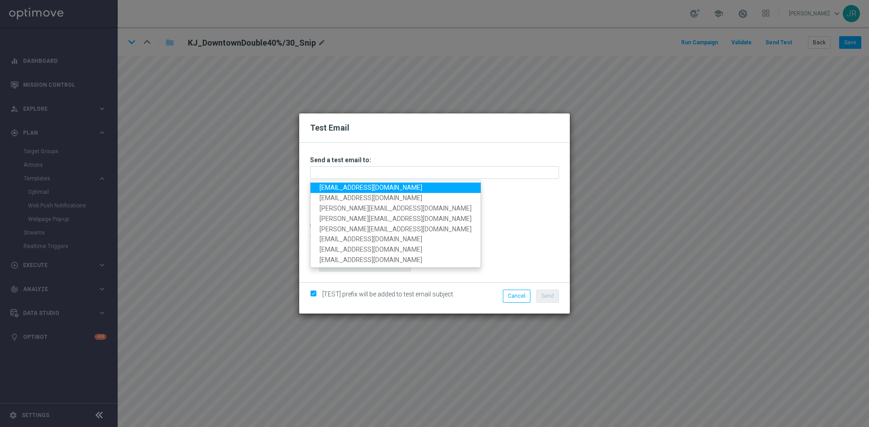
click at [332, 185] on link "[EMAIL_ADDRESS][DOMAIN_NAME]" at bounding box center [395, 188] width 170 height 10
type input "testingalltesting@gmail.com"
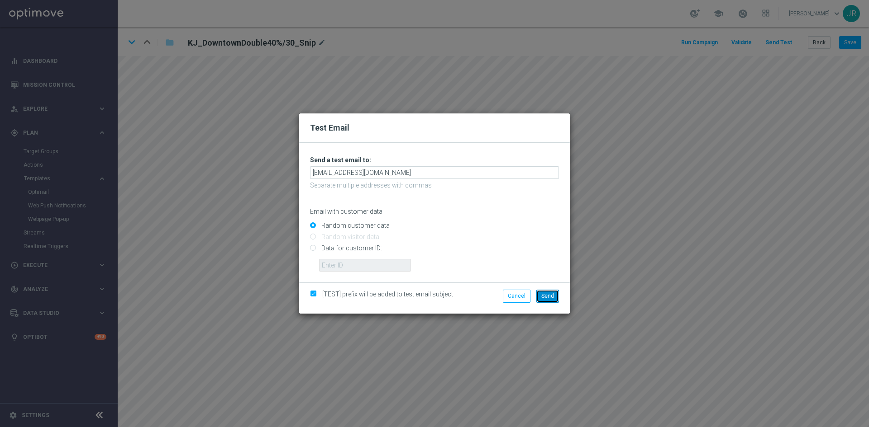
click at [554, 290] on button "Send" at bounding box center [547, 296] width 23 height 13
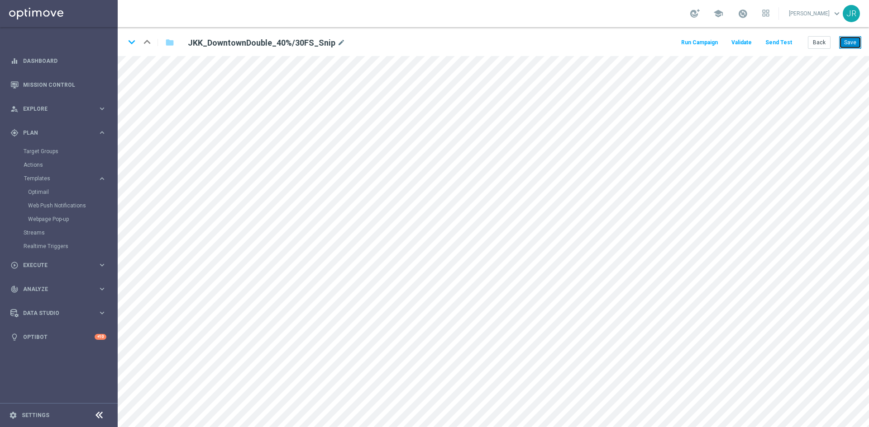
click at [856, 43] on button "Save" at bounding box center [850, 42] width 22 height 13
click at [777, 43] on button "Send Test" at bounding box center [778, 43] width 29 height 12
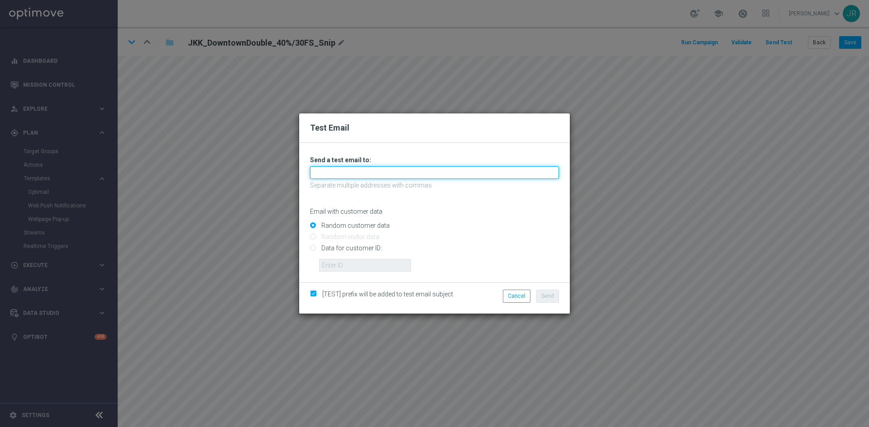
click at [318, 169] on input "text" at bounding box center [434, 172] width 249 height 13
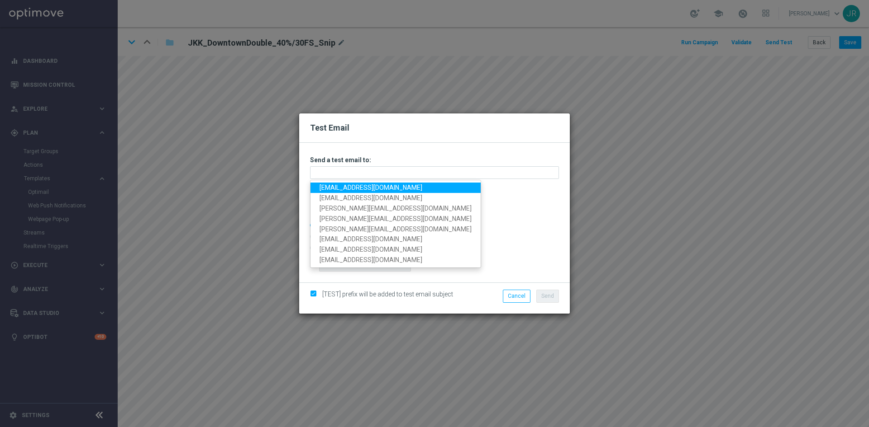
drag, startPoint x: 328, startPoint y: 186, endPoint x: 609, endPoint y: 219, distance: 283.4
click at [328, 186] on link "testingalltesting@gmail.com" at bounding box center [395, 188] width 170 height 10
type input "testingalltesting@gmail.com"
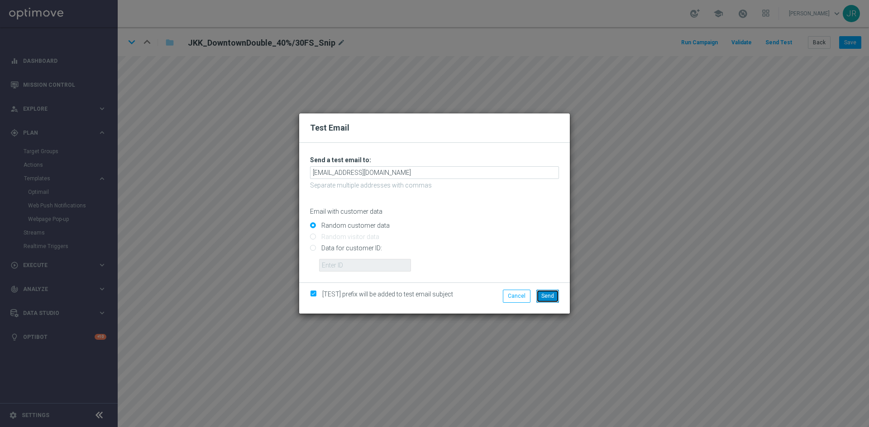
drag, startPoint x: 550, startPoint y: 296, endPoint x: 579, endPoint y: 289, distance: 29.8
click at [549, 296] on span "Send" at bounding box center [547, 296] width 13 height 6
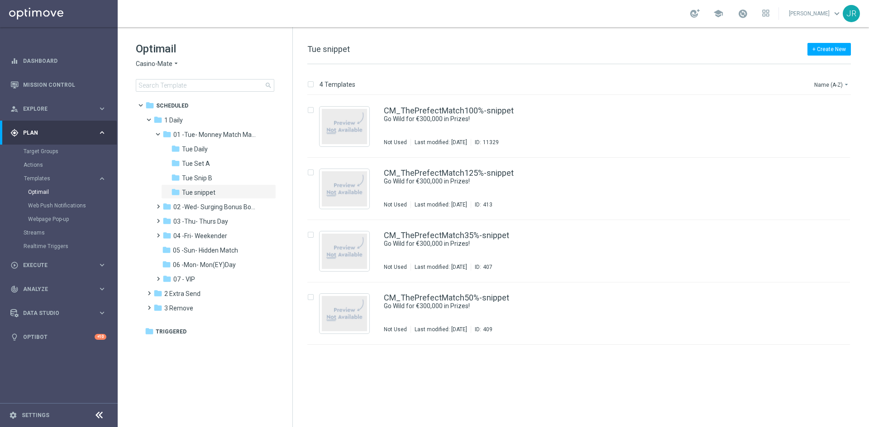
click at [147, 67] on span "Casino-Mate" at bounding box center [154, 64] width 37 height 9
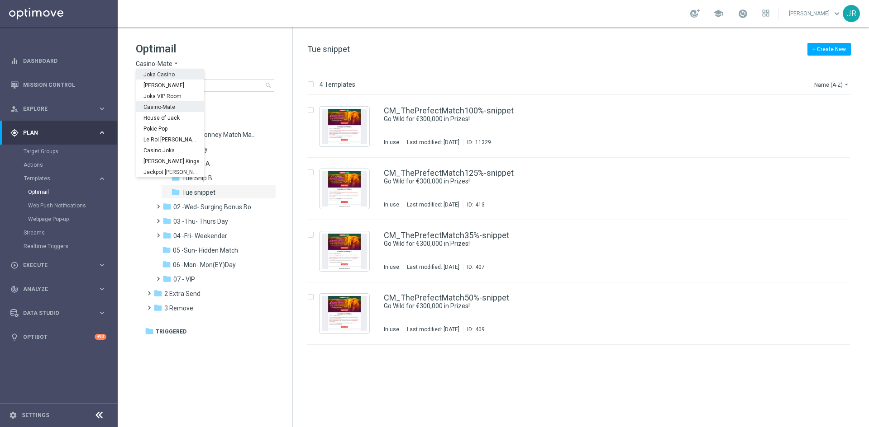
click at [165, 70] on div "Joka Casino" at bounding box center [170, 74] width 68 height 11
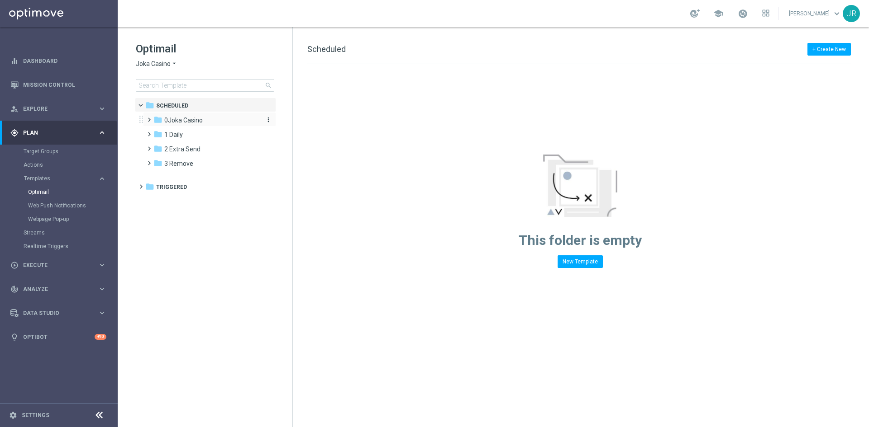
click at [189, 121] on span "0Joka Casino" at bounding box center [183, 120] width 38 height 8
click at [194, 143] on div "folder 2- Extra Send more_vert" at bounding box center [214, 148] width 124 height 14
click at [192, 135] on span "1- Daily" at bounding box center [183, 135] width 21 height 8
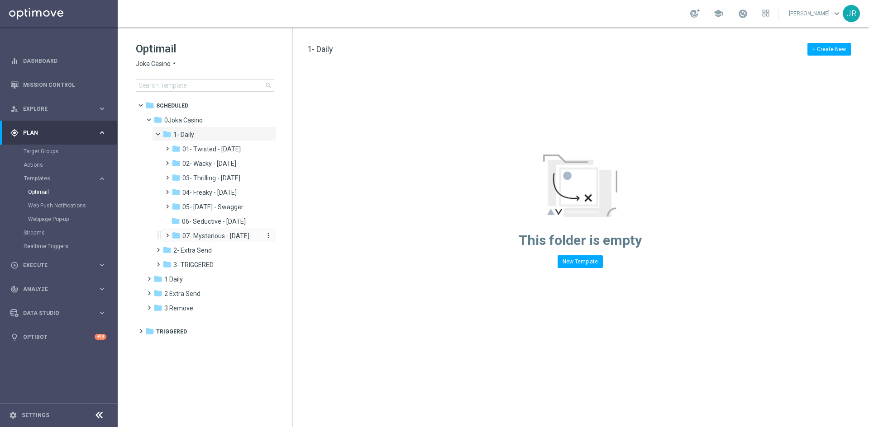
click at [239, 237] on span "07- Mysterious - Monday" at bounding box center [215, 236] width 67 height 8
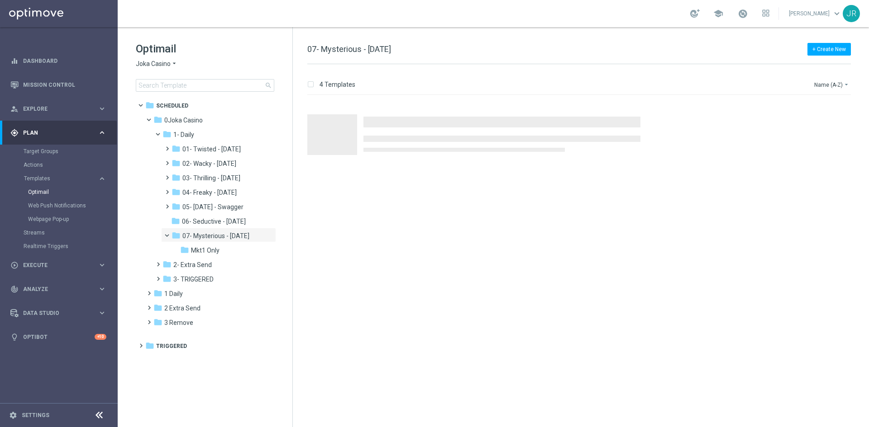
click at [218, 223] on span "06- Seductive - Sunday" at bounding box center [214, 222] width 64 height 8
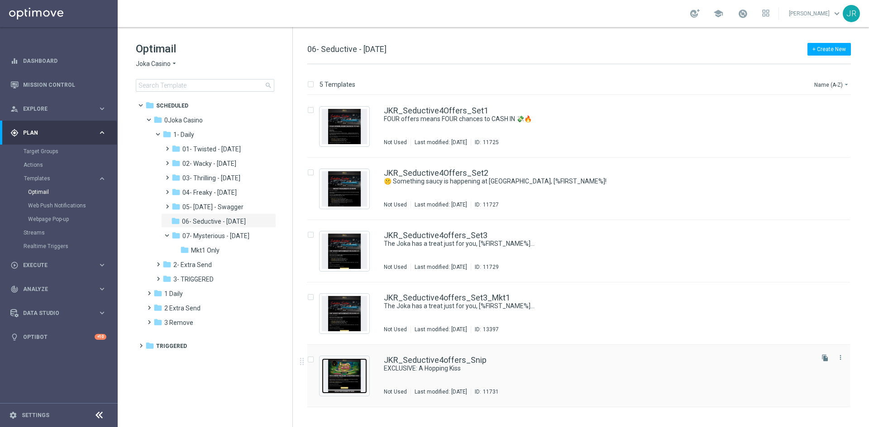
click at [342, 377] on img "Press SPACE to select this row." at bounding box center [344, 376] width 45 height 35
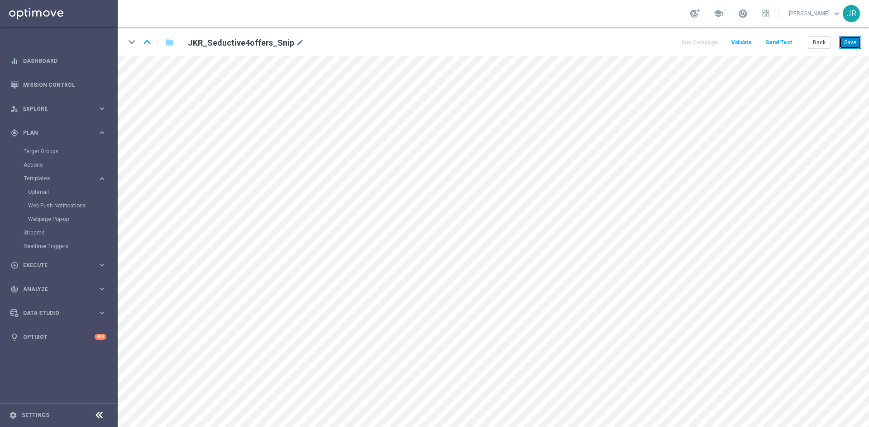
drag, startPoint x: 852, startPoint y: 42, endPoint x: 837, endPoint y: 76, distance: 37.7
click at [852, 44] on button "Save" at bounding box center [850, 42] width 22 height 13
click at [853, 43] on button "Save" at bounding box center [850, 42] width 22 height 13
click at [857, 42] on button "Save" at bounding box center [850, 42] width 22 height 13
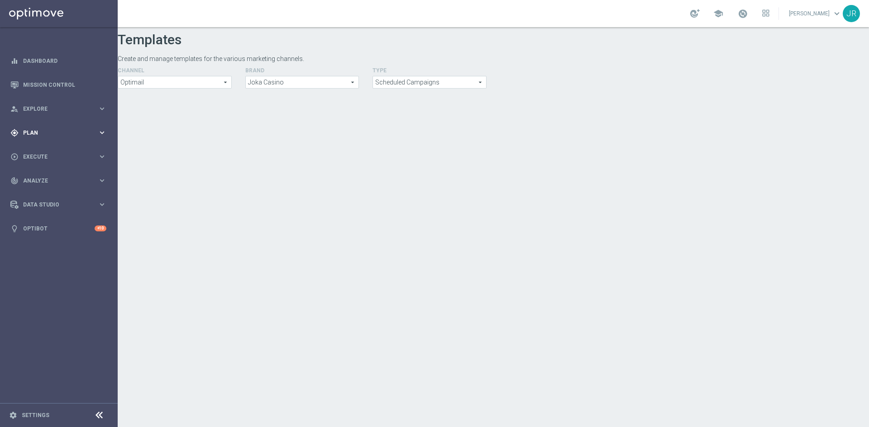
click at [48, 133] on span "Plan" at bounding box center [60, 132] width 75 height 5
click at [37, 178] on span "Templates" at bounding box center [56, 178] width 65 height 5
click at [38, 194] on link "Optimail" at bounding box center [61, 192] width 66 height 7
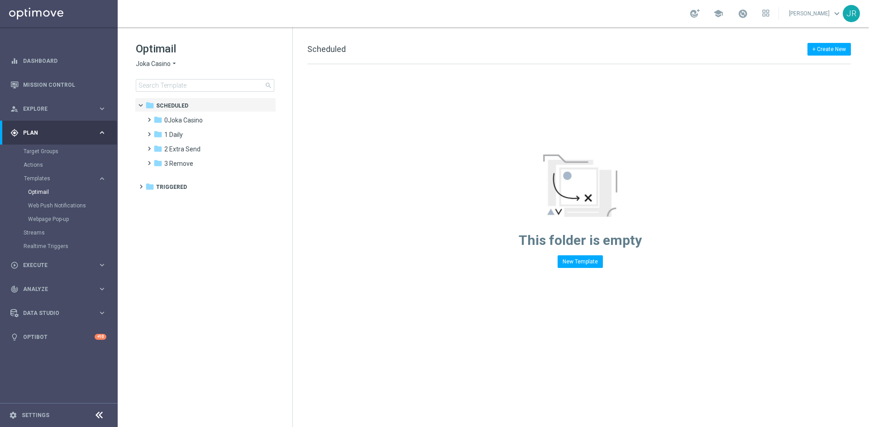
click at [150, 62] on span "Joka Casino" at bounding box center [153, 64] width 35 height 9
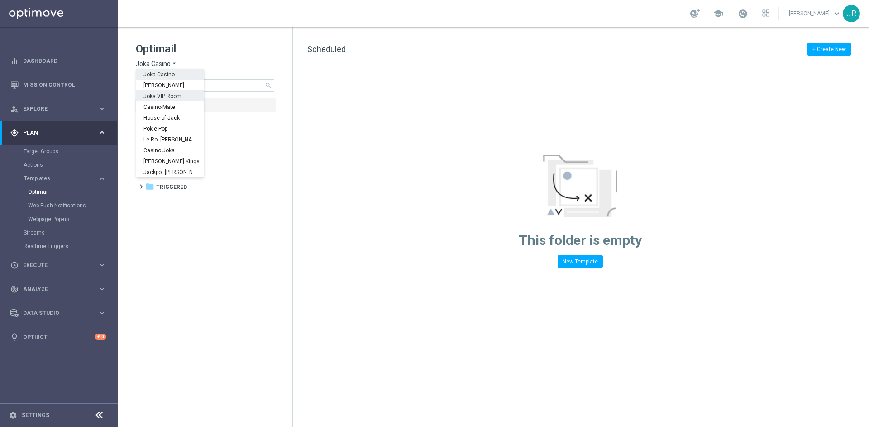
click at [0, 0] on span "Joka VIP Room" at bounding box center [0, 0] width 0 height 0
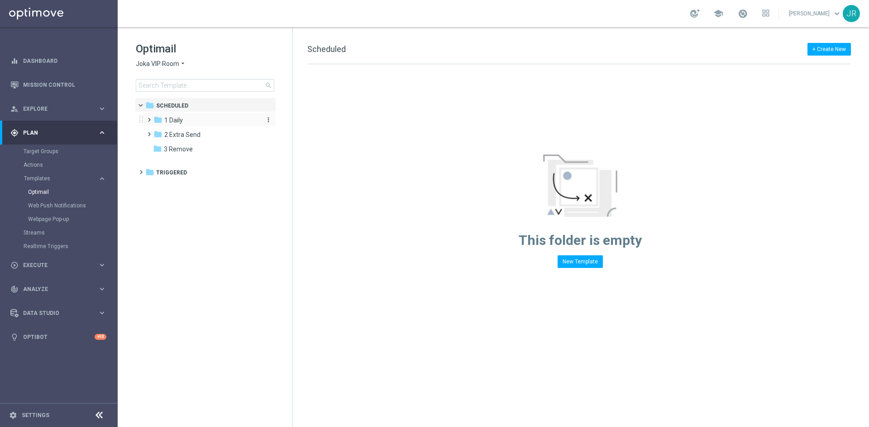
click at [175, 120] on span "1 Daily" at bounding box center [173, 120] width 19 height 8
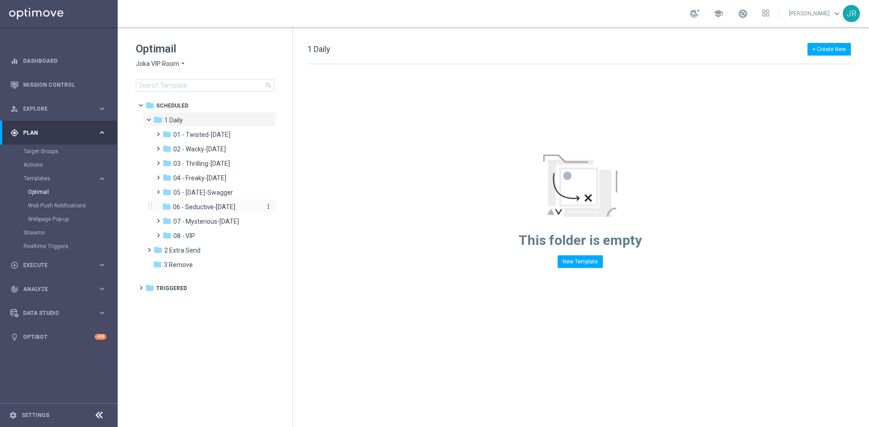
click at [199, 205] on span "06 - Seductive-Sunday" at bounding box center [204, 207] width 62 height 8
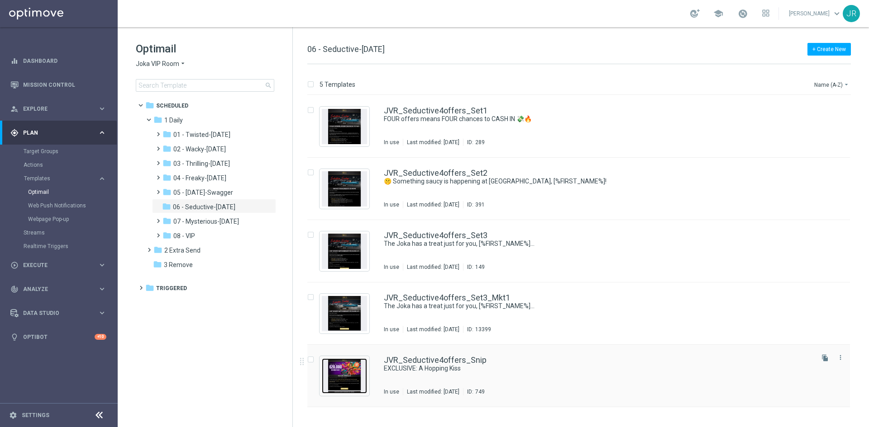
click at [346, 384] on img "Press SPACE to select this row." at bounding box center [344, 376] width 45 height 35
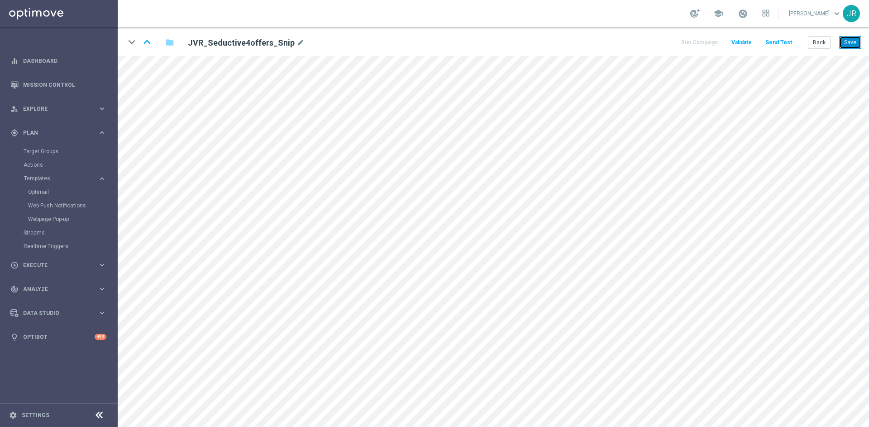
click at [848, 41] on button "Save" at bounding box center [850, 42] width 22 height 13
click at [851, 43] on button "Save" at bounding box center [850, 42] width 22 height 13
click at [815, 38] on button "Back" at bounding box center [818, 42] width 23 height 13
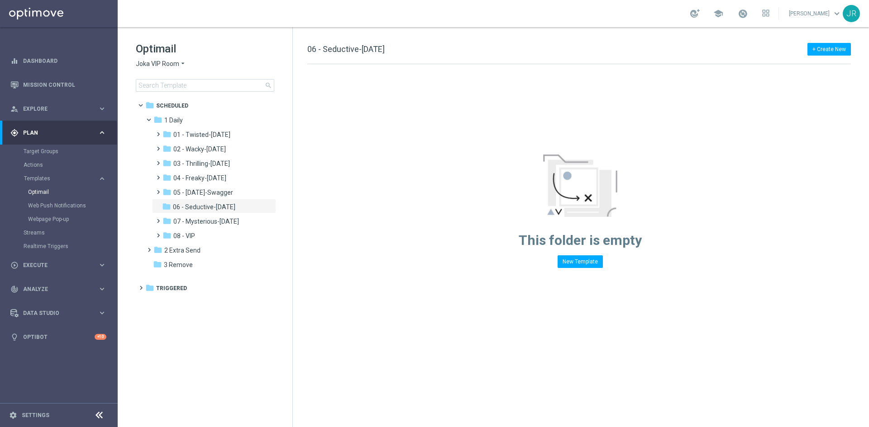
click at [160, 62] on span "Joka VIP Room" at bounding box center [157, 64] width 43 height 9
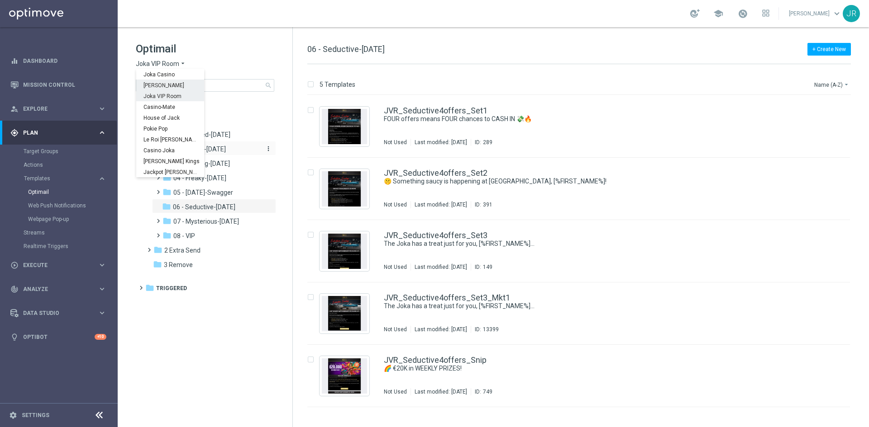
drag, startPoint x: 151, startPoint y: 88, endPoint x: 247, endPoint y: 146, distance: 112.6
click at [0, 0] on span "[PERSON_NAME]" at bounding box center [0, 0] width 0 height 0
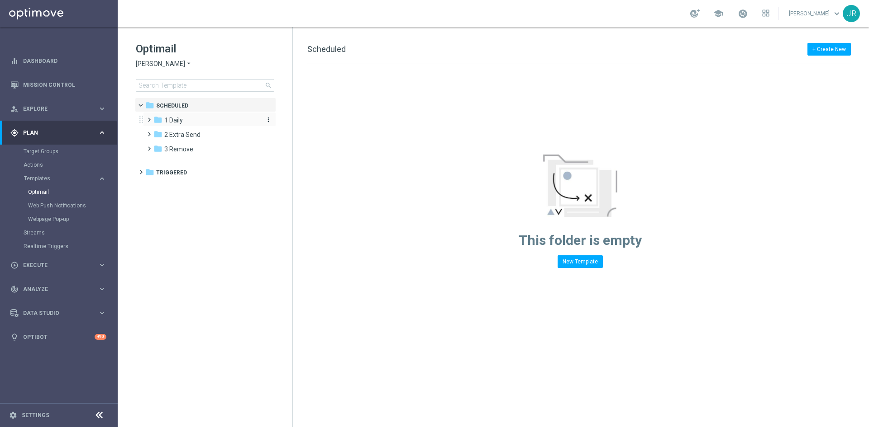
click at [187, 119] on div "folder 1 Daily" at bounding box center [205, 120] width 104 height 10
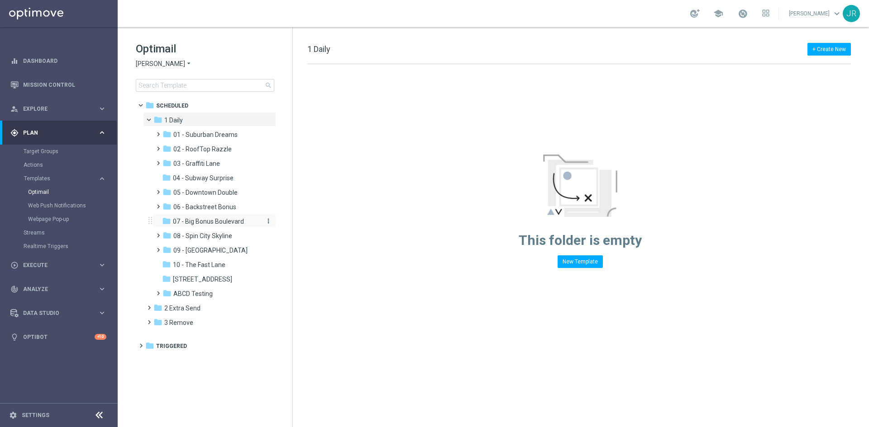
click at [203, 220] on span "07 - Big Bonus Boulevard" at bounding box center [208, 222] width 71 height 8
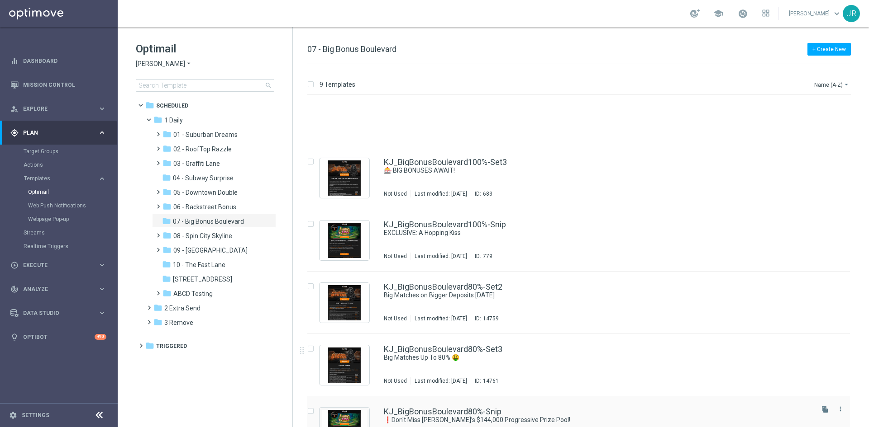
scroll to position [226, 0]
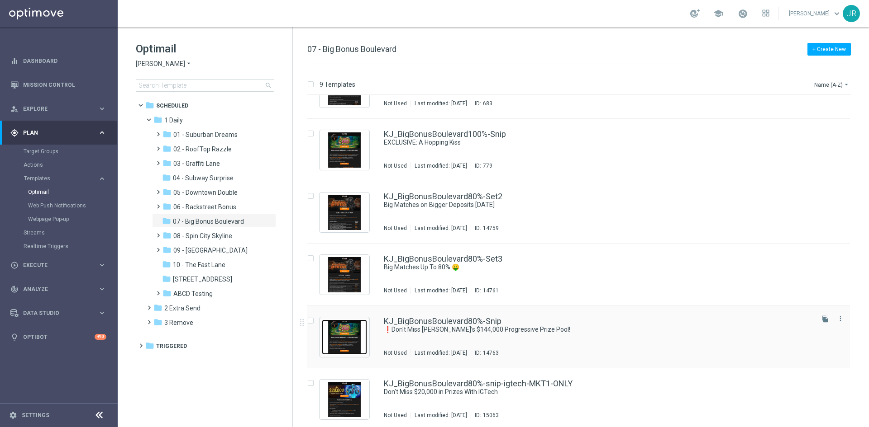
click at [350, 339] on img "Press SPACE to select this row." at bounding box center [344, 337] width 45 height 35
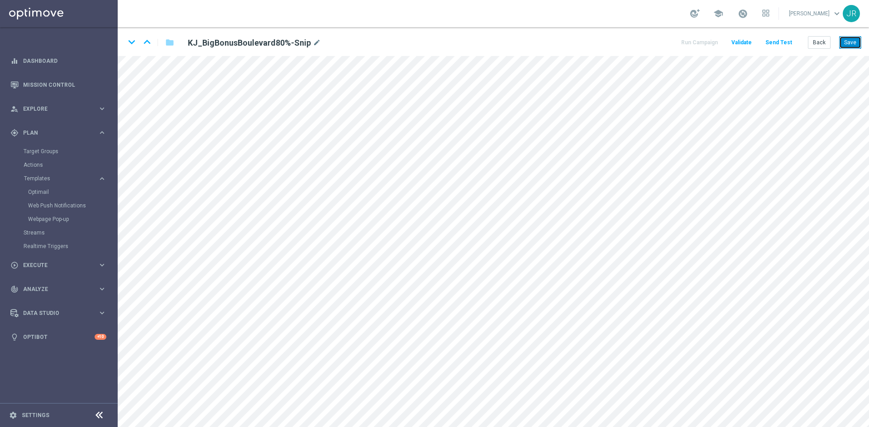
click at [851, 43] on button "Save" at bounding box center [850, 42] width 22 height 13
click at [843, 47] on button "Save" at bounding box center [850, 42] width 22 height 13
click at [821, 51] on div "keyboard_arrow_down keyboard_arrow_up folder KJ_BigBonusBoulevard80%-Snip mode_…" at bounding box center [493, 41] width 751 height 29
click at [808, 44] on button "Back" at bounding box center [818, 42] width 23 height 13
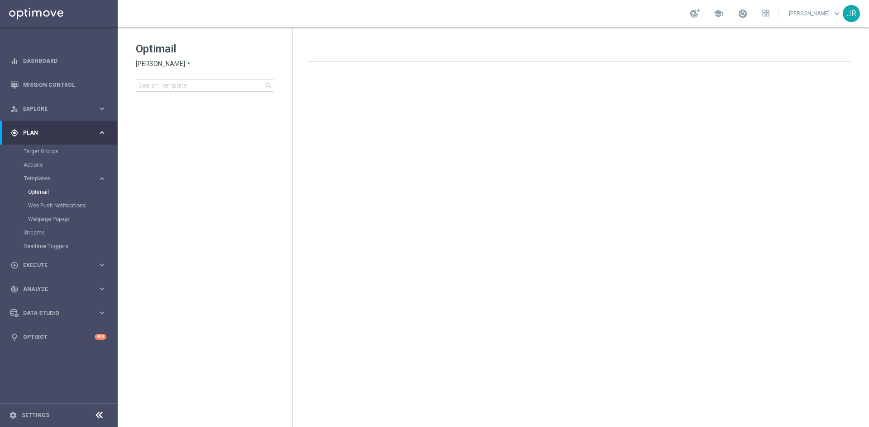
click at [145, 63] on span "[PERSON_NAME]" at bounding box center [160, 64] width 49 height 9
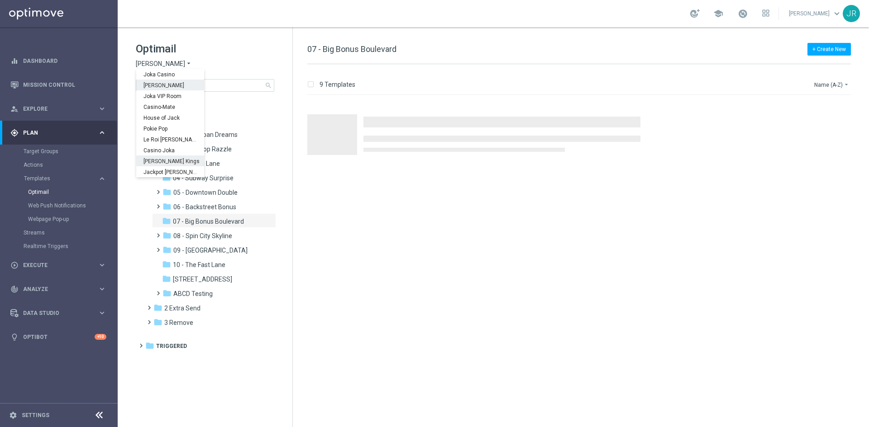
click at [0, 0] on span "[PERSON_NAME] Kings" at bounding box center [0, 0] width 0 height 0
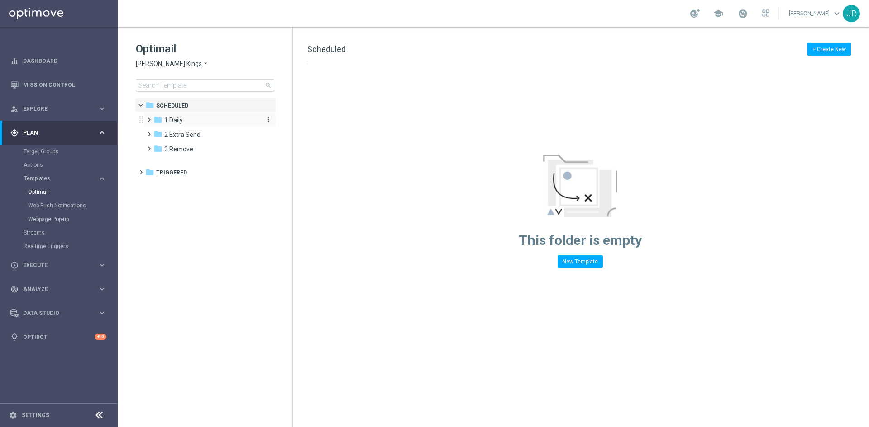
click at [171, 122] on span "1 Daily" at bounding box center [173, 120] width 19 height 8
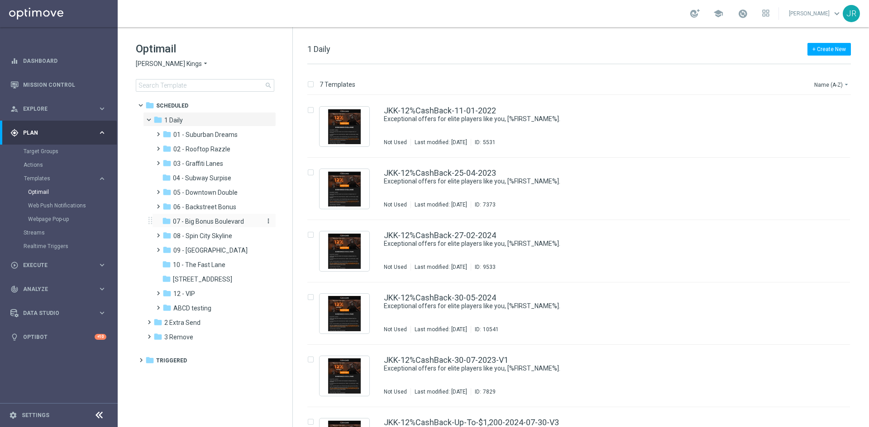
click at [193, 223] on span "07 - Big Bonus Boulevard" at bounding box center [208, 222] width 71 height 8
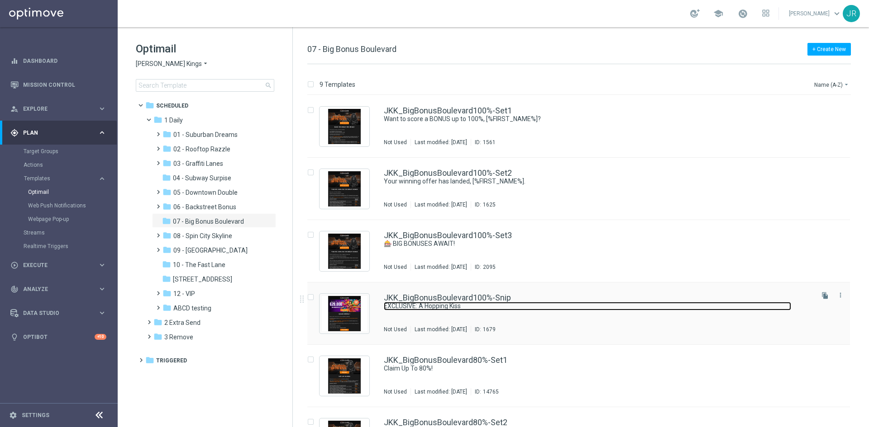
click at [570, 304] on link "EXCLUSIVE: A Hopping Kiss" at bounding box center [587, 306] width 407 height 9
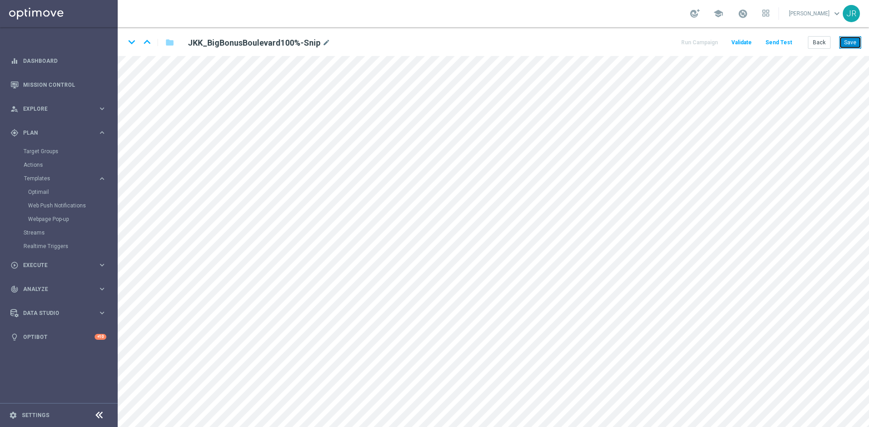
drag, startPoint x: 847, startPoint y: 42, endPoint x: 852, endPoint y: 75, distance: 33.5
click at [845, 46] on button "Save" at bounding box center [850, 42] width 22 height 13
click at [815, 43] on button "Back" at bounding box center [818, 42] width 23 height 13
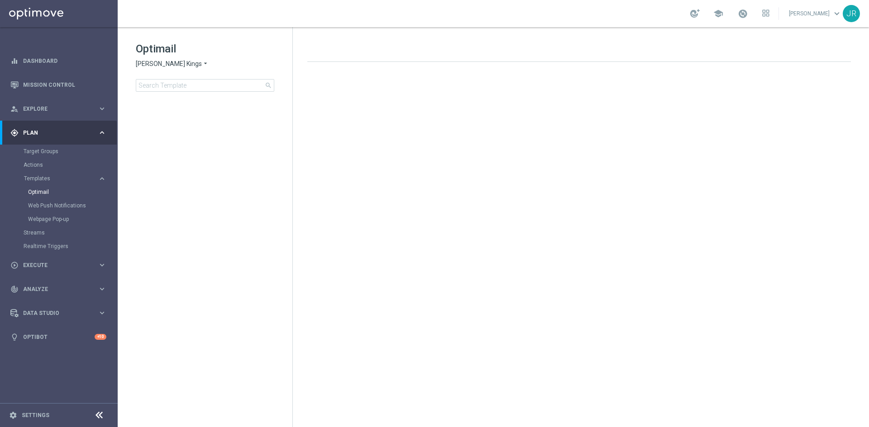
click at [164, 62] on span "[PERSON_NAME] Kings" at bounding box center [169, 64] width 66 height 9
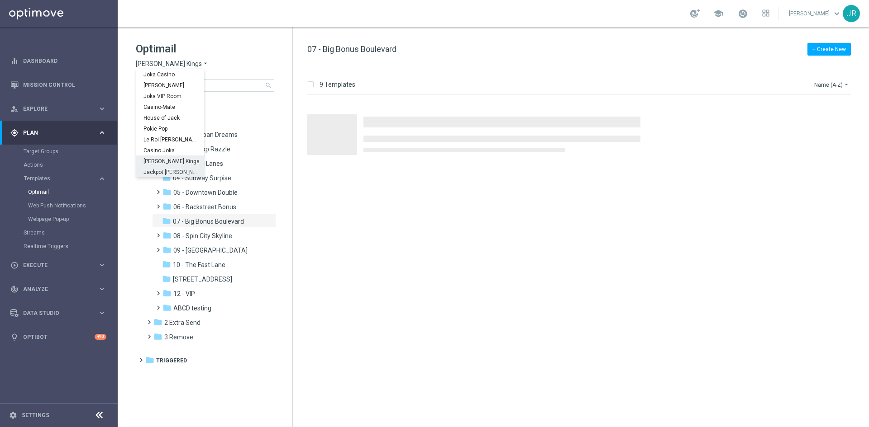
drag, startPoint x: 162, startPoint y: 173, endPoint x: 575, endPoint y: 91, distance: 421.0
click at [0, 0] on span "Jackpot Jill" at bounding box center [0, 0] width 0 height 0
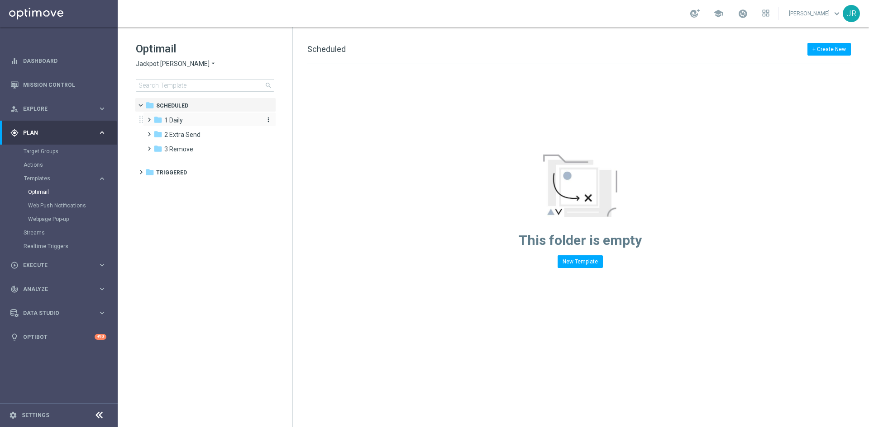
click at [173, 118] on span "1 Daily" at bounding box center [173, 120] width 19 height 8
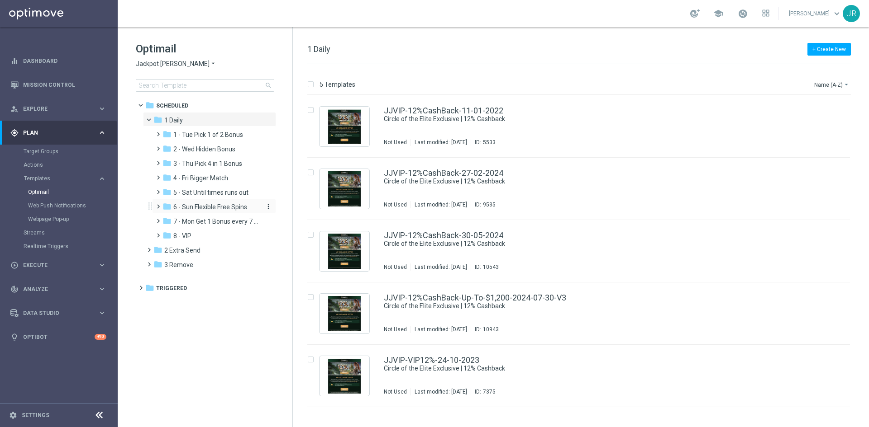
click at [195, 211] on div "folder 6 - Sun Flexible Free Spins" at bounding box center [210, 207] width 96 height 10
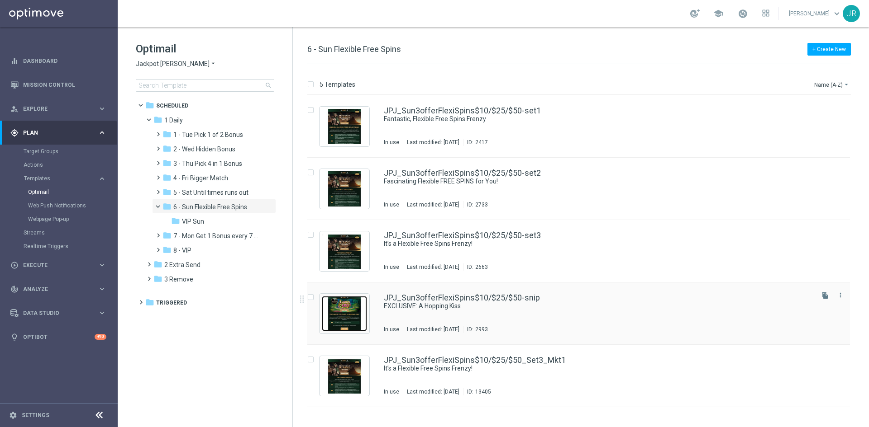
click at [346, 316] on img "Press SPACE to select this row." at bounding box center [344, 313] width 45 height 35
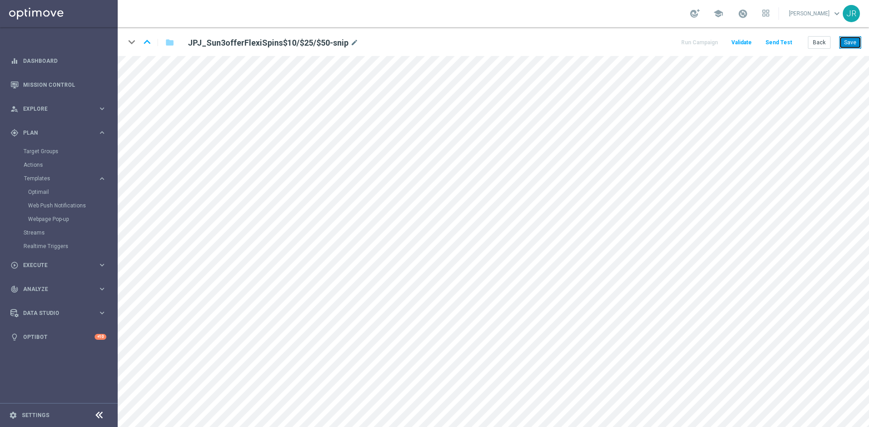
click at [852, 37] on button "Save" at bounding box center [850, 42] width 22 height 13
click at [842, 50] on div "keyboard_arrow_down keyboard_arrow_up folder JPJ_Sun3offerFlexiSpins$10/$25/$50…" at bounding box center [493, 41] width 751 height 29
click at [849, 43] on button "Save" at bounding box center [850, 42] width 22 height 13
click at [847, 43] on button "Save" at bounding box center [850, 42] width 22 height 13
click at [849, 42] on button "Save" at bounding box center [850, 42] width 22 height 13
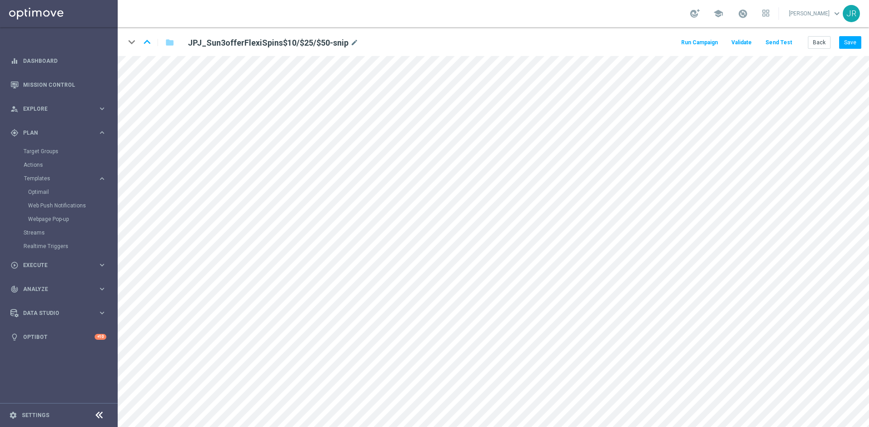
click at [779, 42] on button "Send Test" at bounding box center [778, 43] width 29 height 12
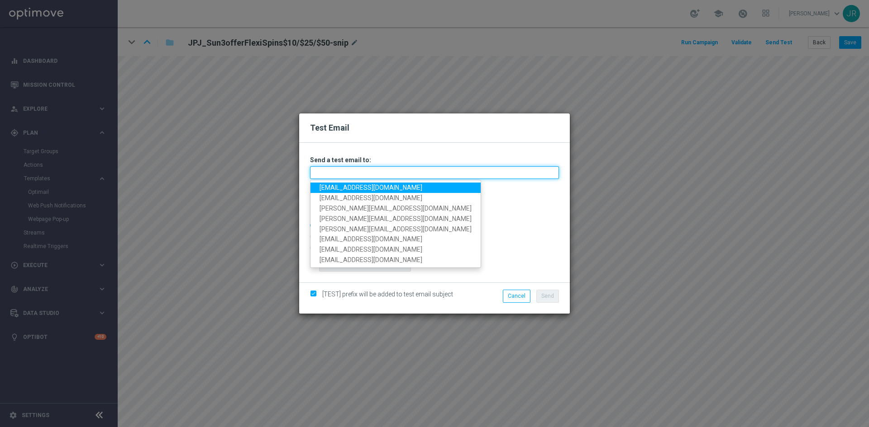
click at [328, 173] on input "text" at bounding box center [434, 172] width 249 height 13
drag, startPoint x: 328, startPoint y: 189, endPoint x: 351, endPoint y: 193, distance: 22.9
click at [328, 189] on link "[EMAIL_ADDRESS][DOMAIN_NAME]" at bounding box center [395, 188] width 170 height 10
type input "[EMAIL_ADDRESS][DOMAIN_NAME]"
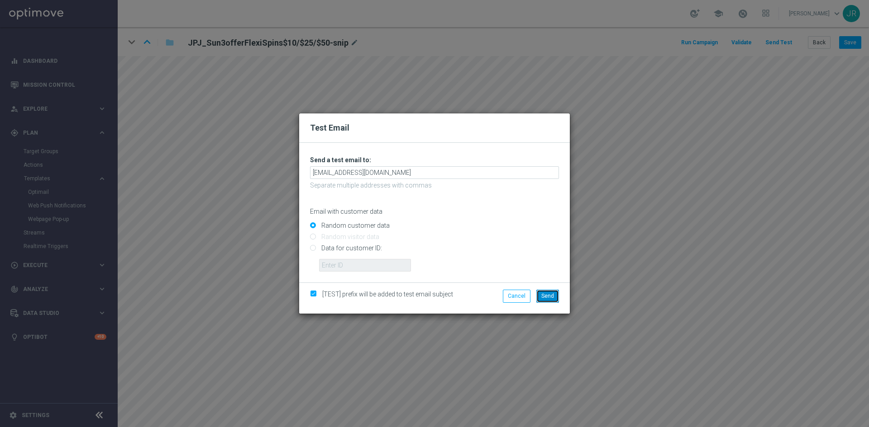
click at [545, 298] on span "Send" at bounding box center [547, 296] width 13 height 6
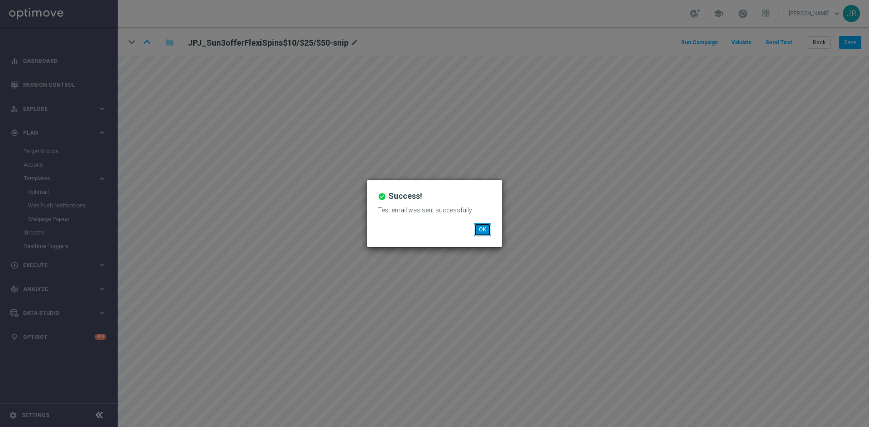
click at [483, 226] on button "OK" at bounding box center [482, 229] width 17 height 13
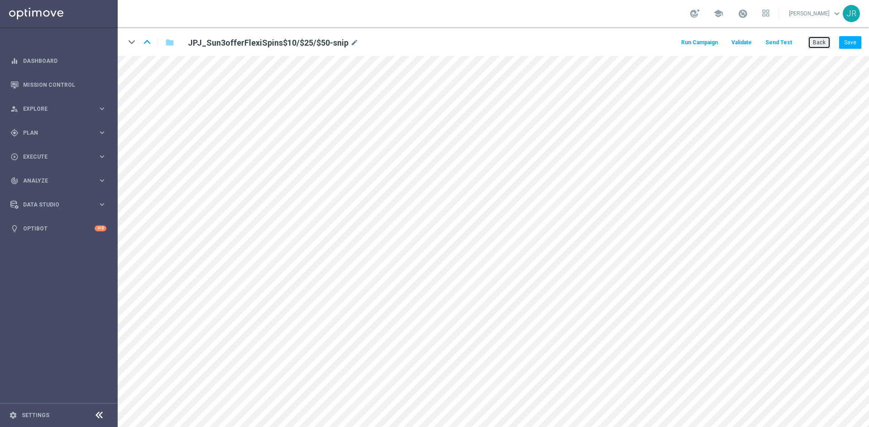
click at [821, 44] on button "Back" at bounding box center [818, 42] width 23 height 13
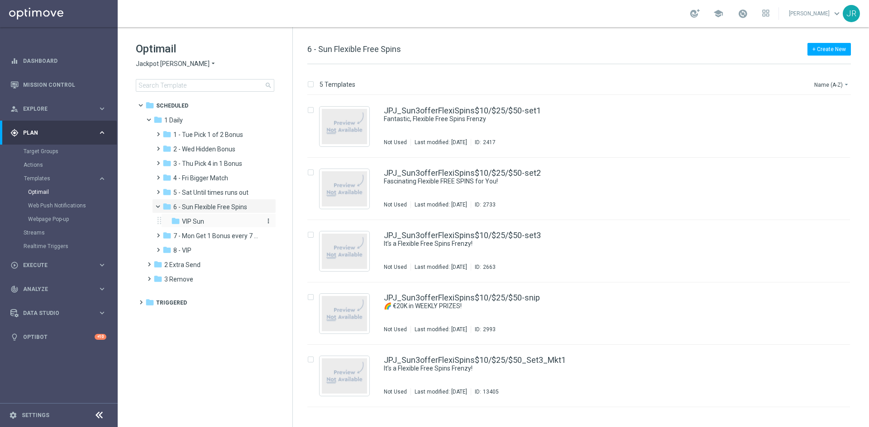
click at [205, 220] on div "folder VIP Sun" at bounding box center [215, 222] width 89 height 10
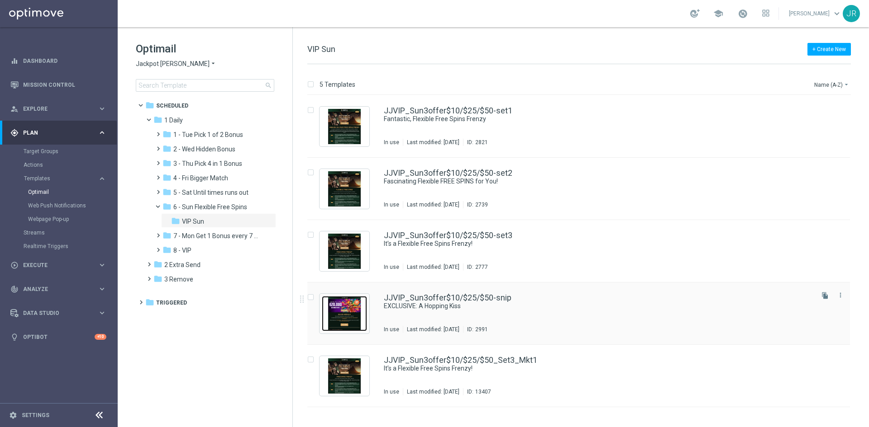
click at [341, 310] on img "Press SPACE to select this row." at bounding box center [344, 313] width 45 height 35
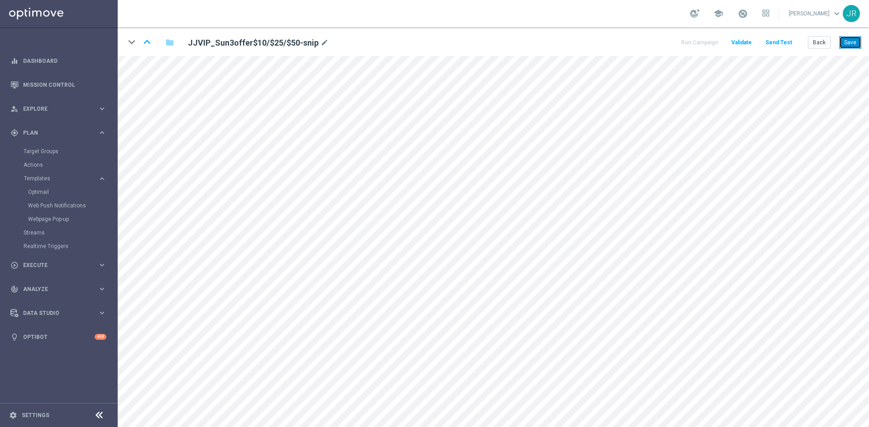
drag, startPoint x: 844, startPoint y: 43, endPoint x: 848, endPoint y: 53, distance: 11.3
click at [844, 43] on button "Save" at bounding box center [850, 42] width 22 height 13
click at [845, 49] on div "keyboard_arrow_down keyboard_arrow_up folder JJVIP_Sun3offer$10/$25/$50-snip mo…" at bounding box center [493, 41] width 751 height 29
click at [852, 43] on button "Save" at bounding box center [850, 42] width 22 height 13
click at [847, 42] on button "Save" at bounding box center [850, 42] width 22 height 13
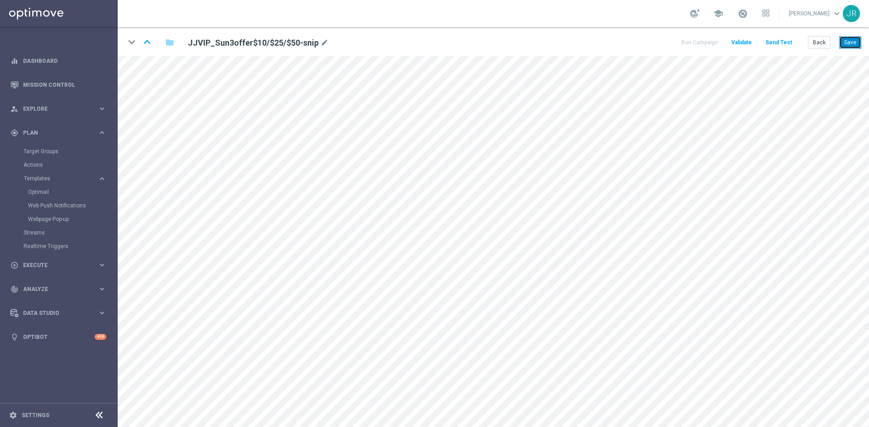
click at [850, 43] on button "Save" at bounding box center [850, 42] width 22 height 13
click at [845, 43] on button "Save" at bounding box center [850, 42] width 22 height 13
click at [849, 40] on button "Save" at bounding box center [850, 42] width 22 height 13
click at [777, 43] on button "Send Test" at bounding box center [778, 43] width 29 height 12
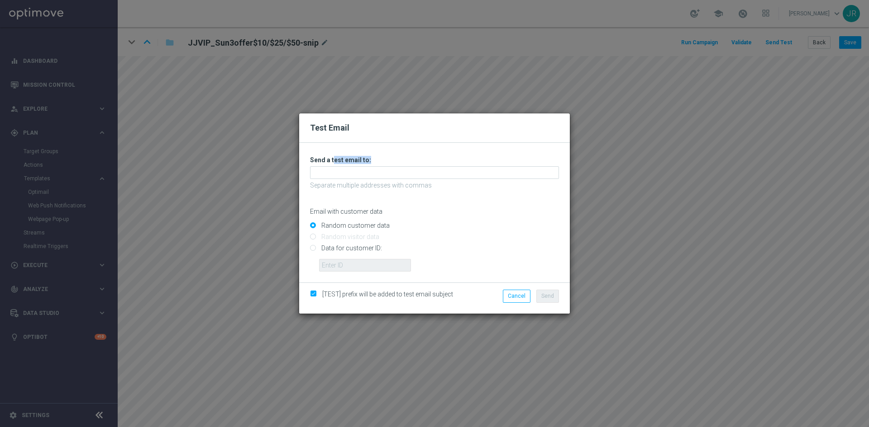
click at [333, 165] on div "Unable to send test email. If this problem persists, contact your CSM for assis…" at bounding box center [434, 214] width 249 height 116
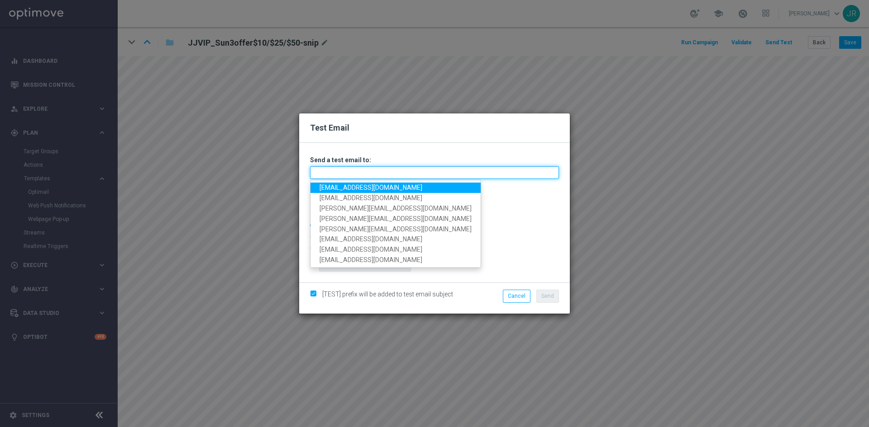
click at [324, 173] on input "text" at bounding box center [434, 172] width 249 height 13
drag, startPoint x: 331, startPoint y: 191, endPoint x: 442, endPoint y: 221, distance: 114.7
click at [331, 191] on link "[EMAIL_ADDRESS][DOMAIN_NAME]" at bounding box center [395, 188] width 170 height 10
type input "[EMAIL_ADDRESS][DOMAIN_NAME]"
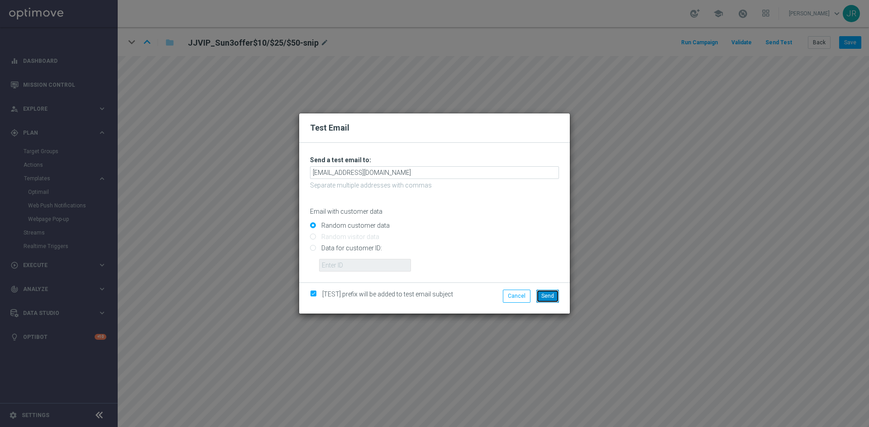
click at [550, 299] on button "Send" at bounding box center [547, 296] width 23 height 13
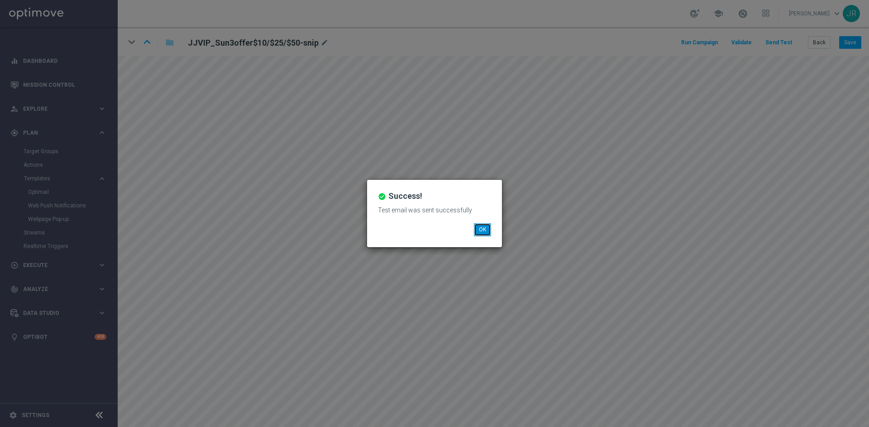
drag, startPoint x: 483, startPoint y: 229, endPoint x: 489, endPoint y: 231, distance: 6.0
click at [483, 229] on button "OK" at bounding box center [482, 229] width 17 height 13
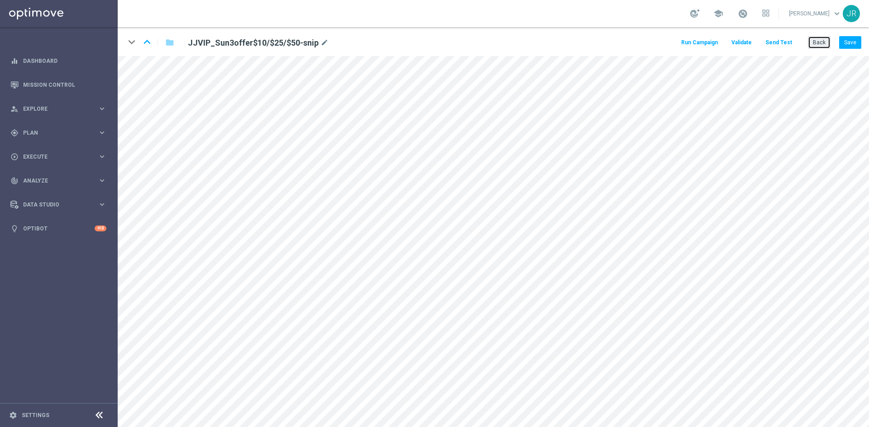
drag, startPoint x: 817, startPoint y: 46, endPoint x: 499, endPoint y: 1, distance: 321.2
click at [817, 46] on button "Back" at bounding box center [818, 42] width 23 height 13
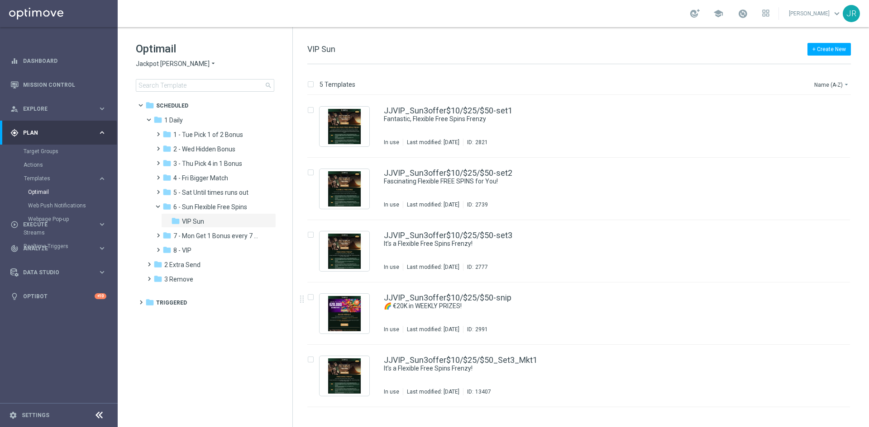
drag, startPoint x: 149, startPoint y: 61, endPoint x: 241, endPoint y: 85, distance: 94.8
click at [149, 61] on span "Jackpot Jill" at bounding box center [173, 64] width 74 height 9
click at [0, 0] on span "Wolf Winner" at bounding box center [0, 0] width 0 height 0
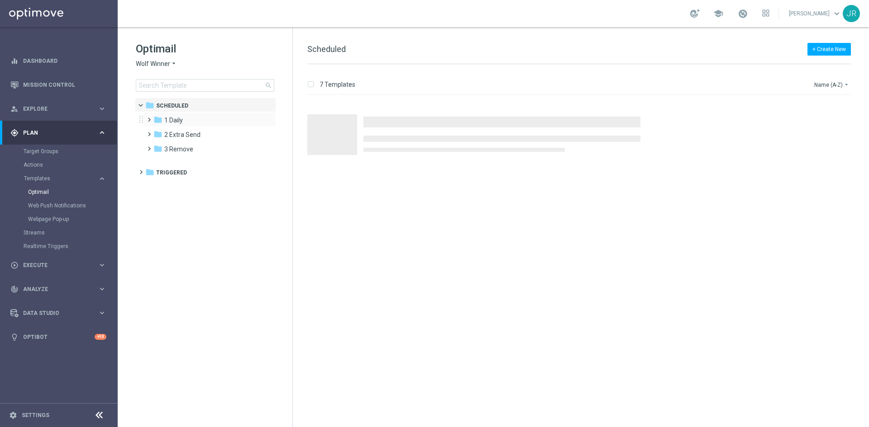
click at [180, 114] on div "folder 1 Daily more_vert" at bounding box center [209, 119] width 133 height 14
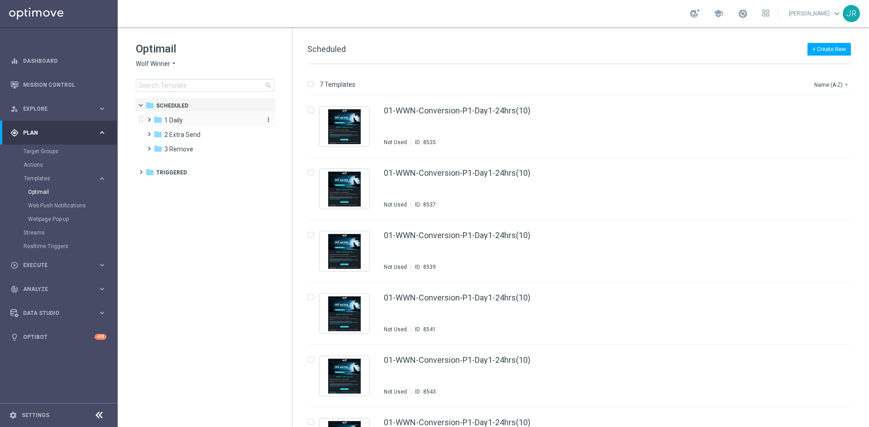
click at [172, 120] on span "1 Daily" at bounding box center [173, 120] width 19 height 8
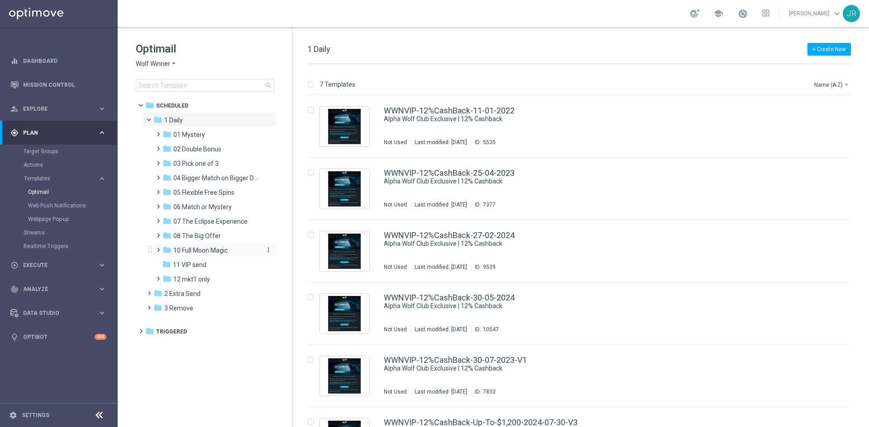
click at [211, 249] on span "10 Full Moon Magic" at bounding box center [200, 251] width 54 height 8
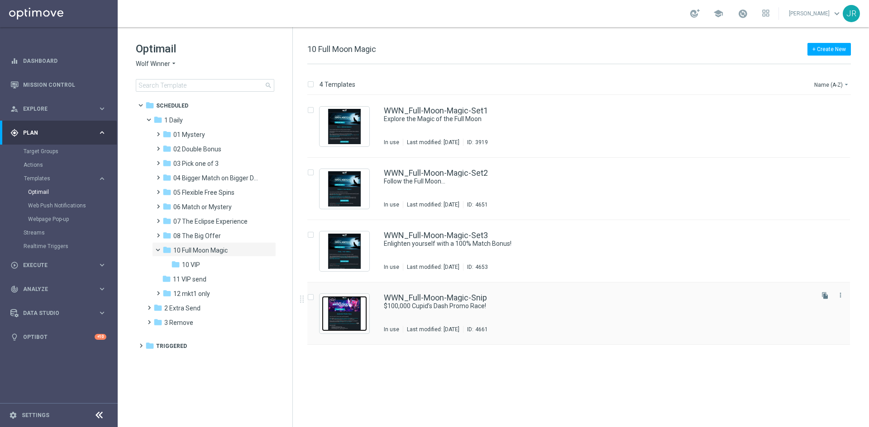
click at [347, 316] on img "Press SPACE to select this row." at bounding box center [344, 313] width 45 height 35
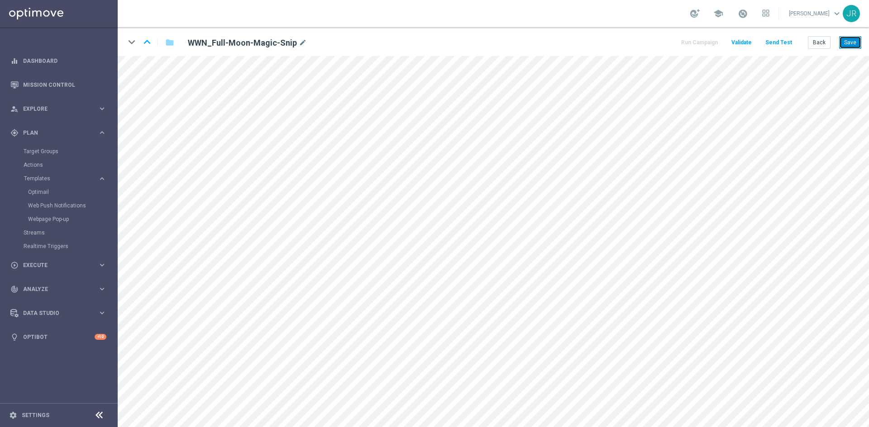
click at [853, 43] on button "Save" at bounding box center [850, 42] width 22 height 13
click at [853, 44] on button "Save" at bounding box center [850, 42] width 22 height 13
click at [856, 42] on button "Save" at bounding box center [850, 42] width 22 height 13
click at [852, 42] on button "Save" at bounding box center [850, 42] width 22 height 13
click at [778, 40] on button "Send Test" at bounding box center [778, 43] width 29 height 12
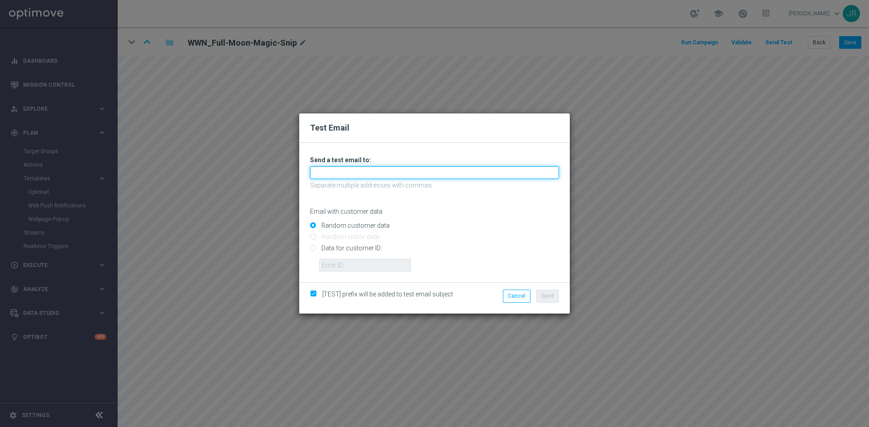
click at [362, 172] on input "text" at bounding box center [434, 172] width 249 height 13
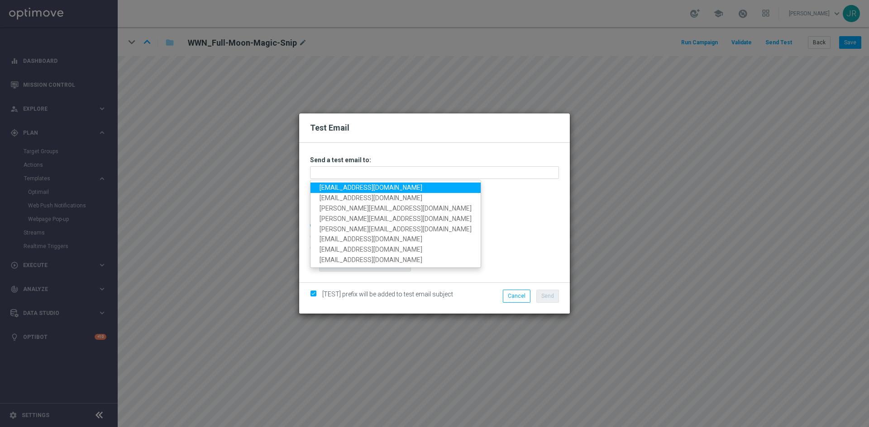
drag, startPoint x: 326, startPoint y: 191, endPoint x: 347, endPoint y: 193, distance: 20.9
click at [326, 191] on link "[EMAIL_ADDRESS][DOMAIN_NAME]" at bounding box center [395, 188] width 170 height 10
type input "[EMAIL_ADDRESS][DOMAIN_NAME]"
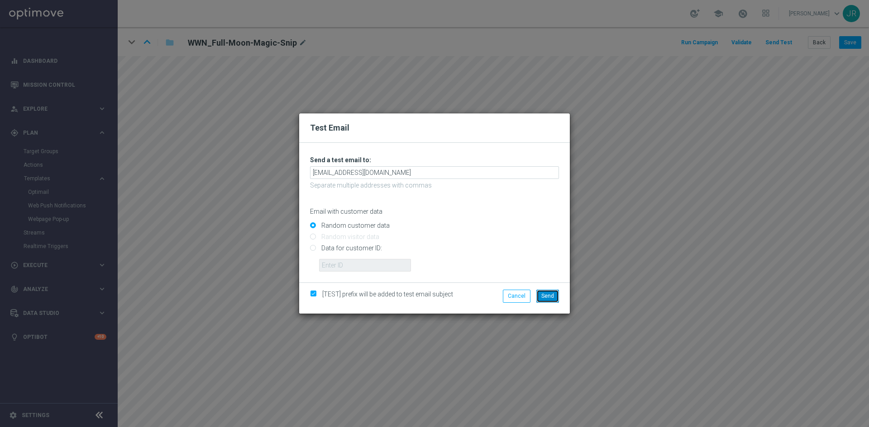
click at [549, 299] on span "Send" at bounding box center [547, 296] width 13 height 6
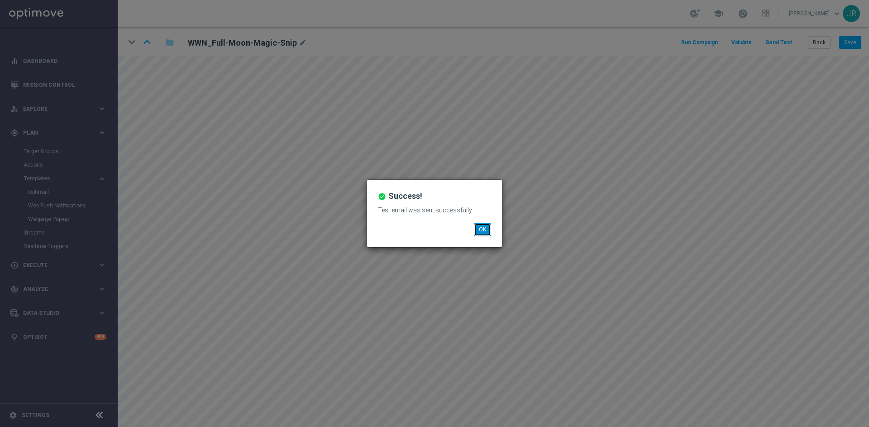
click at [484, 229] on button "OK" at bounding box center [482, 229] width 17 height 13
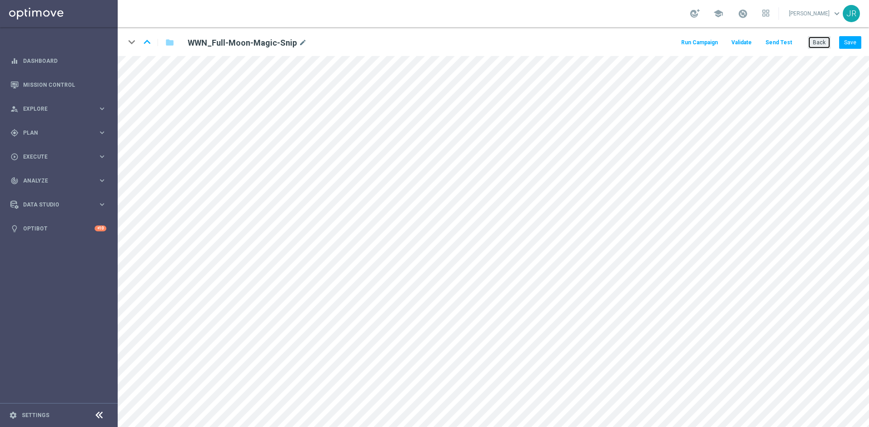
click at [821, 43] on button "Back" at bounding box center [818, 42] width 23 height 13
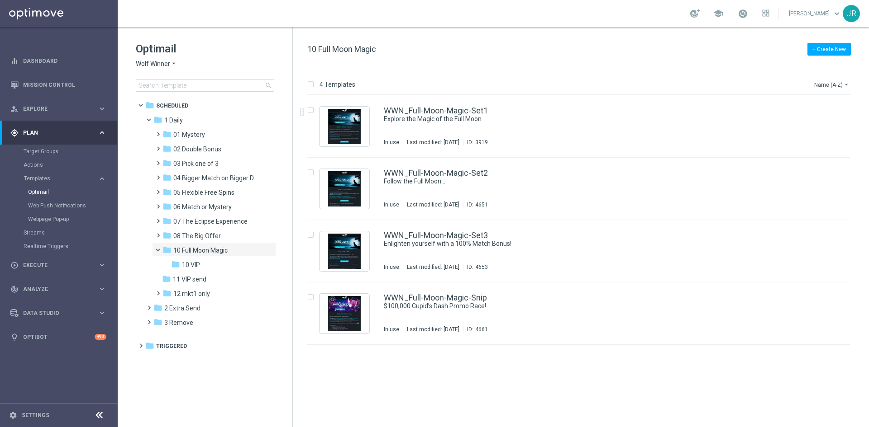
drag, startPoint x: 204, startPoint y: 205, endPoint x: 350, endPoint y: 225, distance: 147.0
click at [204, 205] on span "06 Match or Mystery" at bounding box center [202, 207] width 58 height 8
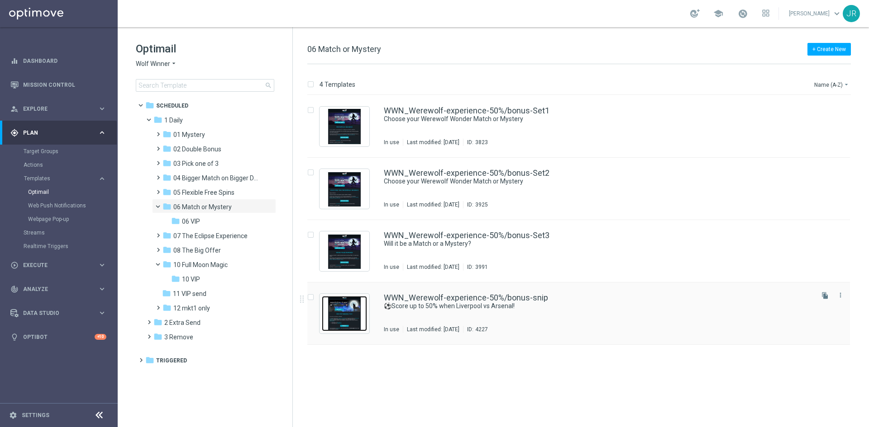
click at [334, 314] on img "Press SPACE to select this row." at bounding box center [344, 313] width 45 height 35
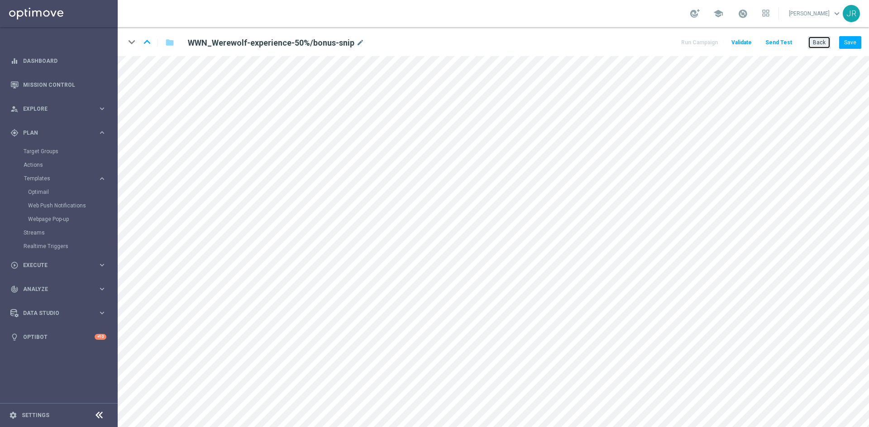
click at [818, 47] on button "Back" at bounding box center [818, 42] width 23 height 13
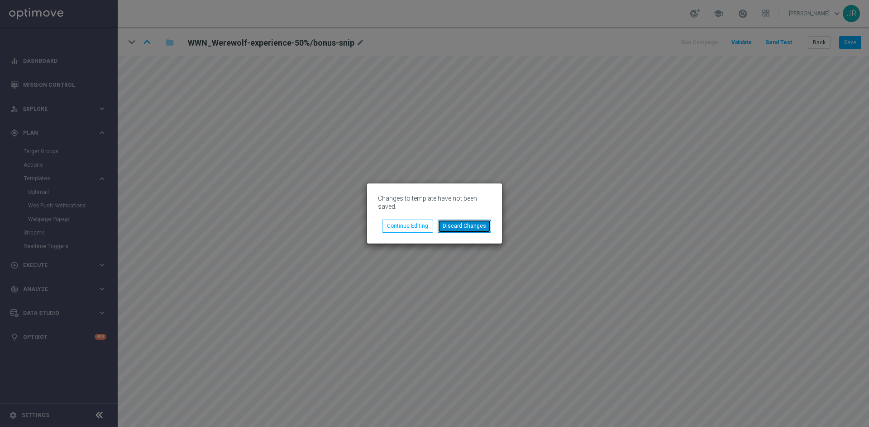
click at [479, 227] on button "Discard Changes" at bounding box center [463, 226] width 53 height 13
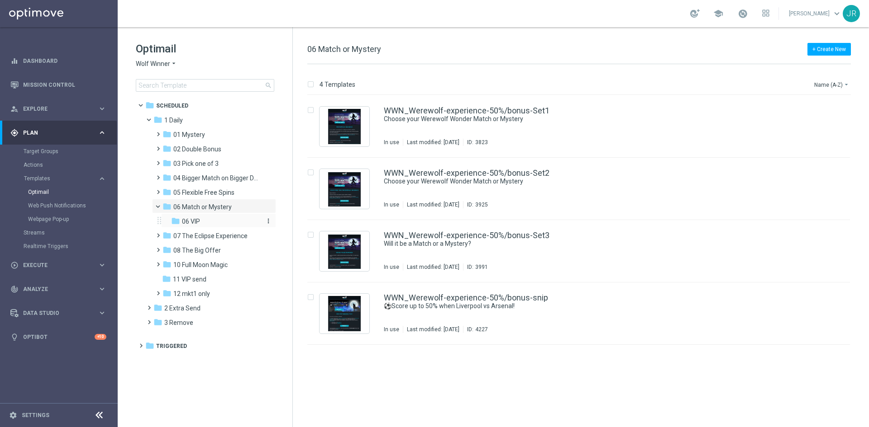
click at [203, 223] on div "folder 06 VIP" at bounding box center [215, 222] width 89 height 10
click at [211, 264] on span "10 Full Moon Magic" at bounding box center [200, 265] width 54 height 8
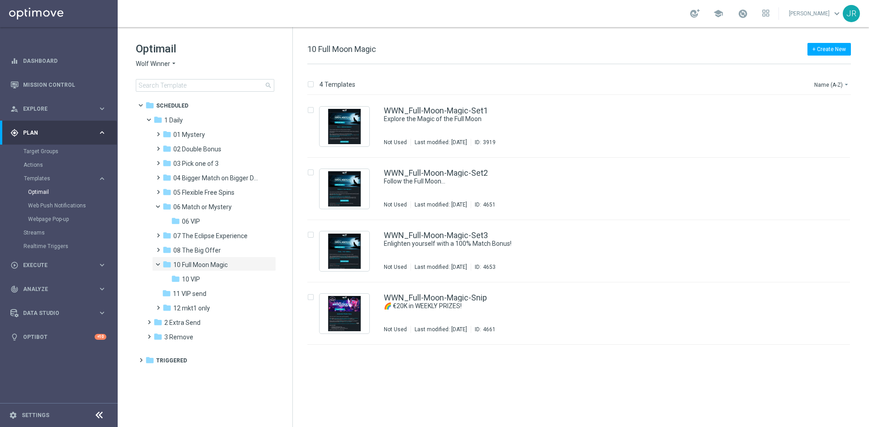
drag, startPoint x: 199, startPoint y: 283, endPoint x: 486, endPoint y: 273, distance: 287.0
click at [200, 282] on div "folder 10 VIP" at bounding box center [215, 280] width 89 height 10
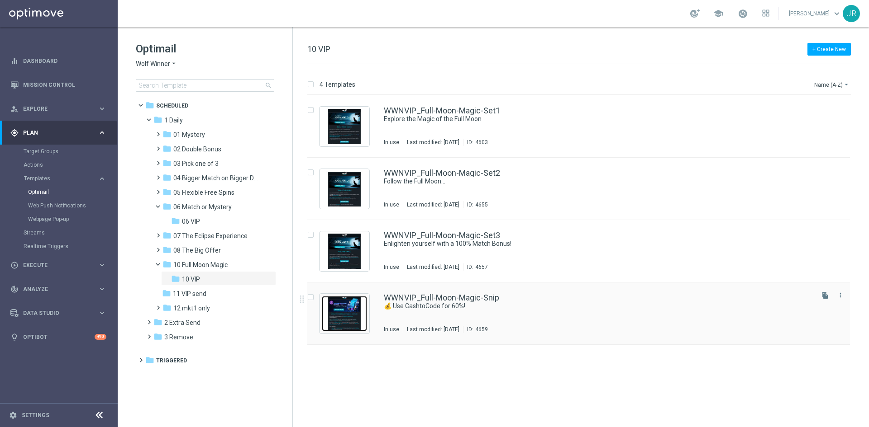
click at [343, 318] on img "Press SPACE to select this row." at bounding box center [344, 313] width 45 height 35
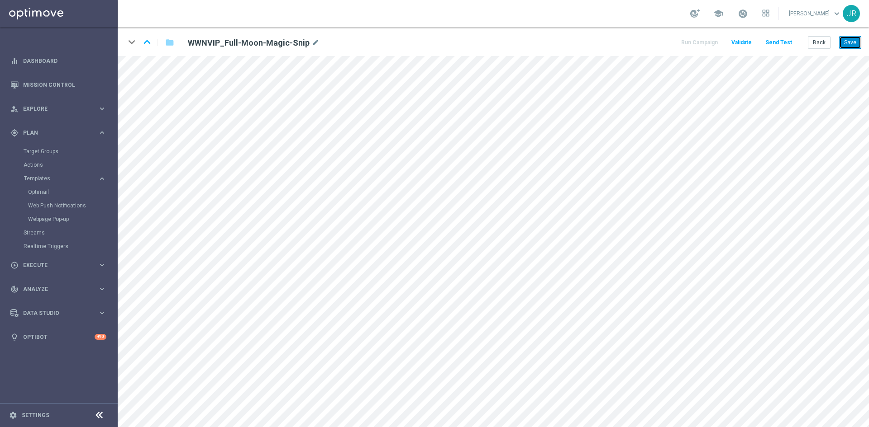
click at [856, 41] on button "Save" at bounding box center [850, 42] width 22 height 13
click at [850, 43] on button "Save" at bounding box center [850, 42] width 22 height 13
click at [780, 42] on button "Send Test" at bounding box center [778, 43] width 29 height 12
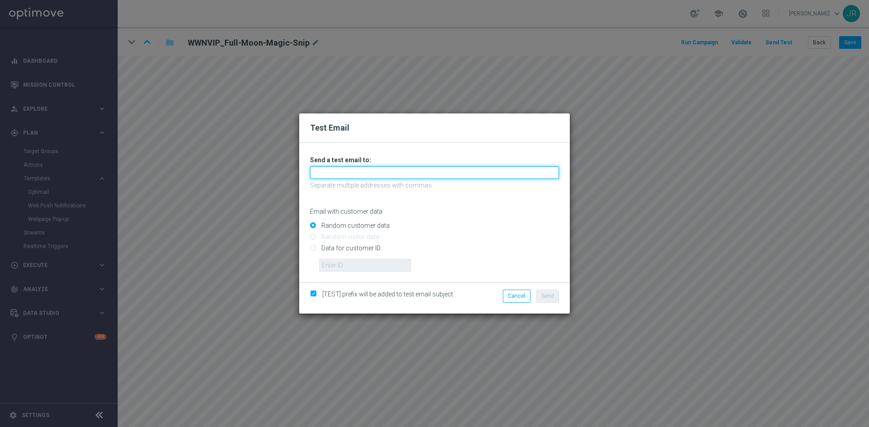
click at [408, 171] on input "text" at bounding box center [434, 172] width 249 height 13
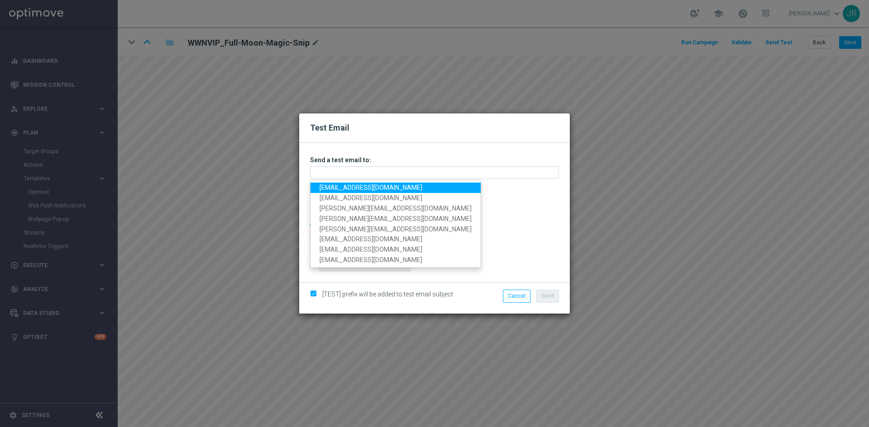
drag, startPoint x: 337, startPoint y: 188, endPoint x: 352, endPoint y: 190, distance: 15.0
click at [337, 188] on link "[EMAIL_ADDRESS][DOMAIN_NAME]" at bounding box center [395, 188] width 170 height 10
type input "[EMAIL_ADDRESS][DOMAIN_NAME]"
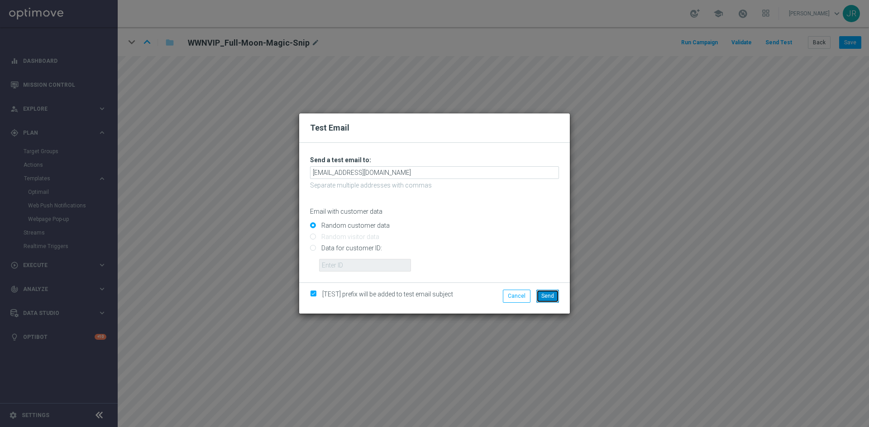
click at [549, 297] on span "Send" at bounding box center [547, 296] width 13 height 6
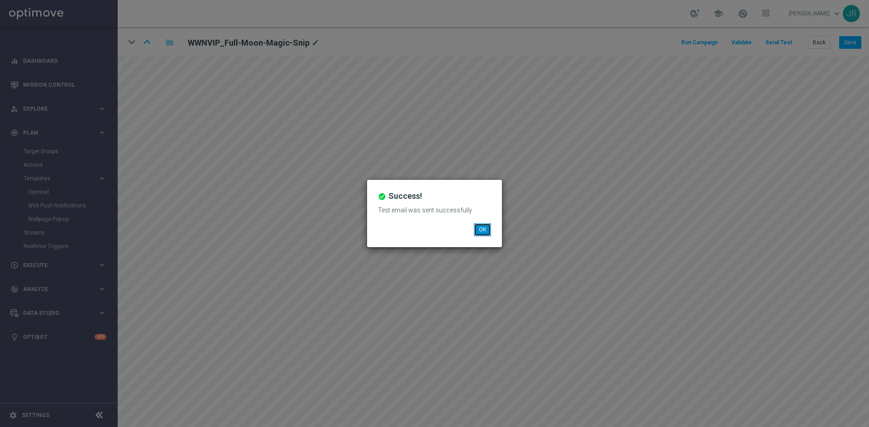
click at [483, 226] on button "OK" at bounding box center [482, 229] width 17 height 13
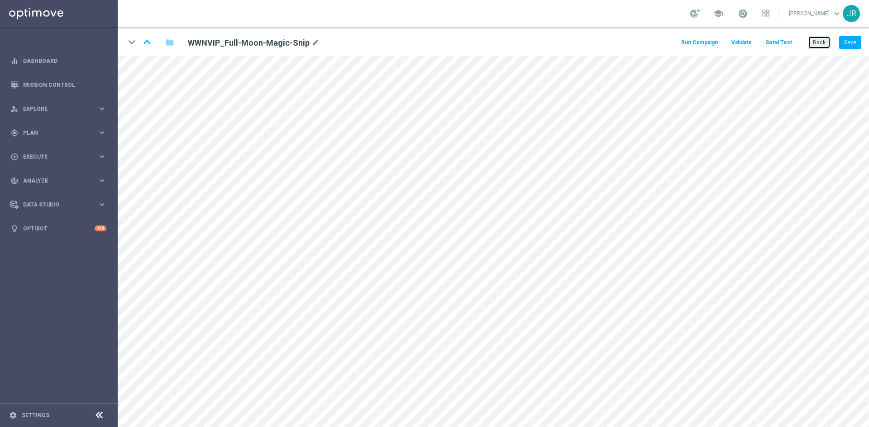
click at [813, 45] on button "Back" at bounding box center [818, 42] width 23 height 13
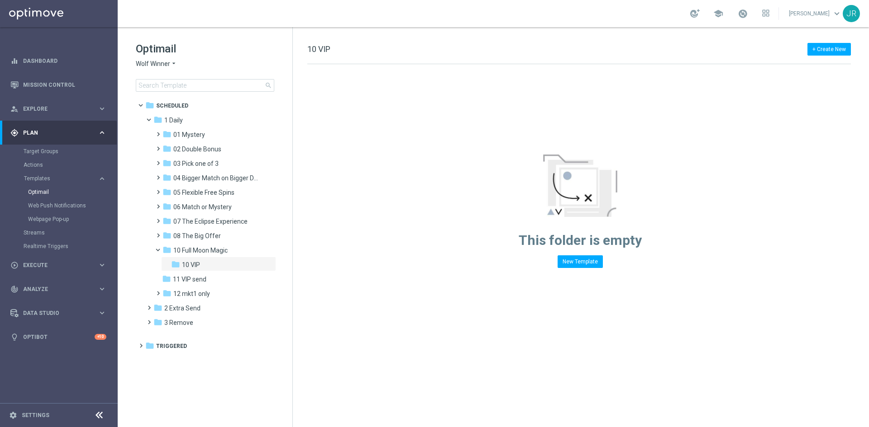
click at [146, 61] on span "Wolf Winner" at bounding box center [153, 64] width 34 height 9
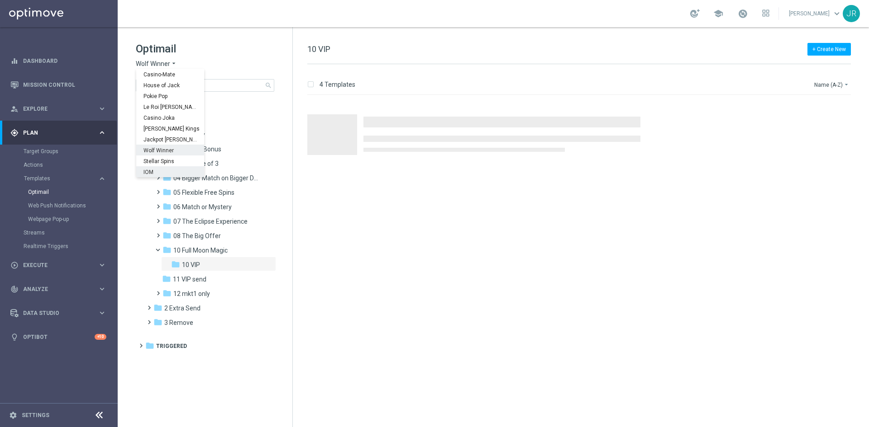
click at [0, 0] on span "Stellar Spins" at bounding box center [0, 0] width 0 height 0
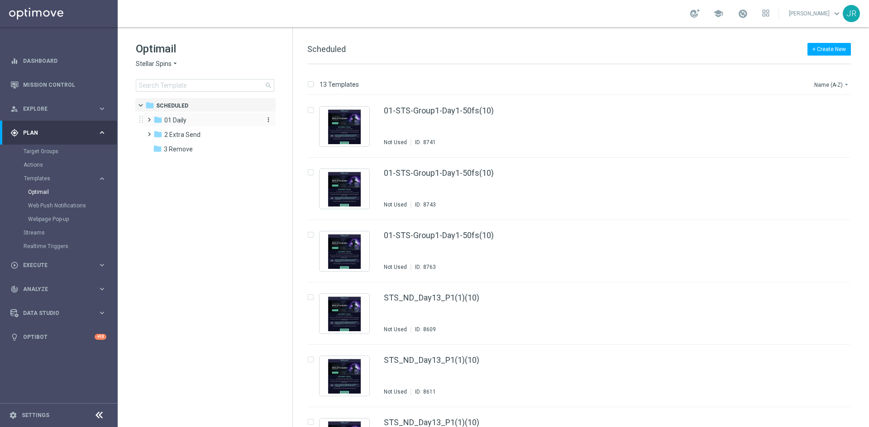
click at [177, 123] on span "01 Daily" at bounding box center [175, 120] width 22 height 8
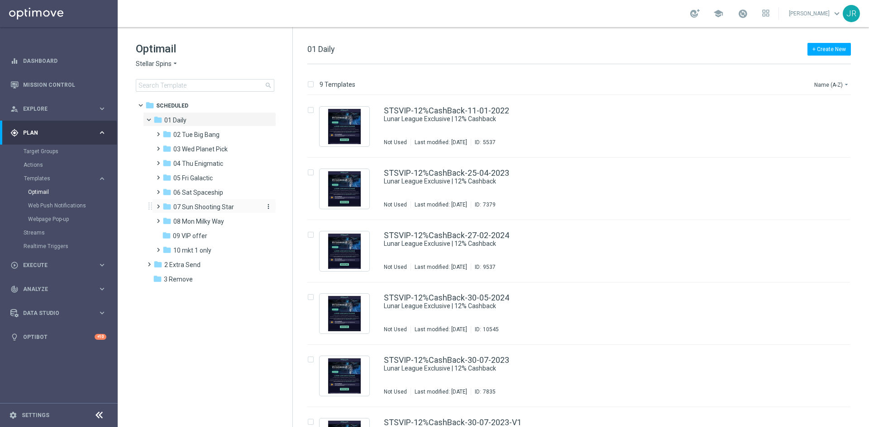
click at [196, 209] on span "07 Sun Shooting Star" at bounding box center [203, 207] width 61 height 8
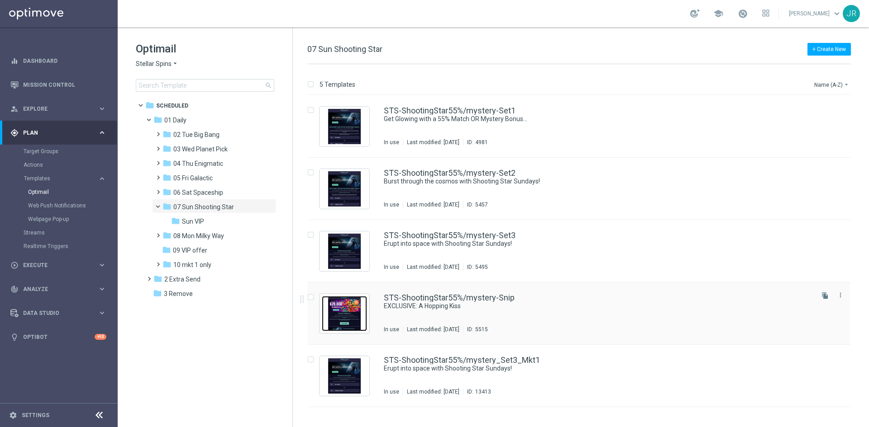
click at [348, 302] on img "Press SPACE to select this row." at bounding box center [344, 313] width 45 height 35
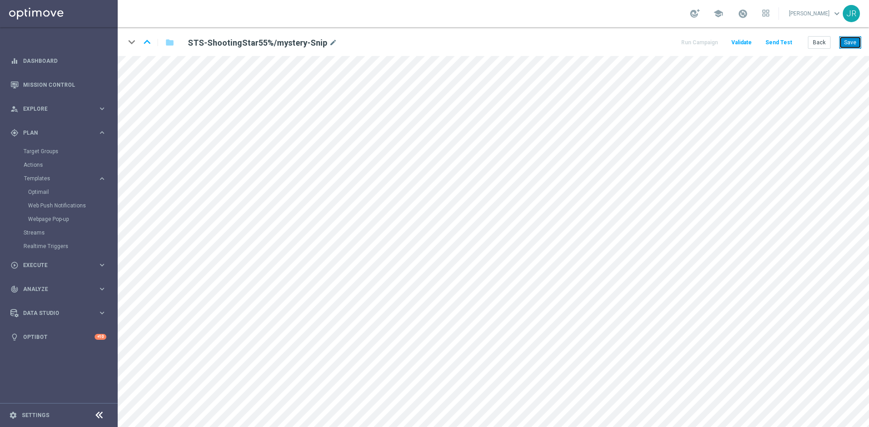
click at [850, 46] on button "Save" at bounding box center [850, 42] width 22 height 13
click at [850, 42] on button "Save" at bounding box center [850, 42] width 22 height 13
click at [857, 43] on button "Save" at bounding box center [850, 42] width 22 height 13
drag, startPoint x: 848, startPoint y: 44, endPoint x: 850, endPoint y: 51, distance: 7.5
click at [849, 44] on button "Save" at bounding box center [850, 42] width 22 height 13
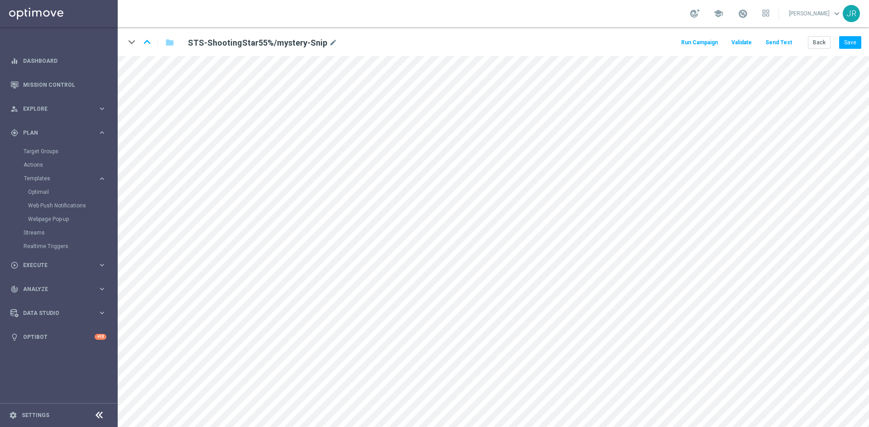
click at [777, 38] on button "Send Test" at bounding box center [778, 43] width 29 height 12
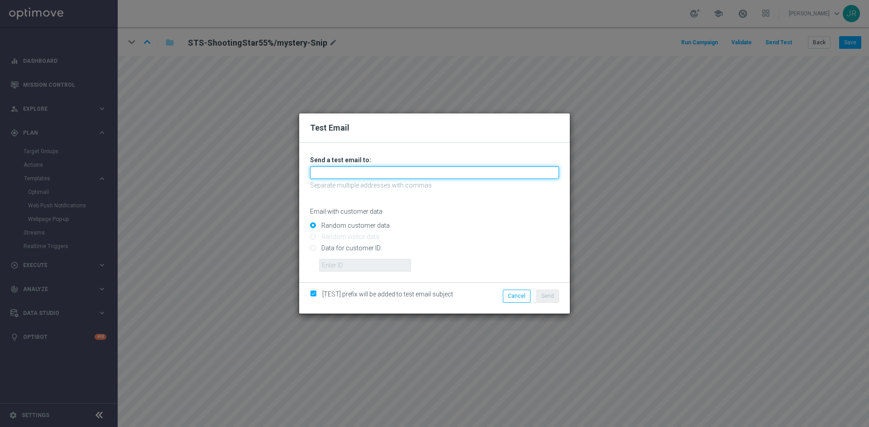
click at [361, 173] on input "text" at bounding box center [434, 172] width 249 height 13
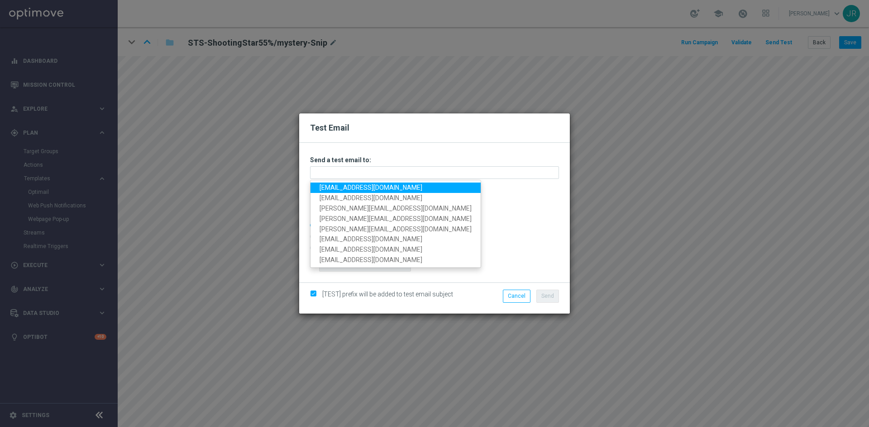
drag, startPoint x: 342, startPoint y: 189, endPoint x: 347, endPoint y: 189, distance: 5.0
click at [342, 189] on link "[EMAIL_ADDRESS][DOMAIN_NAME]" at bounding box center [395, 188] width 170 height 10
type input "[EMAIL_ADDRESS][DOMAIN_NAME]"
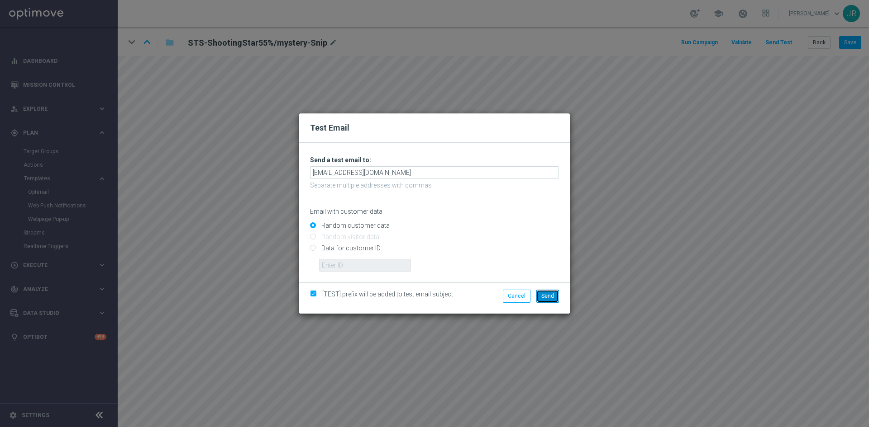
click at [548, 294] on span "Send" at bounding box center [547, 296] width 13 height 6
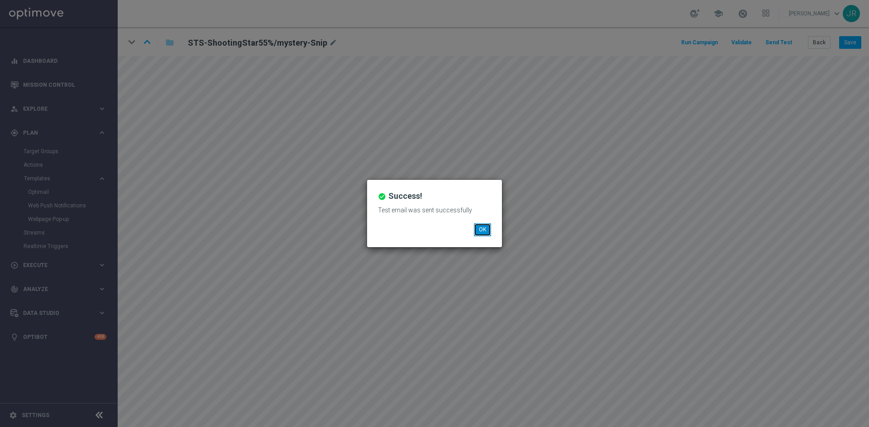
click at [482, 232] on button "OK" at bounding box center [482, 229] width 17 height 13
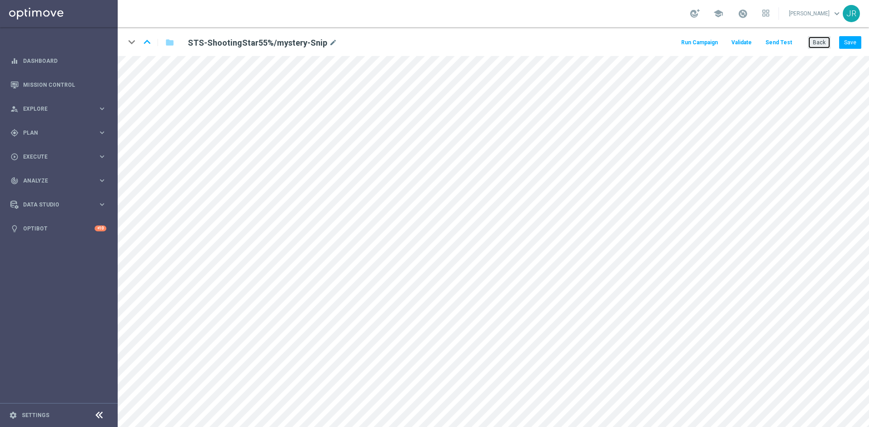
drag, startPoint x: 817, startPoint y: 42, endPoint x: 646, endPoint y: 0, distance: 176.1
click at [817, 43] on button "Back" at bounding box center [818, 42] width 23 height 13
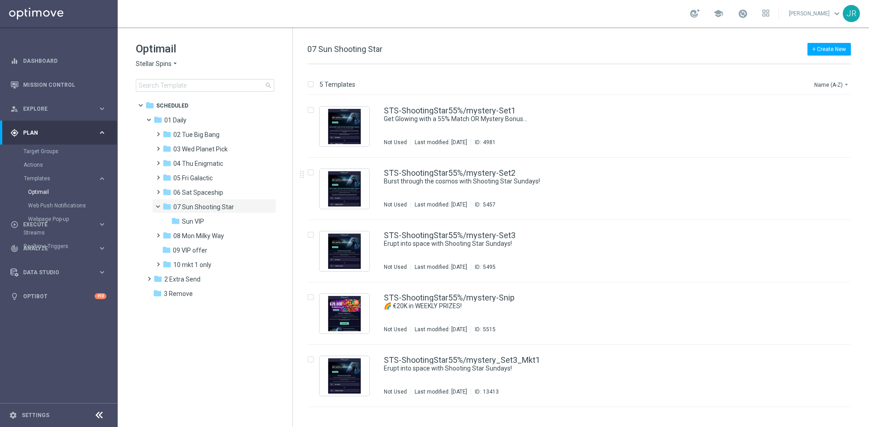
click at [213, 223] on div "folder Sun VIP" at bounding box center [215, 222] width 89 height 10
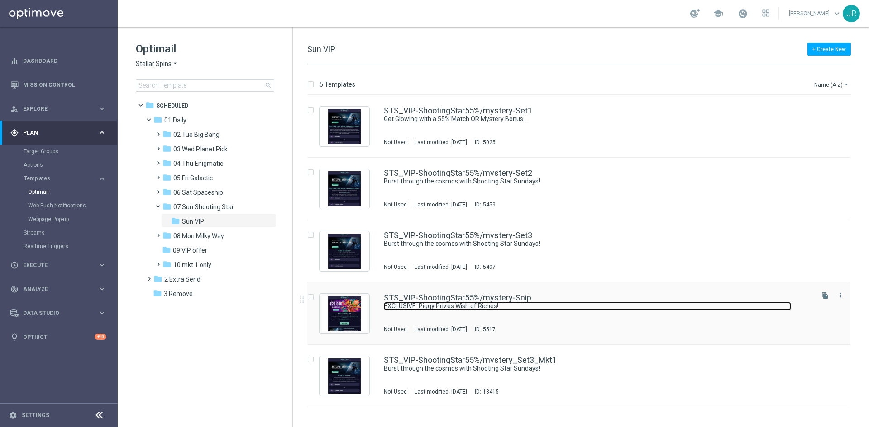
click at [417, 304] on link "EXCLUSIVE: Piggy Prizes Wish of Riches!" at bounding box center [587, 306] width 407 height 9
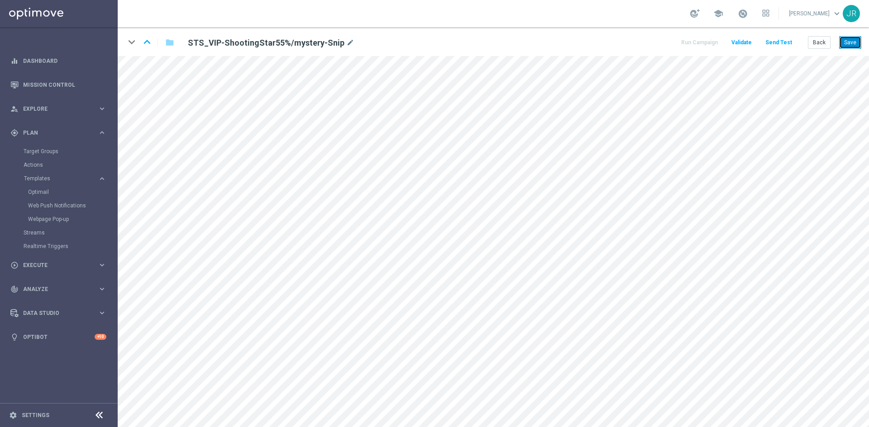
click at [852, 43] on button "Save" at bounding box center [850, 42] width 22 height 13
drag, startPoint x: 848, startPoint y: 37, endPoint x: 830, endPoint y: 53, distance: 24.3
click at [848, 37] on button "Save" at bounding box center [850, 42] width 22 height 13
click at [850, 40] on button "Save" at bounding box center [850, 42] width 22 height 13
click at [852, 48] on button "Save" at bounding box center [850, 42] width 22 height 13
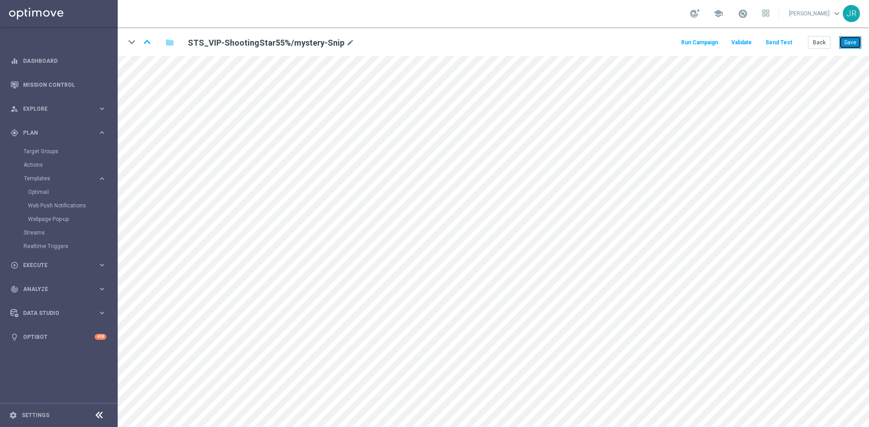
click at [848, 43] on button "Save" at bounding box center [850, 42] width 22 height 13
click at [780, 34] on div "keyboard_arrow_down keyboard_arrow_up folder STS_VIP-ShootingStar55%/mystery-Sn…" at bounding box center [493, 41] width 751 height 29
click at [780, 39] on button "Send Test" at bounding box center [778, 43] width 29 height 12
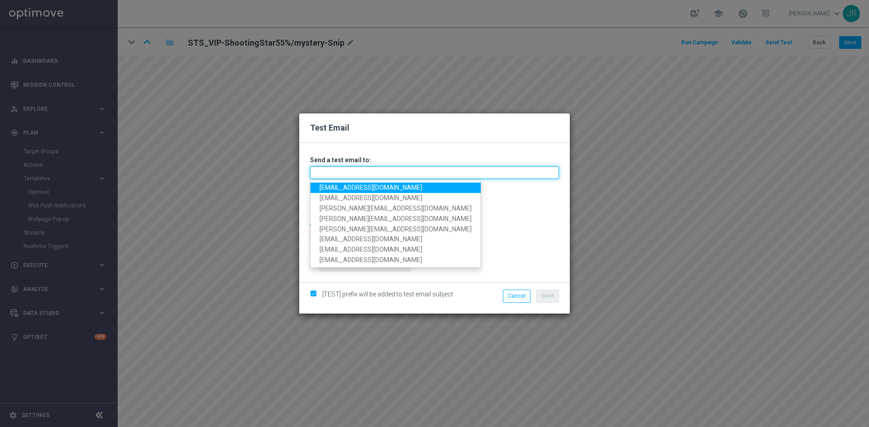
drag, startPoint x: 417, startPoint y: 172, endPoint x: 320, endPoint y: 186, distance: 97.8
click at [417, 172] on input "text" at bounding box center [434, 172] width 249 height 13
click at [325, 190] on link "[EMAIL_ADDRESS][DOMAIN_NAME]" at bounding box center [395, 188] width 170 height 10
type input "[EMAIL_ADDRESS][DOMAIN_NAME]"
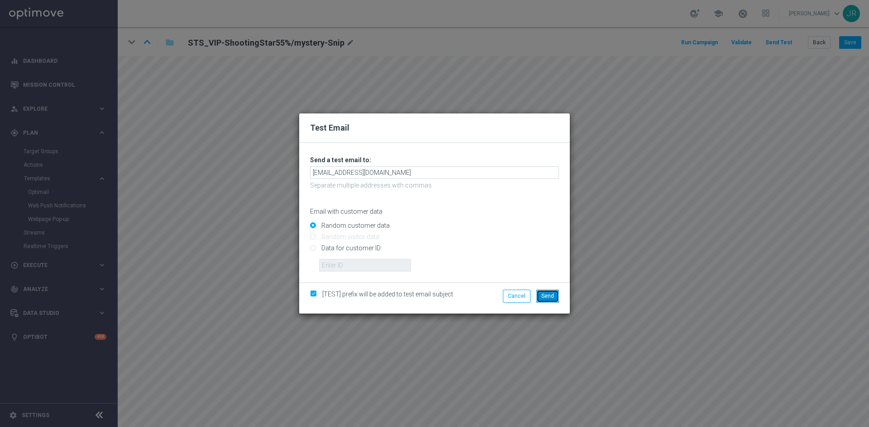
click at [548, 299] on span "Send" at bounding box center [547, 296] width 13 height 6
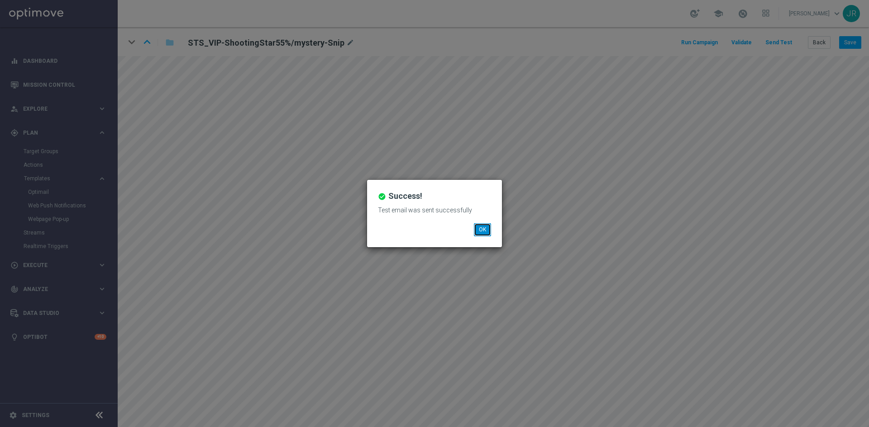
drag, startPoint x: 479, startPoint y: 230, endPoint x: 422, endPoint y: 286, distance: 80.3
click at [479, 230] on button "OK" at bounding box center [482, 229] width 17 height 13
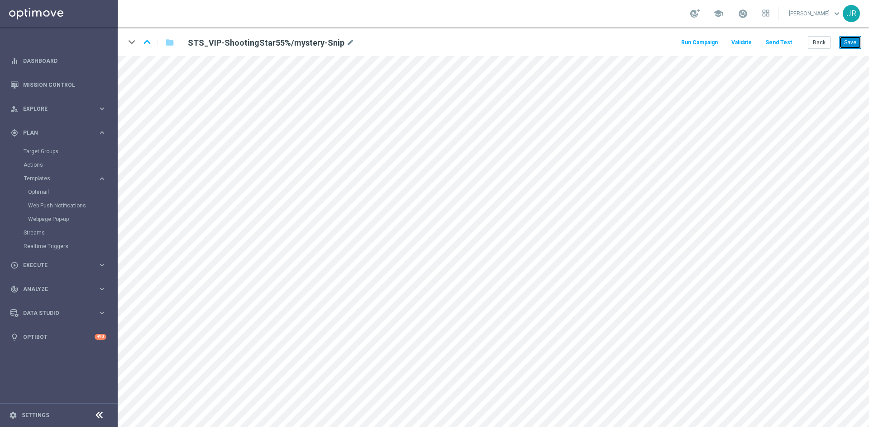
click at [846, 41] on button "Save" at bounding box center [850, 42] width 22 height 13
click at [858, 43] on button "Save" at bounding box center [850, 42] width 22 height 13
click at [781, 42] on button "Send Test" at bounding box center [778, 43] width 29 height 12
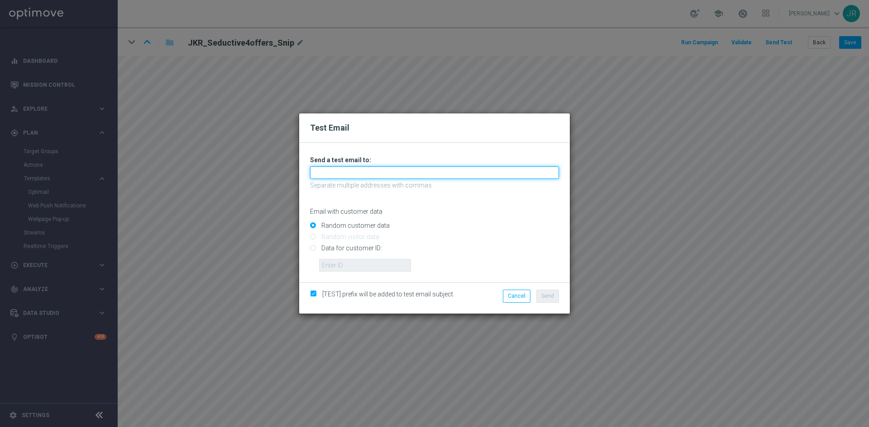
click at [353, 171] on input "text" at bounding box center [434, 172] width 249 height 13
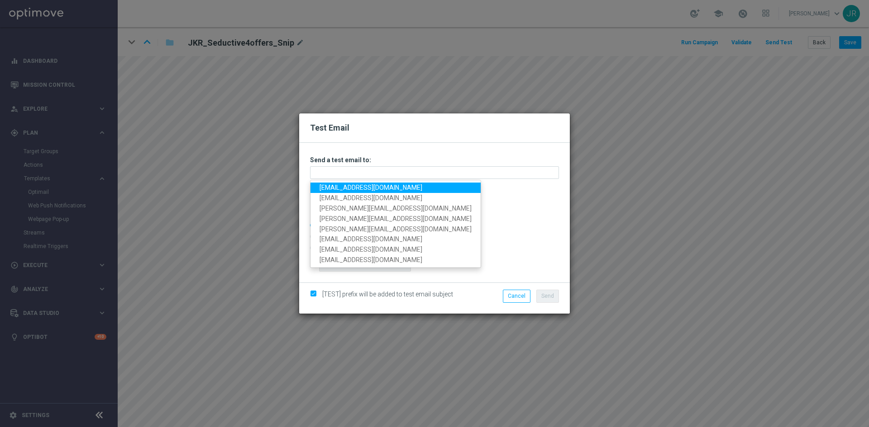
click at [334, 190] on link "[EMAIL_ADDRESS][DOMAIN_NAME]" at bounding box center [395, 188] width 170 height 10
type input "[EMAIL_ADDRESS][DOMAIN_NAME]"
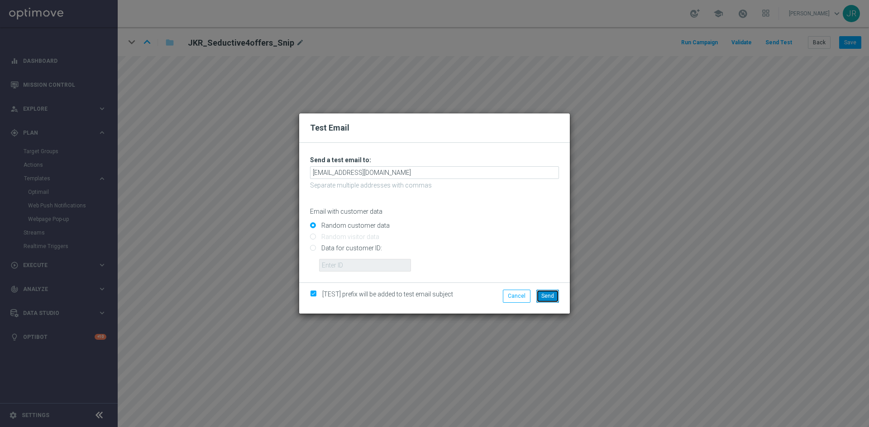
click at [543, 297] on span "Send" at bounding box center [547, 296] width 13 height 6
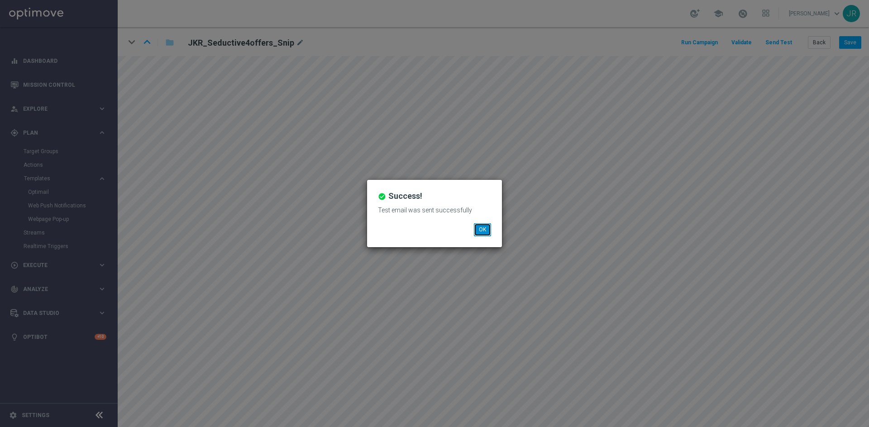
click at [482, 233] on button "OK" at bounding box center [482, 229] width 17 height 13
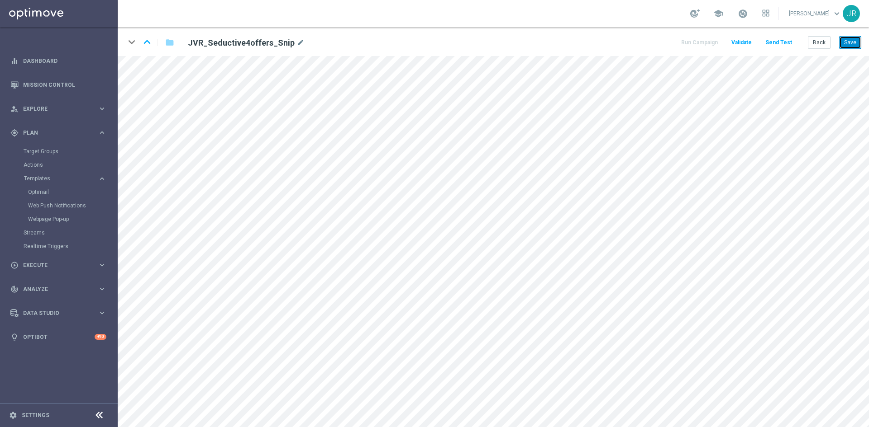
click at [849, 43] on button "Save" at bounding box center [850, 42] width 22 height 13
click at [857, 43] on button "Save" at bounding box center [850, 42] width 22 height 13
drag, startPoint x: 855, startPoint y: 42, endPoint x: 848, endPoint y: 54, distance: 13.8
click at [854, 42] on button "Save" at bounding box center [850, 42] width 22 height 13
click at [782, 45] on button "Send Test" at bounding box center [778, 43] width 29 height 12
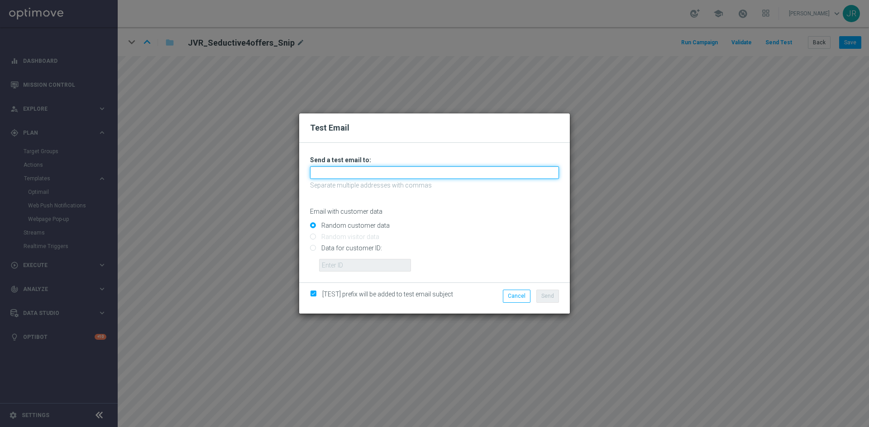
click at [357, 173] on input "text" at bounding box center [434, 172] width 249 height 13
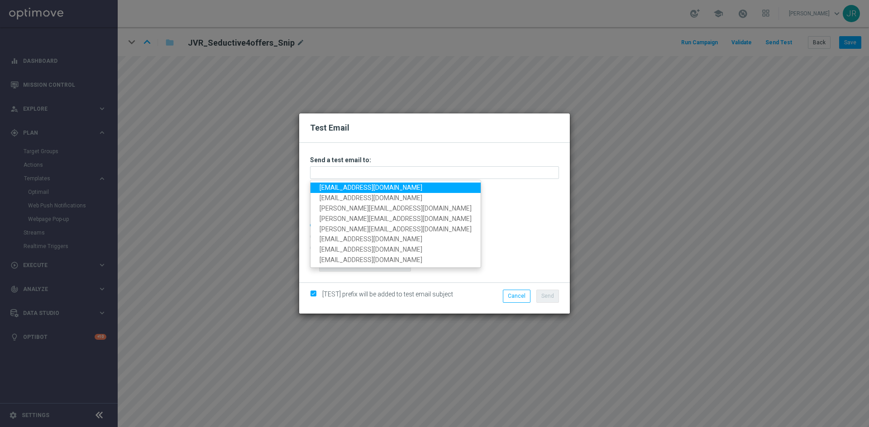
click at [332, 187] on link "[EMAIL_ADDRESS][DOMAIN_NAME]" at bounding box center [395, 188] width 170 height 10
type input "[EMAIL_ADDRESS][DOMAIN_NAME]"
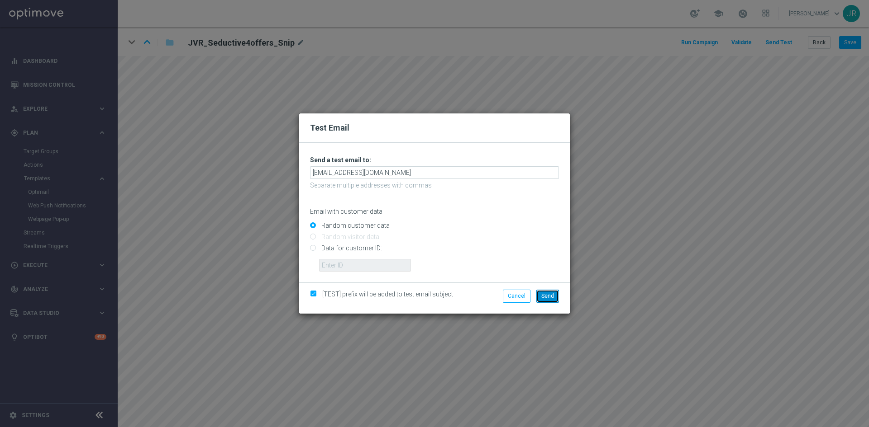
click at [550, 296] on span "Send" at bounding box center [547, 296] width 13 height 6
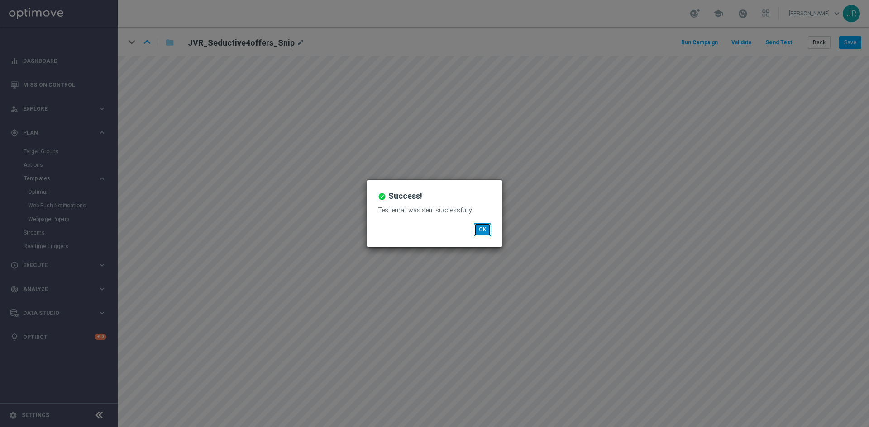
click at [480, 229] on button "OK" at bounding box center [482, 229] width 17 height 13
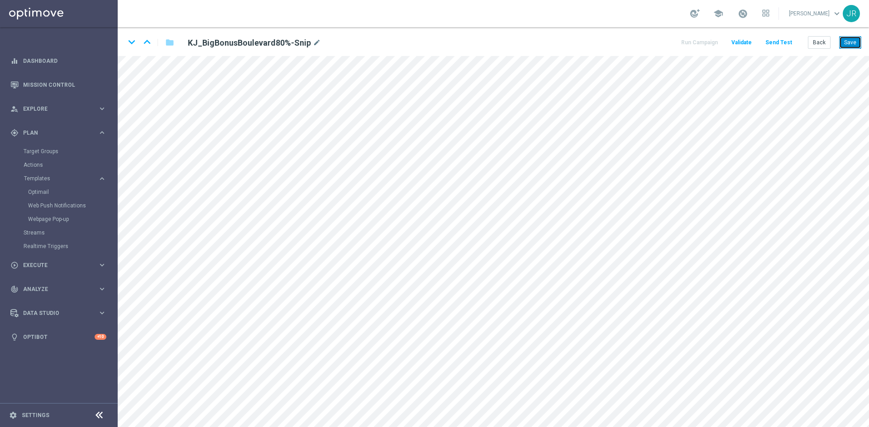
click at [850, 43] on button "Save" at bounding box center [850, 42] width 22 height 13
click at [785, 39] on button "Send Test" at bounding box center [778, 43] width 29 height 12
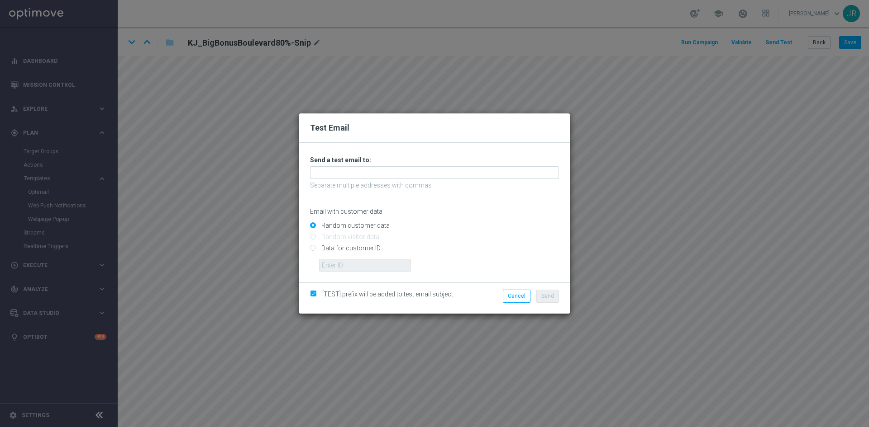
click at [364, 191] on div "Unable to send test email. If this problem persists, contact your CSM for assis…" at bounding box center [434, 214] width 249 height 116
click at [360, 174] on input "text" at bounding box center [434, 172] width 249 height 13
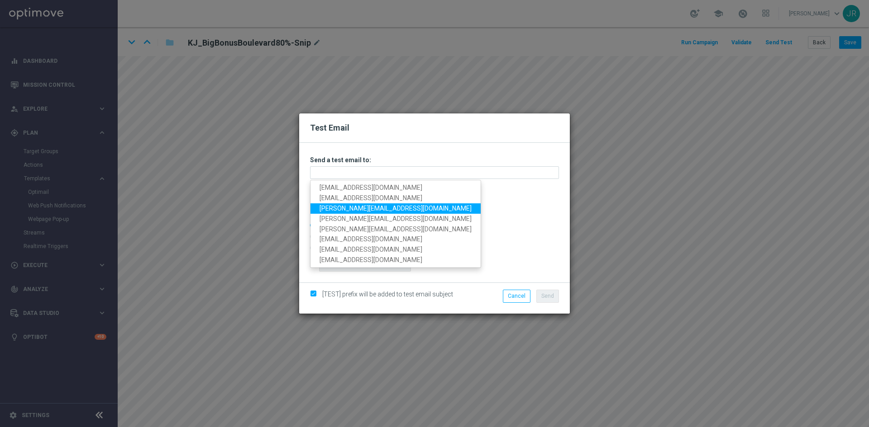
click at [301, 338] on div "Test Email Unable to send test email. If this problem persists, contact your CS…" at bounding box center [434, 213] width 869 height 427
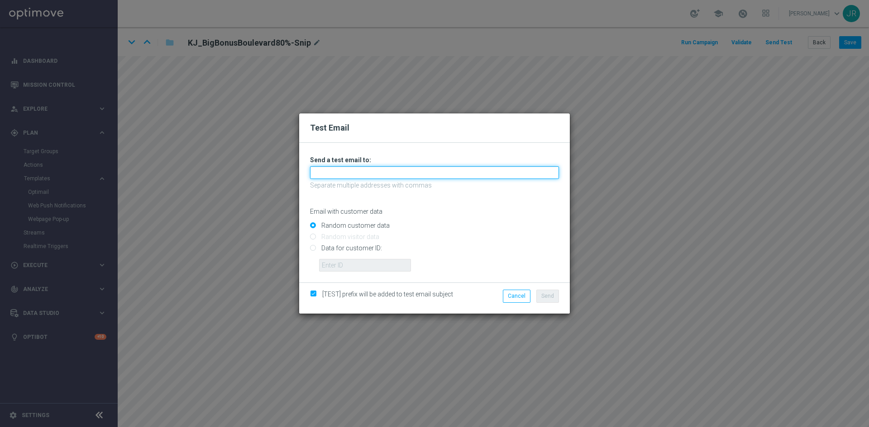
drag, startPoint x: 354, startPoint y: 177, endPoint x: 349, endPoint y: 180, distance: 6.2
click at [354, 177] on input "text" at bounding box center [434, 172] width 249 height 13
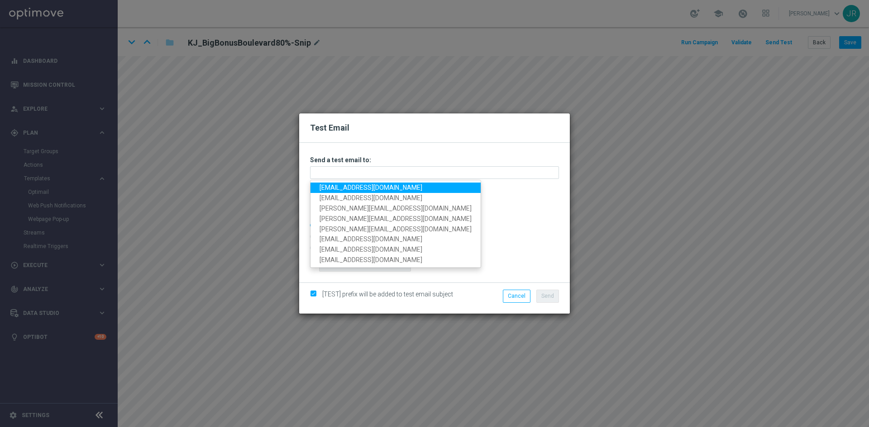
drag, startPoint x: 342, startPoint y: 186, endPoint x: 351, endPoint y: 189, distance: 8.6
click at [342, 186] on link "testingalltesting@gmail.com" at bounding box center [395, 188] width 170 height 10
type input "testingalltesting@gmail.com"
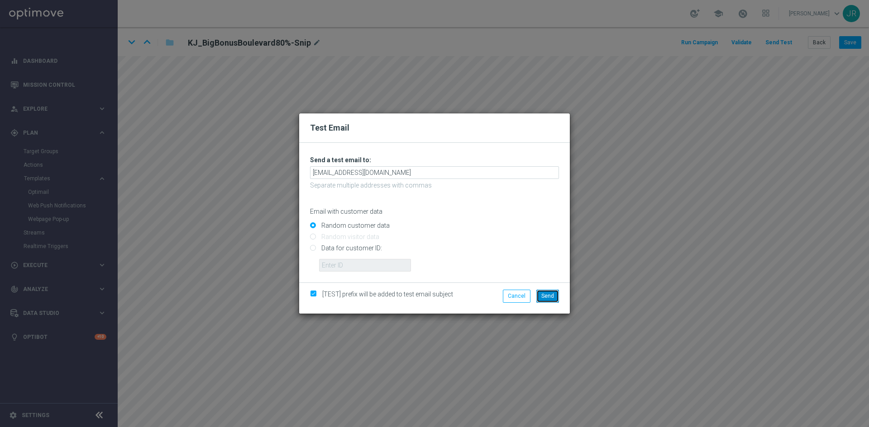
drag, startPoint x: 550, startPoint y: 295, endPoint x: 587, endPoint y: 309, distance: 39.9
click at [552, 296] on span "Send" at bounding box center [547, 296] width 13 height 6
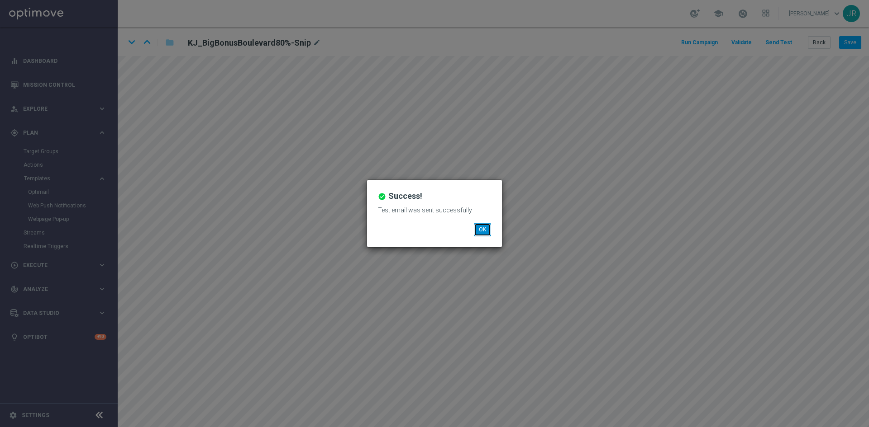
click at [484, 228] on button "OK" at bounding box center [482, 229] width 17 height 13
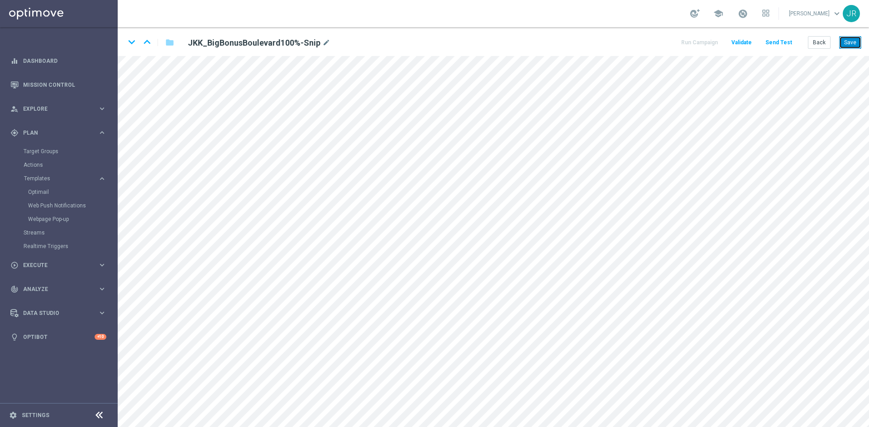
click at [848, 46] on button "Save" at bounding box center [850, 42] width 22 height 13
click at [851, 42] on button "Save" at bounding box center [850, 42] width 22 height 13
click at [775, 43] on button "Send Test" at bounding box center [778, 43] width 29 height 12
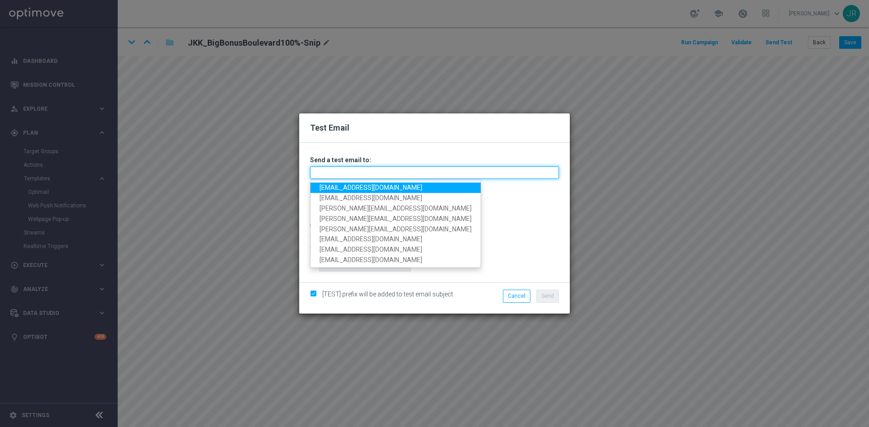
drag, startPoint x: 344, startPoint y: 176, endPoint x: 304, endPoint y: 190, distance: 42.9
click at [344, 176] on input "text" at bounding box center [434, 172] width 249 height 13
click at [330, 186] on link "testingalltesting@gmail.com" at bounding box center [395, 188] width 170 height 10
type input "testingalltesting@gmail.com"
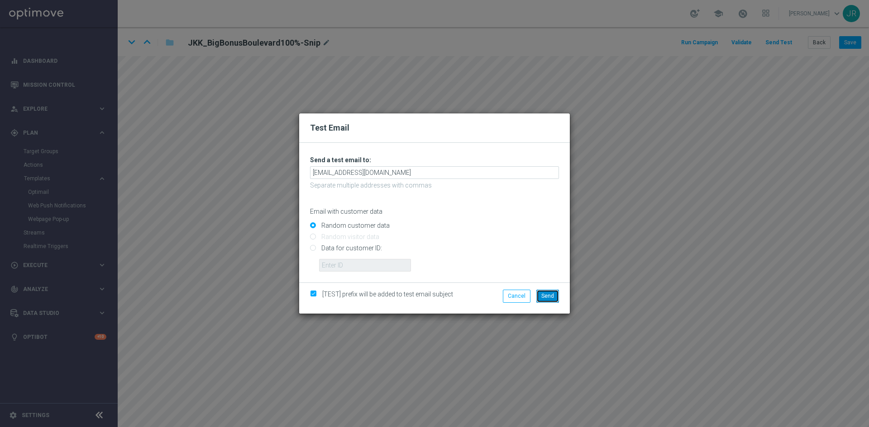
drag, startPoint x: 550, startPoint y: 299, endPoint x: 590, endPoint y: 304, distance: 40.5
click at [550, 299] on button "Send" at bounding box center [547, 296] width 23 height 13
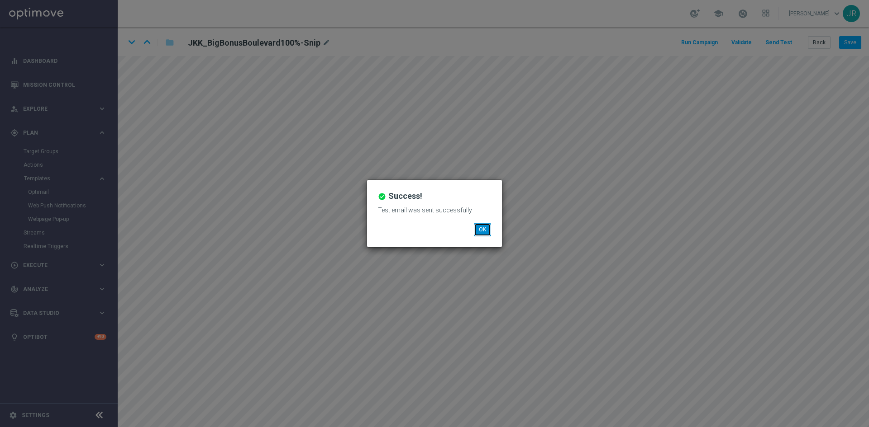
click at [478, 228] on button "OK" at bounding box center [482, 229] width 17 height 13
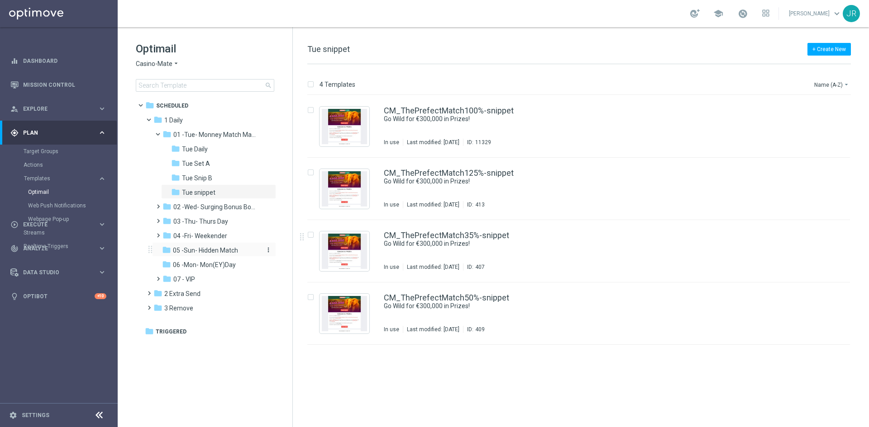
click at [190, 247] on span "05 -Sun- Hidden Match" at bounding box center [205, 251] width 65 height 8
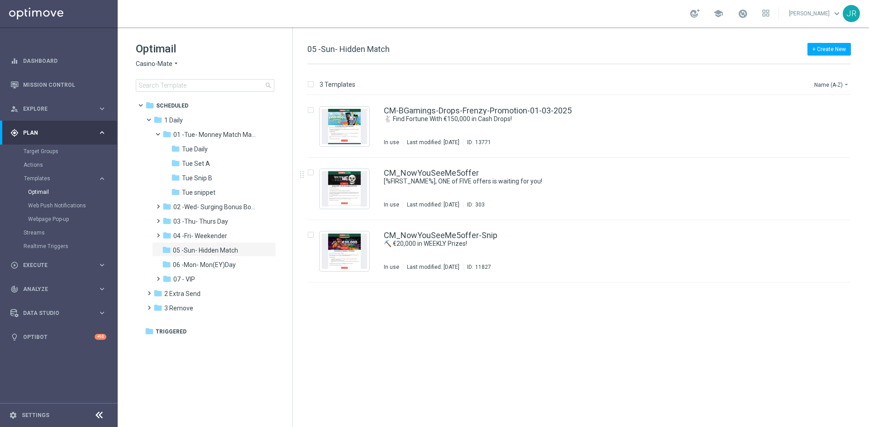
click at [142, 64] on span "Casino-Mate" at bounding box center [154, 64] width 37 height 9
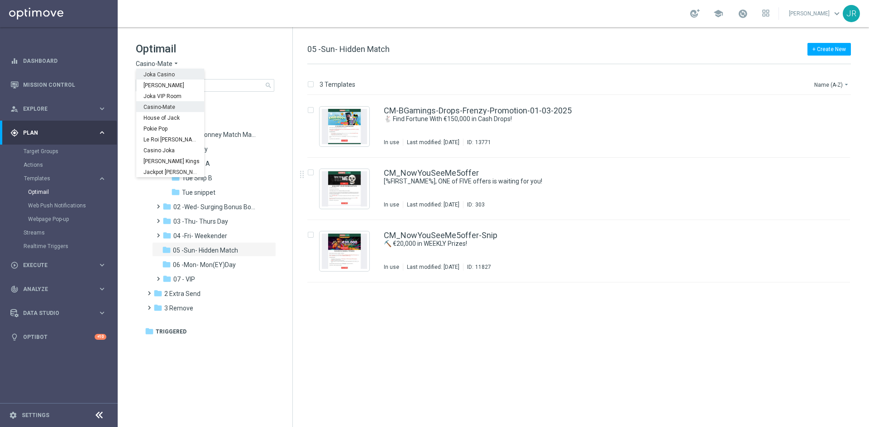
click at [0, 0] on span "Joka Casino" at bounding box center [0, 0] width 0 height 0
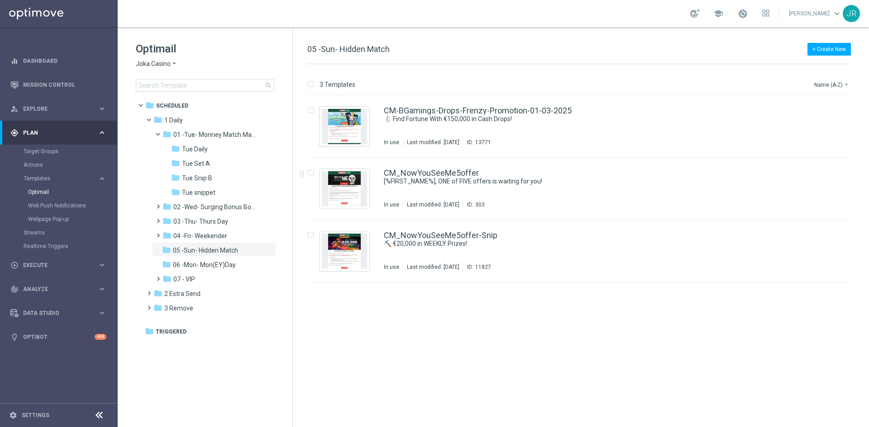
click at [167, 67] on span "Joka Casino" at bounding box center [153, 64] width 35 height 9
click at [0, 0] on span "Joka Casino" at bounding box center [0, 0] width 0 height 0
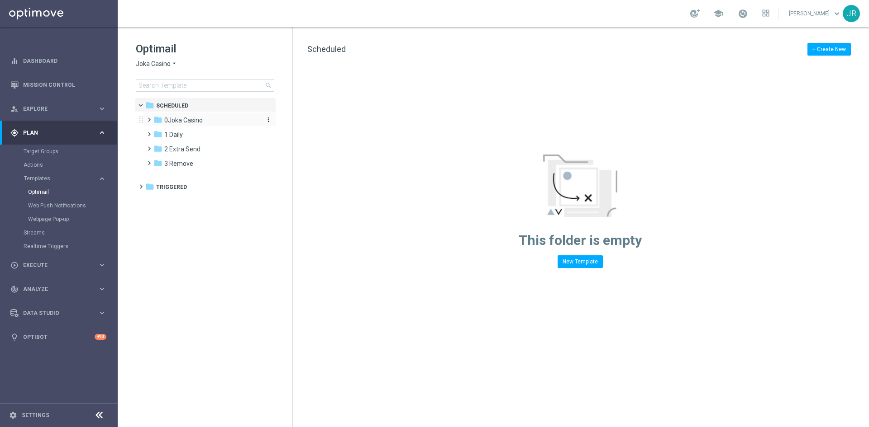
click at [179, 125] on div "folder 0Joka Casino" at bounding box center [205, 120] width 104 height 10
click at [185, 134] on span "1- Daily" at bounding box center [183, 135] width 21 height 8
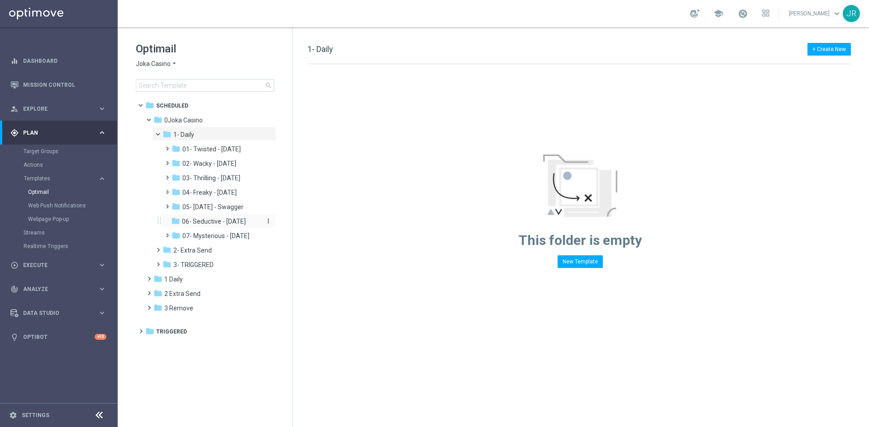
click at [223, 219] on span "06- Seductive - Sunday" at bounding box center [214, 222] width 64 height 8
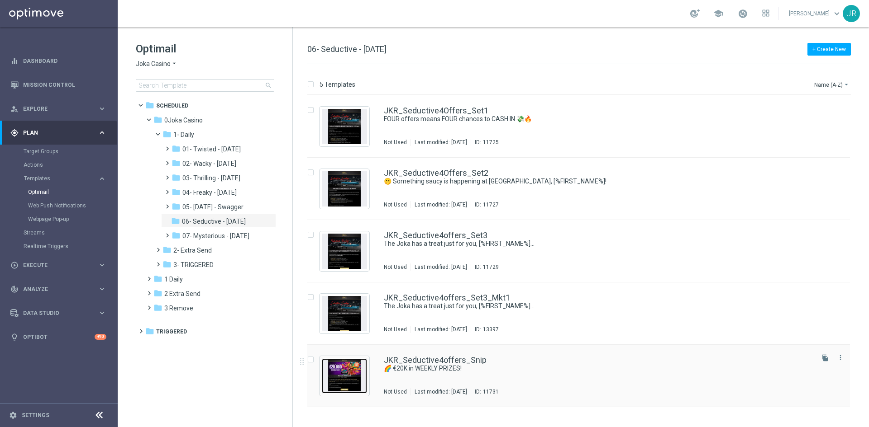
click at [343, 376] on img "Press SPACE to select this row." at bounding box center [344, 376] width 45 height 35
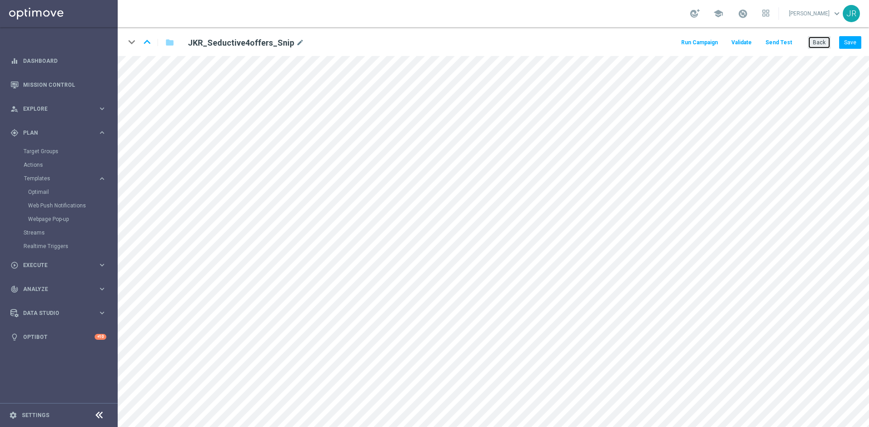
click at [824, 38] on button "Back" at bounding box center [818, 42] width 23 height 13
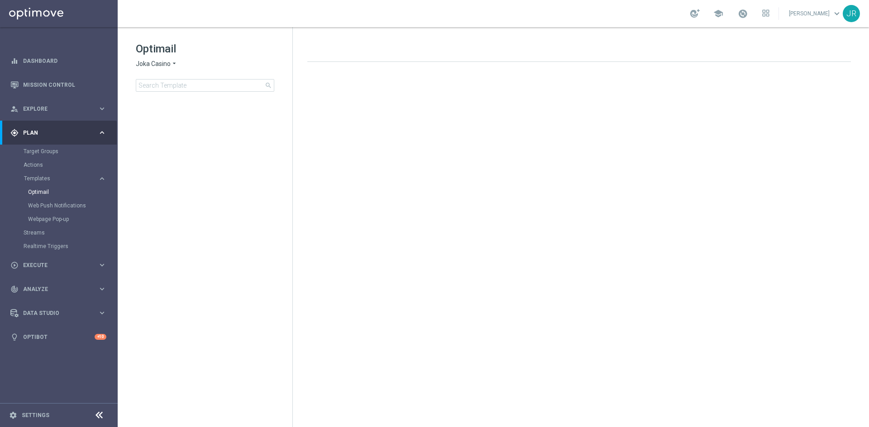
click at [143, 63] on span "Joka Casino" at bounding box center [153, 64] width 35 height 9
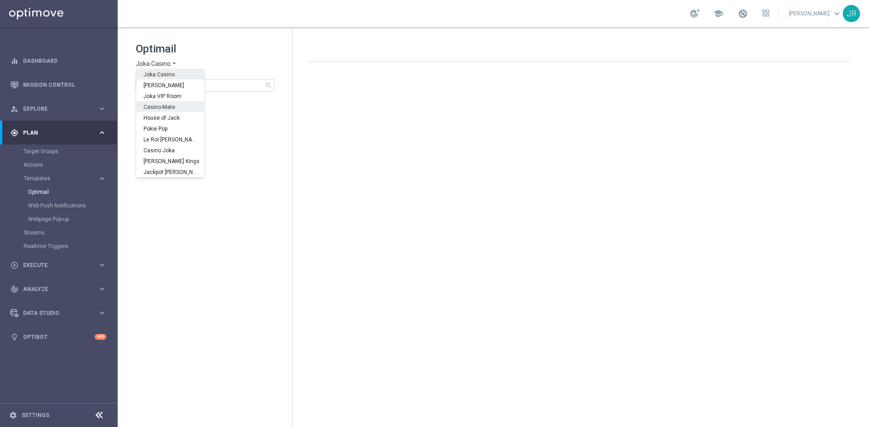
click at [161, 111] on div "Casino-Mate" at bounding box center [170, 106] width 68 height 11
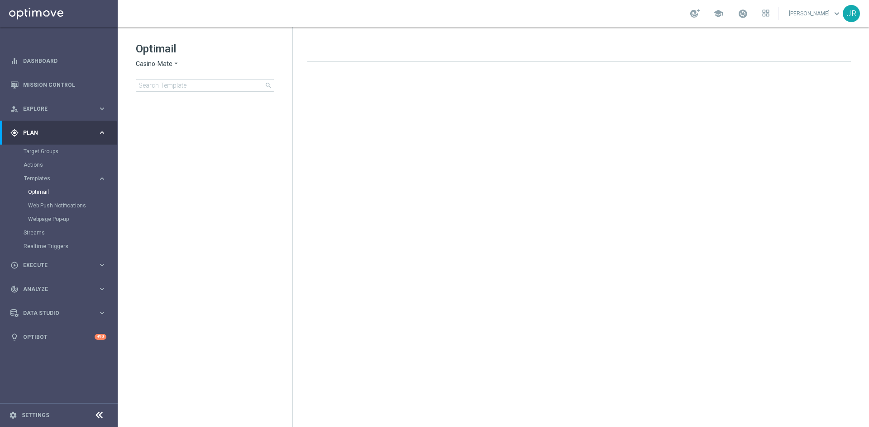
click at [43, 187] on div "Optimail" at bounding box center [72, 192] width 89 height 14
click at [43, 191] on link "Optimail" at bounding box center [61, 192] width 66 height 7
click at [152, 64] on span "Joka Casino" at bounding box center [153, 64] width 35 height 9
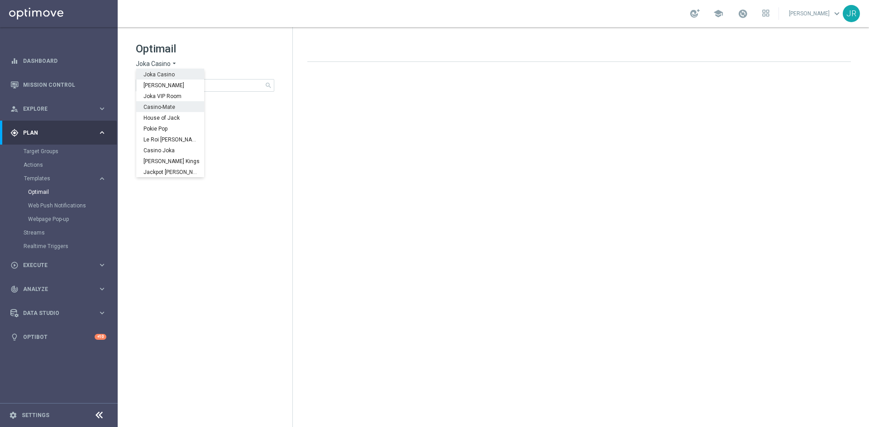
click at [0, 0] on span "Casino-Mate" at bounding box center [0, 0] width 0 height 0
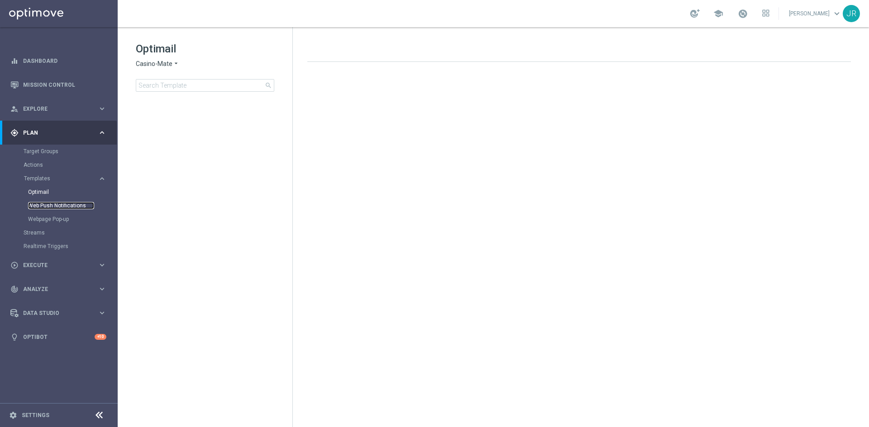
click at [71, 206] on link "Web Push Notifications" at bounding box center [61, 205] width 66 height 7
click at [43, 188] on div "Optimail" at bounding box center [72, 192] width 89 height 14
click at [44, 193] on link "Optimail" at bounding box center [61, 192] width 66 height 7
click at [152, 69] on div "Optimail Wolf Winner arrow_drop_down × Wolf Winner search" at bounding box center [214, 67] width 157 height 50
click at [152, 66] on span "Wolf Winner" at bounding box center [153, 64] width 34 height 9
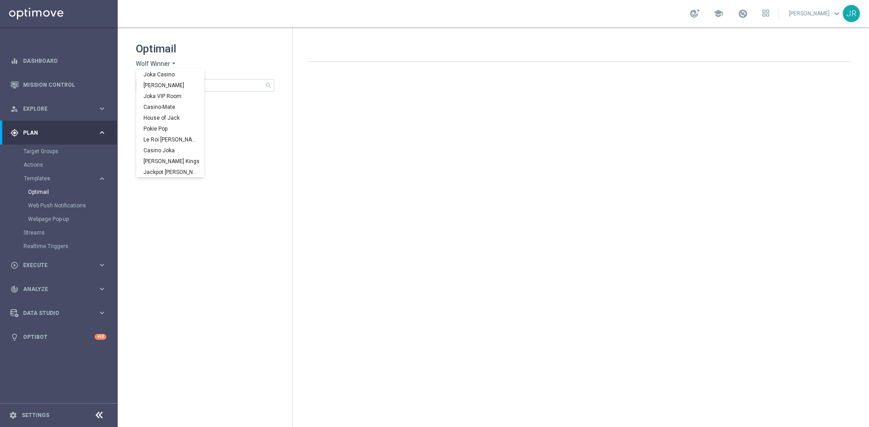
scroll to position [33, 0]
click at [0, 0] on span "Casino-Mate" at bounding box center [0, 0] width 0 height 0
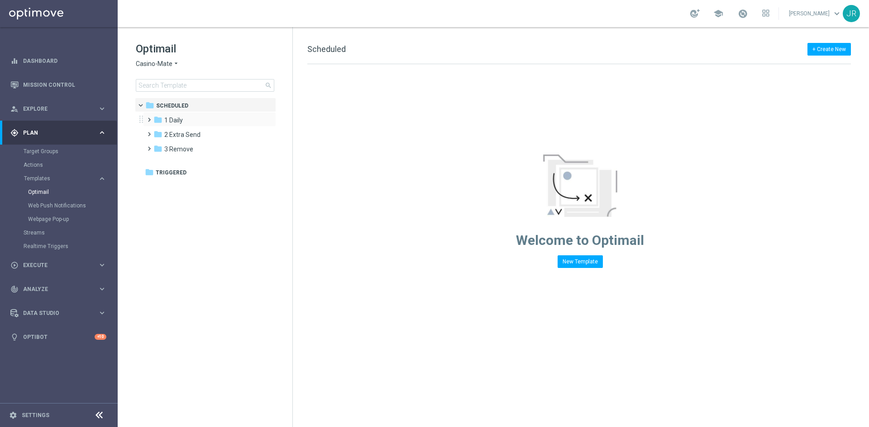
click at [175, 126] on div "folder 1 Daily more_vert" at bounding box center [209, 119] width 133 height 14
click at [173, 124] on span "1 Daily" at bounding box center [173, 120] width 19 height 8
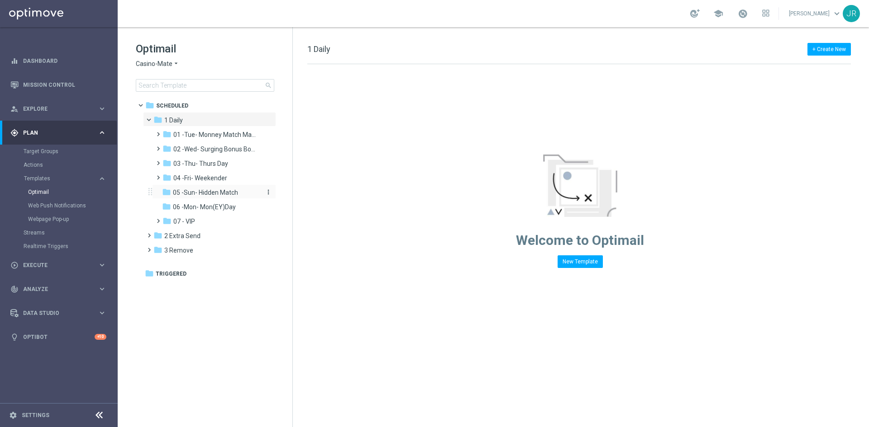
click at [195, 191] on span "05 -Sun- Hidden Match" at bounding box center [205, 193] width 65 height 8
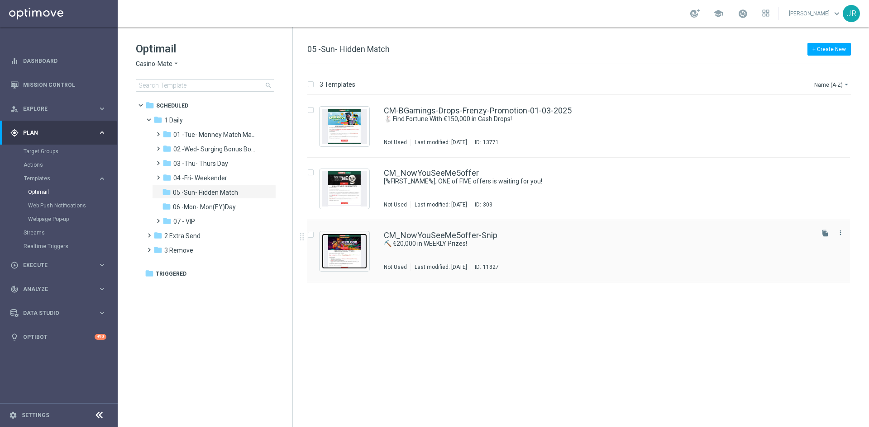
click at [348, 249] on img "Press SPACE to select this row." at bounding box center [344, 251] width 45 height 35
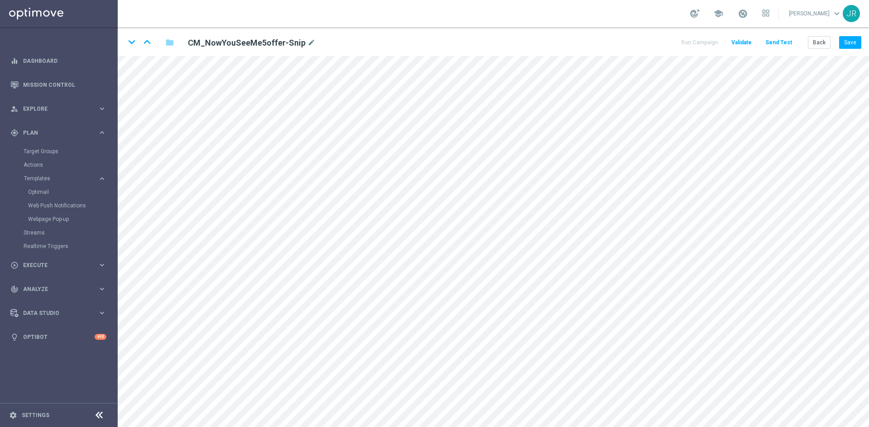
click at [117, 259] on main "equalizer Dashboard Mission Control" at bounding box center [434, 213] width 869 height 427
click at [844, 48] on button "Save" at bounding box center [850, 42] width 22 height 13
click at [858, 44] on button "Save" at bounding box center [850, 42] width 22 height 13
click at [858, 39] on button "Save" at bounding box center [850, 42] width 22 height 13
click at [774, 43] on button "Send Test" at bounding box center [778, 43] width 29 height 12
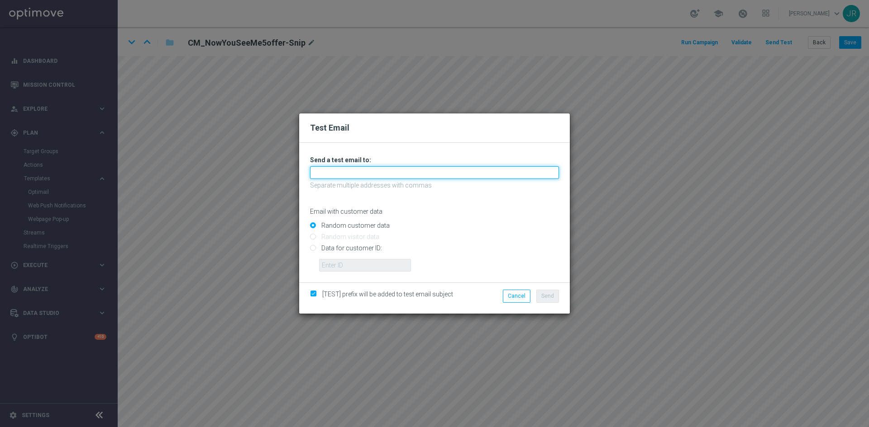
click at [329, 174] on input "text" at bounding box center [434, 172] width 249 height 13
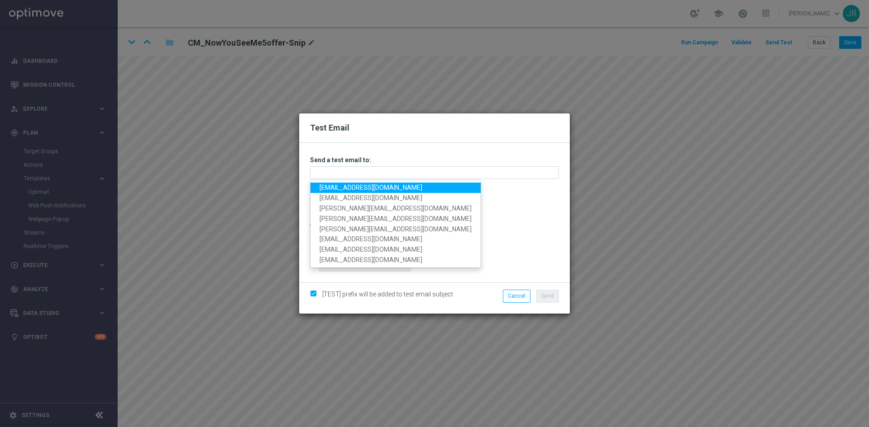
click at [328, 185] on link "testingalltesting@gmail.com" at bounding box center [395, 188] width 170 height 10
type input "testingalltesting@gmail.com"
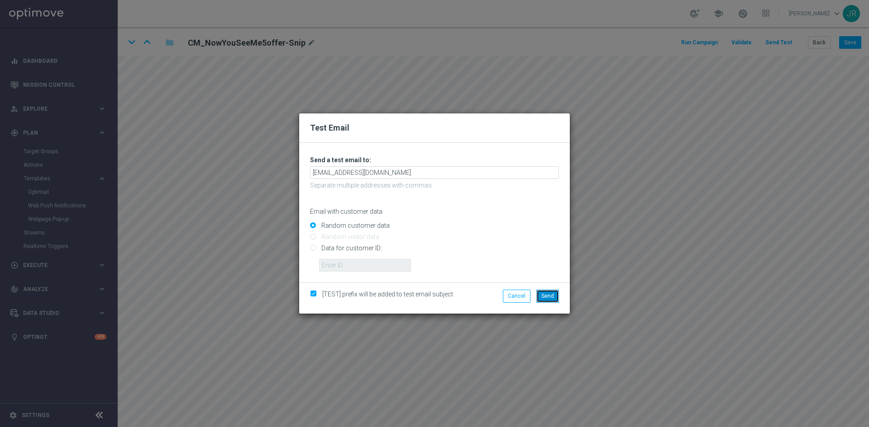
click at [549, 294] on span "Send" at bounding box center [547, 296] width 13 height 6
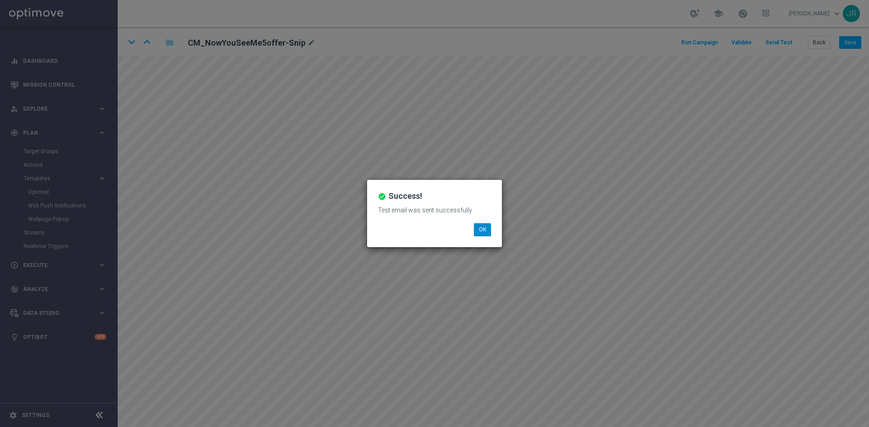
click at [483, 223] on div "check_circle Success! Test email was sent successfully OK" at bounding box center [434, 213] width 135 height 67
click at [482, 233] on button "OK" at bounding box center [482, 229] width 17 height 13
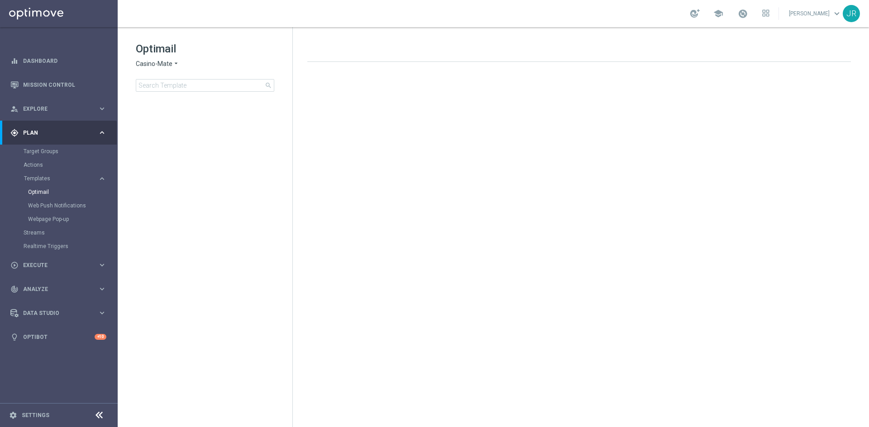
click at [151, 67] on span "Casino-Mate" at bounding box center [154, 64] width 37 height 9
click at [0, 0] on span "House of Jack" at bounding box center [0, 0] width 0 height 0
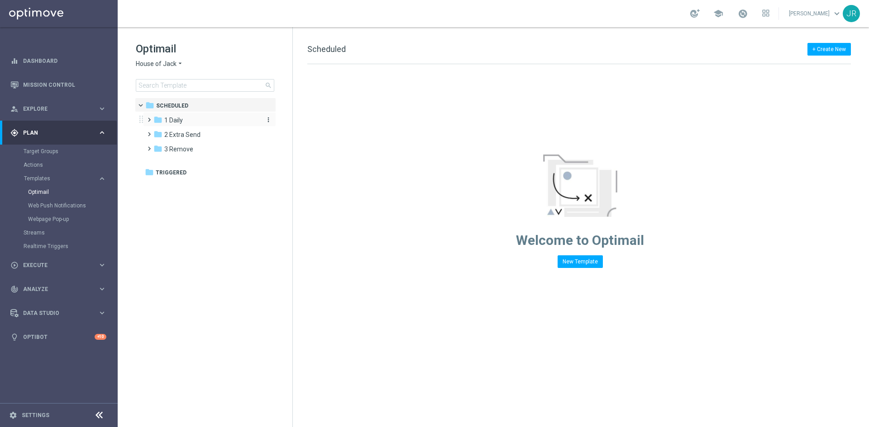
click at [178, 119] on span "1 Daily" at bounding box center [173, 120] width 19 height 8
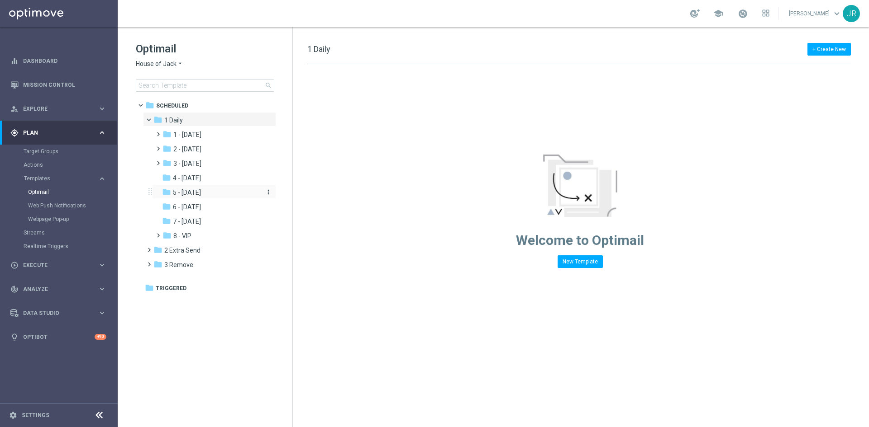
click at [208, 193] on div "folder 5 - [DATE]" at bounding box center [210, 193] width 96 height 10
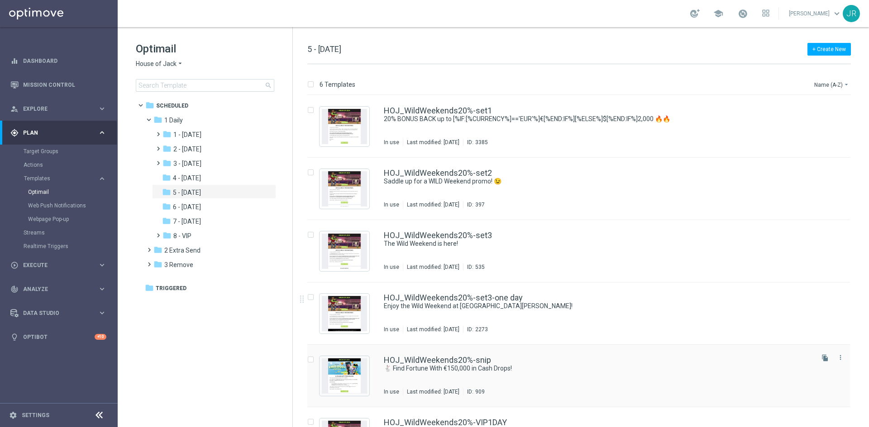
scroll to position [43, 0]
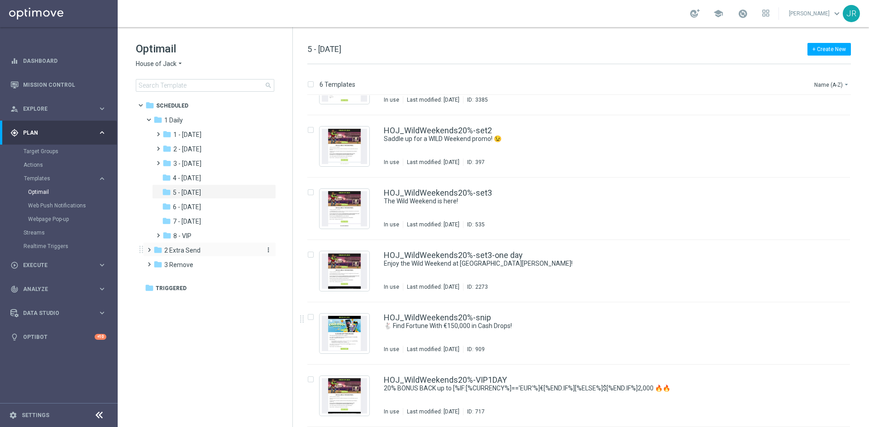
click at [190, 250] on span "2 Extra Send" at bounding box center [182, 251] width 36 height 8
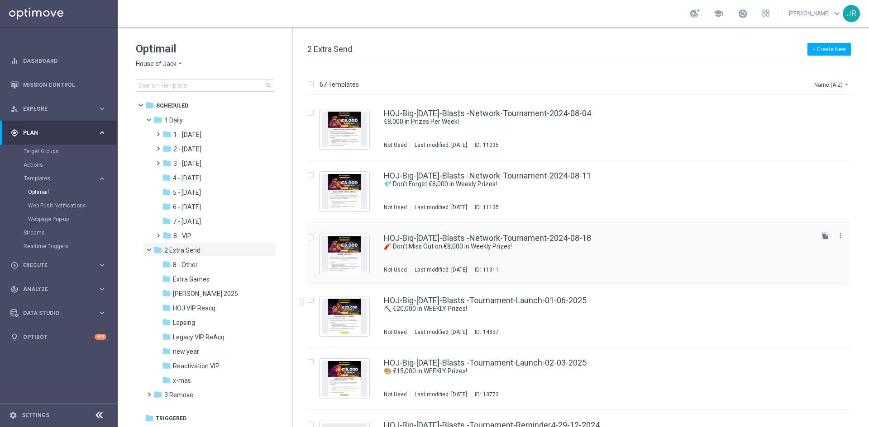
scroll to position [543, 0]
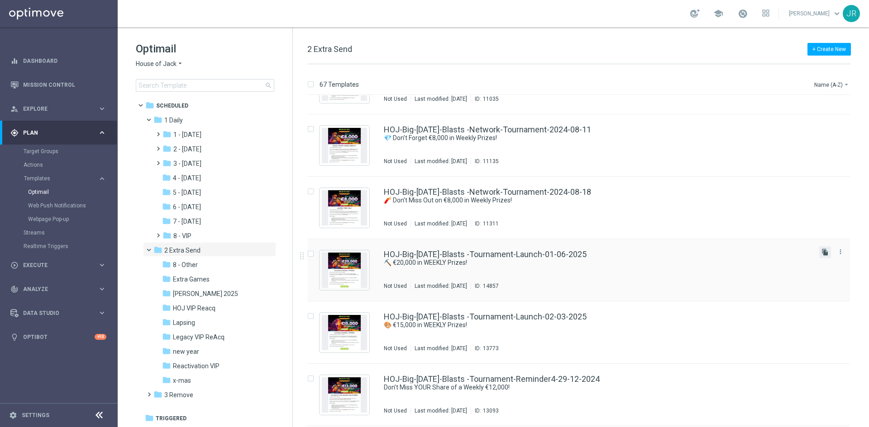
click at [824, 254] on icon "file_copy" at bounding box center [824, 252] width 7 height 7
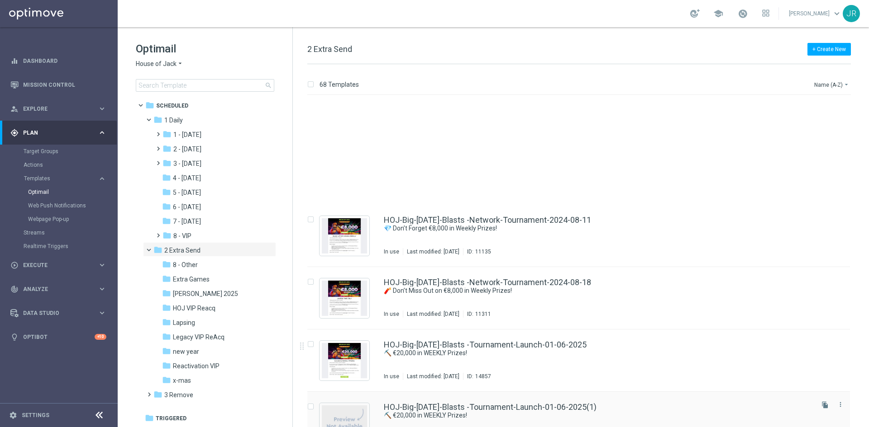
scroll to position [588, 0]
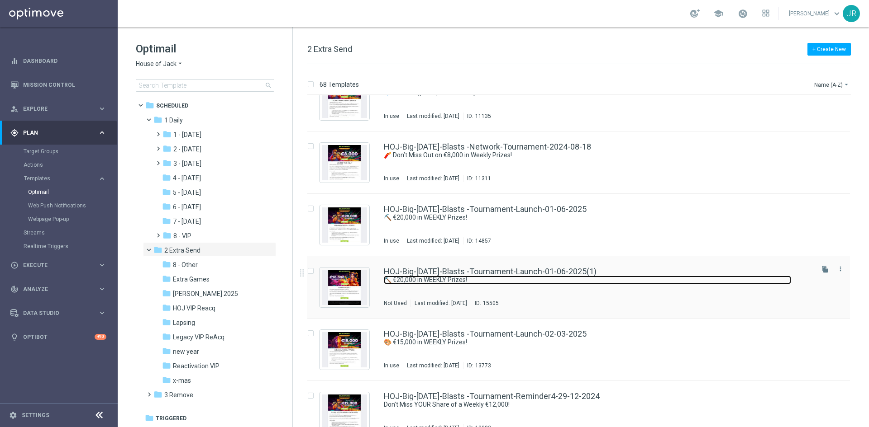
click at [468, 280] on link "⛏️ €20,000 in WEEKLY Prizes!" at bounding box center [587, 280] width 407 height 9
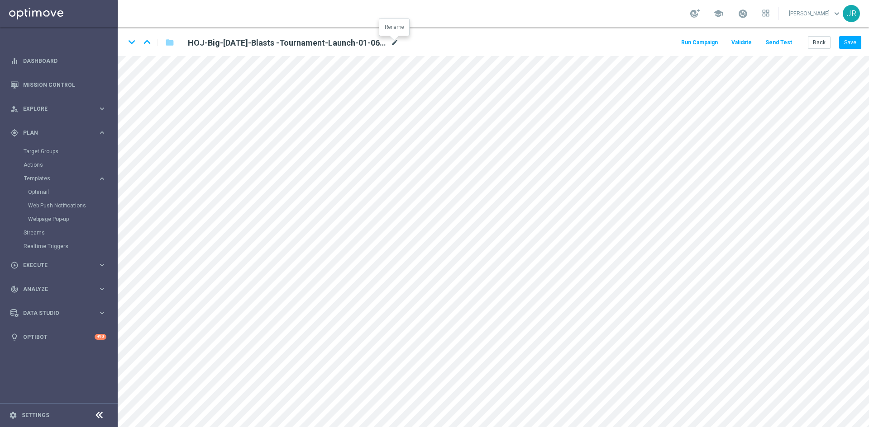
click at [396, 45] on icon "mode_edit" at bounding box center [394, 43] width 8 height 11
click at [314, 43] on input "HOJ-Big-Sunday-Blasts -Tournament-Launch-01-06-2025(1)" at bounding box center [293, 42] width 224 height 13
click at [393, 42] on icon "mode_edit" at bounding box center [394, 43] width 8 height 11
click at [319, 41] on input "HOJ-Big-Sunday-Blasts -Tournament-Launch-01-06-2025(1)" at bounding box center [293, 42] width 224 height 13
click at [315, 43] on input "HOJ-Big-Sunday-Blasts -Tournament-Launch-01-06-2025(1)" at bounding box center [293, 42] width 224 height 13
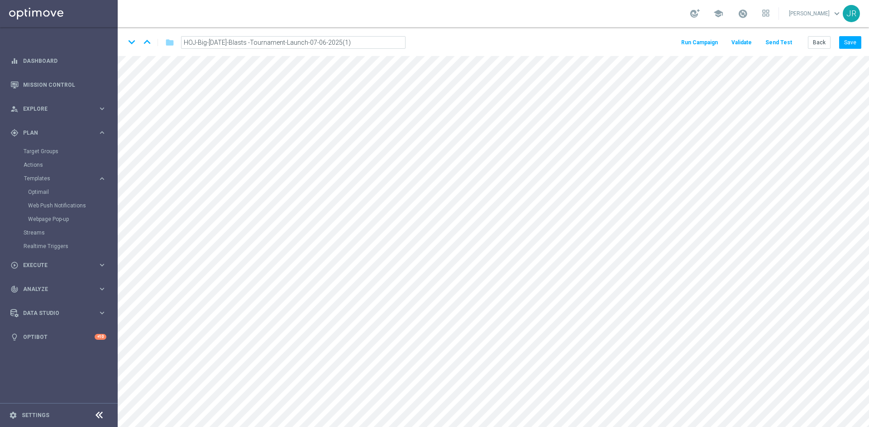
click at [323, 45] on input "HOJ-Big-Sunday-Blasts -Tournament-Launch-07-06-2025(1)" at bounding box center [293, 42] width 224 height 13
drag, startPoint x: 373, startPoint y: 42, endPoint x: 342, endPoint y: 43, distance: 31.2
click at [342, 43] on input "HOJ-Big-Sunday-Blasts -Tournament-Launch-07-09-2025(1)" at bounding box center [293, 42] width 224 height 13
click at [250, 43] on input "HOJ-Big-Sunday-Blasts -Tournament-Launch-07-09-2025" at bounding box center [293, 42] width 224 height 13
type input "HOJ-Big-Sunday-Blasts-Tournament-Launch-07-09-2025"
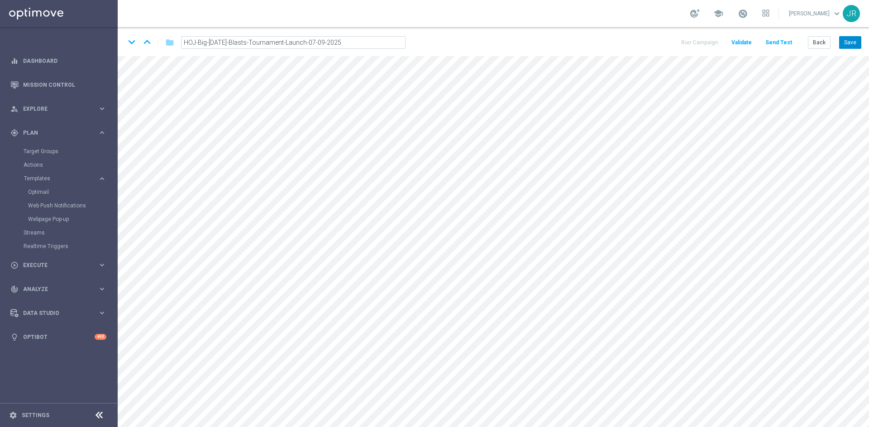
click at [853, 47] on button "Save" at bounding box center [850, 42] width 22 height 13
click at [848, 41] on button "Save" at bounding box center [850, 42] width 22 height 13
click at [852, 41] on button "Save" at bounding box center [850, 42] width 22 height 13
click at [847, 42] on button "Save" at bounding box center [850, 42] width 22 height 13
click at [781, 43] on button "Send Test" at bounding box center [778, 43] width 29 height 12
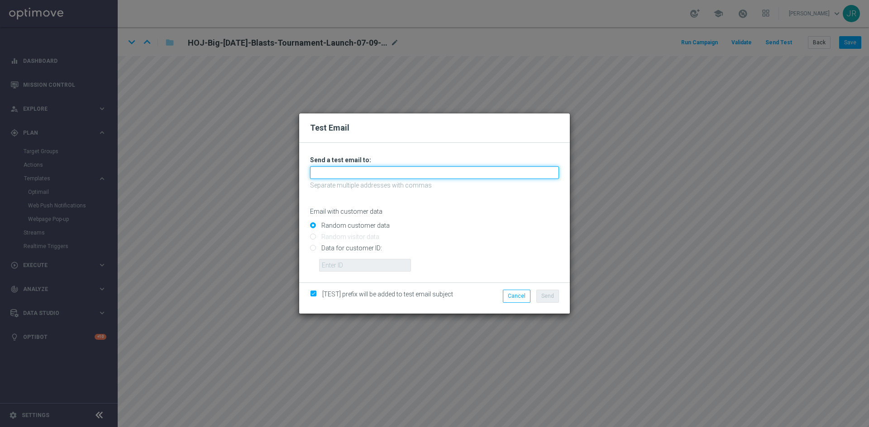
drag, startPoint x: 357, startPoint y: 170, endPoint x: 345, endPoint y: 179, distance: 14.9
click at [357, 171] on input "text" at bounding box center [434, 172] width 249 height 13
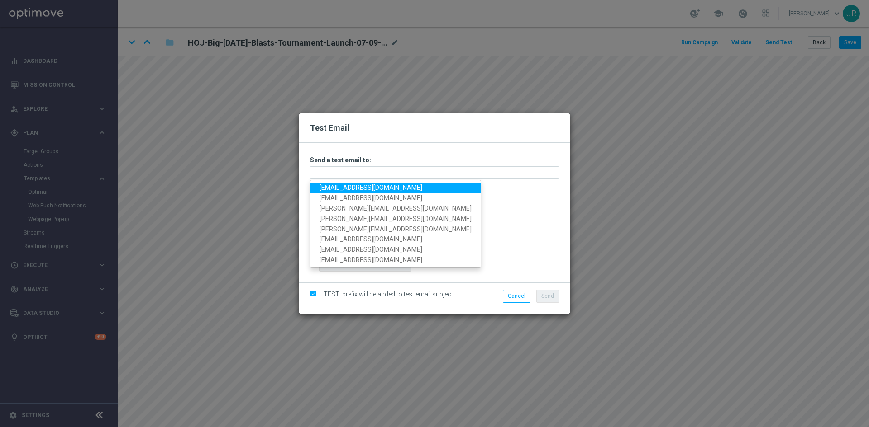
drag, startPoint x: 345, startPoint y: 179, endPoint x: 348, endPoint y: 200, distance: 21.9
click at [325, 187] on link "testingalltesting@gmail.com" at bounding box center [395, 188] width 170 height 10
type input "testingalltesting@gmail.com"
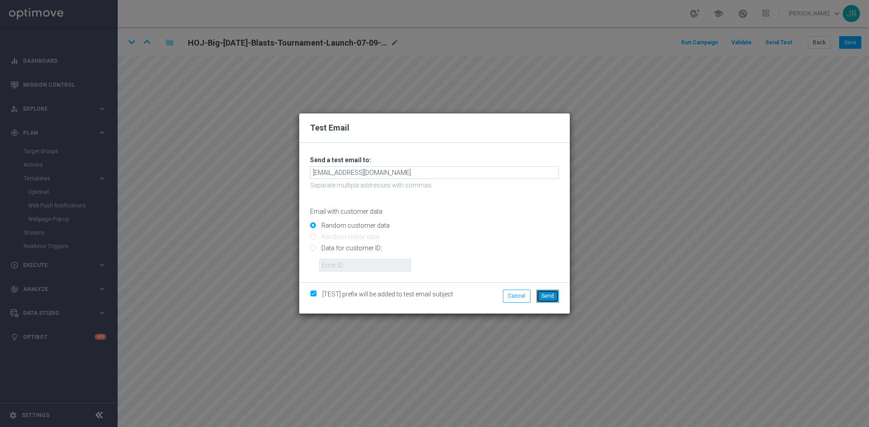
click at [549, 297] on span "Send" at bounding box center [547, 296] width 13 height 6
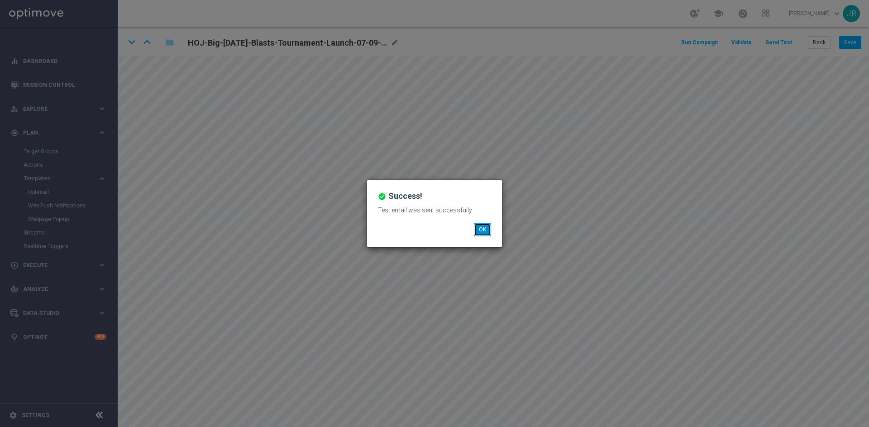
click at [484, 230] on button "OK" at bounding box center [482, 229] width 17 height 13
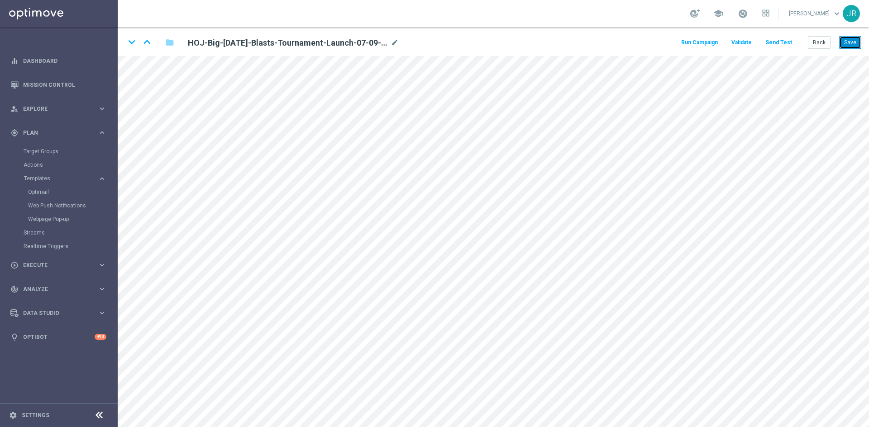
click at [845, 43] on button "Save" at bounding box center [850, 42] width 22 height 13
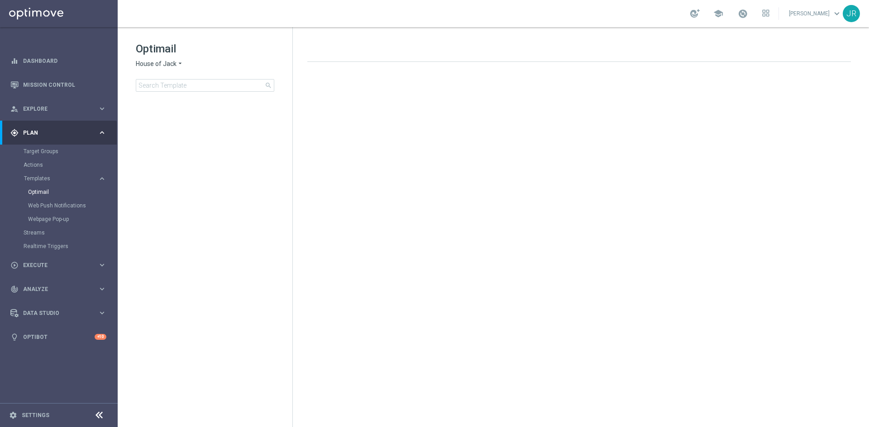
click at [146, 62] on span "House of Jack" at bounding box center [156, 64] width 41 height 9
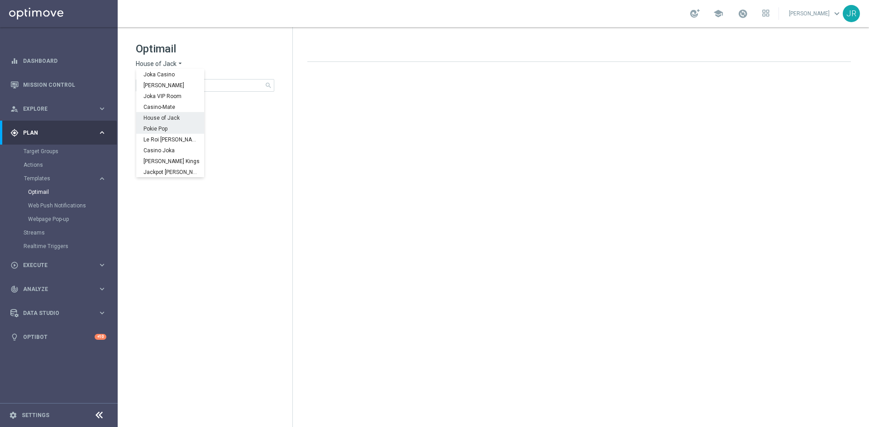
click at [0, 0] on span "Pokie Pop" at bounding box center [0, 0] width 0 height 0
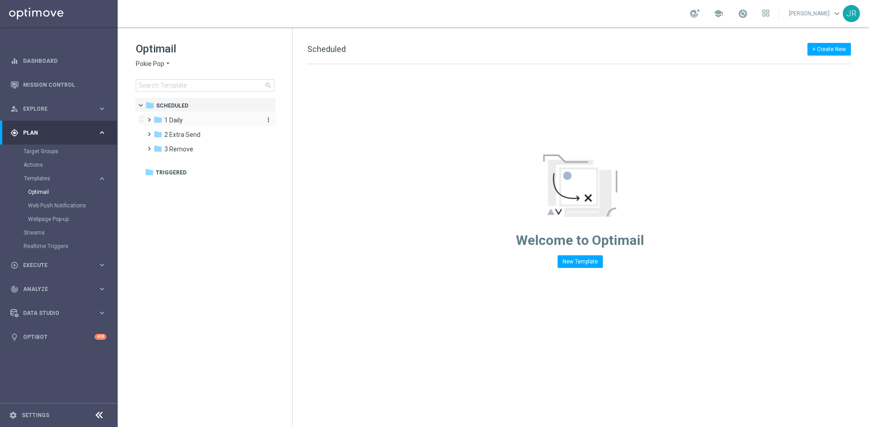
click at [174, 121] on span "1 Daily" at bounding box center [173, 120] width 19 height 8
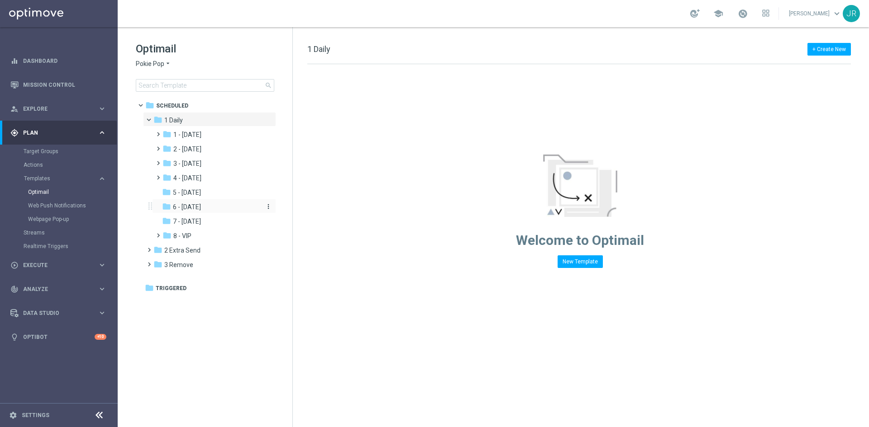
click at [191, 205] on span "6 - [DATE]" at bounding box center [187, 207] width 28 height 8
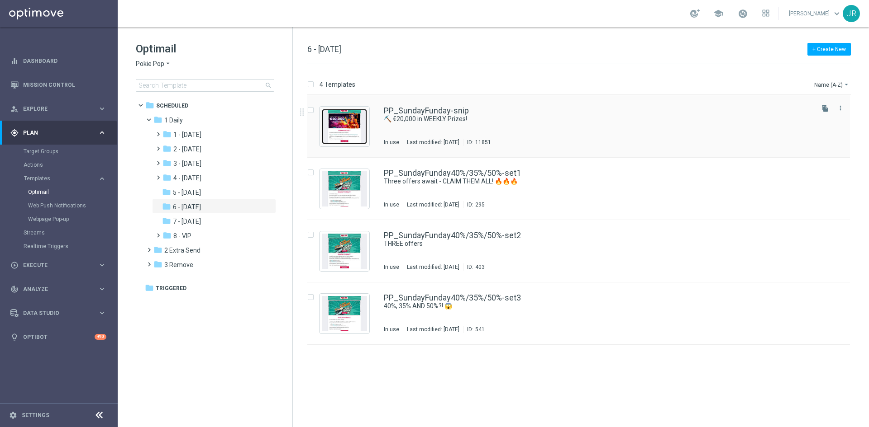
click at [348, 134] on img "Press SPACE to select this row." at bounding box center [344, 126] width 45 height 35
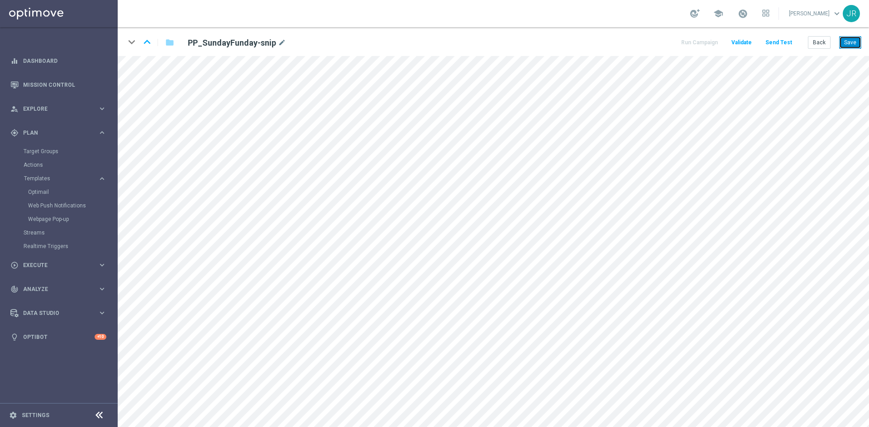
click at [851, 47] on button "Save" at bounding box center [850, 42] width 22 height 13
click at [843, 39] on button "Save" at bounding box center [850, 42] width 22 height 13
click at [781, 43] on button "Send Test" at bounding box center [778, 43] width 29 height 12
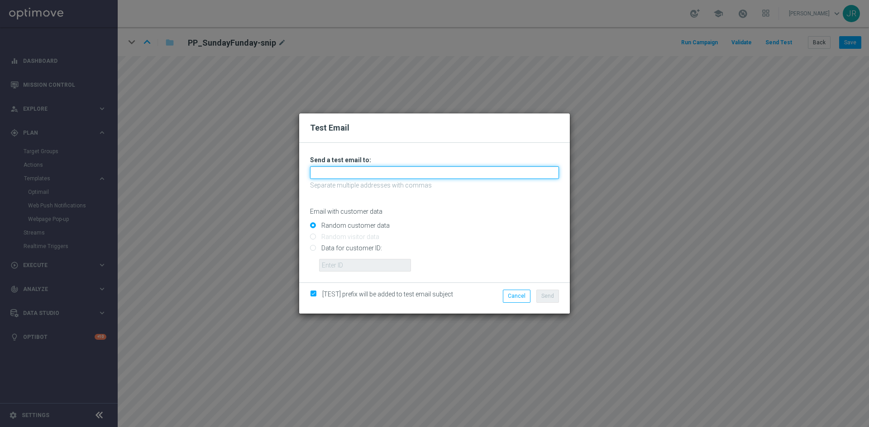
drag, startPoint x: 351, startPoint y: 173, endPoint x: 346, endPoint y: 171, distance: 5.3
click at [349, 172] on input "text" at bounding box center [434, 172] width 249 height 13
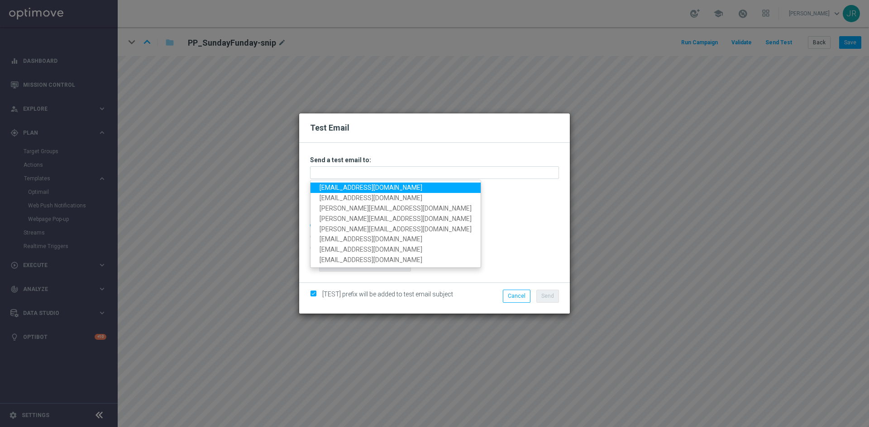
click at [330, 190] on link "testingalltesting@gmail.com" at bounding box center [395, 188] width 170 height 10
type input "testingalltesting@gmail.com"
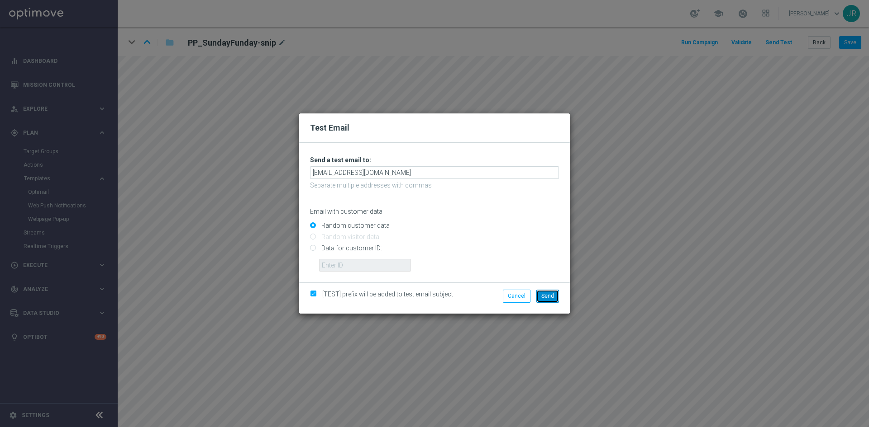
click at [553, 295] on span "Send" at bounding box center [547, 296] width 13 height 6
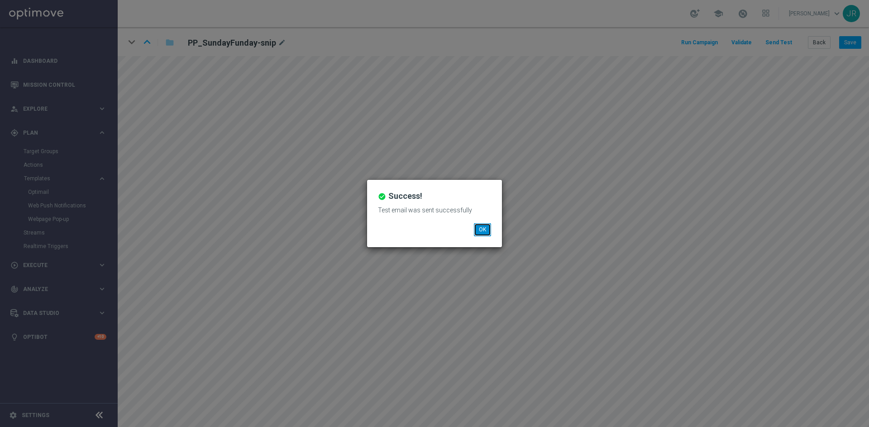
click at [481, 228] on button "OK" at bounding box center [482, 229] width 17 height 13
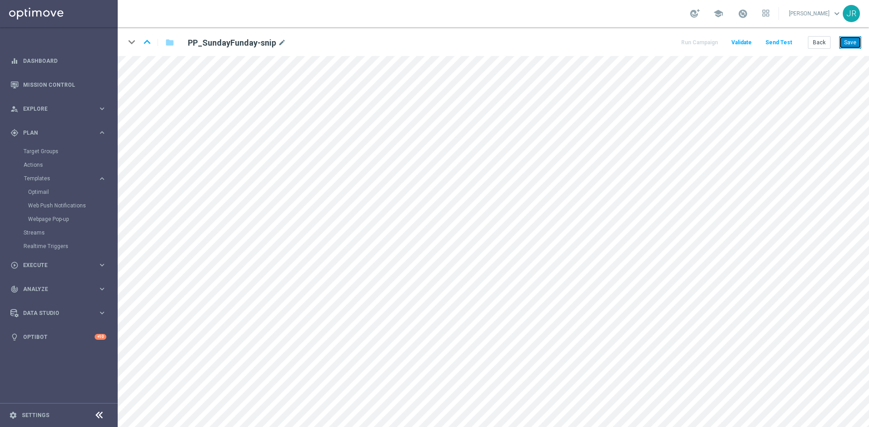
click at [845, 44] on button "Save" at bounding box center [850, 42] width 22 height 13
click at [850, 34] on div "keyboard_arrow_down keyboard_arrow_up folder PP_SundayFunday-snip mode_edit Run…" at bounding box center [493, 41] width 751 height 29
drag, startPoint x: 851, startPoint y: 40, endPoint x: 866, endPoint y: 54, distance: 20.2
click at [851, 41] on button "Save" at bounding box center [850, 42] width 22 height 13
click at [849, 42] on button "Save" at bounding box center [850, 42] width 22 height 13
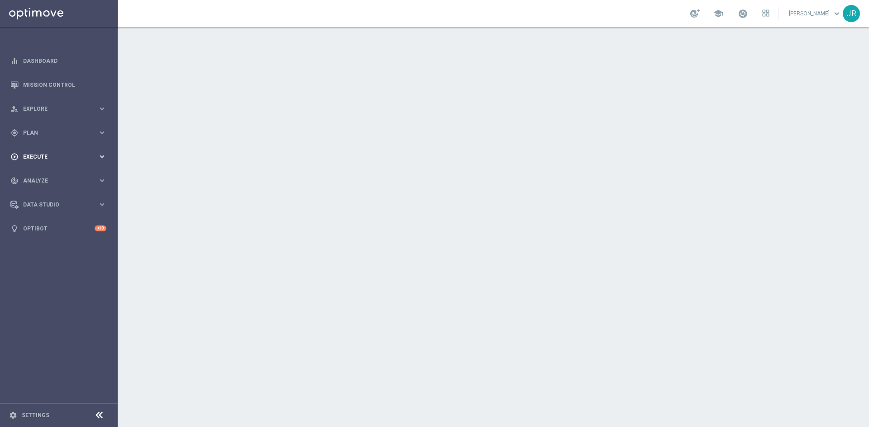
click at [41, 129] on div "gps_fixed Plan" at bounding box center [53, 133] width 87 height 8
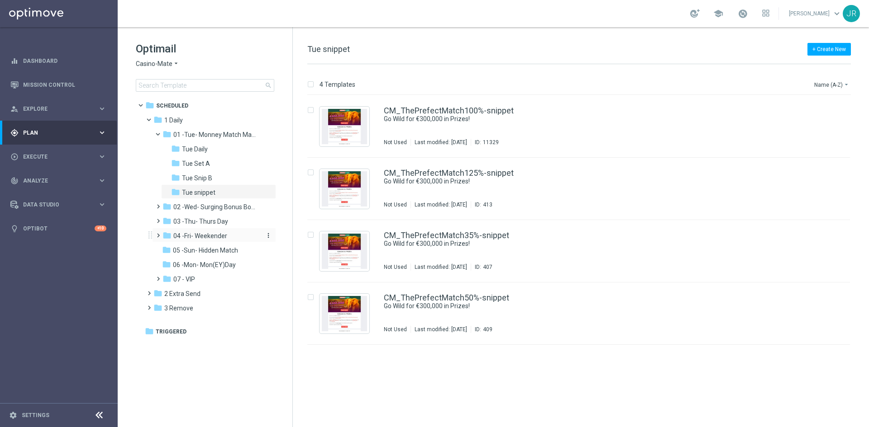
click at [186, 236] on span "04 -Fri- Weekender" at bounding box center [200, 236] width 54 height 8
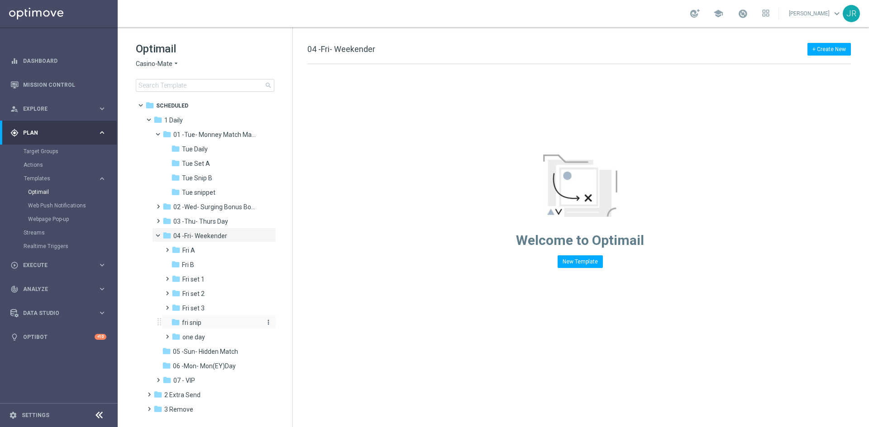
click at [200, 321] on span "fri snip" at bounding box center [191, 323] width 19 height 8
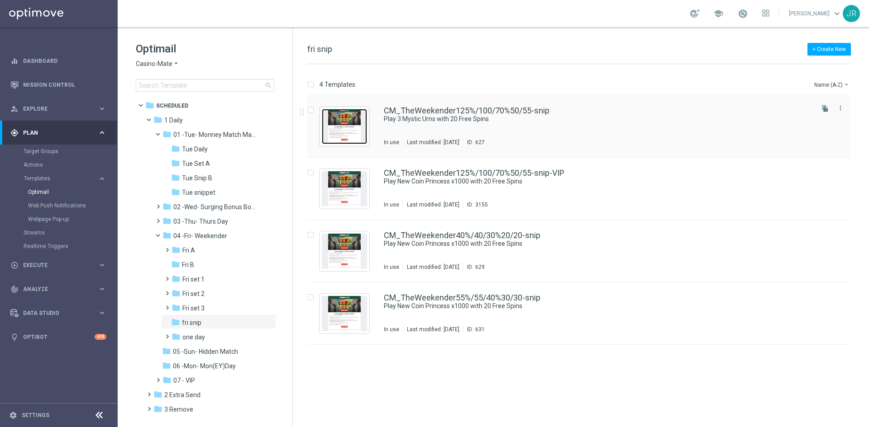
click at [343, 133] on img "Press SPACE to select this row." at bounding box center [344, 126] width 45 height 35
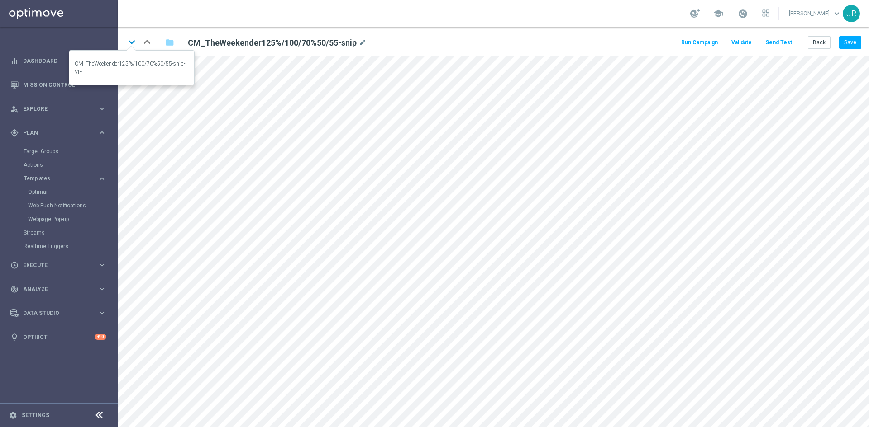
click at [133, 45] on icon "keyboard_arrow_down" at bounding box center [132, 42] width 14 height 14
drag, startPoint x: 853, startPoint y: 38, endPoint x: 864, endPoint y: 54, distance: 19.2
click at [852, 39] on button "Save" at bounding box center [850, 42] width 22 height 13
click at [132, 41] on icon "keyboard_arrow_down" at bounding box center [132, 42] width 14 height 14
click at [852, 37] on button "Save" at bounding box center [850, 42] width 22 height 13
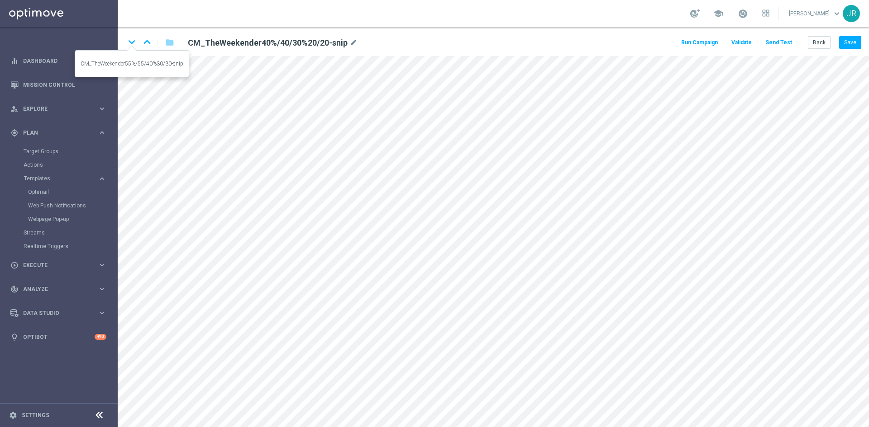
click at [128, 40] on icon "keyboard_arrow_down" at bounding box center [132, 42] width 14 height 14
drag, startPoint x: 855, startPoint y: 39, endPoint x: 644, endPoint y: 1, distance: 214.6
click at [855, 39] on button "Save" at bounding box center [850, 42] width 22 height 13
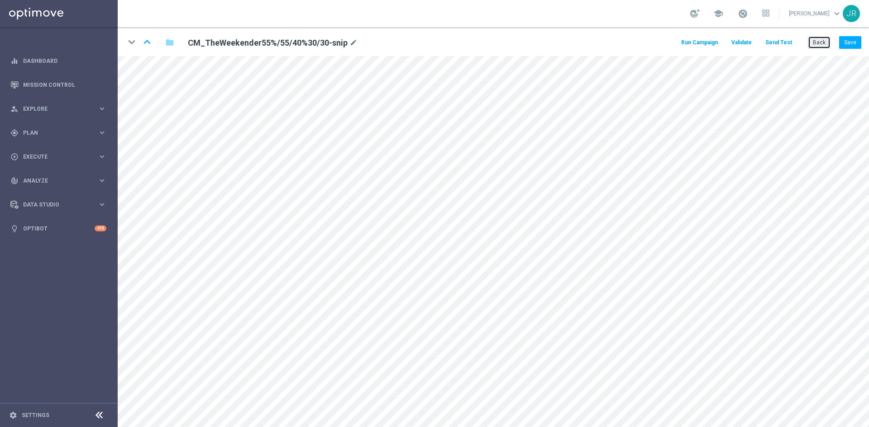
click at [816, 42] on button "Back" at bounding box center [818, 42] width 23 height 13
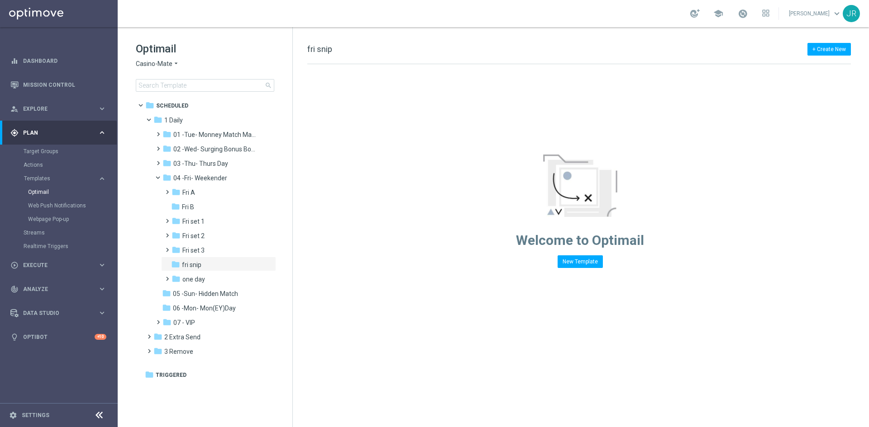
click at [154, 65] on span "Casino-Mate" at bounding box center [154, 64] width 37 height 9
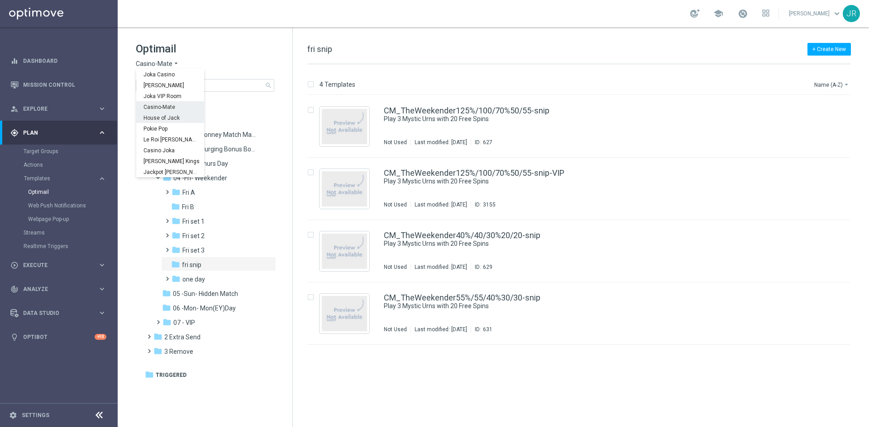
click at [0, 0] on span "House of Jack" at bounding box center [0, 0] width 0 height 0
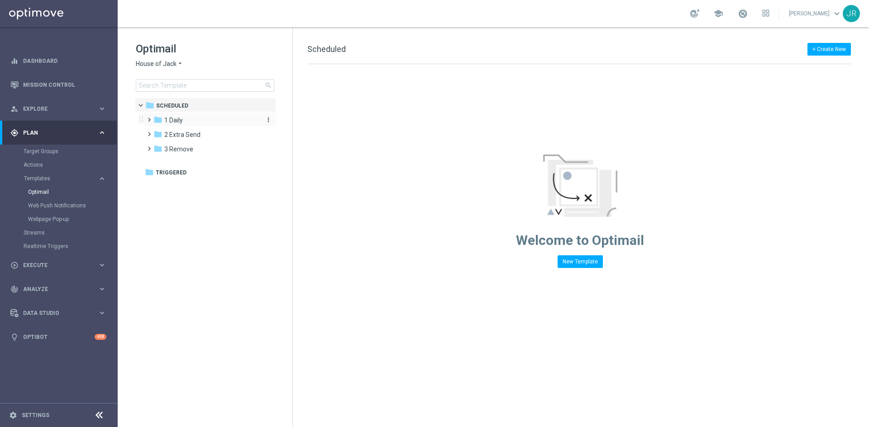
click at [174, 122] on span "1 Daily" at bounding box center [173, 120] width 19 height 8
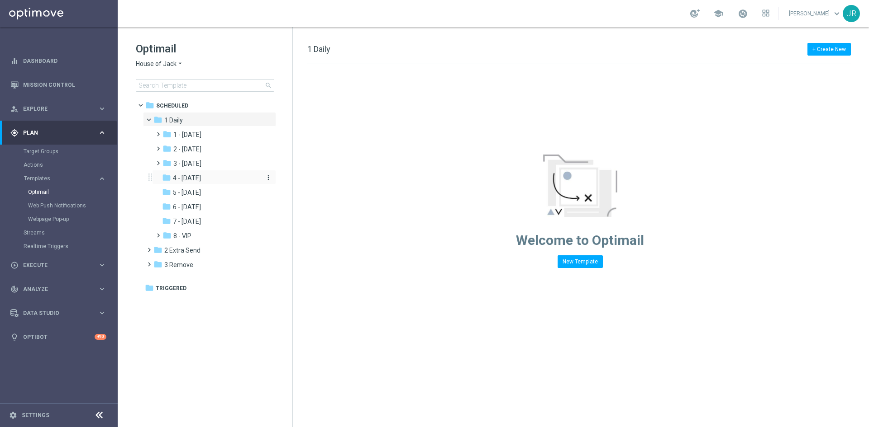
click at [214, 179] on div "folder 4 - Friday" at bounding box center [210, 178] width 96 height 10
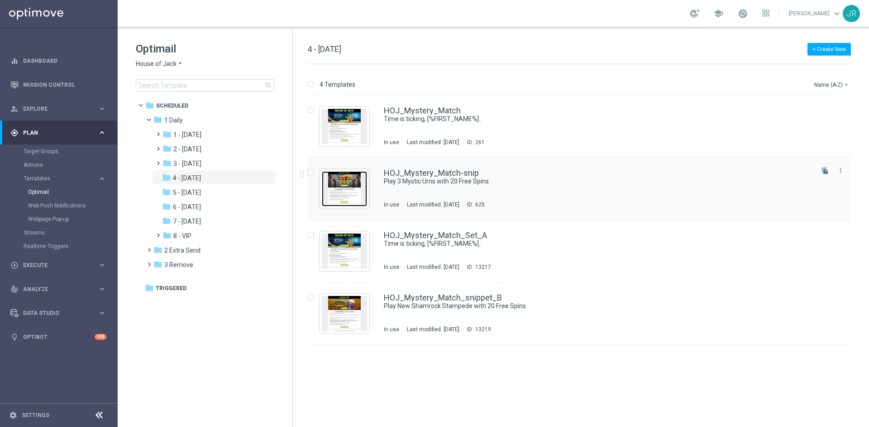
click at [347, 185] on img "Press SPACE to select this row." at bounding box center [344, 188] width 45 height 35
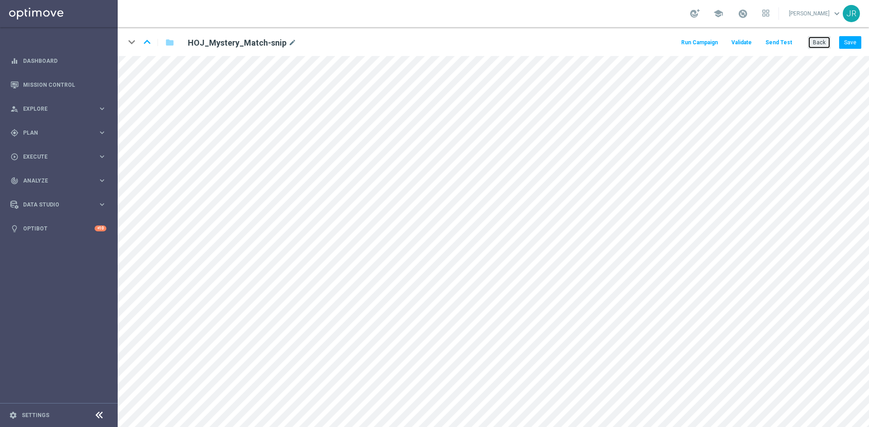
click at [824, 42] on button "Back" at bounding box center [818, 42] width 23 height 13
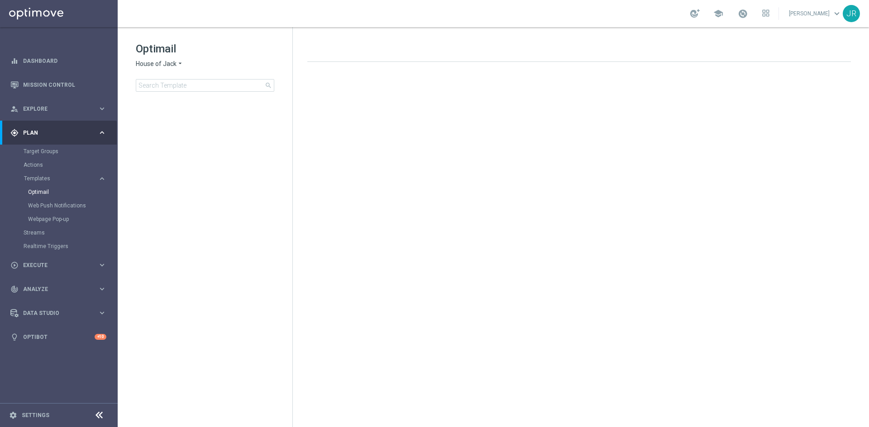
click at [170, 68] on span "House of Jack" at bounding box center [156, 64] width 41 height 9
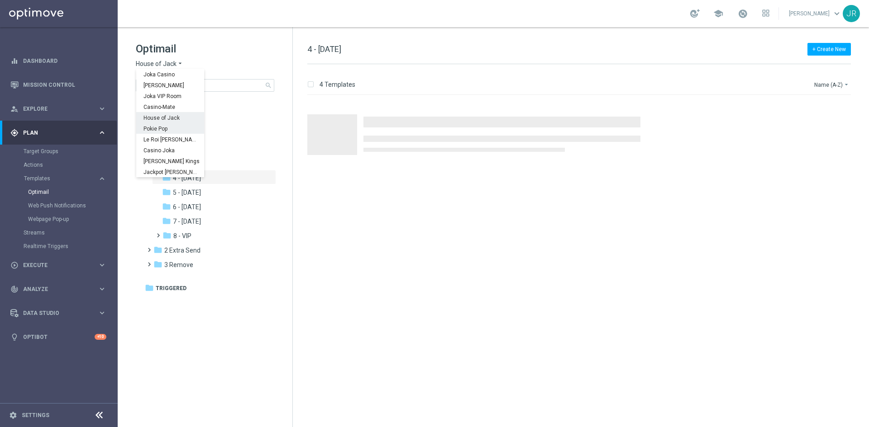
click at [164, 132] on div "Pokie Pop" at bounding box center [170, 128] width 68 height 11
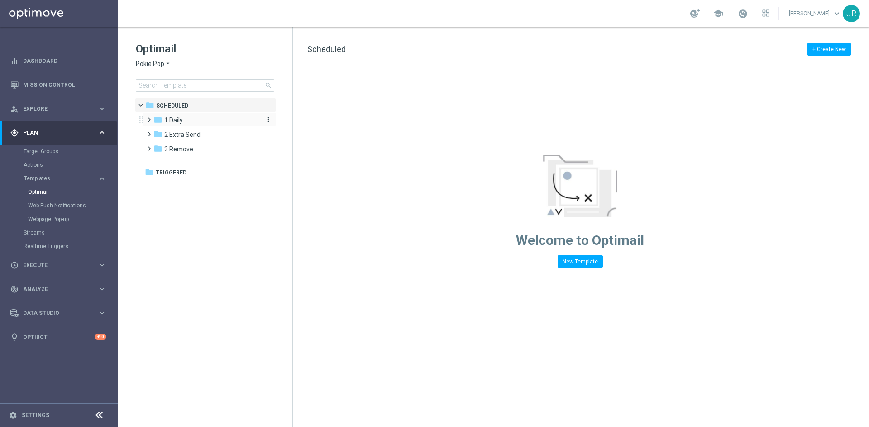
click at [188, 121] on div "folder 1 Daily" at bounding box center [205, 120] width 104 height 10
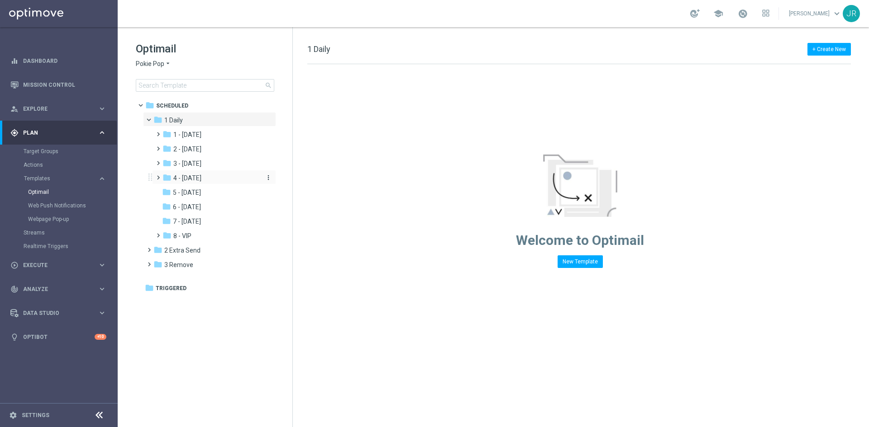
click at [191, 179] on span "4 - Friday" at bounding box center [187, 178] width 28 height 8
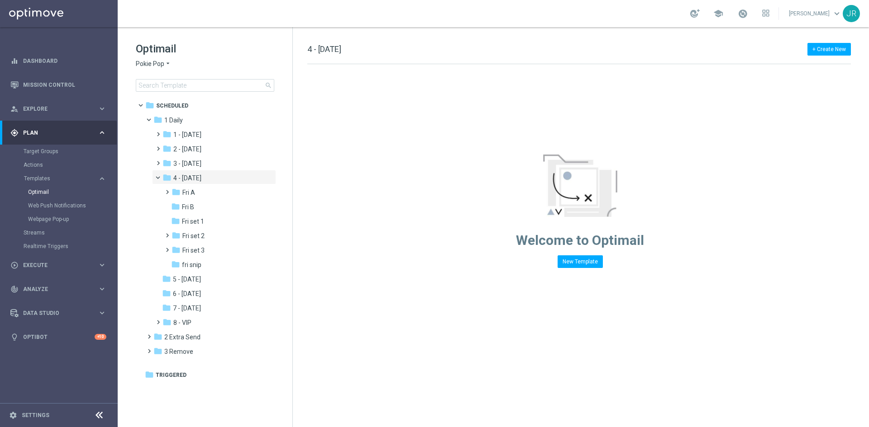
drag, startPoint x: 198, startPoint y: 261, endPoint x: 418, endPoint y: 209, distance: 226.6
click at [199, 261] on div "folder fri snip" at bounding box center [215, 265] width 89 height 10
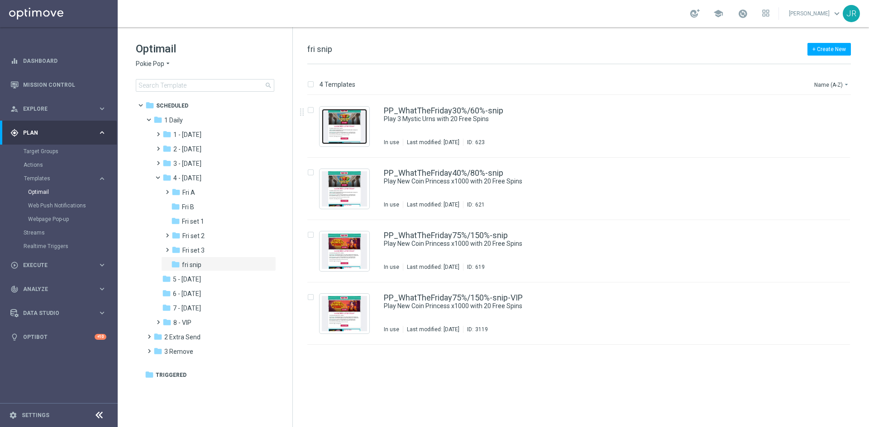
drag, startPoint x: 342, startPoint y: 128, endPoint x: 545, endPoint y: 185, distance: 210.5
click at [342, 128] on img "Press SPACE to select this row." at bounding box center [344, 126] width 45 height 35
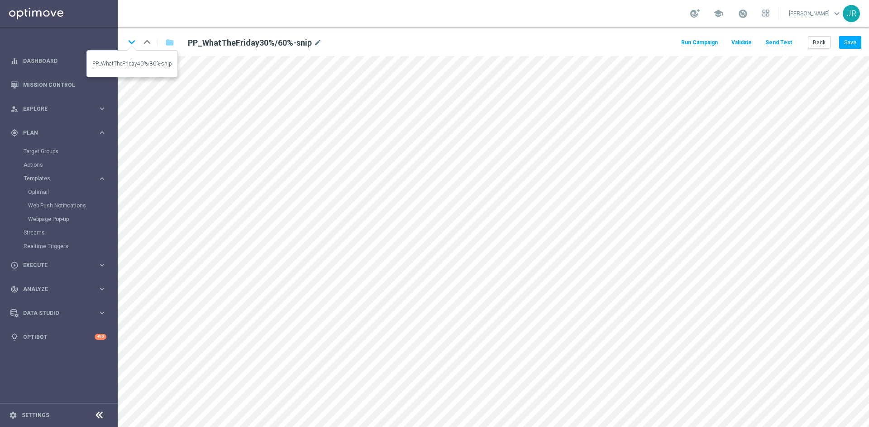
drag, startPoint x: 128, startPoint y: 39, endPoint x: 347, endPoint y: 150, distance: 246.0
click at [128, 41] on icon "keyboard_arrow_down" at bounding box center [132, 42] width 14 height 14
click at [850, 44] on button "Save" at bounding box center [850, 42] width 22 height 13
click at [848, 43] on button "Save" at bounding box center [850, 42] width 22 height 13
click at [135, 42] on icon "keyboard_arrow_down" at bounding box center [132, 42] width 14 height 14
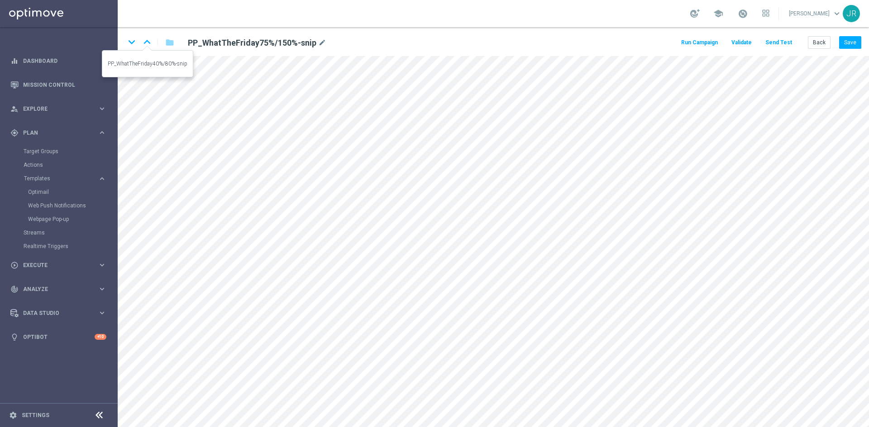
drag, startPoint x: 147, startPoint y: 43, endPoint x: 299, endPoint y: 142, distance: 180.4
click at [147, 44] on icon "keyboard_arrow_up" at bounding box center [147, 42] width 14 height 14
drag, startPoint x: 130, startPoint y: 38, endPoint x: 162, endPoint y: 49, distance: 34.6
click at [130, 38] on icon "keyboard_arrow_down" at bounding box center [132, 42] width 14 height 14
click at [842, 43] on button "Save" at bounding box center [850, 42] width 22 height 13
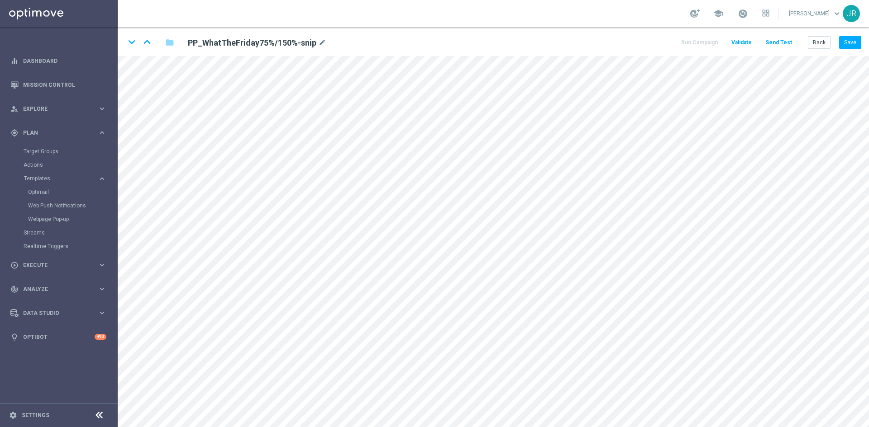
click at [861, 44] on div "keyboard_arrow_down keyboard_arrow_up folder PP_WhatTheFriday75%/150%-snip mode…" at bounding box center [493, 41] width 751 height 29
click at [855, 43] on button "Save" at bounding box center [850, 42] width 22 height 13
drag, startPoint x: 134, startPoint y: 38, endPoint x: 250, endPoint y: 72, distance: 120.5
click at [135, 38] on icon "keyboard_arrow_down" at bounding box center [132, 42] width 14 height 14
click at [846, 42] on button "Save" at bounding box center [850, 42] width 22 height 13
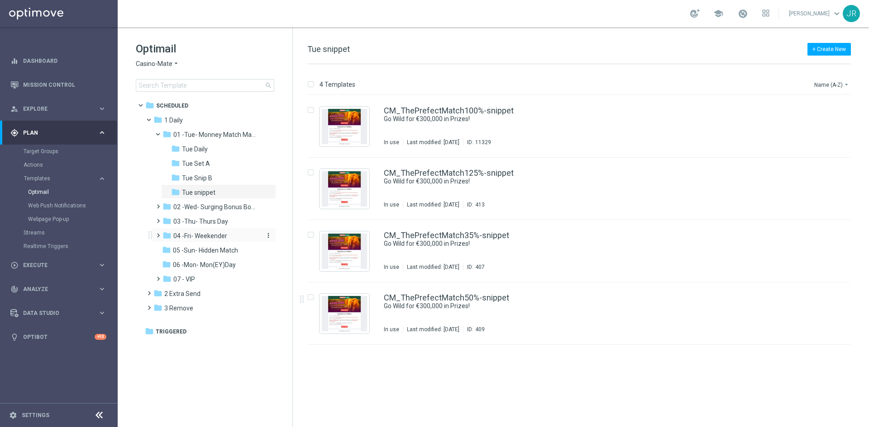
click at [186, 235] on span "04 -Fri- Weekender" at bounding box center [200, 236] width 54 height 8
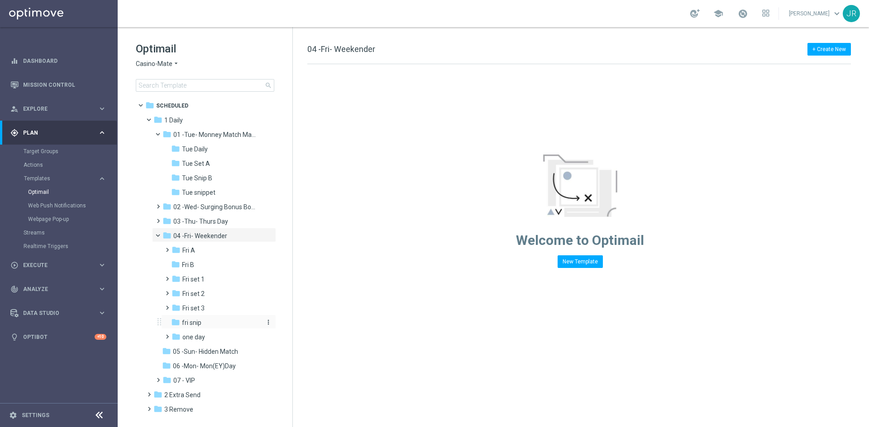
click at [189, 319] on span "fri snip" at bounding box center [191, 323] width 19 height 8
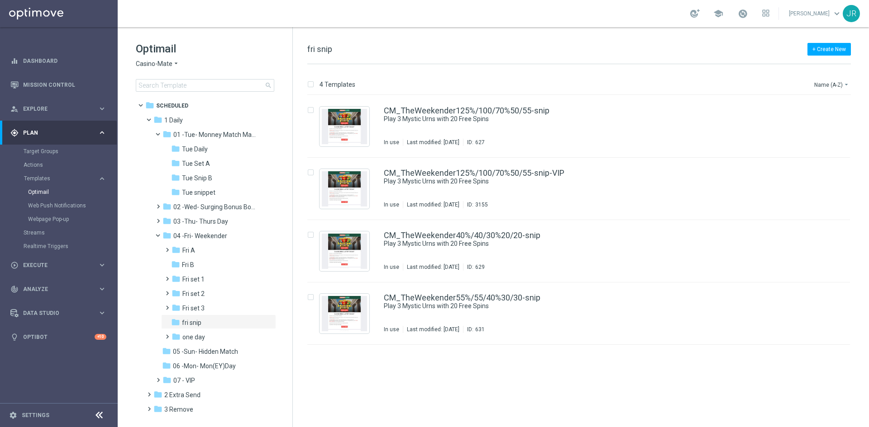
click at [149, 64] on span "Casino-Mate" at bounding box center [154, 64] width 37 height 9
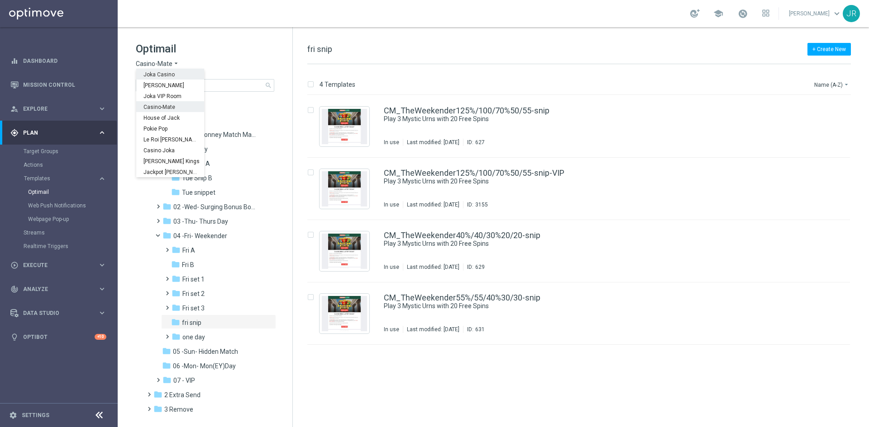
click at [0, 0] on span "Joka Casino" at bounding box center [0, 0] width 0 height 0
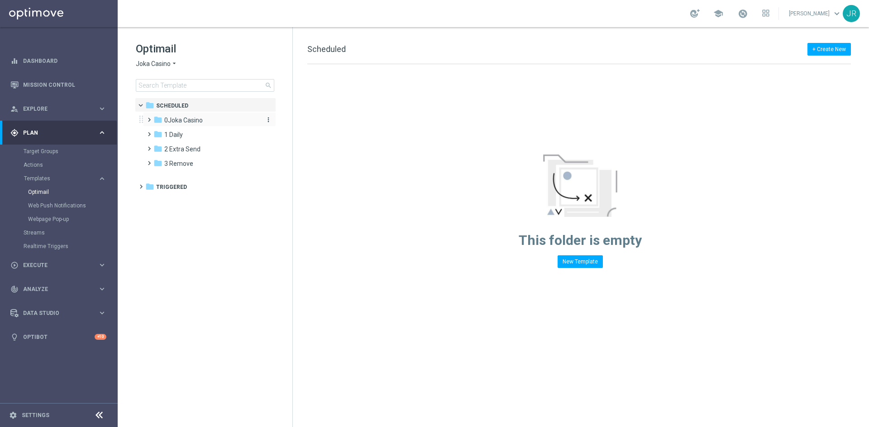
click at [177, 122] on span "0Joka Casino" at bounding box center [183, 120] width 38 height 8
click at [188, 138] on span "1- Daily" at bounding box center [183, 135] width 21 height 8
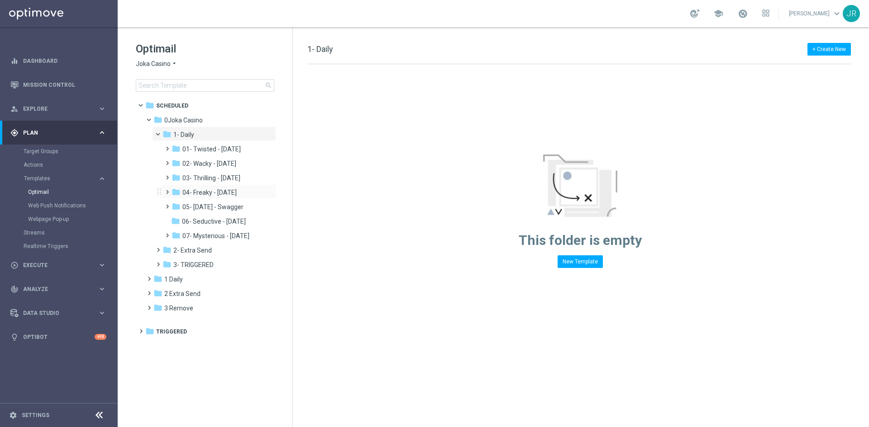
click at [198, 187] on div "folder 04- Freaky - Friday more_vert" at bounding box center [218, 192] width 115 height 14
click at [247, 194] on div "folder 04- Freaky - Friday" at bounding box center [215, 193] width 89 height 10
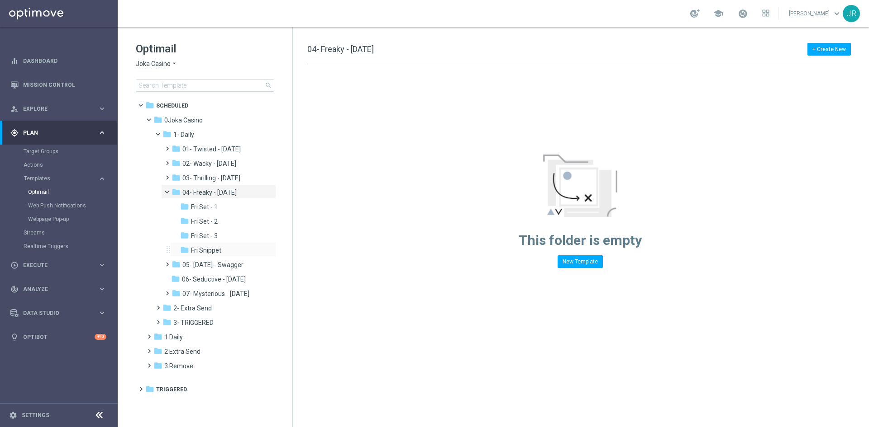
click at [203, 256] on div "folder Fri Snippet more_vert" at bounding box center [223, 249] width 106 height 14
click at [194, 252] on span "Fri Snippet" at bounding box center [206, 251] width 30 height 8
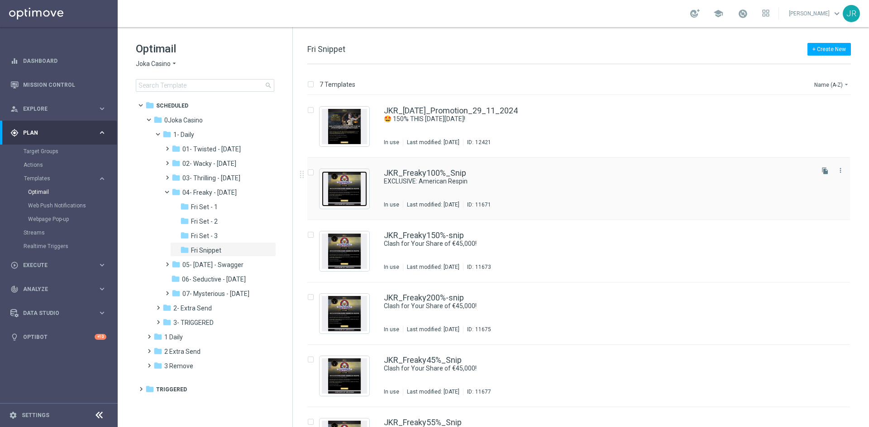
click at [357, 197] on img "Press SPACE to select this row." at bounding box center [344, 188] width 45 height 35
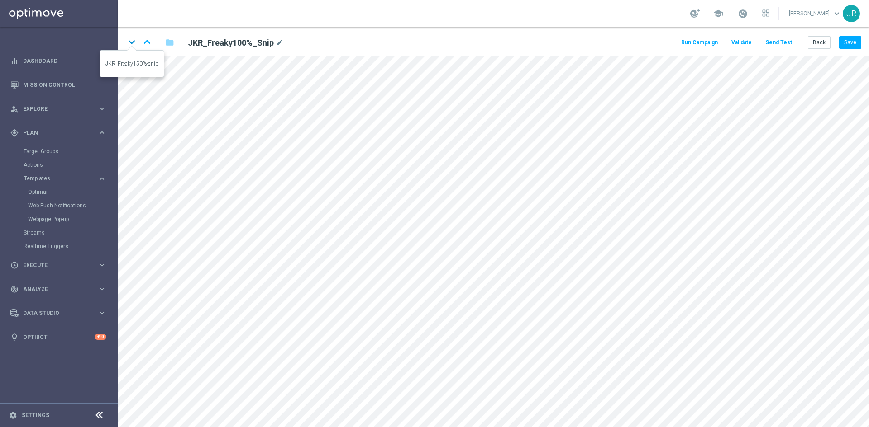
click at [130, 42] on icon "keyboard_arrow_down" at bounding box center [132, 42] width 14 height 14
drag, startPoint x: 851, startPoint y: 38, endPoint x: 852, endPoint y: 44, distance: 5.9
click at [852, 44] on button "Save" at bounding box center [850, 42] width 22 height 13
click at [136, 38] on icon "keyboard_arrow_down" at bounding box center [132, 42] width 14 height 14
click at [851, 40] on button "Save" at bounding box center [850, 42] width 22 height 13
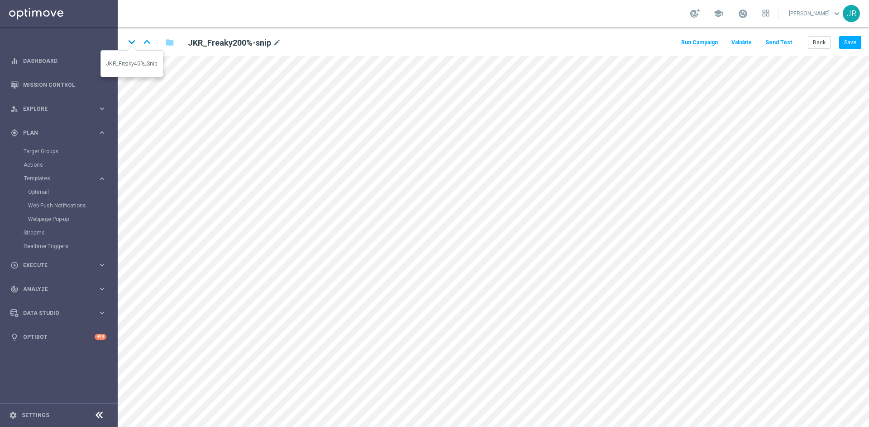
click at [130, 38] on icon "keyboard_arrow_down" at bounding box center [132, 42] width 14 height 14
click at [848, 41] on button "Save" at bounding box center [850, 42] width 22 height 13
click at [135, 43] on icon "keyboard_arrow_down" at bounding box center [132, 42] width 14 height 14
click at [849, 39] on button "Save" at bounding box center [850, 42] width 22 height 13
click at [132, 42] on icon "keyboard_arrow_down" at bounding box center [132, 42] width 14 height 14
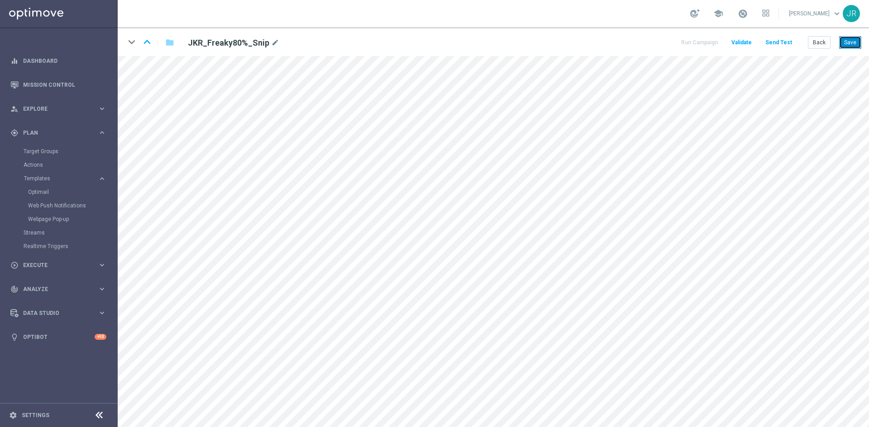
click at [850, 40] on button "Save" at bounding box center [850, 42] width 22 height 13
click at [813, 47] on button "Back" at bounding box center [818, 42] width 23 height 13
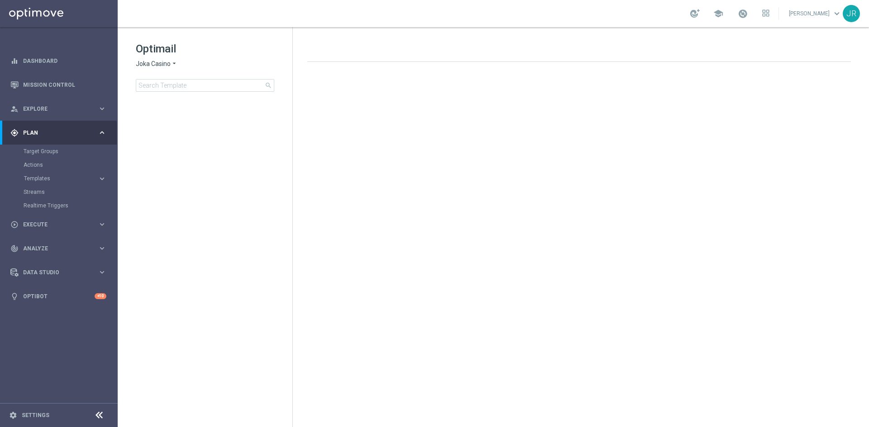
click at [160, 64] on span "Joka Casino" at bounding box center [153, 64] width 35 height 9
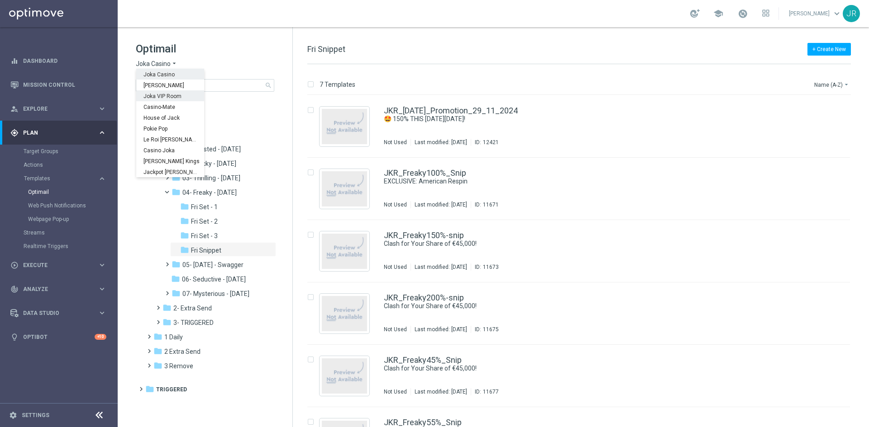
click at [0, 0] on span "Joka VIP Room" at bounding box center [0, 0] width 0 height 0
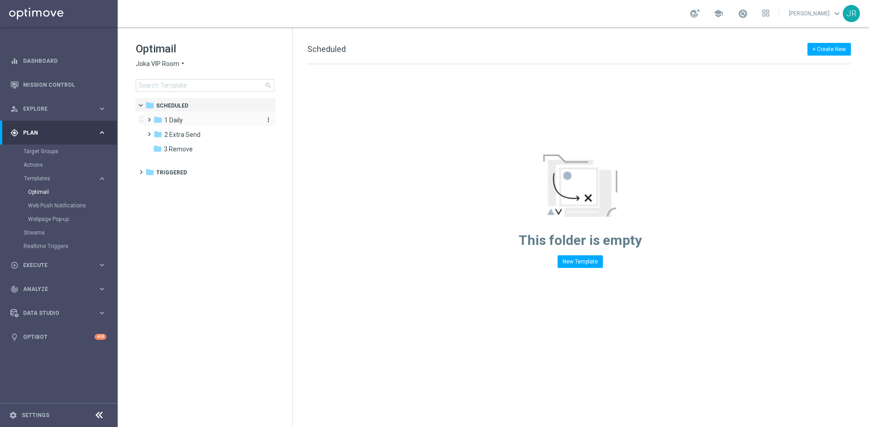
click at [175, 123] on span "1 Daily" at bounding box center [173, 120] width 19 height 8
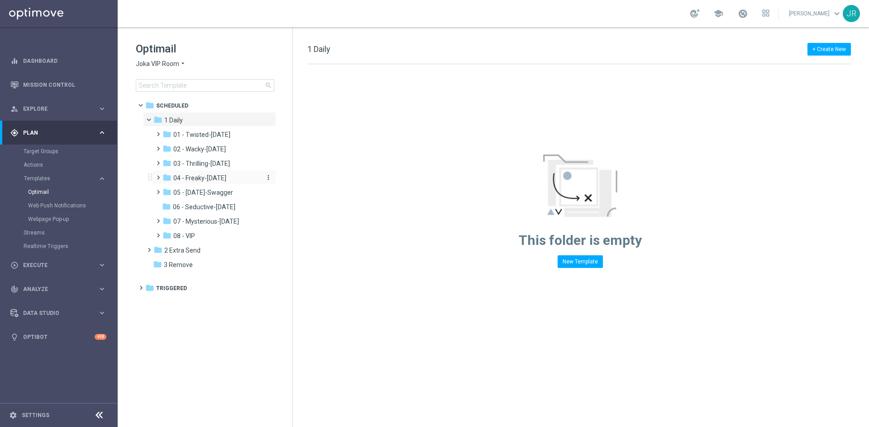
click at [212, 178] on span "04 - Freaky-Friday" at bounding box center [199, 178] width 53 height 8
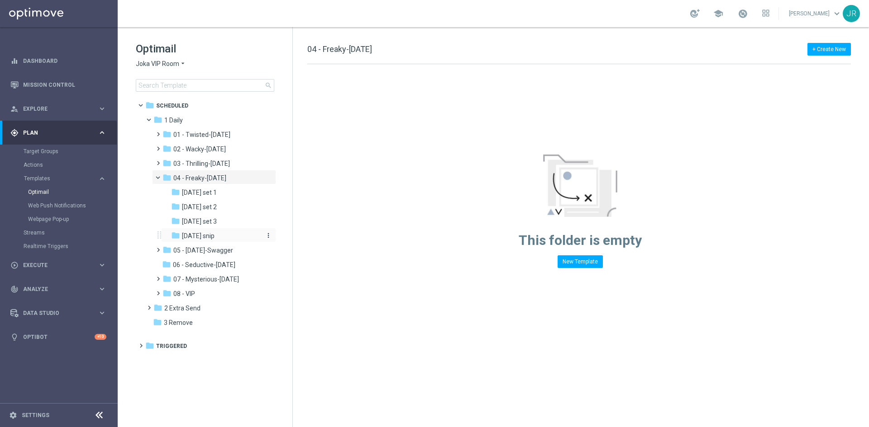
click at [199, 241] on div "folder Friday snip" at bounding box center [215, 236] width 89 height 10
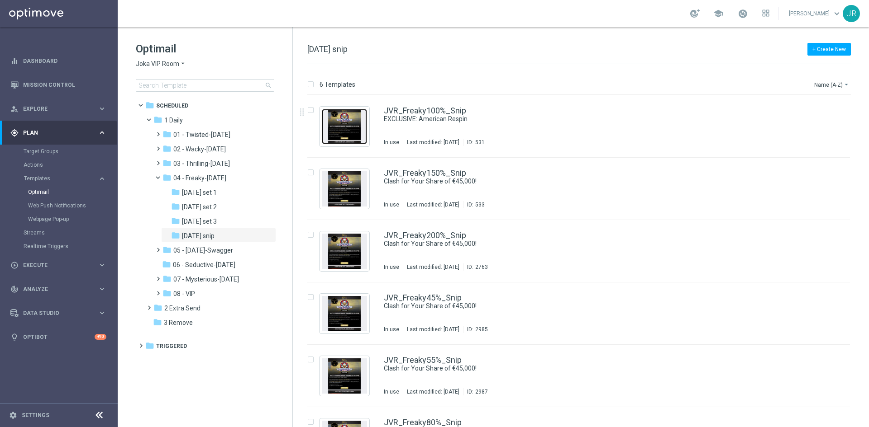
drag, startPoint x: 345, startPoint y: 134, endPoint x: 59, endPoint y: 1, distance: 315.3
click at [345, 134] on img "Press SPACE to select this row." at bounding box center [344, 126] width 45 height 35
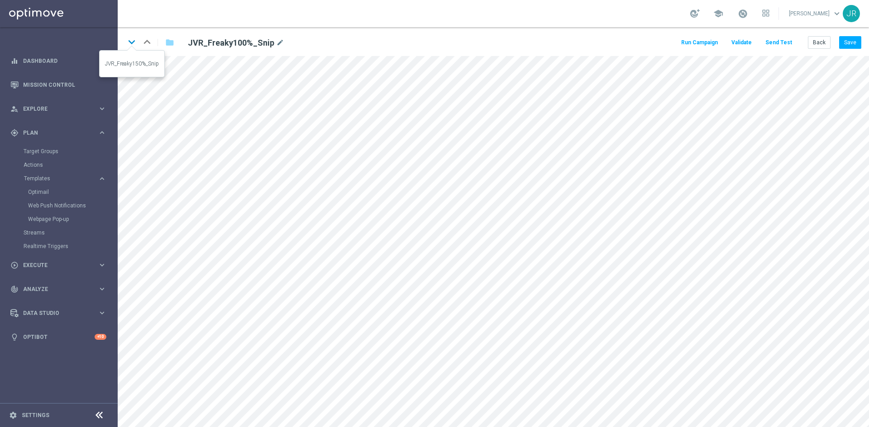
click at [129, 39] on icon "keyboard_arrow_down" at bounding box center [132, 42] width 14 height 14
click at [848, 42] on button "Save" at bounding box center [850, 42] width 22 height 13
click at [133, 42] on icon "keyboard_arrow_down" at bounding box center [132, 42] width 14 height 14
click at [850, 39] on button "Save" at bounding box center [850, 42] width 22 height 13
drag, startPoint x: 130, startPoint y: 39, endPoint x: 142, endPoint y: 41, distance: 11.8
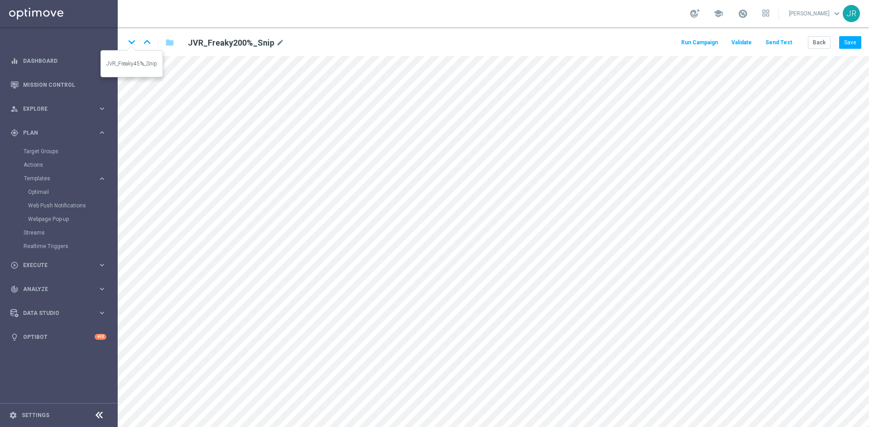
click at [130, 39] on icon "keyboard_arrow_down" at bounding box center [132, 42] width 14 height 14
click at [852, 44] on button "Save" at bounding box center [850, 42] width 22 height 13
drag, startPoint x: 848, startPoint y: 41, endPoint x: 848, endPoint y: 54, distance: 13.6
click at [848, 42] on button "Save" at bounding box center [850, 42] width 22 height 13
click at [841, 47] on button "Save" at bounding box center [850, 42] width 22 height 13
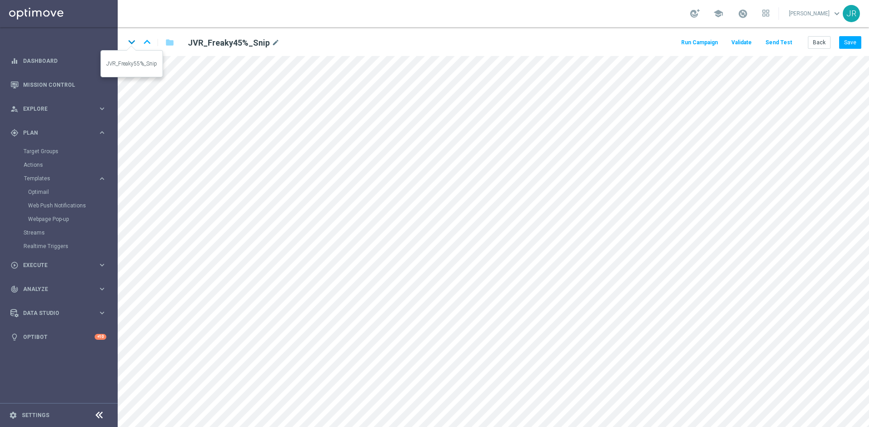
click at [132, 38] on icon "keyboard_arrow_down" at bounding box center [132, 42] width 14 height 14
click at [848, 43] on button "Save" at bounding box center [850, 42] width 22 height 13
click at [133, 40] on icon "keyboard_arrow_down" at bounding box center [132, 42] width 14 height 14
click at [846, 43] on button "Save" at bounding box center [850, 42] width 22 height 13
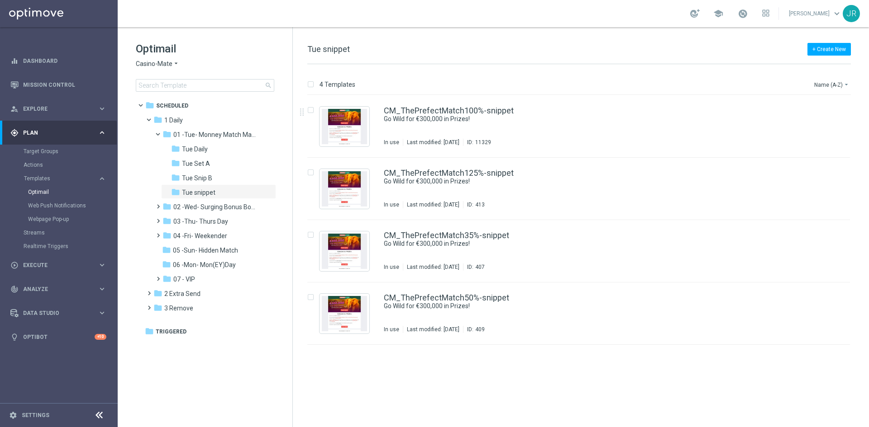
click at [149, 66] on span "Casino-Mate" at bounding box center [154, 64] width 37 height 9
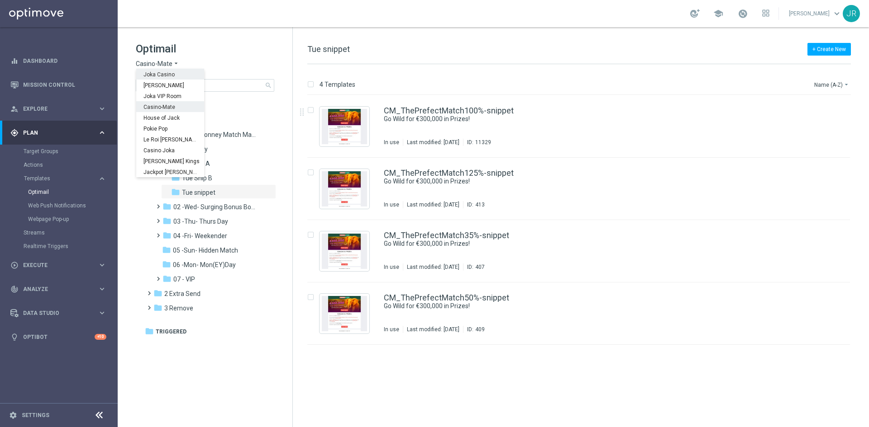
click at [0, 0] on span "Joka Casino" at bounding box center [0, 0] width 0 height 0
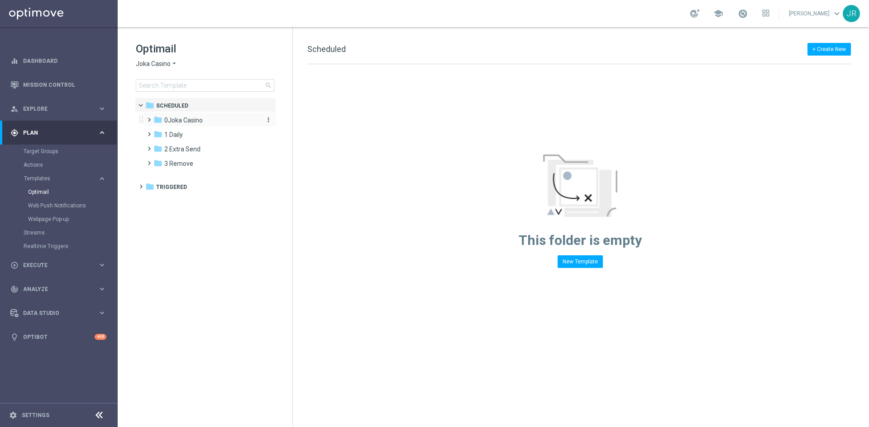
click at [177, 118] on span "0Joka Casino" at bounding box center [183, 120] width 38 height 8
click at [184, 134] on span "1- Daily" at bounding box center [183, 135] width 21 height 8
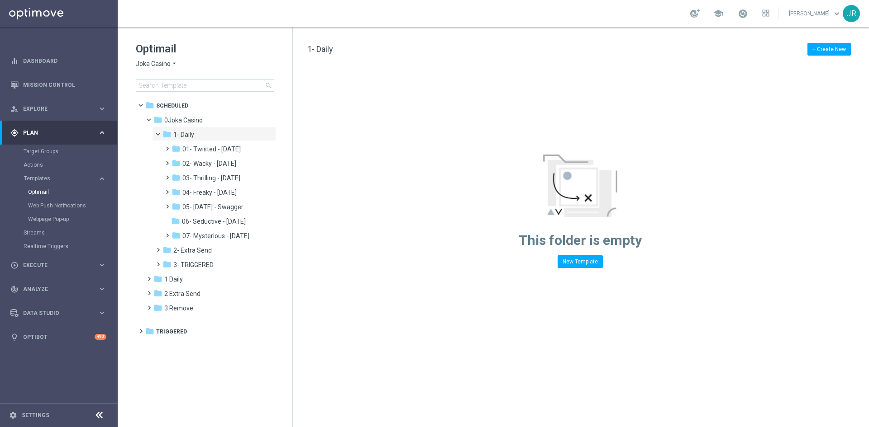
click at [156, 59] on div "Optimail Joka Casino arrow_drop_down × Joka Casino search" at bounding box center [214, 67] width 157 height 50
click at [171, 62] on icon "arrow_drop_down" at bounding box center [174, 64] width 7 height 9
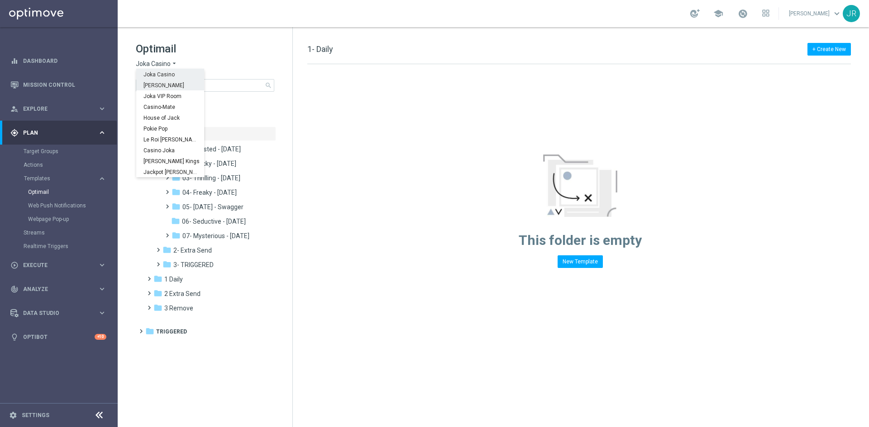
click at [0, 0] on span "[PERSON_NAME]" at bounding box center [0, 0] width 0 height 0
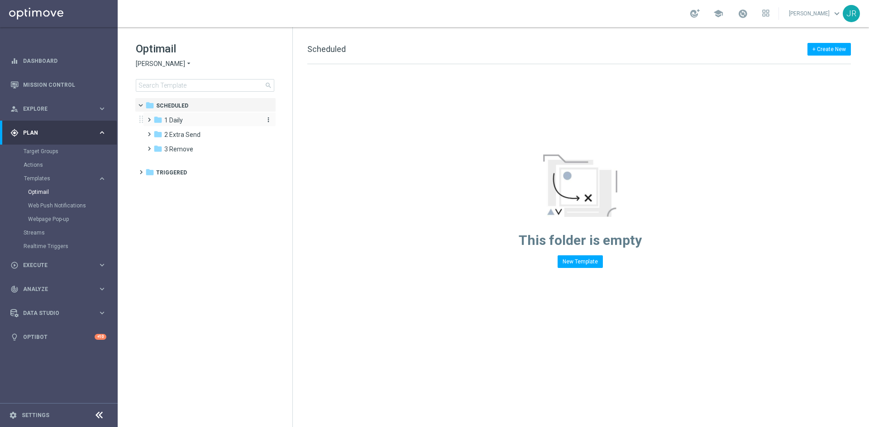
click at [208, 121] on div "folder 1 Daily" at bounding box center [205, 120] width 104 height 10
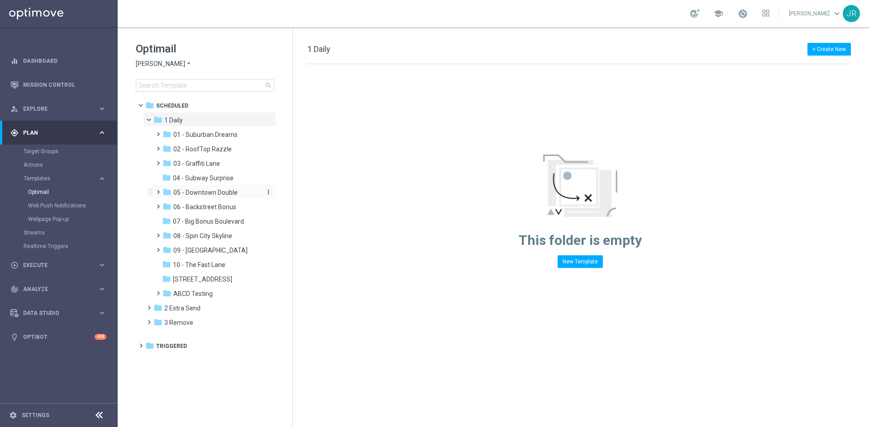
click at [202, 197] on div "folder 05 - [GEOGRAPHIC_DATA]" at bounding box center [210, 193] width 96 height 10
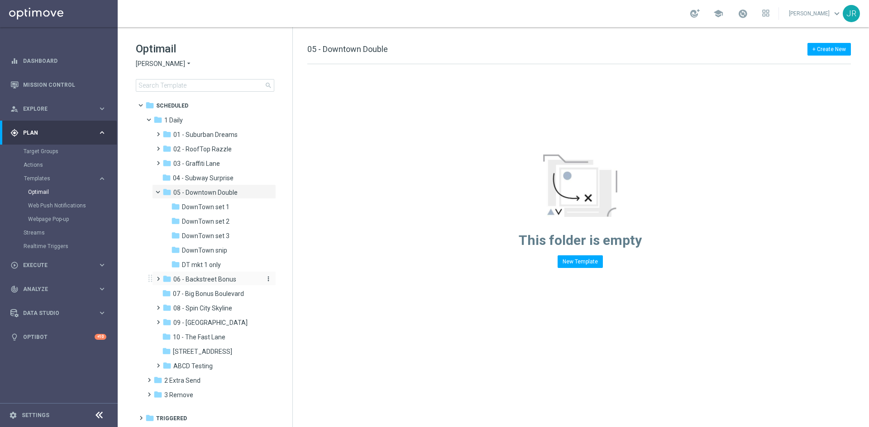
click at [210, 283] on span "06 - Backstreet Bonus" at bounding box center [204, 279] width 63 height 8
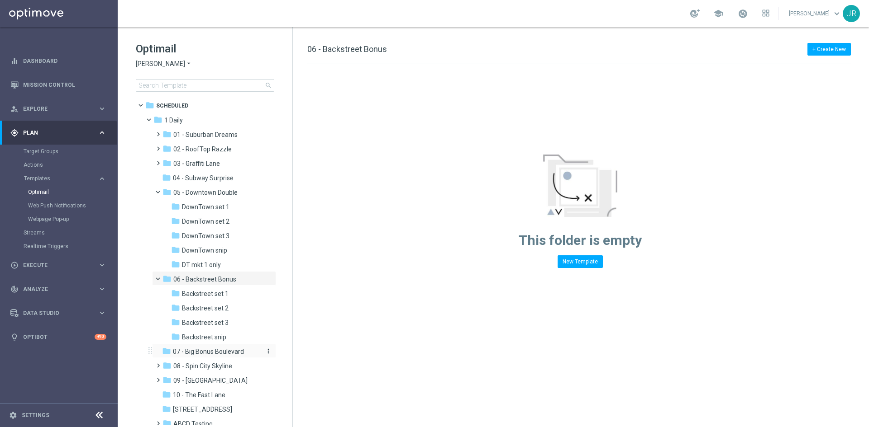
click at [193, 356] on div "folder 07 - [GEOGRAPHIC_DATA]" at bounding box center [210, 352] width 96 height 10
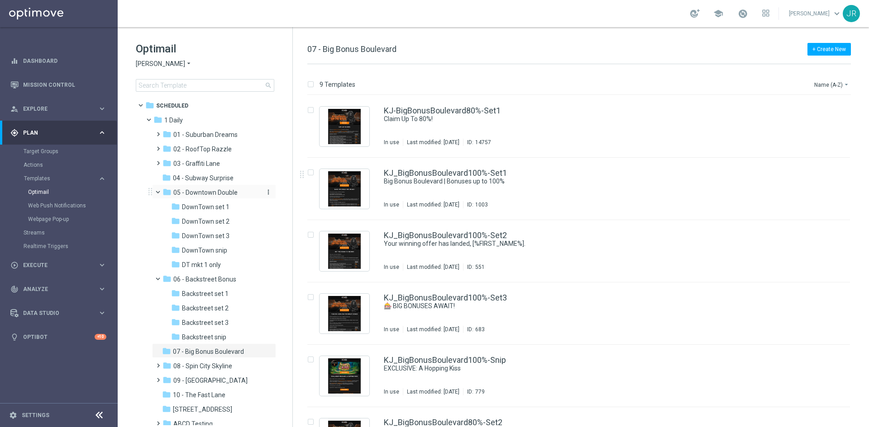
click at [202, 189] on span "05 - Downtown Double" at bounding box center [205, 193] width 64 height 8
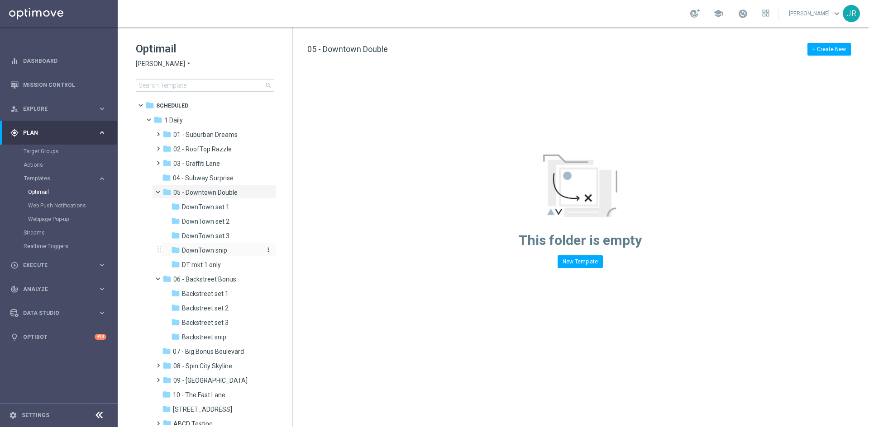
click at [211, 252] on span "DownTown snip" at bounding box center [204, 251] width 45 height 8
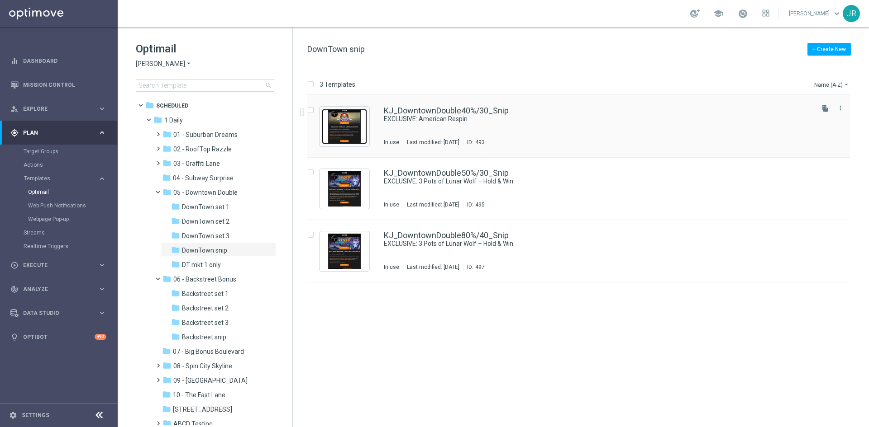
click at [348, 125] on img "Press SPACE to select this row." at bounding box center [344, 126] width 45 height 35
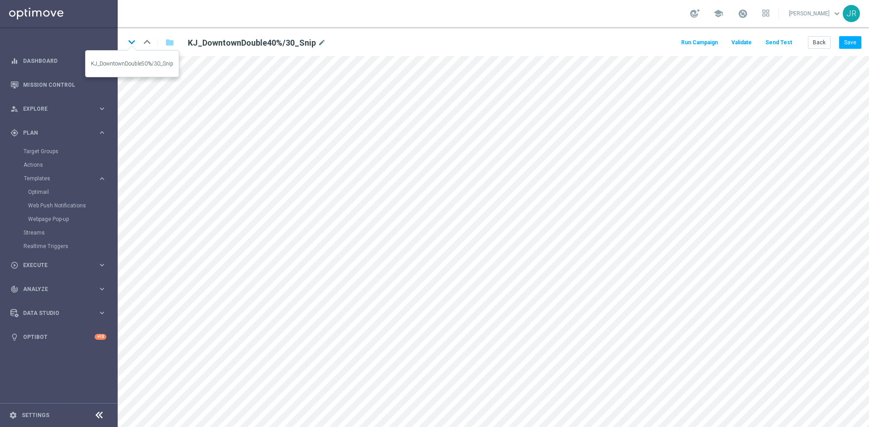
click at [131, 38] on icon "keyboard_arrow_down" at bounding box center [132, 42] width 14 height 14
drag, startPoint x: 855, startPoint y: 45, endPoint x: 854, endPoint y: 53, distance: 8.2
click at [855, 45] on button "Save" at bounding box center [850, 42] width 22 height 13
drag, startPoint x: 132, startPoint y: 43, endPoint x: 190, endPoint y: 131, distance: 105.8
click at [132, 43] on icon "keyboard_arrow_down" at bounding box center [132, 42] width 14 height 14
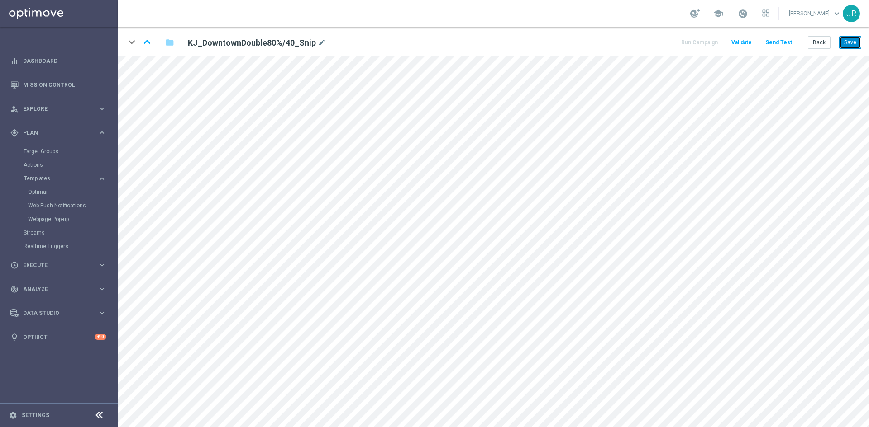
click at [846, 44] on button "Save" at bounding box center [850, 42] width 22 height 13
click at [821, 44] on button "Back" at bounding box center [818, 42] width 23 height 13
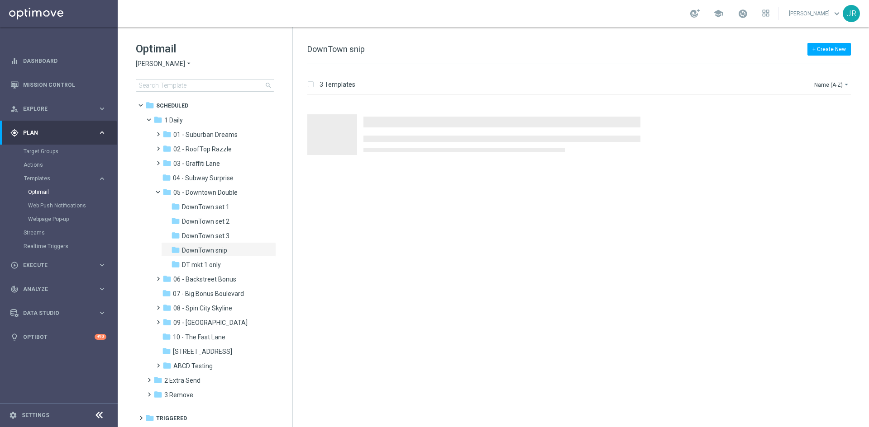
click at [152, 62] on span "[PERSON_NAME]" at bounding box center [160, 64] width 49 height 9
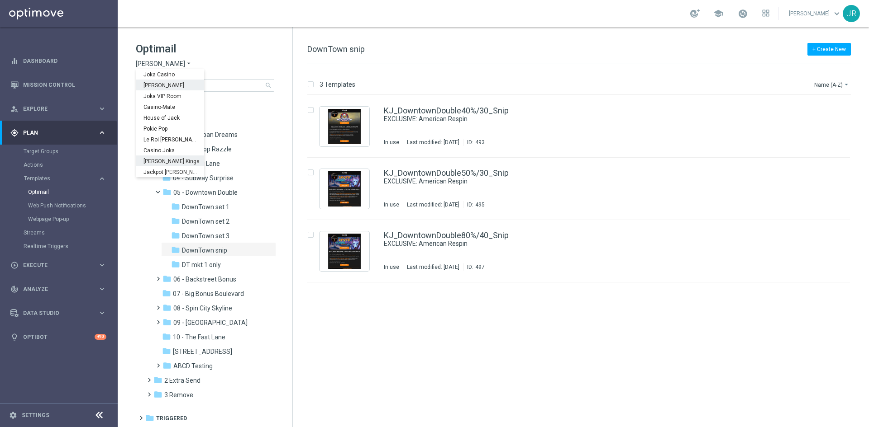
click at [0, 0] on span "[PERSON_NAME] Kings" at bounding box center [0, 0] width 0 height 0
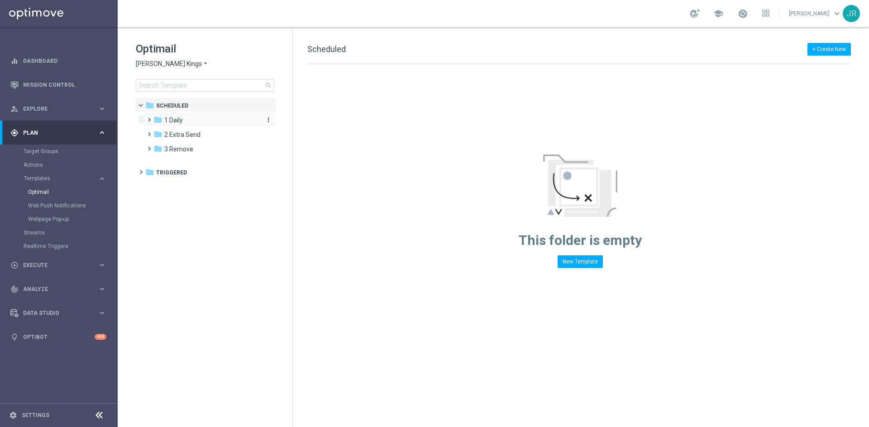
click at [176, 119] on span "1 Daily" at bounding box center [173, 120] width 19 height 8
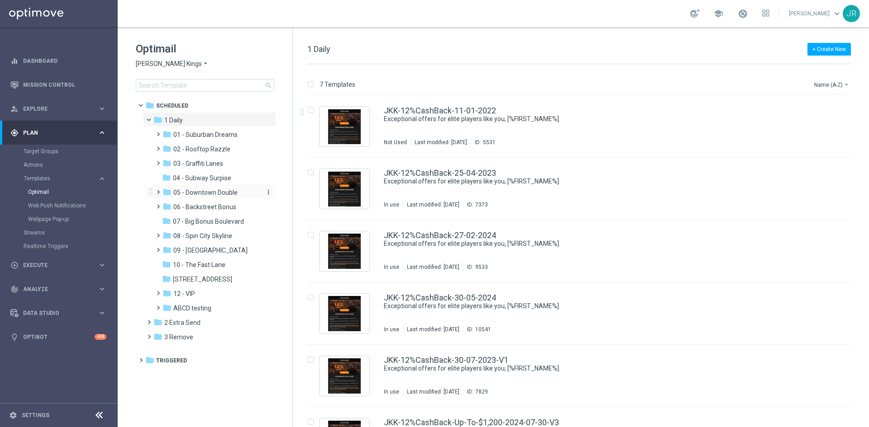
click at [210, 194] on span "05 - Downtown Double" at bounding box center [205, 193] width 64 height 8
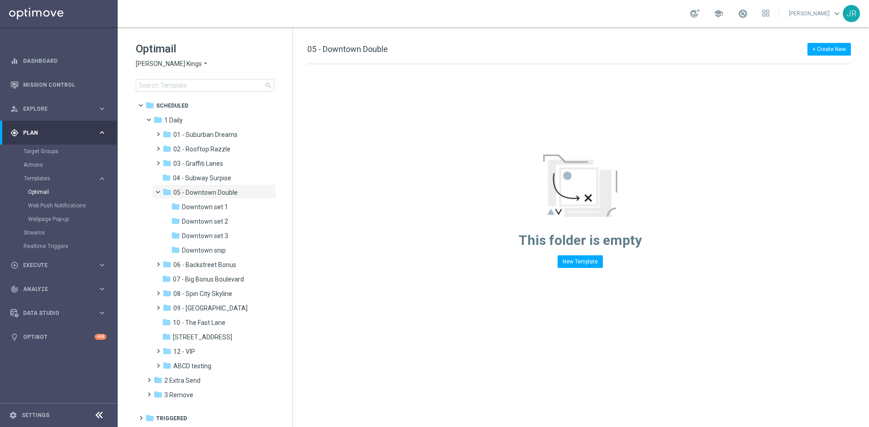
click at [215, 253] on span "Downtown snip" at bounding box center [204, 251] width 44 height 8
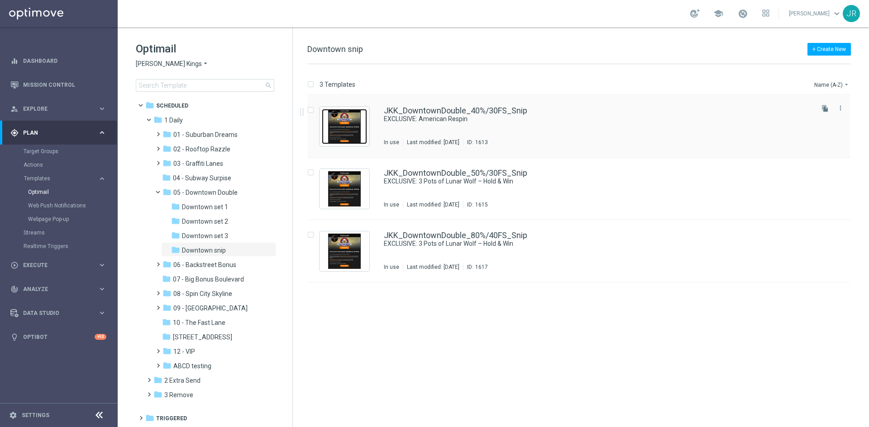
click at [354, 113] on img "Press SPACE to select this row." at bounding box center [344, 126] width 45 height 35
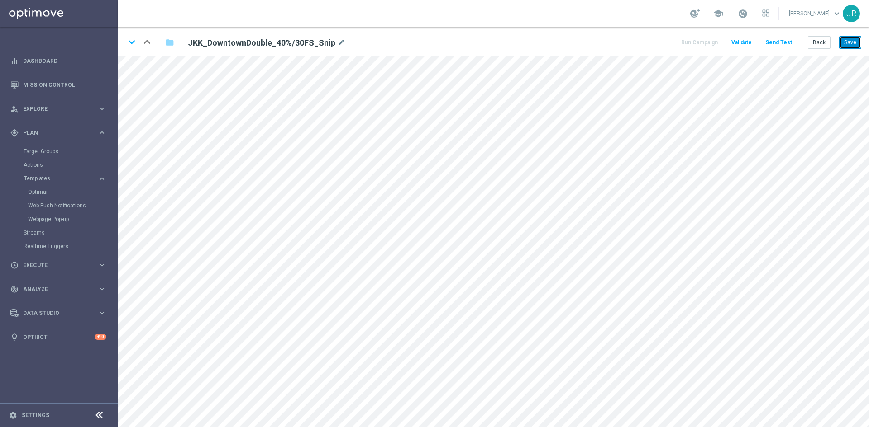
click at [850, 45] on button "Save" at bounding box center [850, 42] width 22 height 13
click at [129, 43] on icon "keyboard_arrow_down" at bounding box center [132, 42] width 14 height 14
click at [849, 40] on button "Save" at bounding box center [850, 42] width 22 height 13
drag, startPoint x: 134, startPoint y: 41, endPoint x: 225, endPoint y: 98, distance: 107.9
click at [134, 41] on icon "keyboard_arrow_down" at bounding box center [132, 42] width 14 height 14
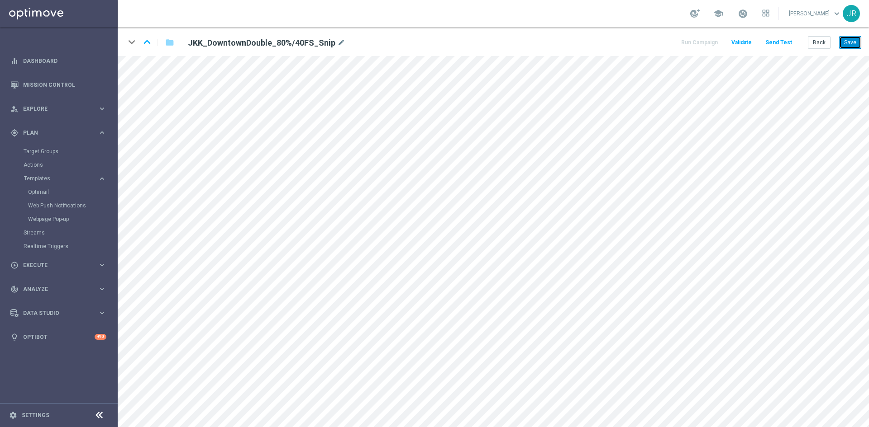
click at [852, 38] on button "Save" at bounding box center [850, 42] width 22 height 13
click at [852, 41] on button "Save" at bounding box center [850, 42] width 22 height 13
click at [855, 41] on button "Save" at bounding box center [850, 42] width 22 height 13
